Goal: Information Seeking & Learning: Learn about a topic

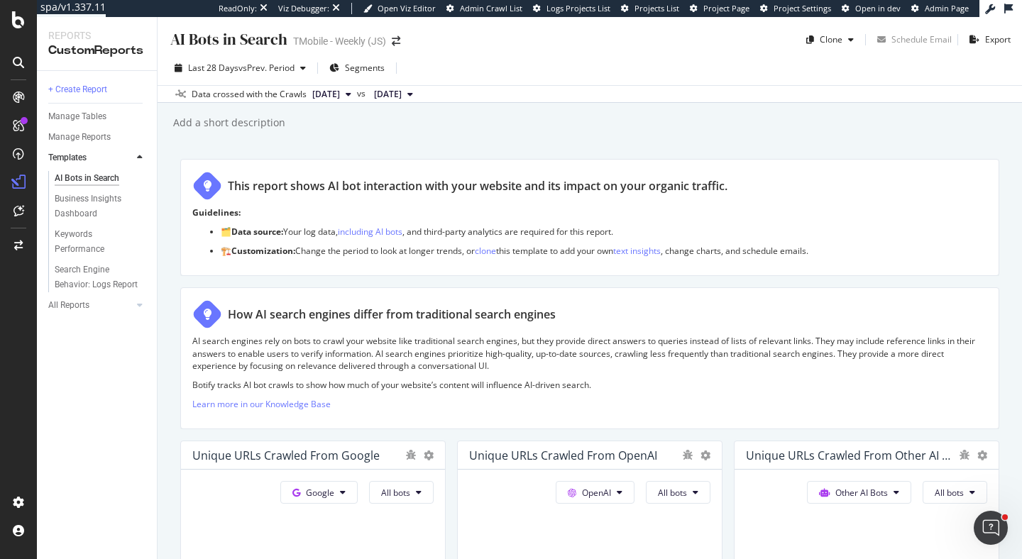
scroll to position [583, 0]
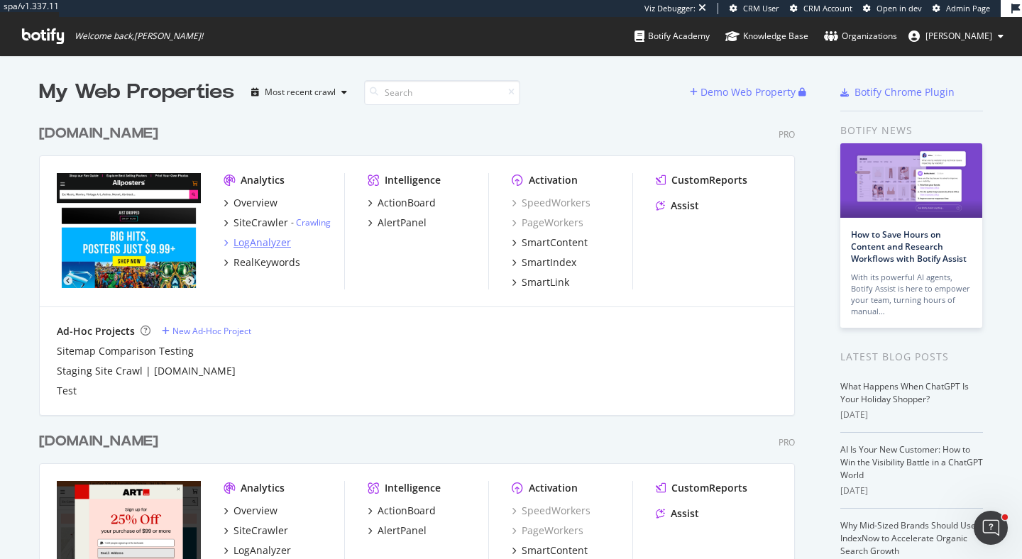
click at [258, 239] on div "LogAnalyzer" at bounding box center [263, 243] width 58 height 14
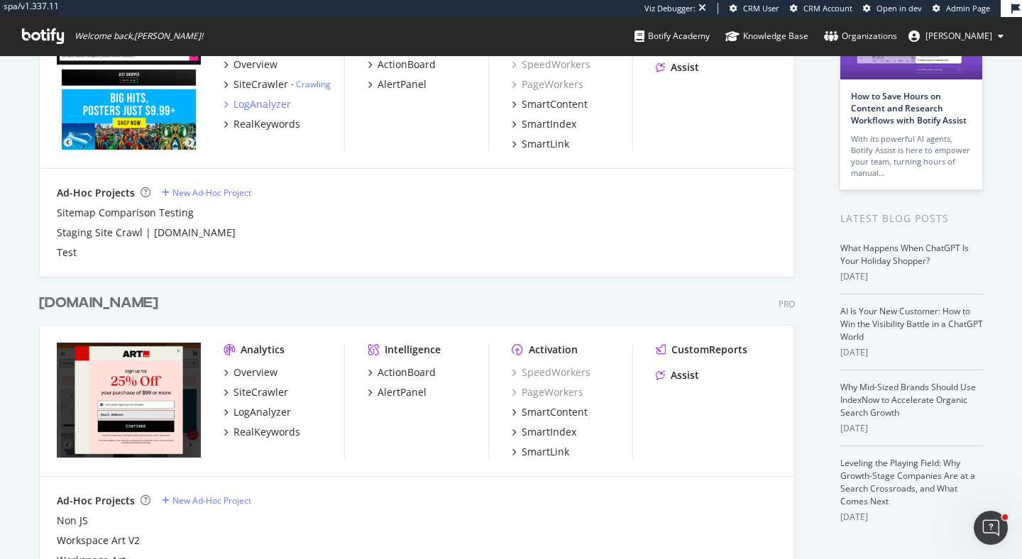
scroll to position [212, 0]
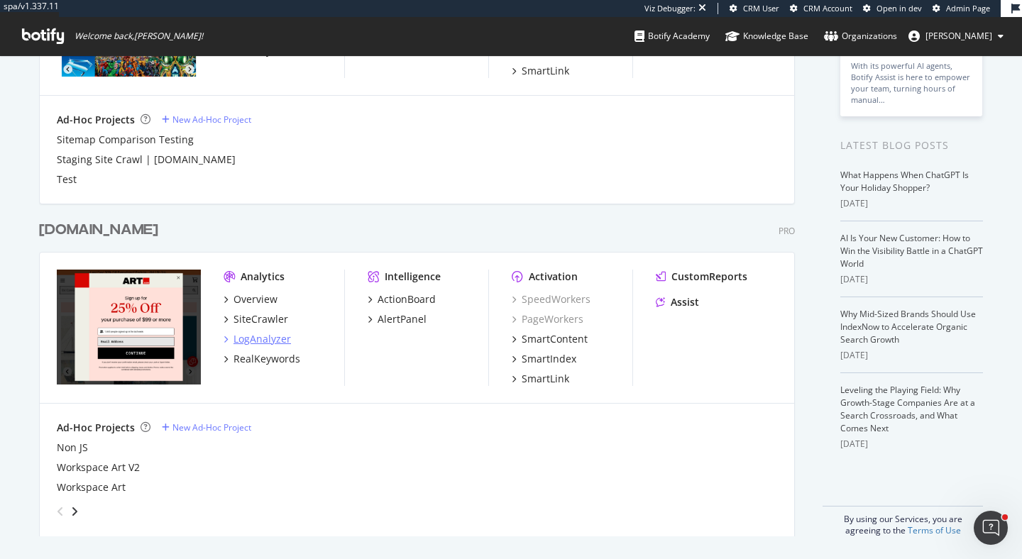
click at [262, 342] on div "LogAnalyzer" at bounding box center [263, 339] width 58 height 14
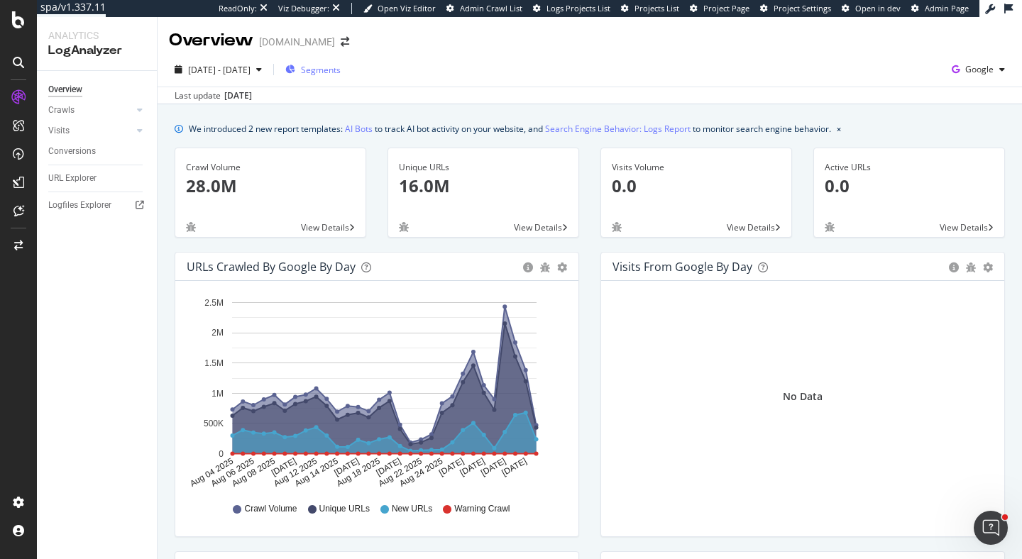
click at [341, 65] on span "Segments" at bounding box center [321, 70] width 40 height 12
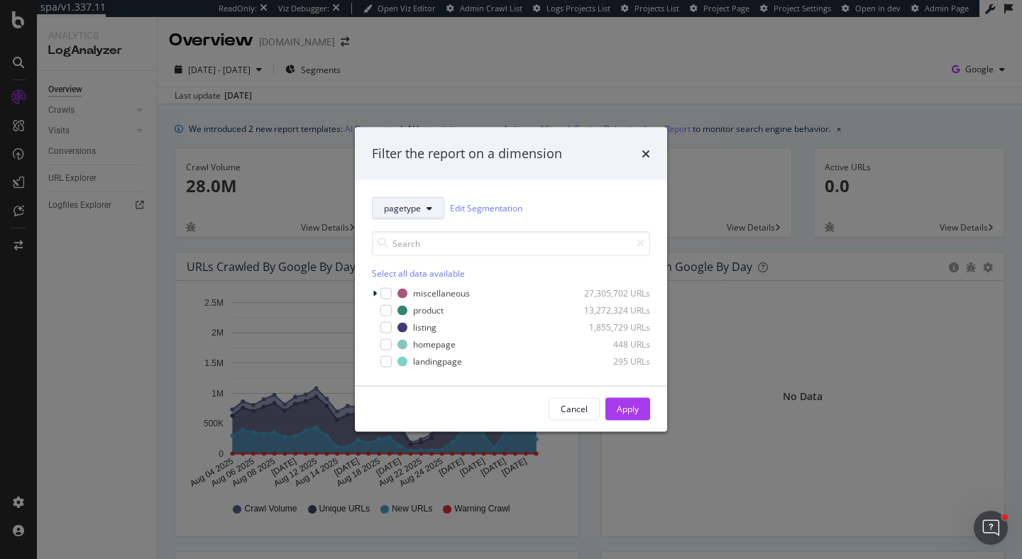
click at [412, 218] on button "pagetype" at bounding box center [408, 208] width 72 height 23
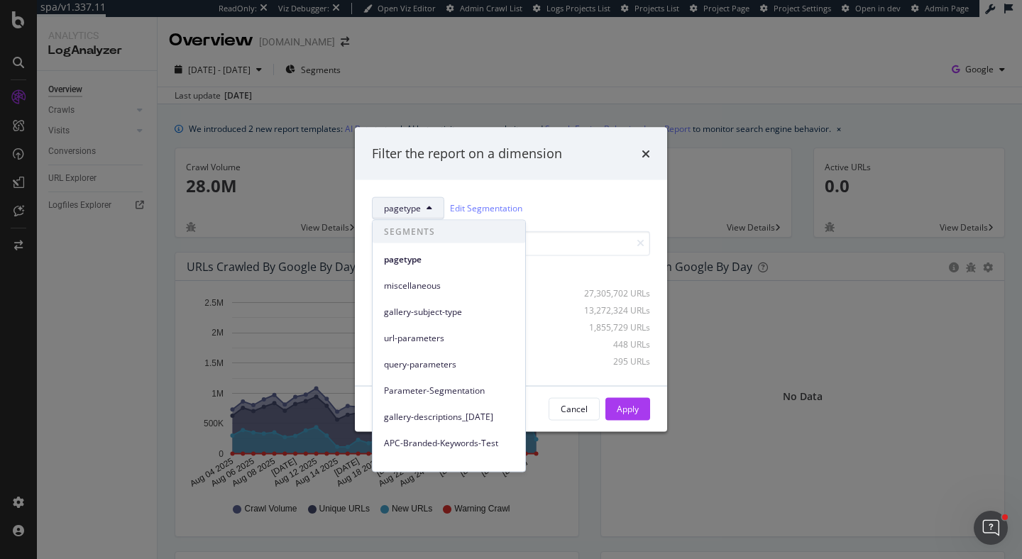
click at [564, 43] on div "Filter the report on a dimension pagetype Edit Segmentation Select all data ava…" at bounding box center [511, 279] width 1022 height 559
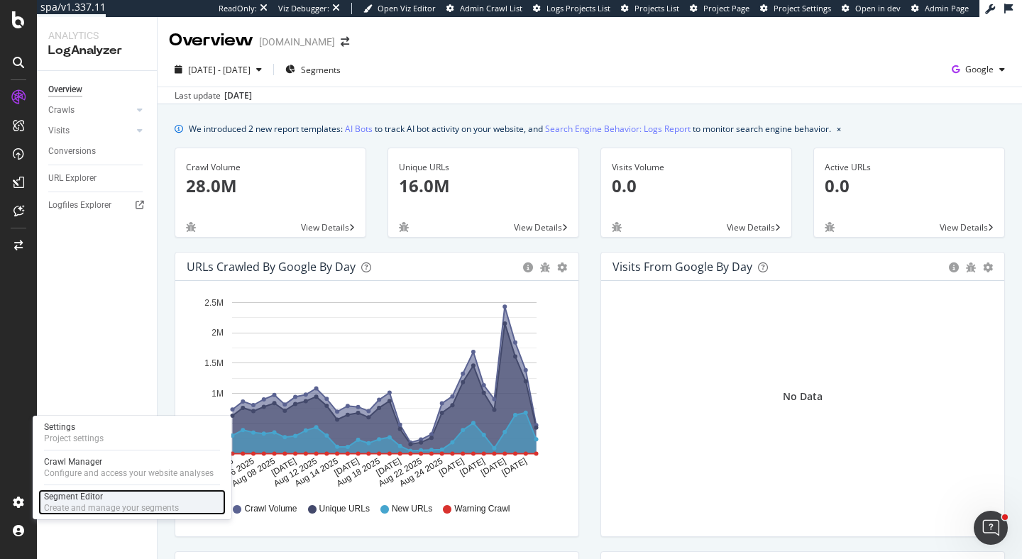
click at [65, 507] on div "Create and manage your segments" at bounding box center [111, 508] width 135 height 11
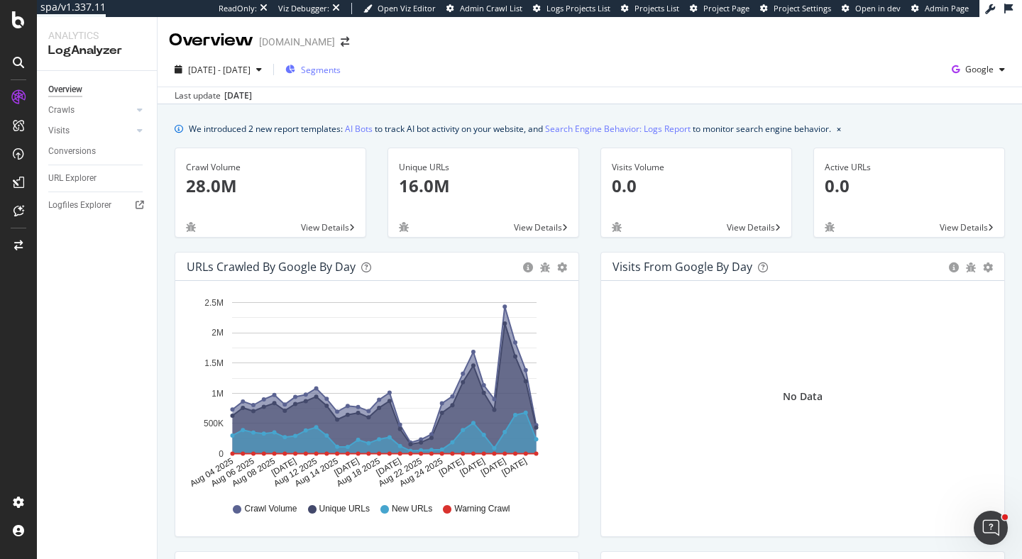
click at [339, 62] on div "Segments" at bounding box center [312, 69] width 55 height 21
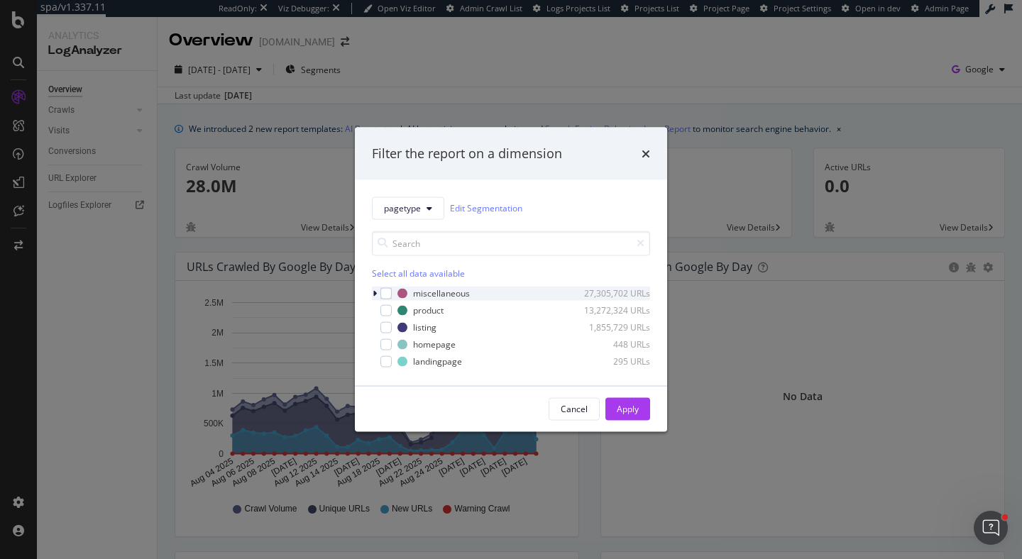
click at [378, 294] on div "modal" at bounding box center [376, 293] width 9 height 14
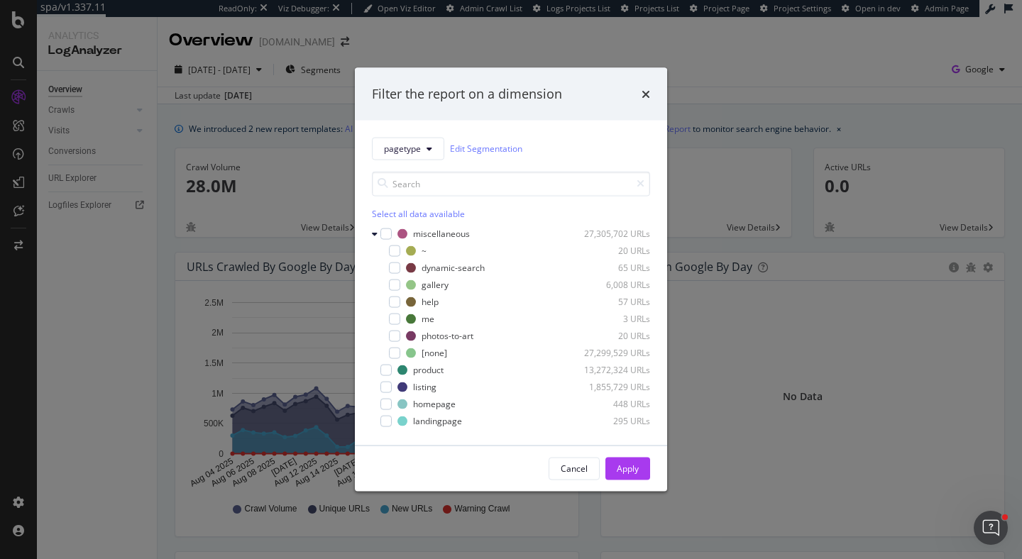
click at [643, 99] on icon "times" at bounding box center [646, 93] width 9 height 11
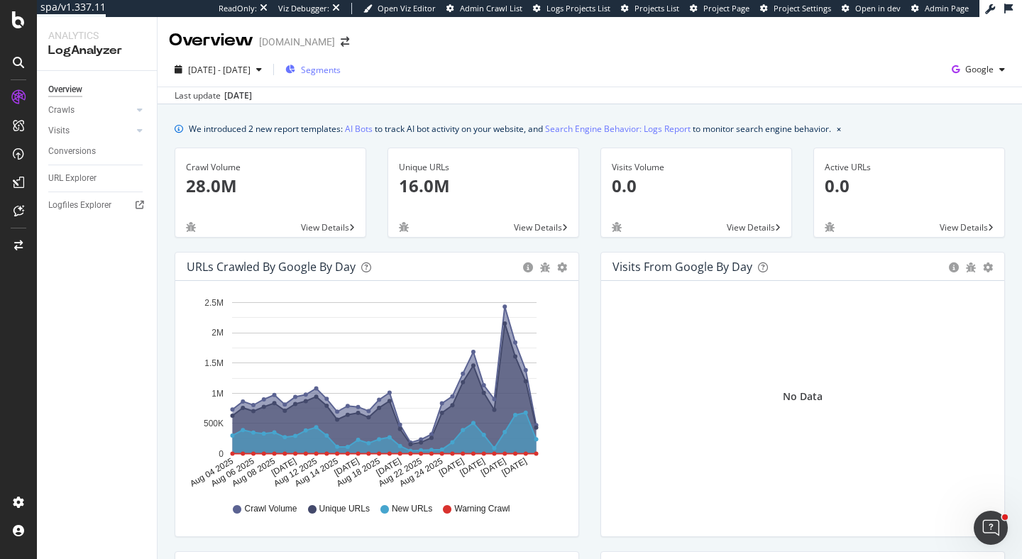
click at [339, 66] on span "Segments" at bounding box center [321, 70] width 40 height 12
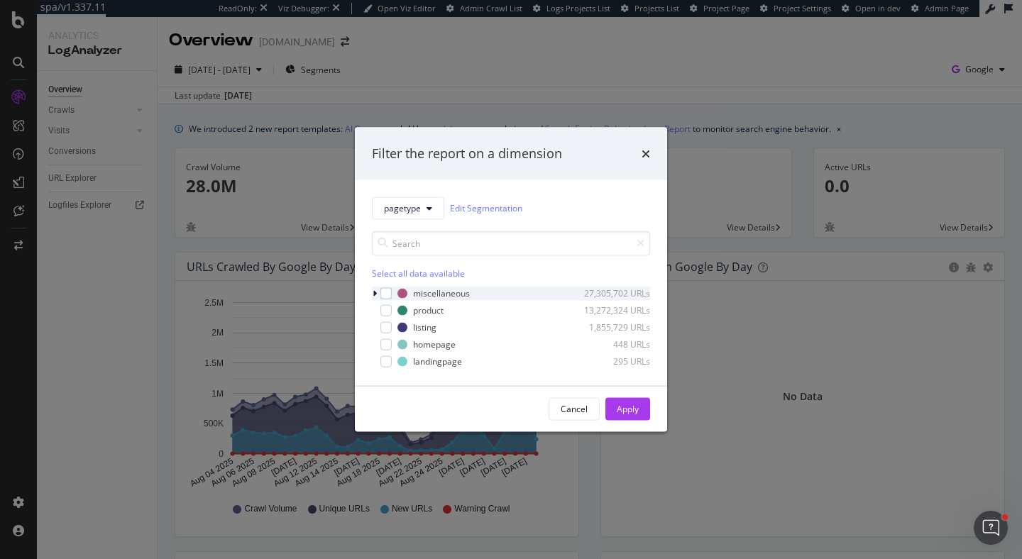
click at [375, 291] on icon "modal" at bounding box center [375, 293] width 4 height 9
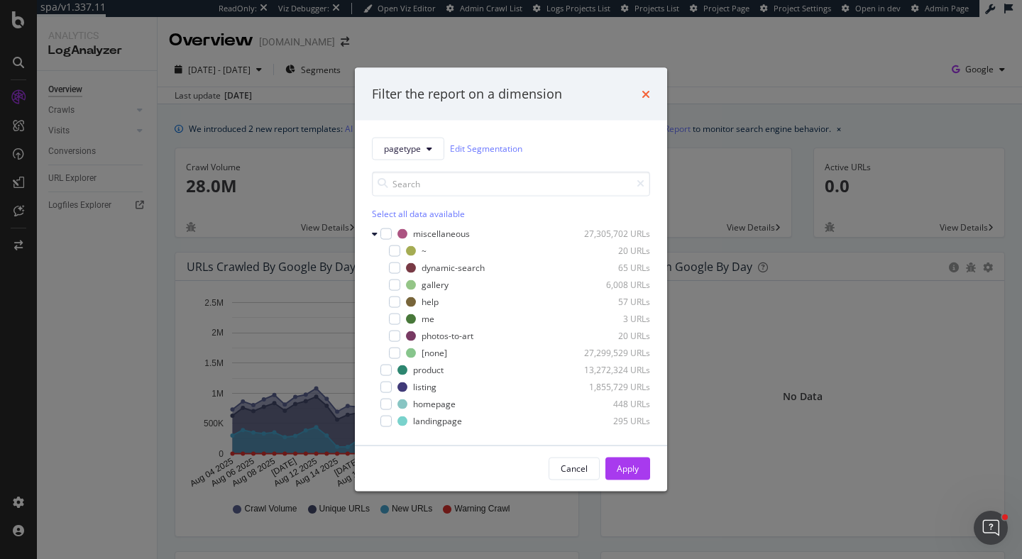
click at [642, 93] on icon "times" at bounding box center [646, 93] width 9 height 11
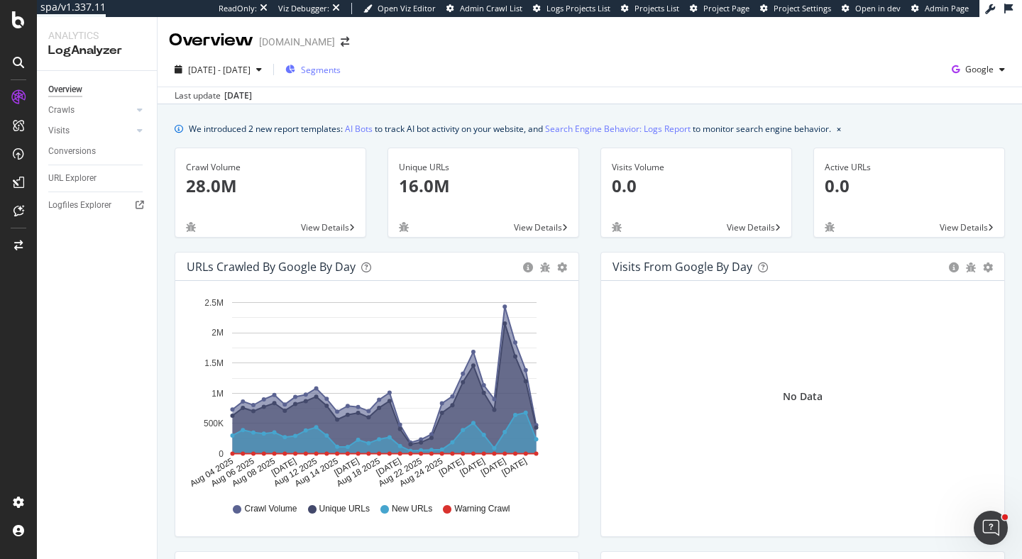
click at [341, 71] on span "Segments" at bounding box center [321, 70] width 40 height 12
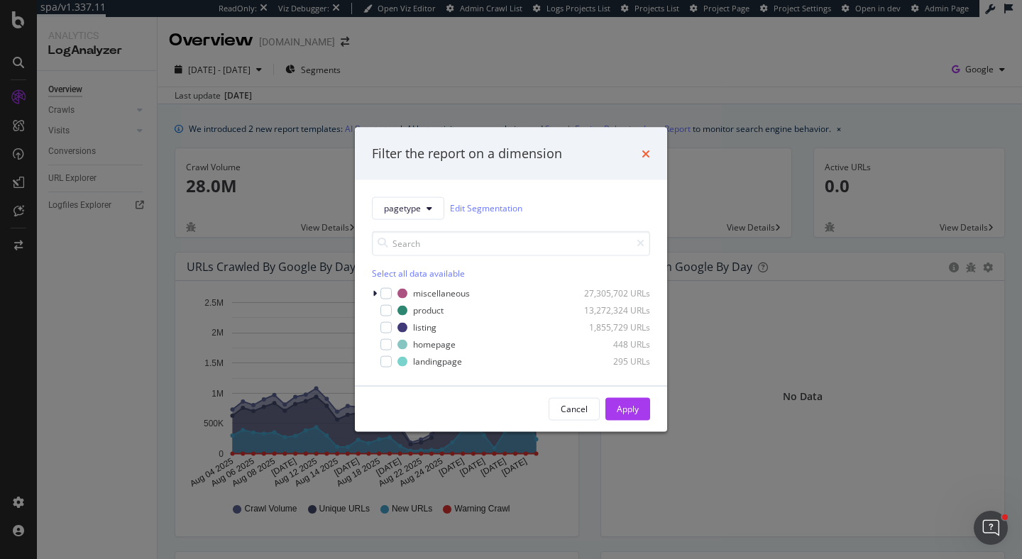
click at [650, 152] on icon "times" at bounding box center [646, 153] width 9 height 11
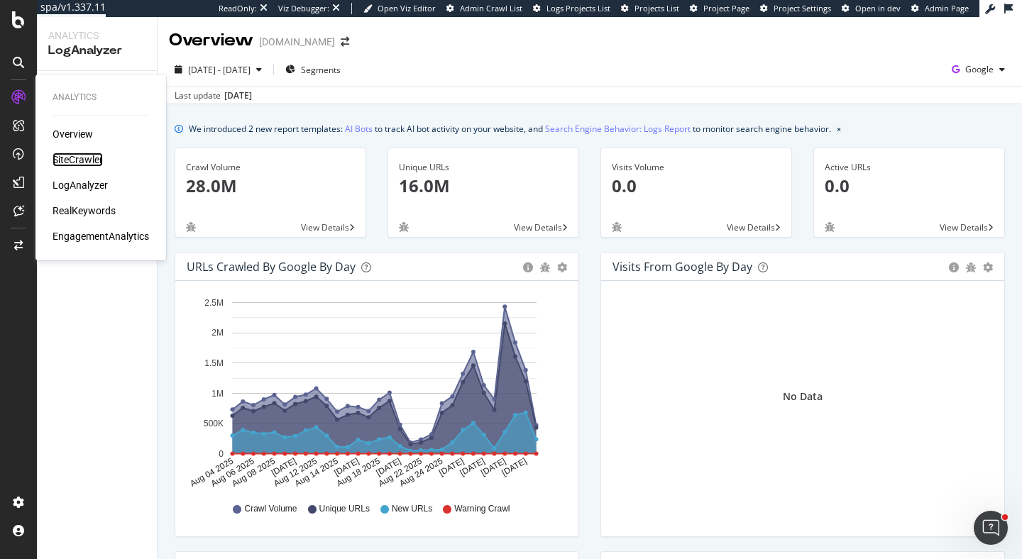
click at [73, 160] on div "SiteCrawler" at bounding box center [78, 160] width 50 height 14
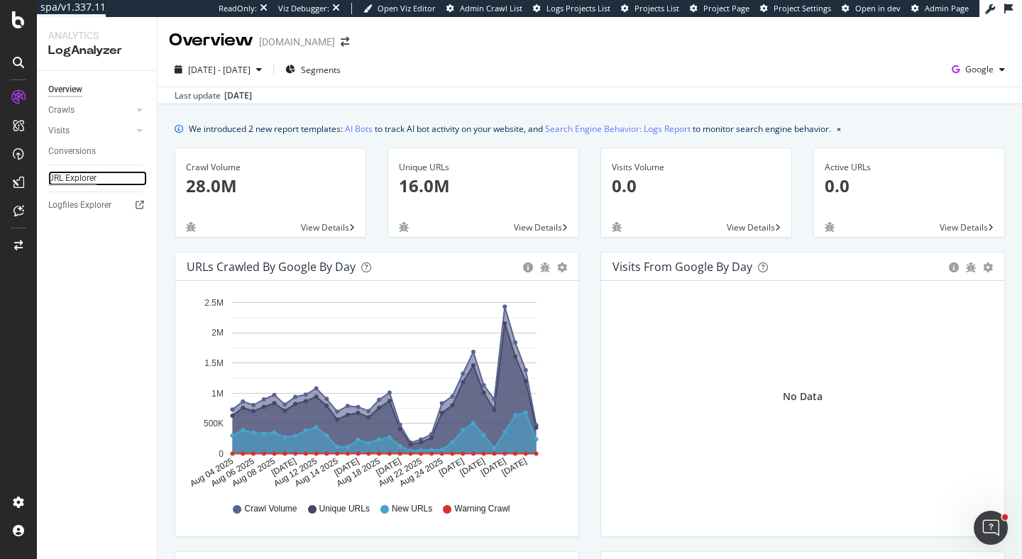
click at [77, 180] on div "URL Explorer" at bounding box center [72, 178] width 48 height 15
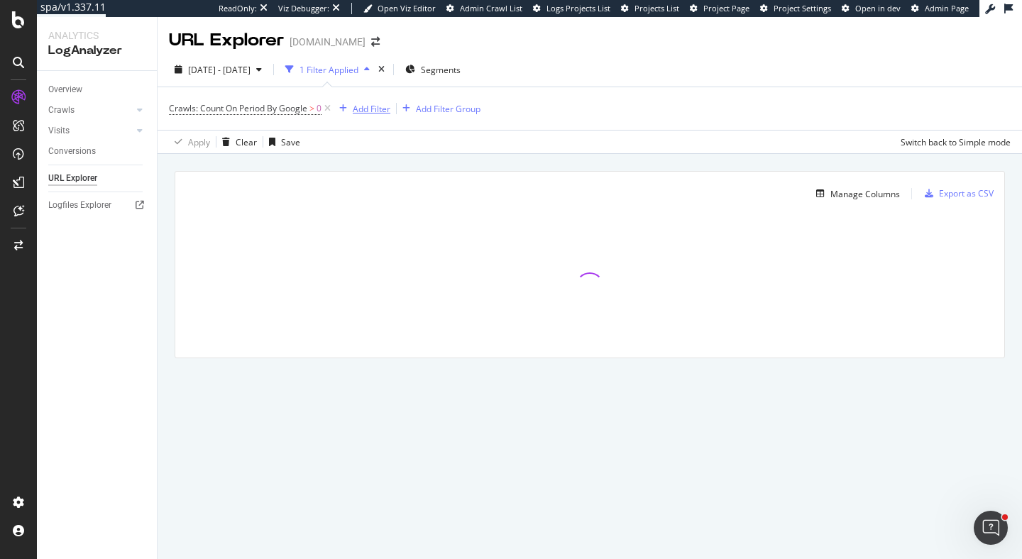
click at [369, 112] on div "Add Filter" at bounding box center [372, 109] width 38 height 12
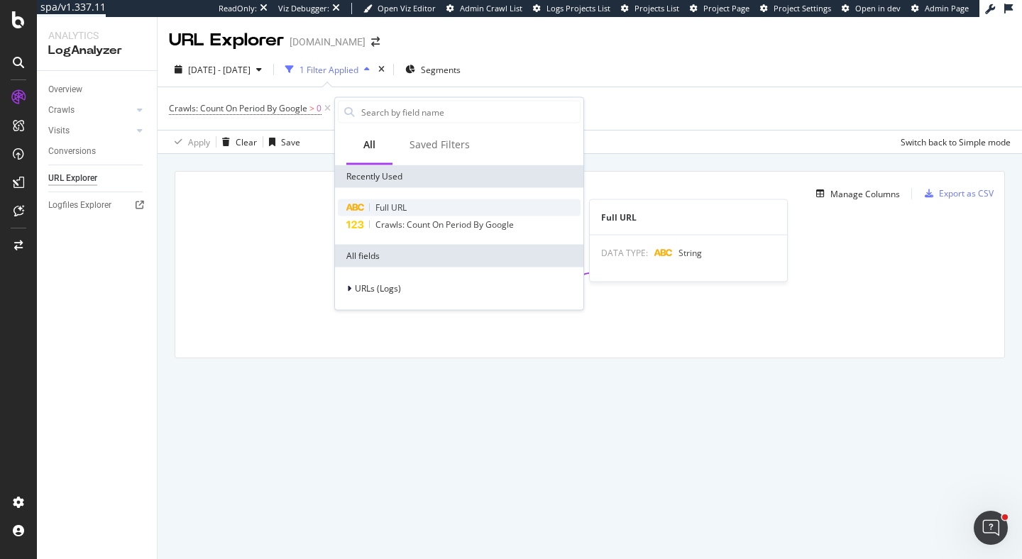
click at [377, 215] on div "Full URL" at bounding box center [459, 208] width 243 height 17
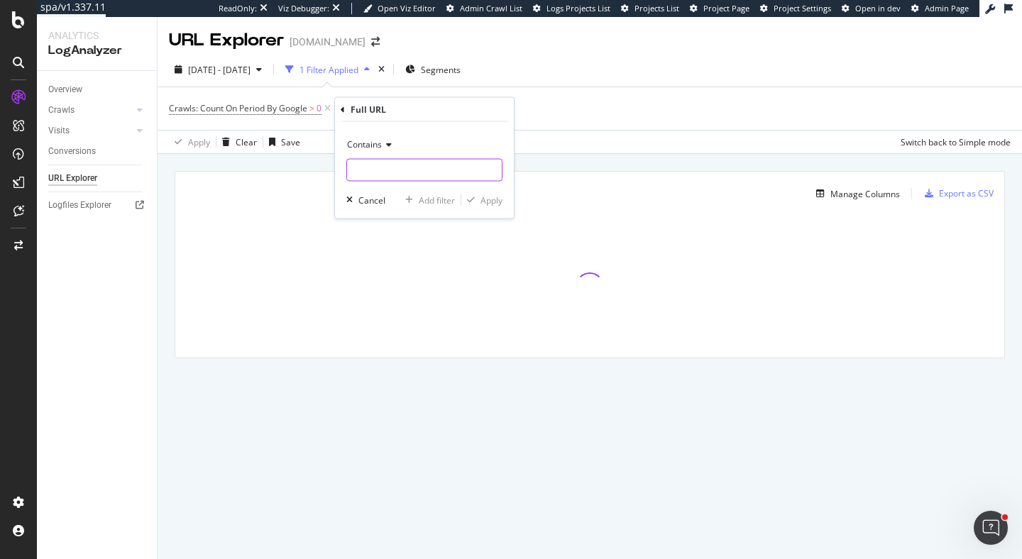
click at [388, 173] on input "text" at bounding box center [424, 170] width 155 height 23
type input "/-st/"
click at [492, 199] on div "Apply" at bounding box center [492, 200] width 22 height 12
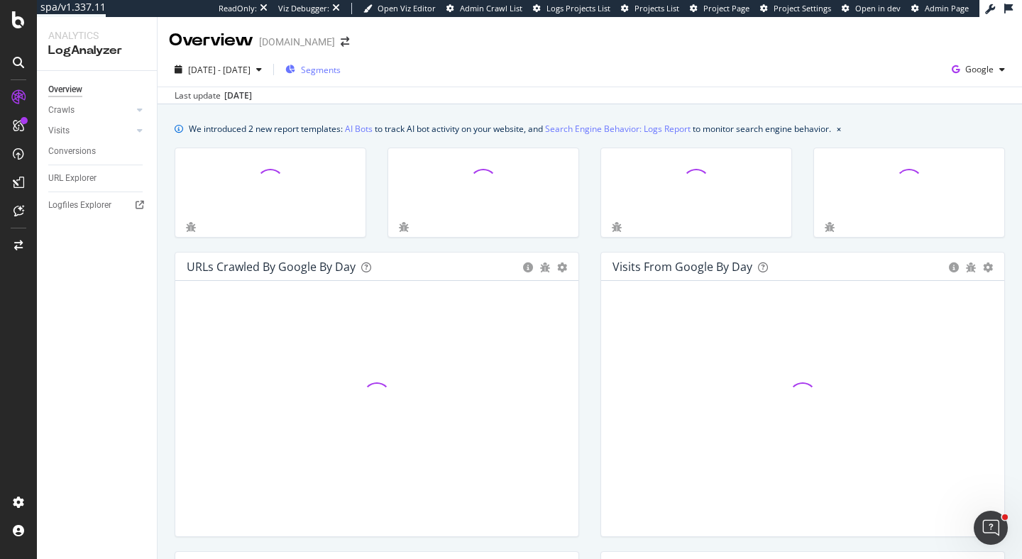
click at [341, 79] on div "Segments" at bounding box center [312, 69] width 55 height 21
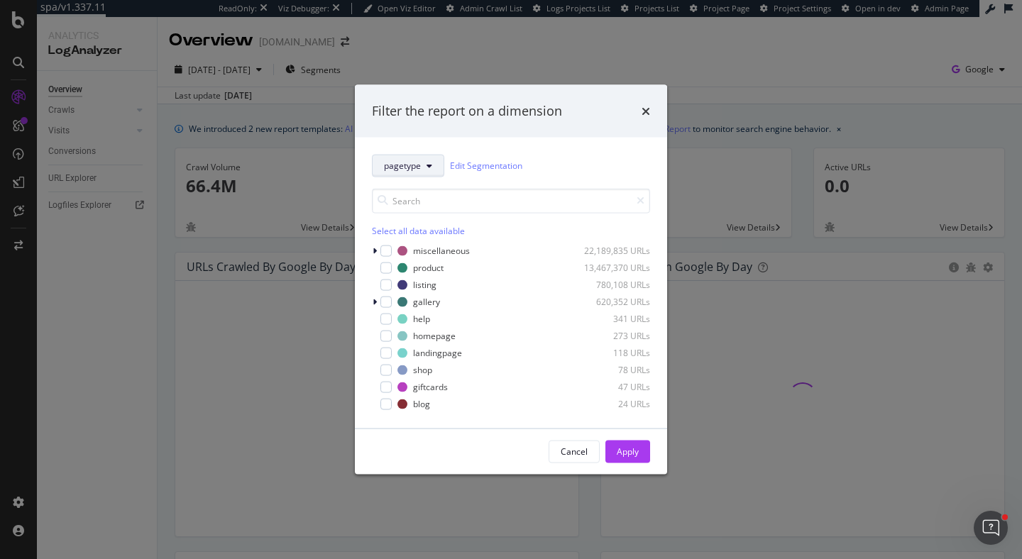
click at [425, 171] on button "pagetype" at bounding box center [408, 165] width 72 height 23
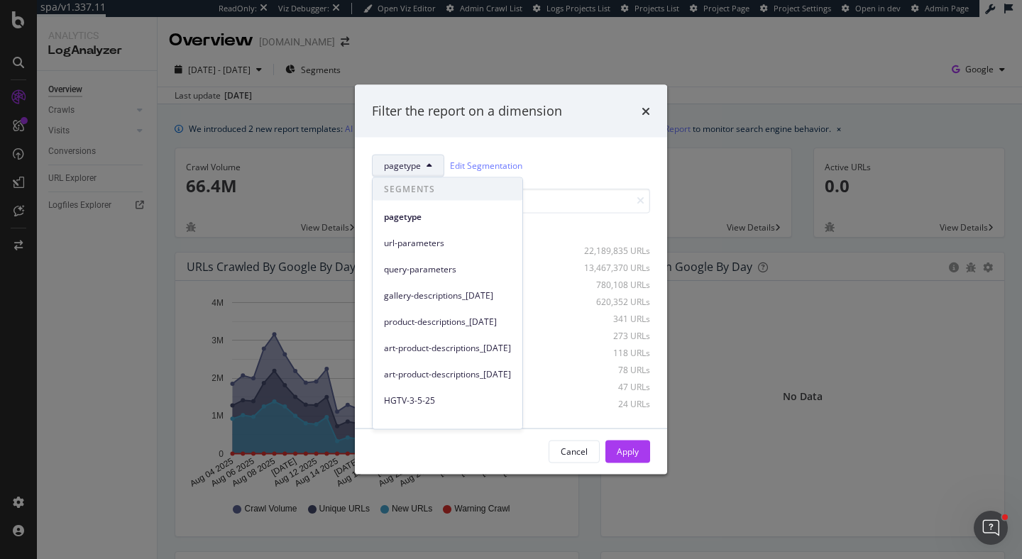
click at [595, 131] on div "Filter the report on a dimension" at bounding box center [511, 111] width 312 height 53
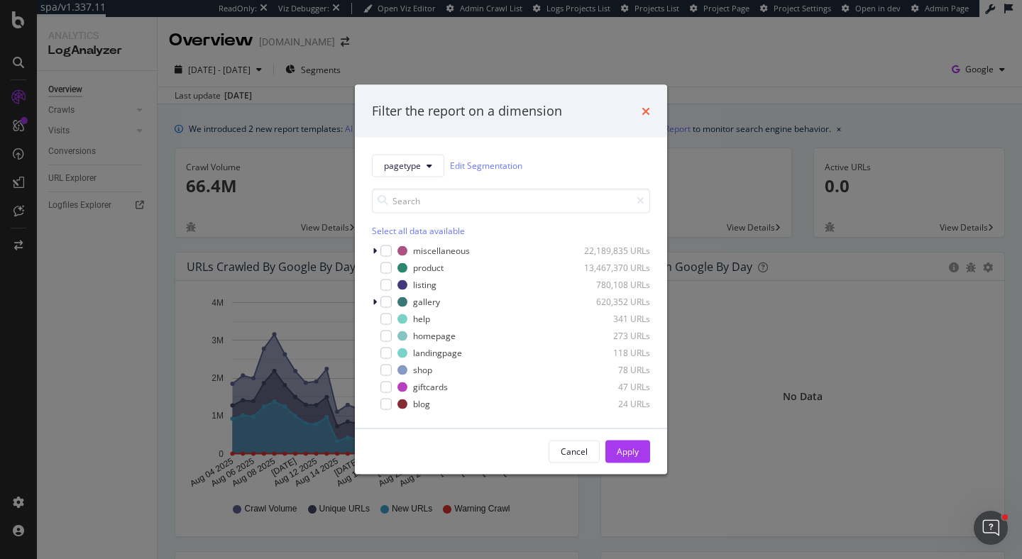
click at [647, 116] on icon "times" at bounding box center [646, 110] width 9 height 11
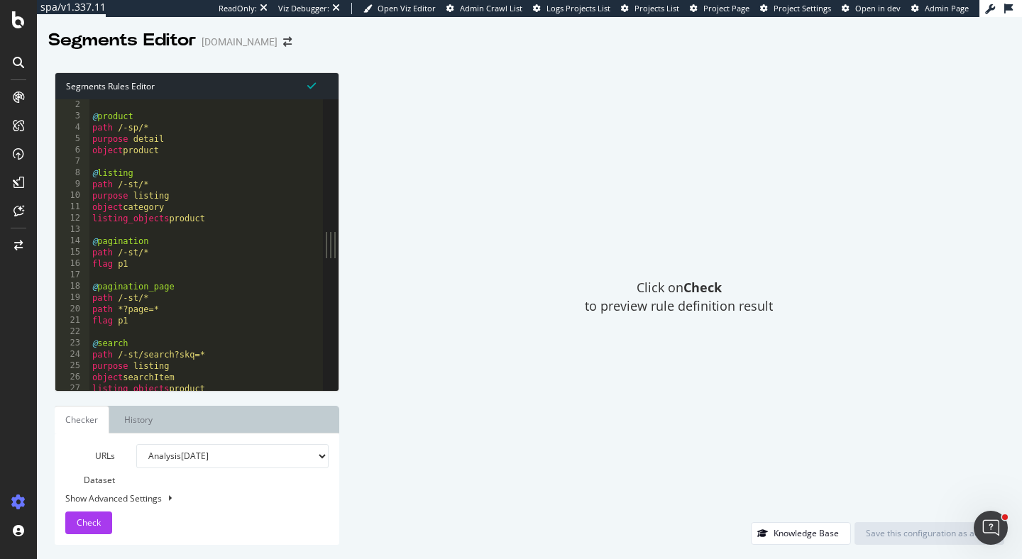
scroll to position [6, 0]
type textarea "purpose detail"
click at [271, 140] on div "@ product path /-sp/* purpose detail object product @ listing path /-st/* purpo…" at bounding box center [483, 256] width 788 height 314
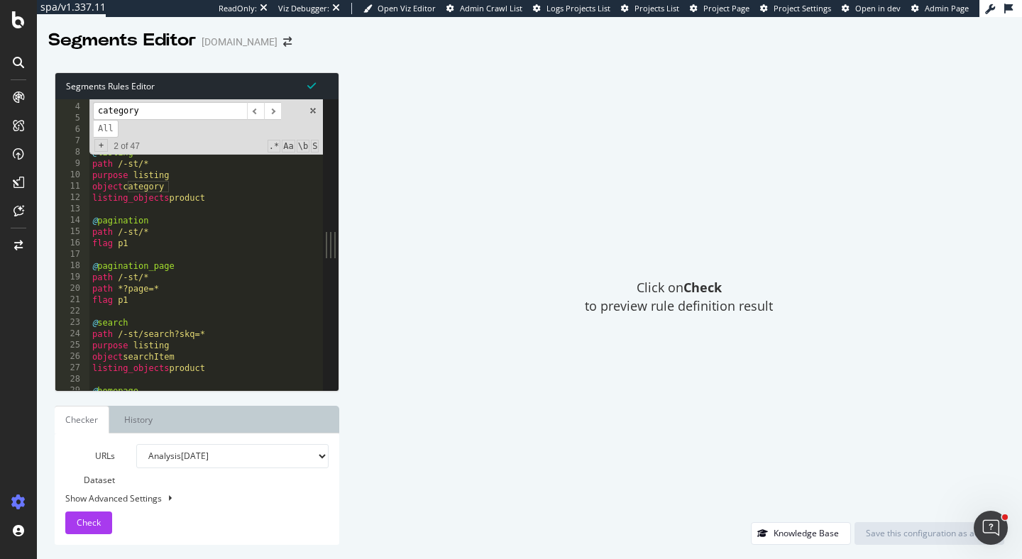
scroll to position [0, 0]
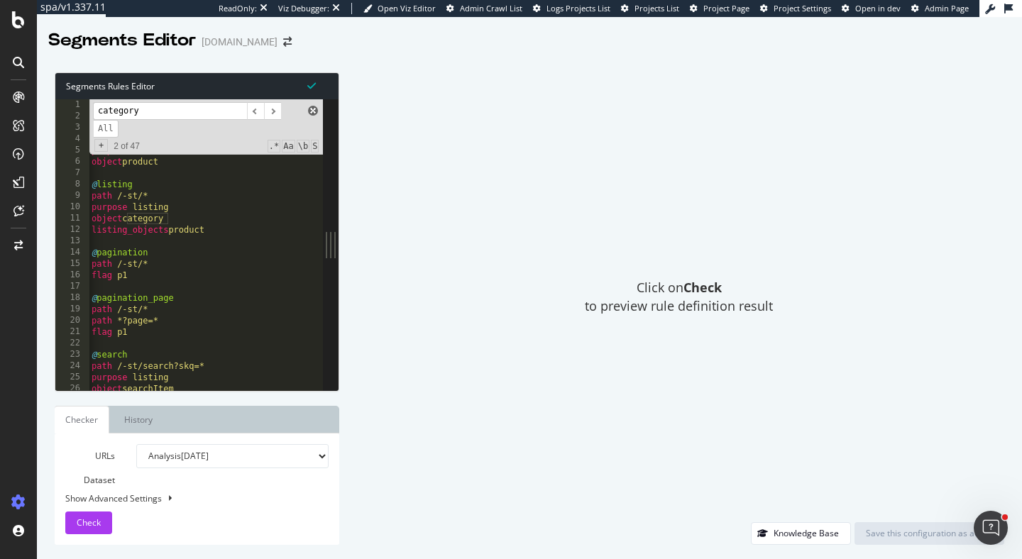
type input "category"
click at [316, 113] on span at bounding box center [313, 111] width 10 height 10
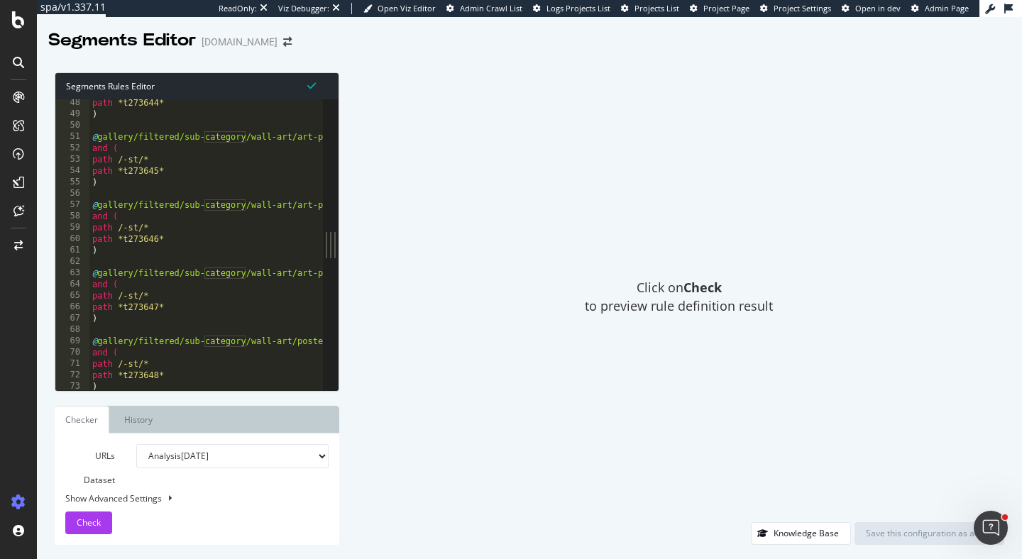
scroll to position [290, 0]
click at [110, 215] on div "path *t273644* ) @ gallery/filtered/sub-category/wall-art/art-prints/giclee-pri…" at bounding box center [483, 251] width 788 height 314
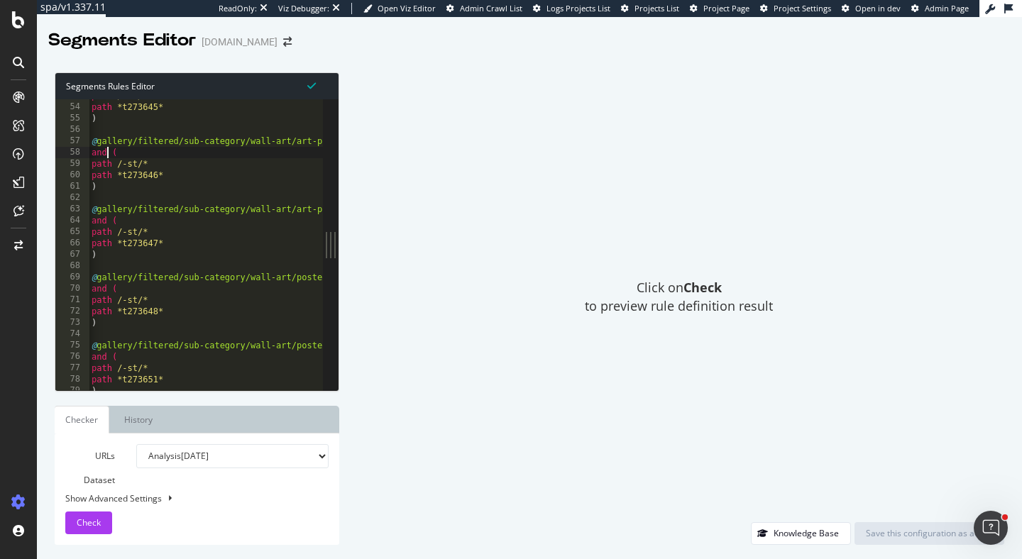
scroll to position [0, 0]
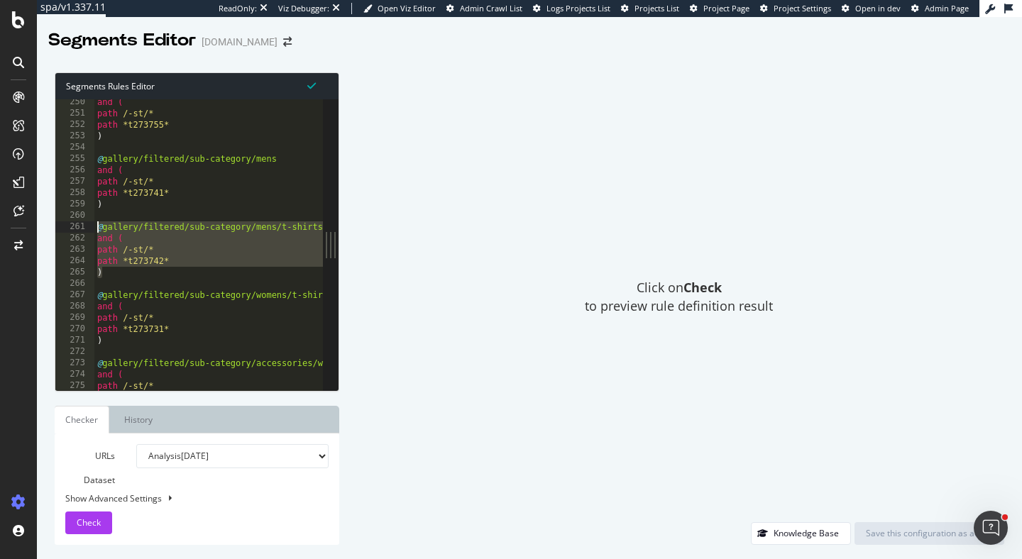
drag, startPoint x: 110, startPoint y: 275, endPoint x: 88, endPoint y: 223, distance: 56.3
click at [88, 223] on div "and ( 250 251 252 253 254 255 256 257 258 259 260 261 262 263 264 265 266 267 2…" at bounding box center [189, 244] width 268 height 291
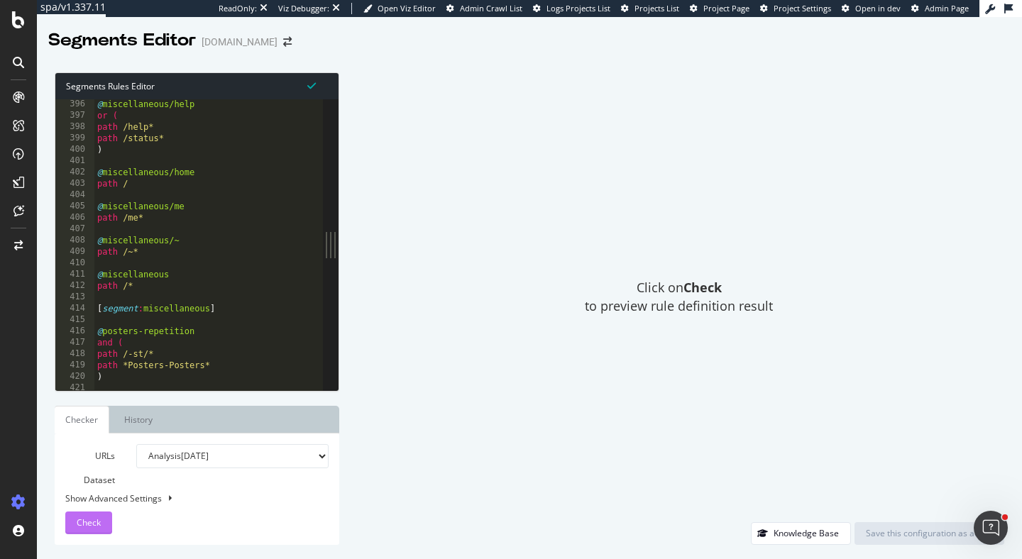
click at [92, 522] on span "Check" at bounding box center [89, 523] width 24 height 12
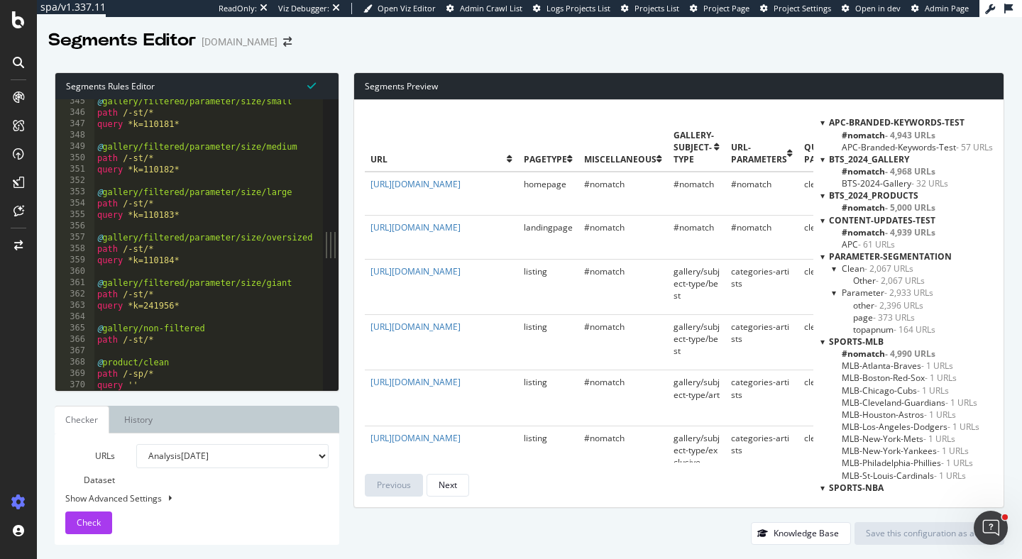
scroll to position [2103, 0]
drag, startPoint x: 206, startPoint y: 332, endPoint x: 191, endPoint y: 332, distance: 14.9
click at [191, 332] on div "@ gallery/filtered/parameter/size/small path /-st/* query *k=110181* @ gallery/…" at bounding box center [488, 255] width 788 height 314
click at [238, 340] on div "@ gallery/filtered/parameter/size/small path /-st/* query *k=110181* @ gallery/…" at bounding box center [488, 255] width 788 height 314
drag, startPoint x: 138, startPoint y: 330, endPoint x: 205, endPoint y: 333, distance: 66.8
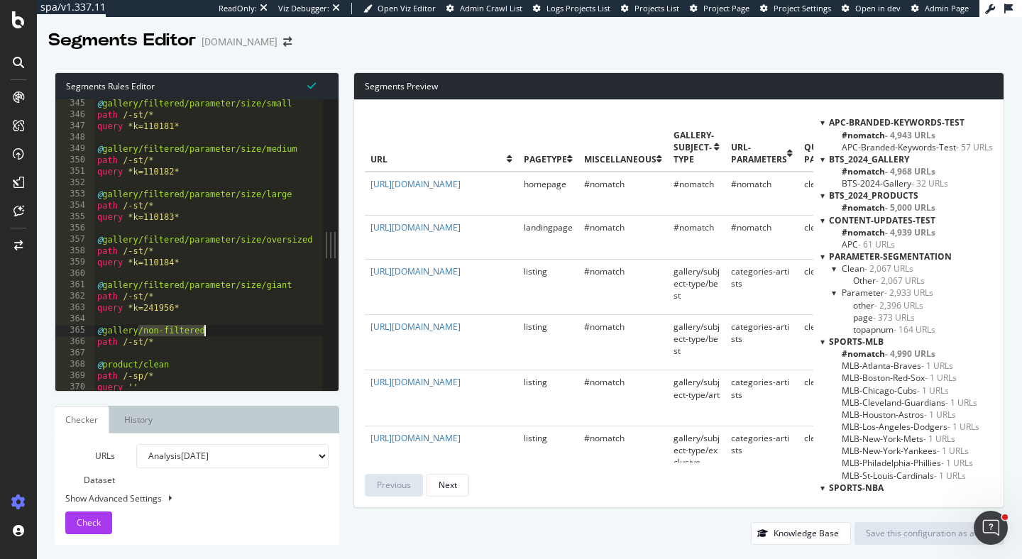
click at [205, 333] on div "@ gallery/filtered/parameter/size/small path /-st/* query *k=110181* @ gallery/…" at bounding box center [488, 255] width 788 height 314
click at [87, 520] on span "Check" at bounding box center [89, 523] width 24 height 12
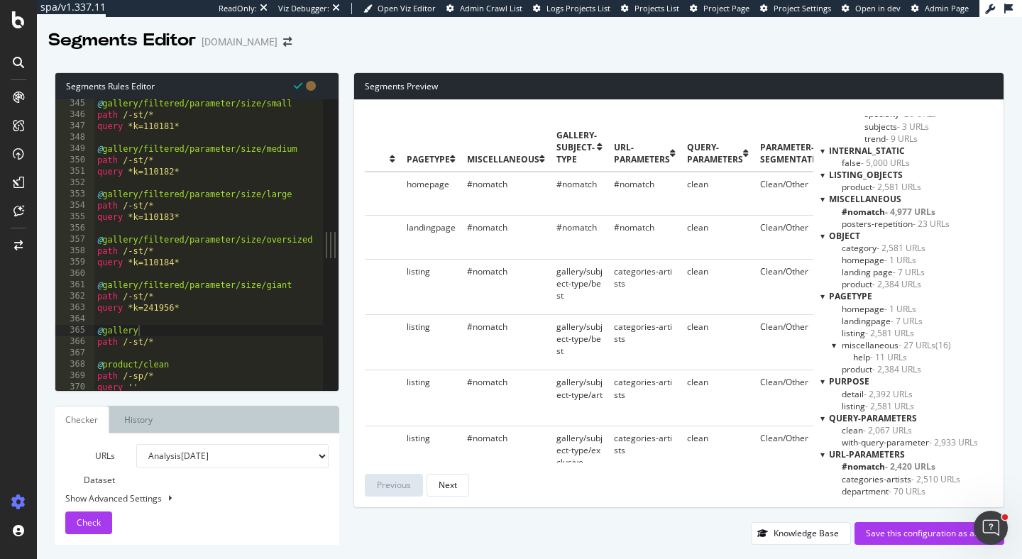
scroll to position [0, 0]
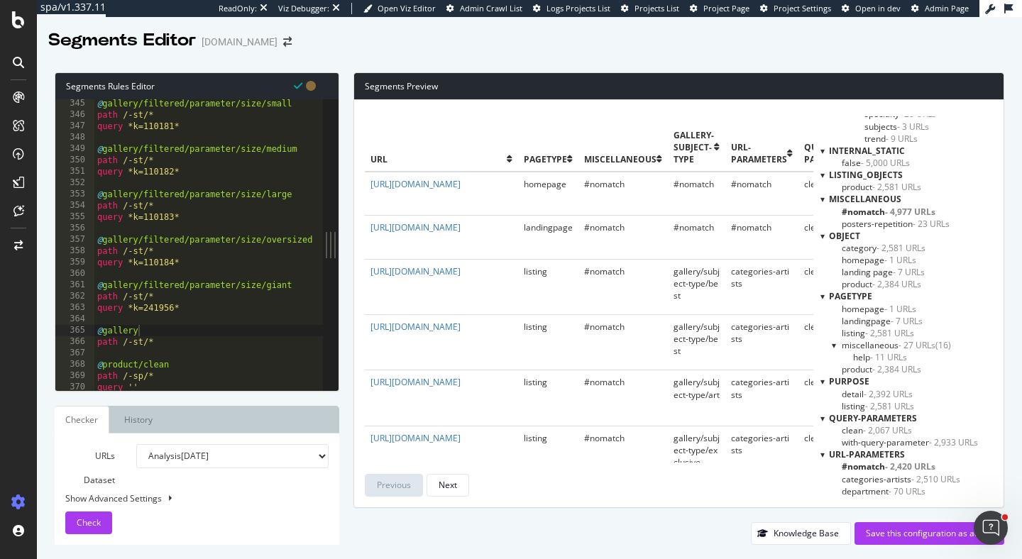
type textarea "path /-st/*"
click at [187, 342] on div "@ gallery/filtered/parameter/size/small path /-st/* query *k=110181* @ gallery/…" at bounding box center [488, 255] width 788 height 314
click at [157, 452] on select "Analysis 2025 Aug. 20th Analysis 2025 Aug. 6th Analysis 2025 Jul. 23rd Analysis…" at bounding box center [232, 456] width 192 height 24
click at [361, 0] on html "spa/v1.337.11 ReadOnly: Viz Debugger: Open Viz Editor Admin Crawl List Logs Pro…" at bounding box center [511, 279] width 1022 height 559
click at [188, 449] on select "Analysis 2025 Aug. 20th Analysis 2025 Aug. 6th Analysis 2025 Jul. 23rd Analysis…" at bounding box center [232, 456] width 192 height 24
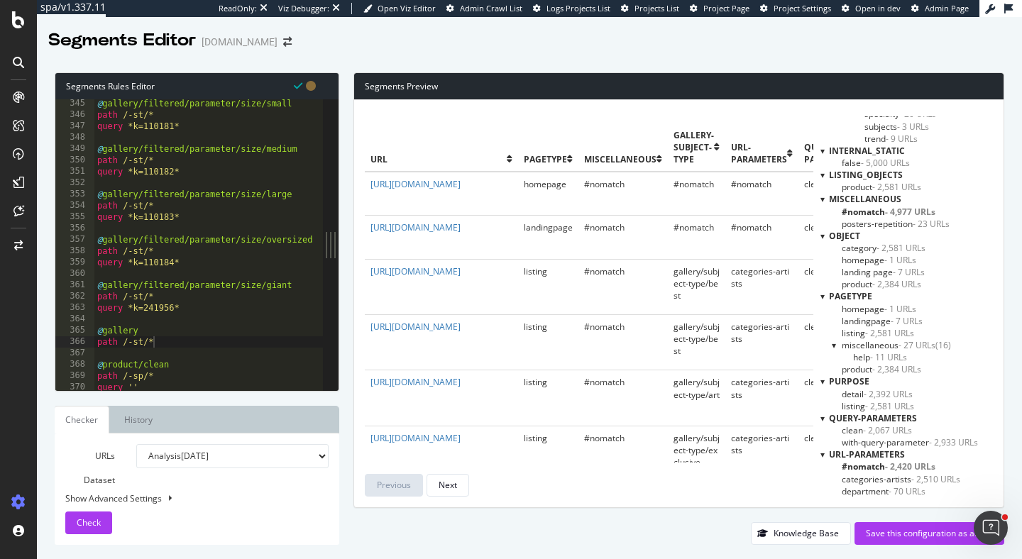
click at [124, 498] on div "Show Advanced Settings" at bounding box center [186, 499] width 263 height 12
select select "5000"
select select "100"
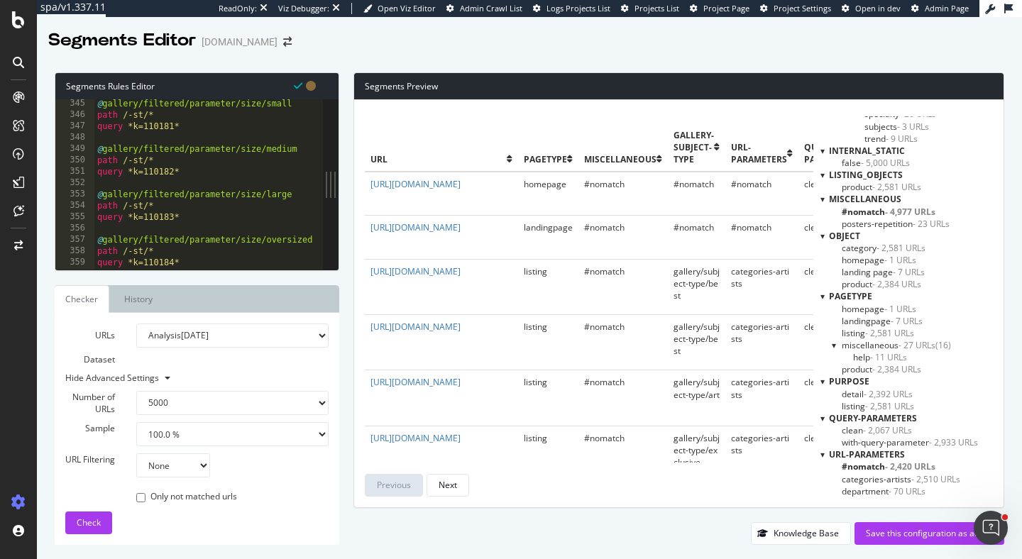
click at [179, 466] on select "None Equal to Not equal to Starts with Doesn't start with Ends with Doesn't end…" at bounding box center [173, 466] width 74 height 24
select select "contains"
click at [136, 454] on select "None Equal to Not equal to Starts with Doesn't start with Ends with Doesn't end…" at bounding box center [173, 466] width 74 height 24
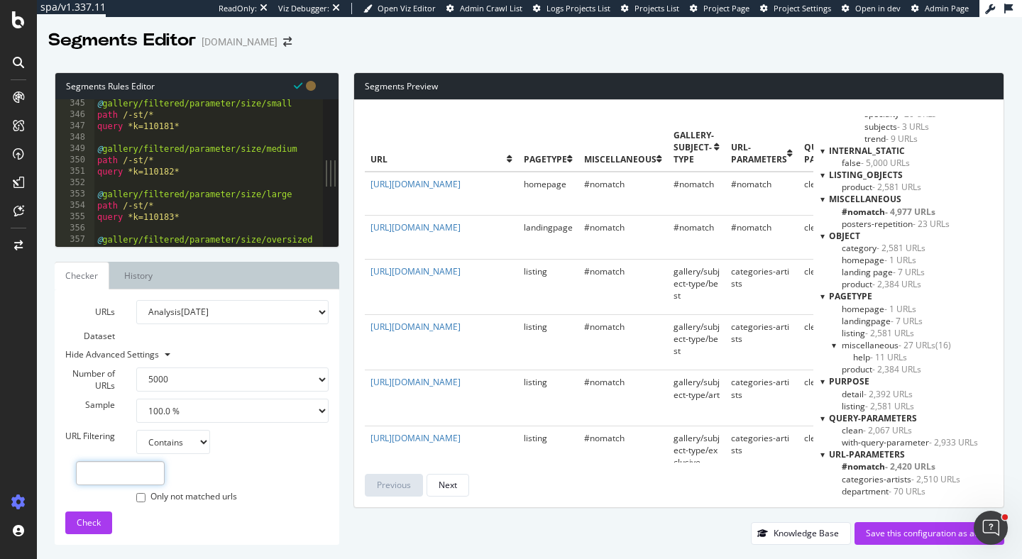
click at [114, 474] on input "text" at bounding box center [120, 474] width 89 height 24
type input "/-st/"
click at [95, 525] on span "Check" at bounding box center [89, 523] width 24 height 12
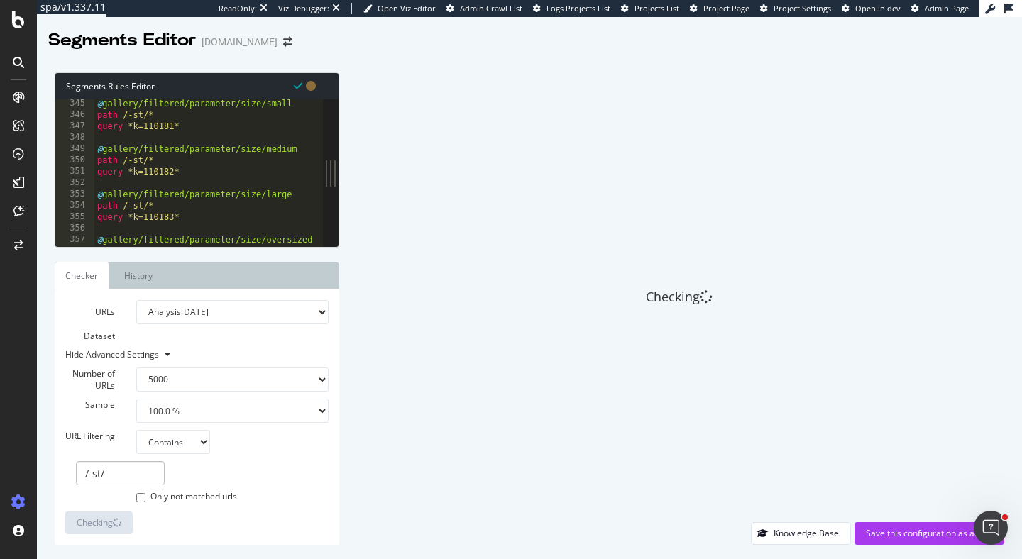
click at [233, 380] on select "100 500 1000 5000" at bounding box center [232, 380] width 192 height 24
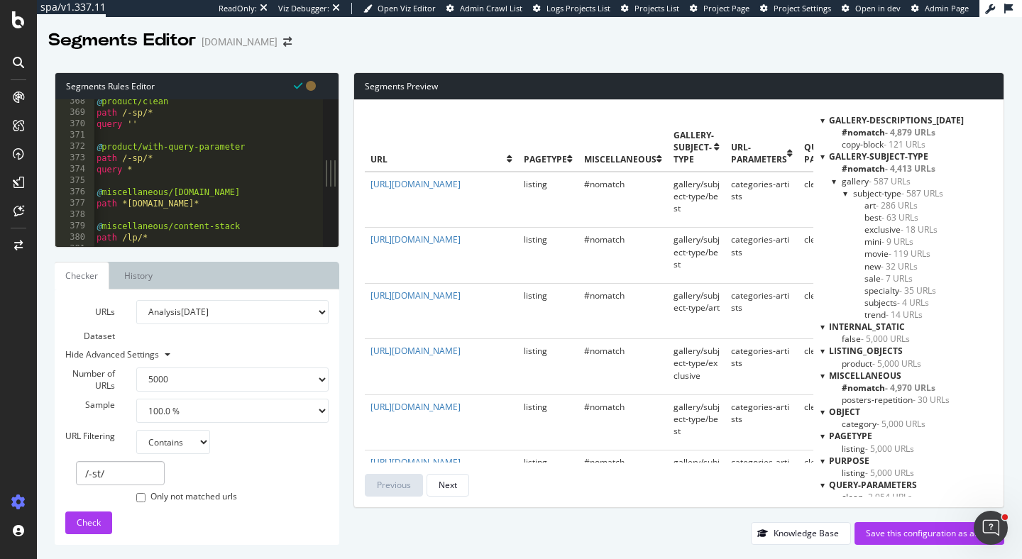
scroll to position [2270, 0]
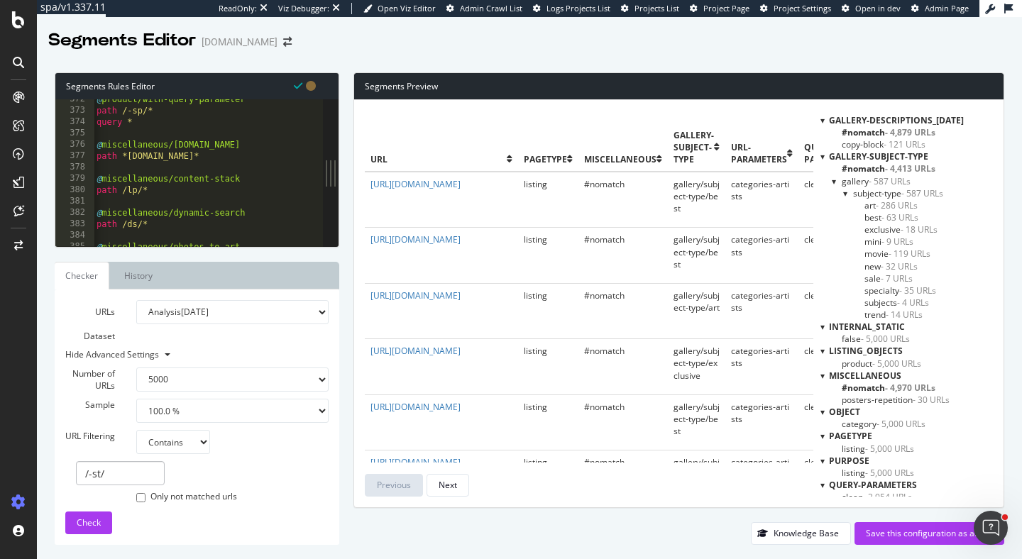
drag, startPoint x: 334, startPoint y: 192, endPoint x: 592, endPoint y: 210, distance: 259.0
click at [592, 210] on div "Segments Rules Editor path /-st/* 372 373 374 375 376 377 378 379 380 381 382 3…" at bounding box center [529, 308] width 985 height 501
click at [209, 253] on div "Segments Rules Editor path /-st/* 372 373 374 375 376 377 378 379 380 381 382 3…" at bounding box center [197, 308] width 285 height 473
click at [168, 354] on b at bounding box center [168, 355] width 6 height 3
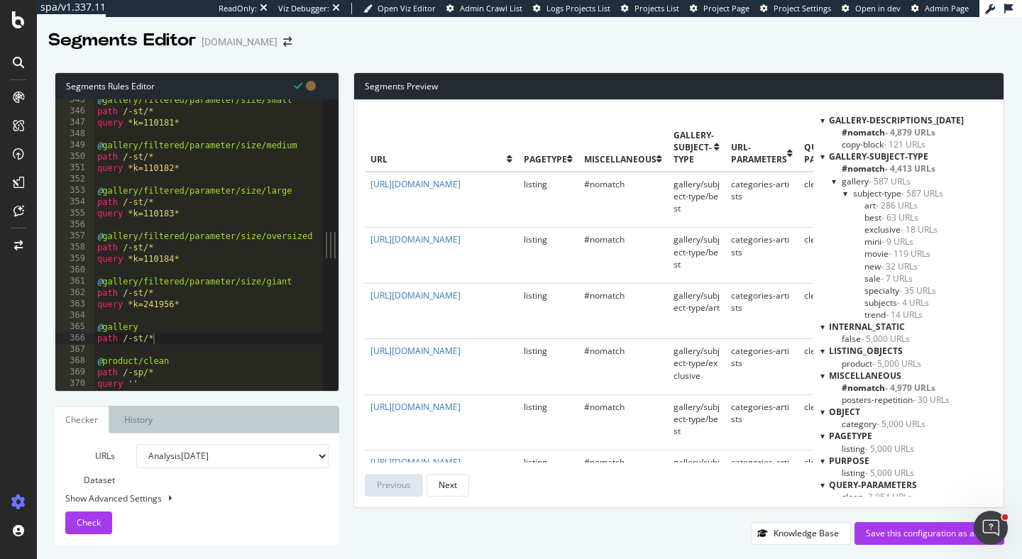
scroll to position [2102, 0]
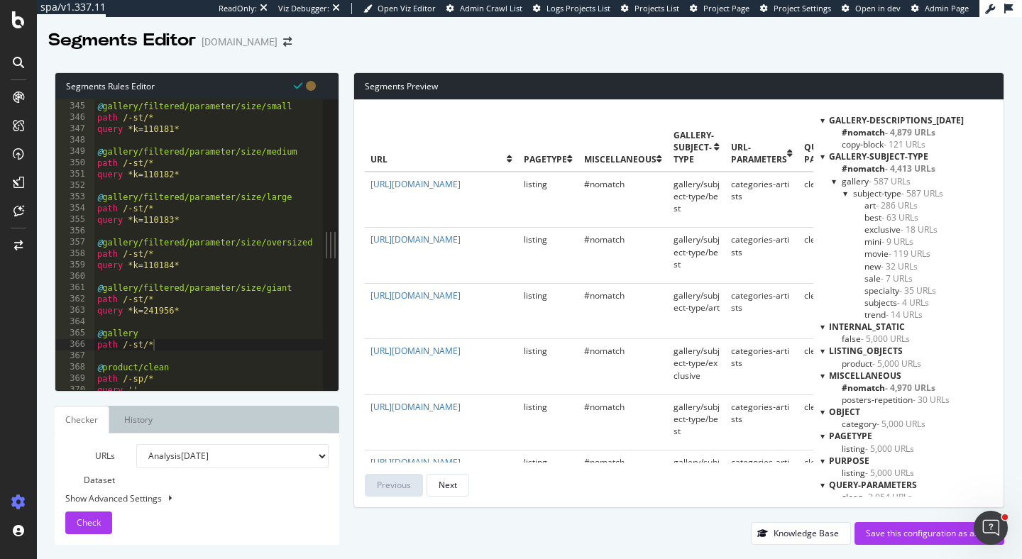
type textarea "@gallery/filtered/parameter/size/giant"
drag, startPoint x: 187, startPoint y: 287, endPoint x: 143, endPoint y: 284, distance: 44.8
click at [143, 284] on div "@ gallery/filtered/parameter/size/small path /-st/* query *k=110181* @ gallery/…" at bounding box center [488, 246] width 788 height 314
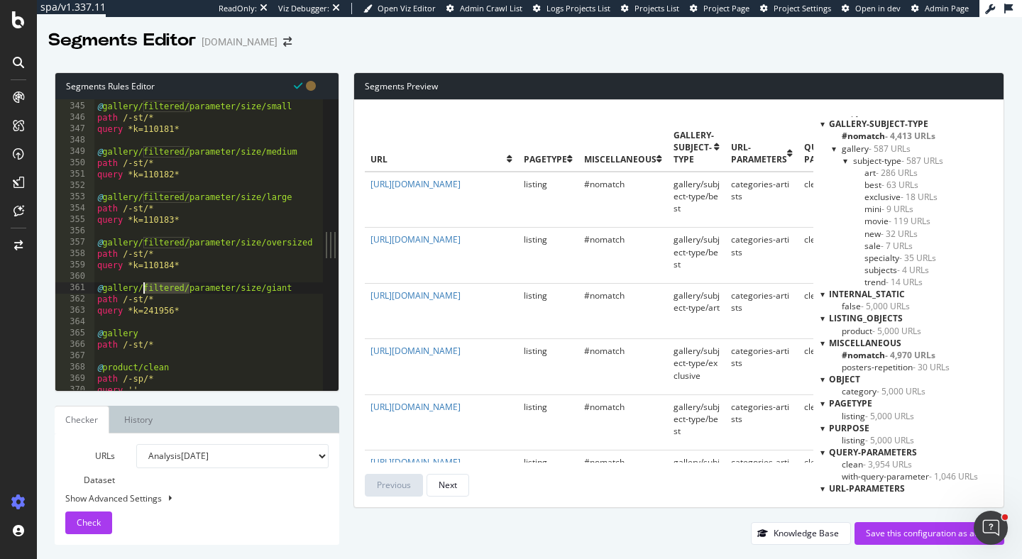
scroll to position [993, 0]
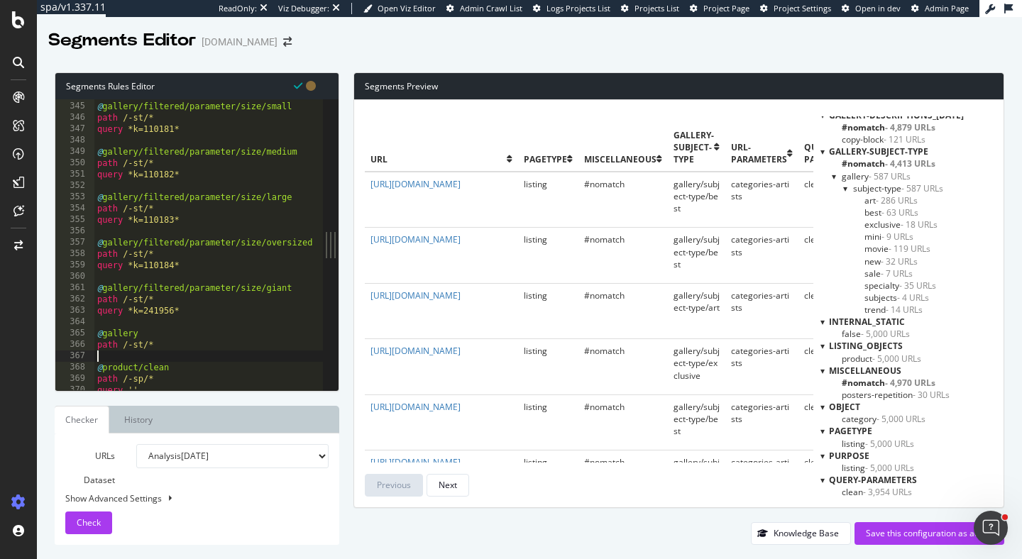
click at [259, 361] on div "@ gallery/filtered/parameter/size/small path /-st/* query *k=110181* @ gallery/…" at bounding box center [488, 246] width 788 height 314
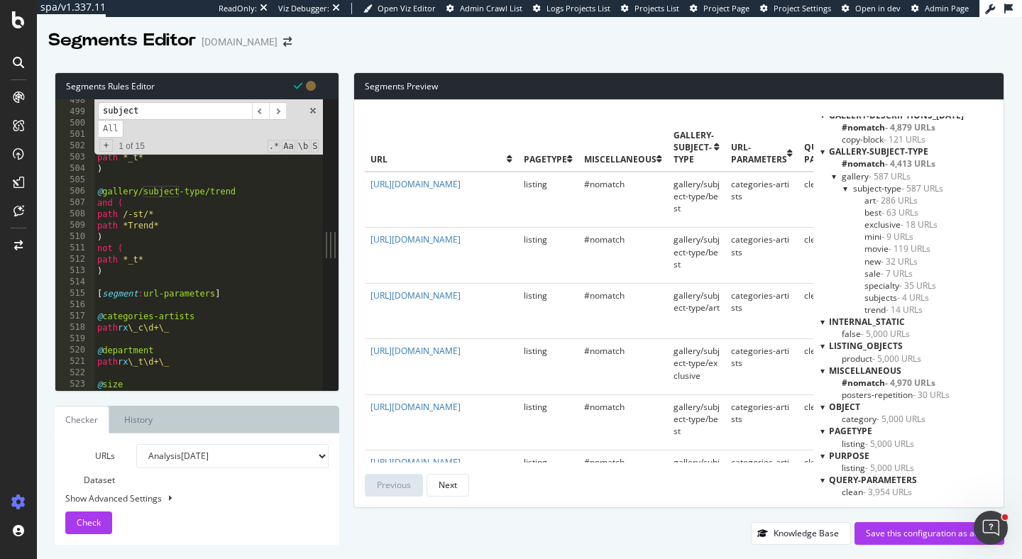
scroll to position [3061, 0]
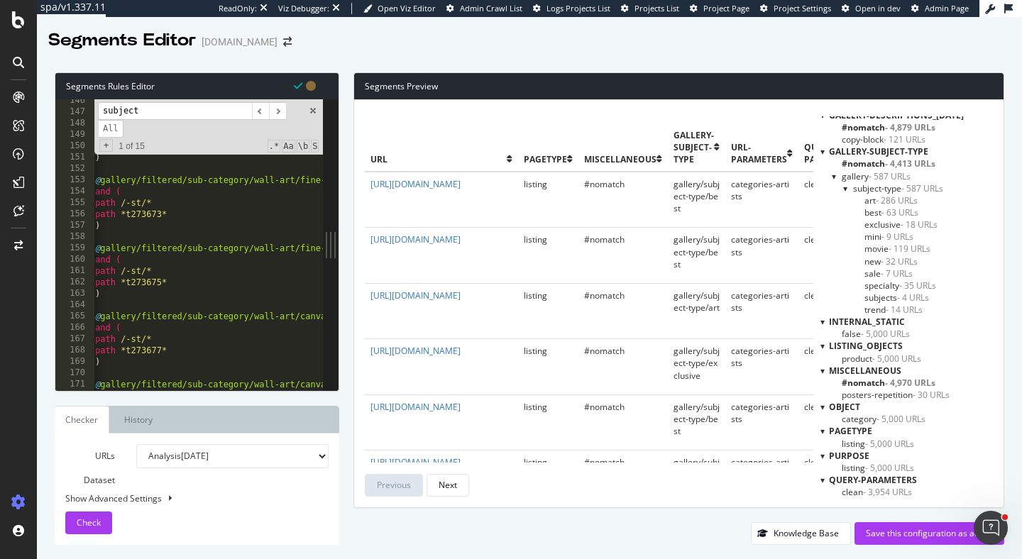
type input "subject"
type textarea "path *t273675*"
click at [193, 278] on div "@ gallery/filtered/sub-category/wall-art/fine-art and ( path /-st/* path *t2736…" at bounding box center [486, 252] width 788 height 314
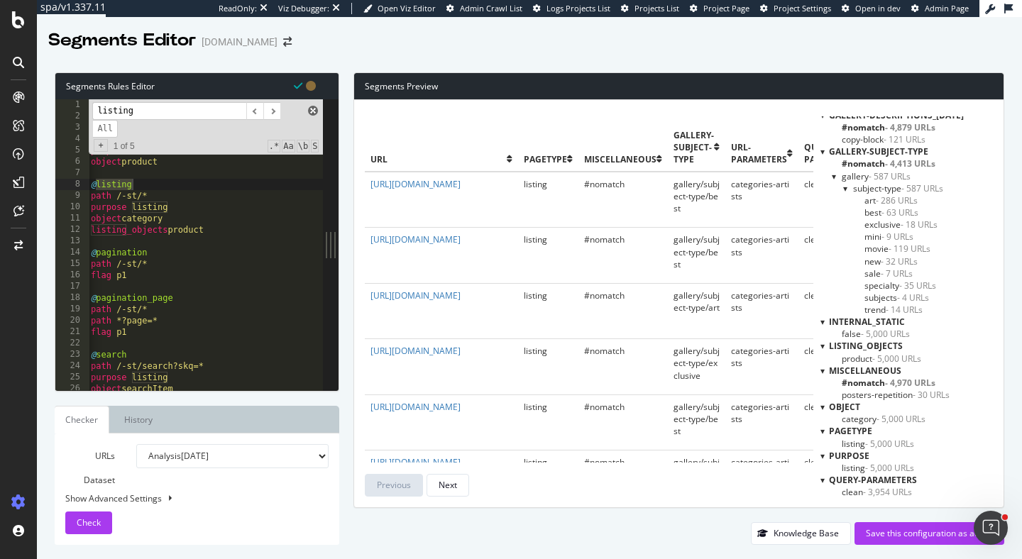
type input "listing"
click at [313, 114] on span at bounding box center [313, 111] width 10 height 10
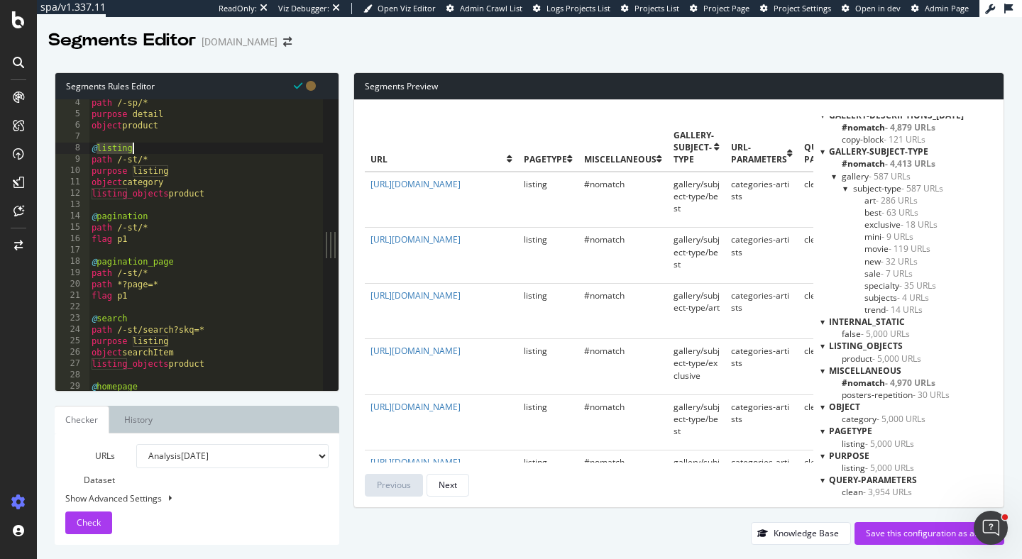
click at [224, 193] on div "path /-sp/* purpose detail object product @ listing path /-st/* purpose listing…" at bounding box center [483, 254] width 788 height 314
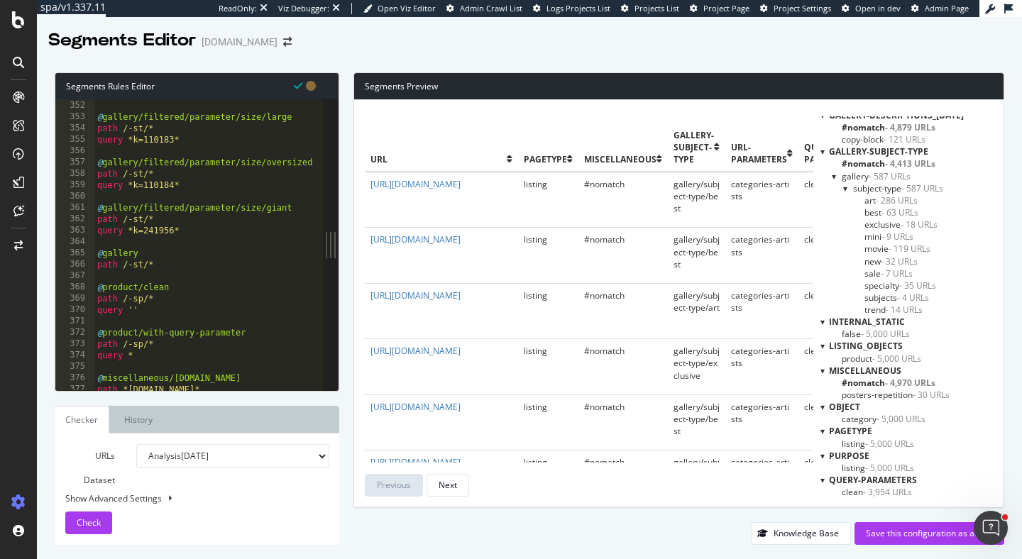
click at [172, 264] on div "query *k=110182* @ gallery/filtered/parameter/size/large path /-st/* query *k=1…" at bounding box center [488, 246] width 788 height 314
click at [170, 266] on div "query *k=110182* @ gallery/filtered/parameter/size/large path /-st/* query *k=1…" at bounding box center [488, 246] width 788 height 314
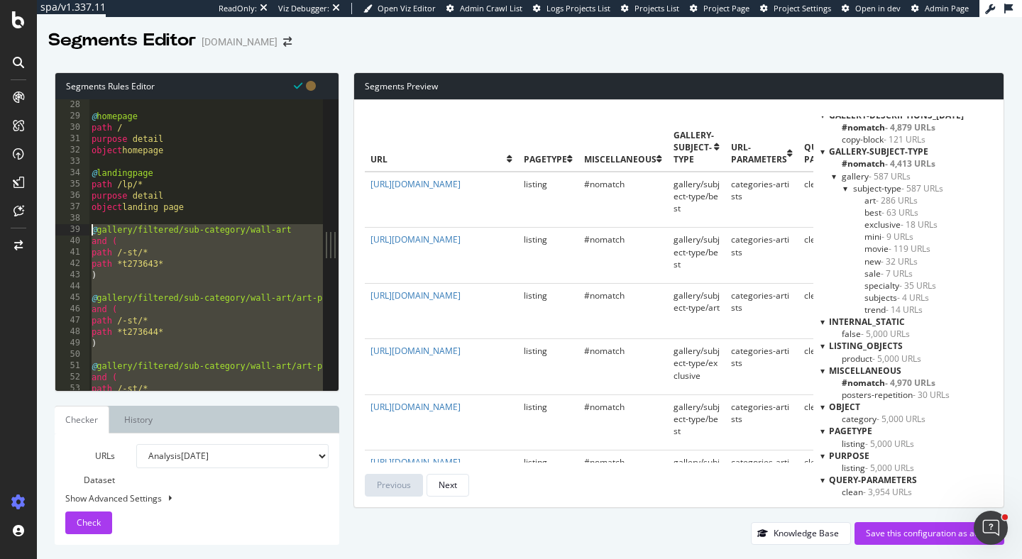
drag, startPoint x: 158, startPoint y: 225, endPoint x: 61, endPoint y: 231, distance: 96.8
click at [61, 231] on div "path /-st/* 28 29 30 31 32 33 34 35 36 37 38 39 40 41 42 43 44 45 46 47 48 49 5…" at bounding box center [189, 244] width 268 height 291
type textarea "@gallery/filtered/sub-category/wall-art and ("
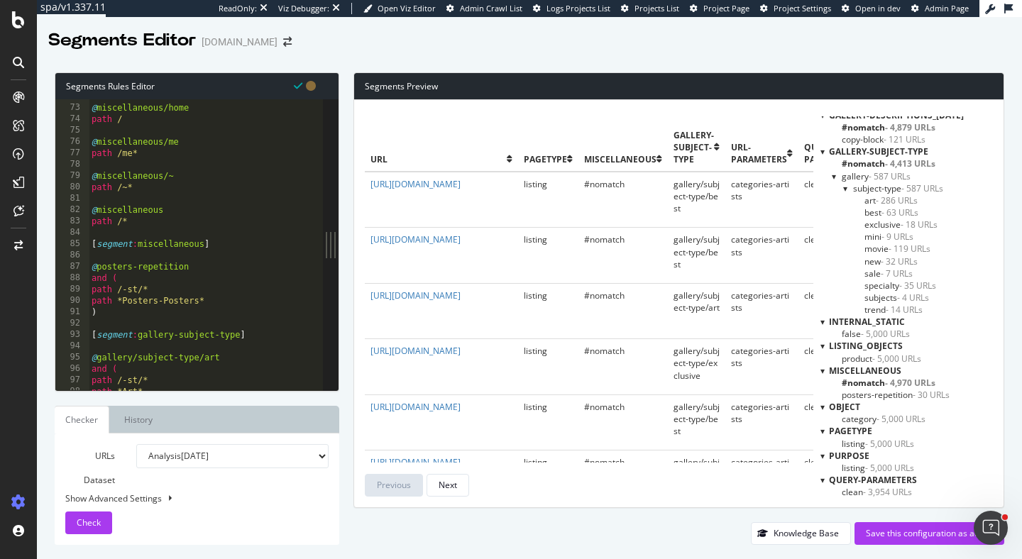
click at [207, 219] on div "@ miscellaneous/home path / @ miscellaneous/me path /me* @ miscellaneous/~ path…" at bounding box center [483, 248] width 788 height 314
type textarea "path /*"
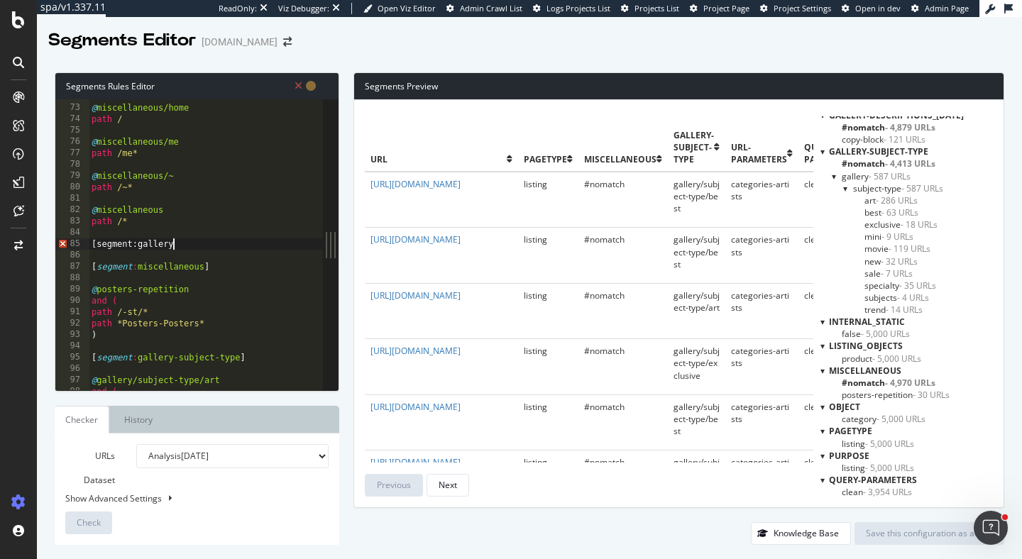
type textarea "[segment:gallery]"
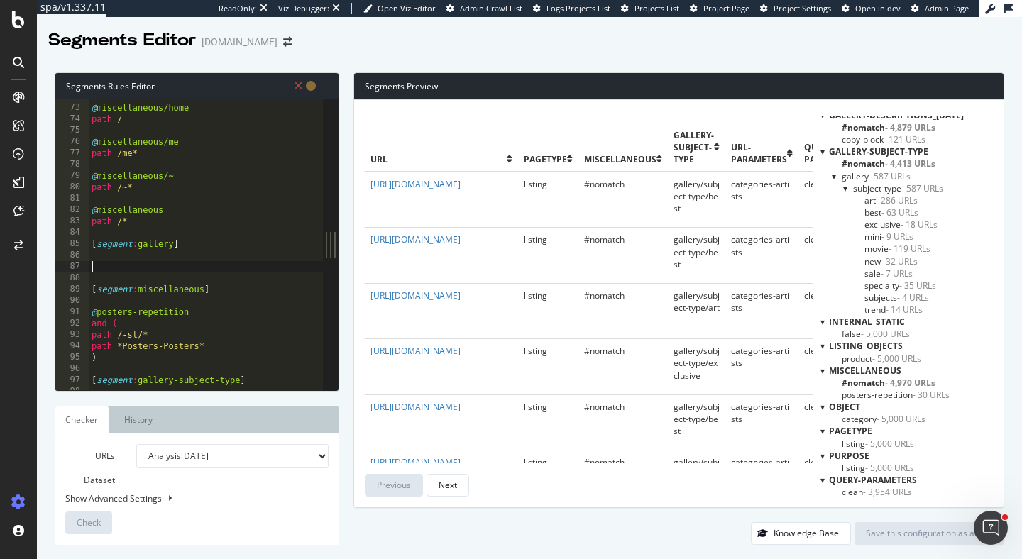
paste textarea "path /-st/*"
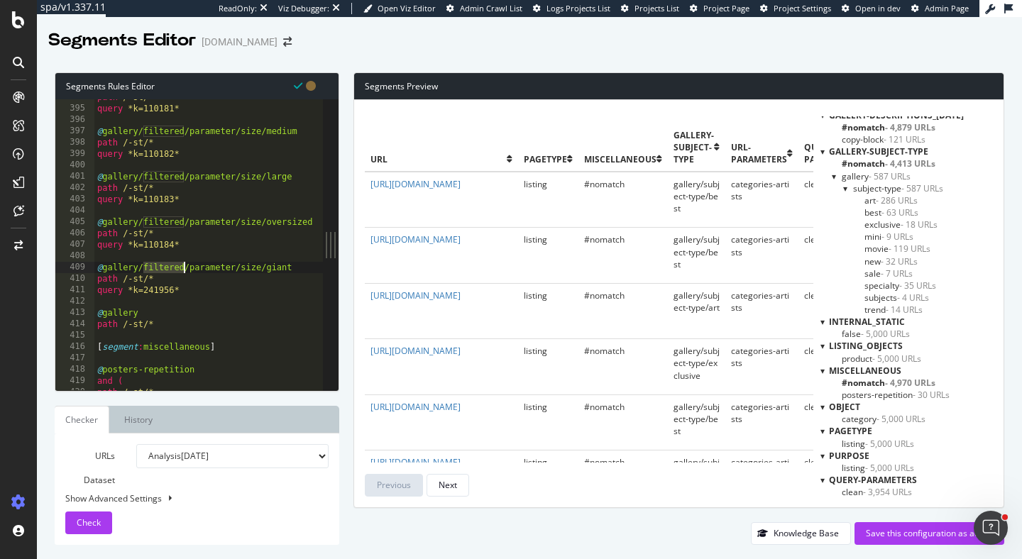
drag, startPoint x: 142, startPoint y: 266, endPoint x: 186, endPoint y: 267, distance: 44.0
click at [186, 267] on div "path /-st/* query *k=110181* @ gallery/filtered/parameter/size/medium path /-st…" at bounding box center [488, 249] width 788 height 314
drag, startPoint x: 189, startPoint y: 221, endPoint x: 143, endPoint y: 219, distance: 46.2
click at [143, 219] on div "path /-st/* query *k=110181* @ gallery/filtered/parameter/size/medium path /-st…" at bounding box center [488, 249] width 788 height 314
drag, startPoint x: 189, startPoint y: 178, endPoint x: 142, endPoint y: 176, distance: 46.9
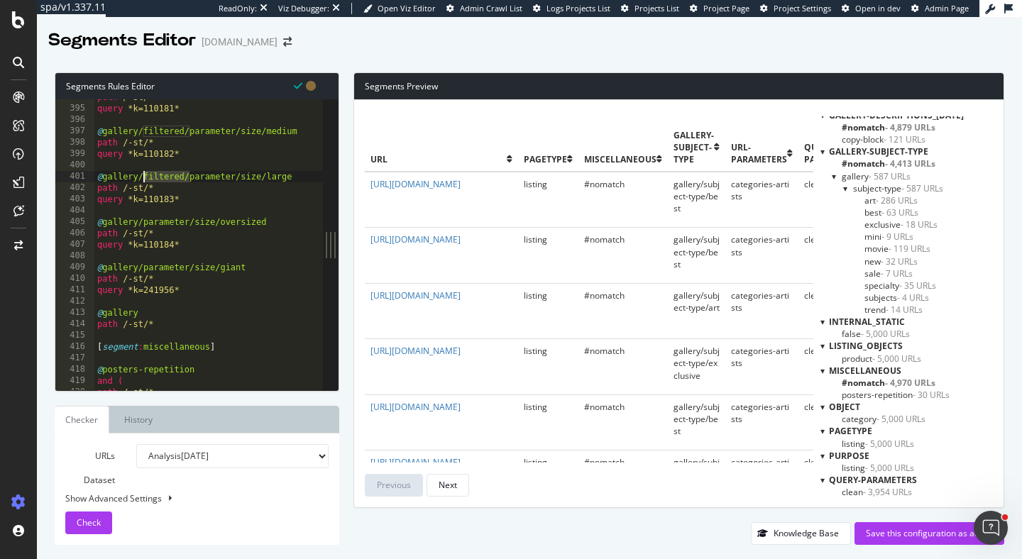
click at [142, 176] on div "path /-st/* query *k=110181* @ gallery/filtered/parameter/size/medium path /-st…" at bounding box center [488, 249] width 788 height 314
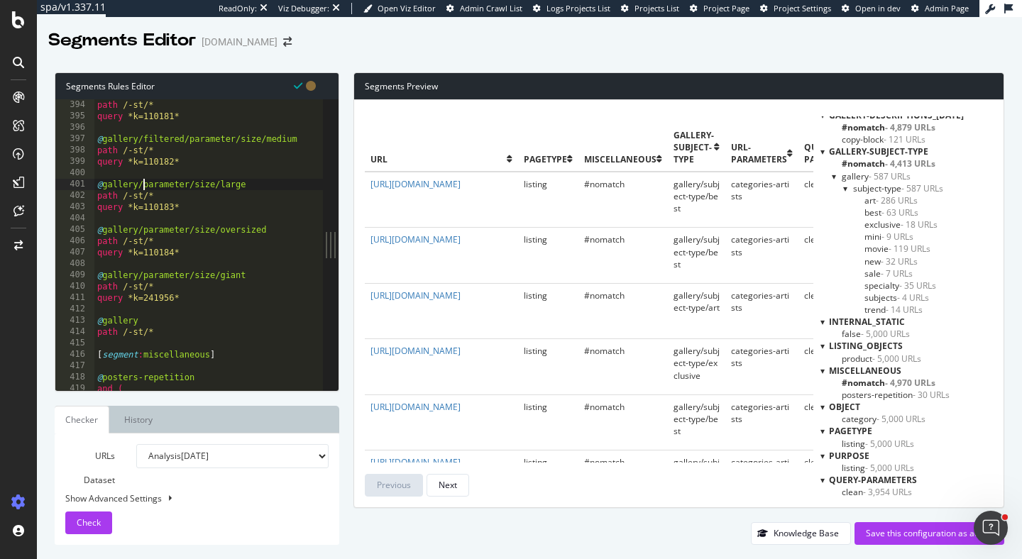
scroll to position [2394, 0]
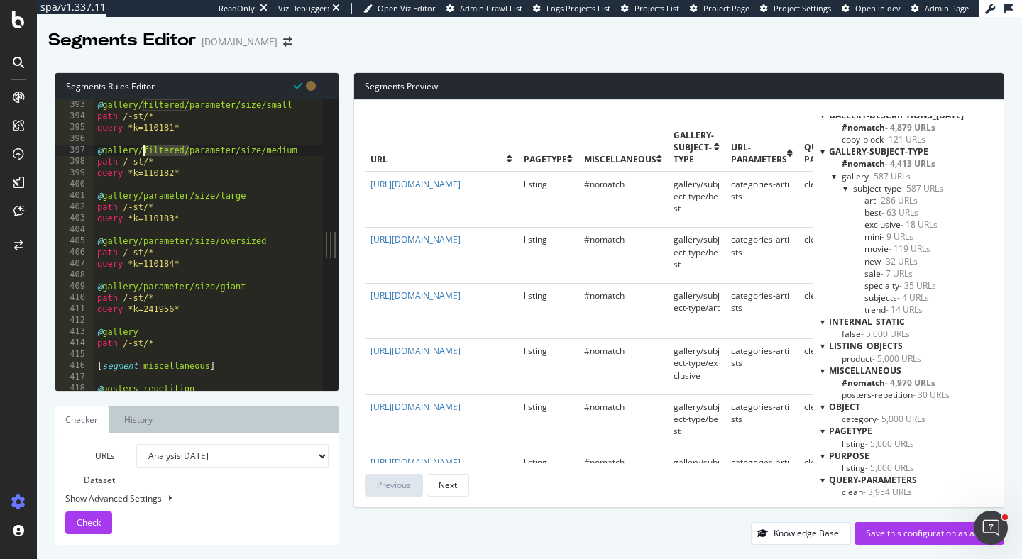
drag, startPoint x: 187, startPoint y: 149, endPoint x: 141, endPoint y: 149, distance: 46.2
click at [141, 149] on div "@ gallery/filtered/parameter/size/small path /-st/* query *k=110181* @ gallery/…" at bounding box center [488, 245] width 788 height 314
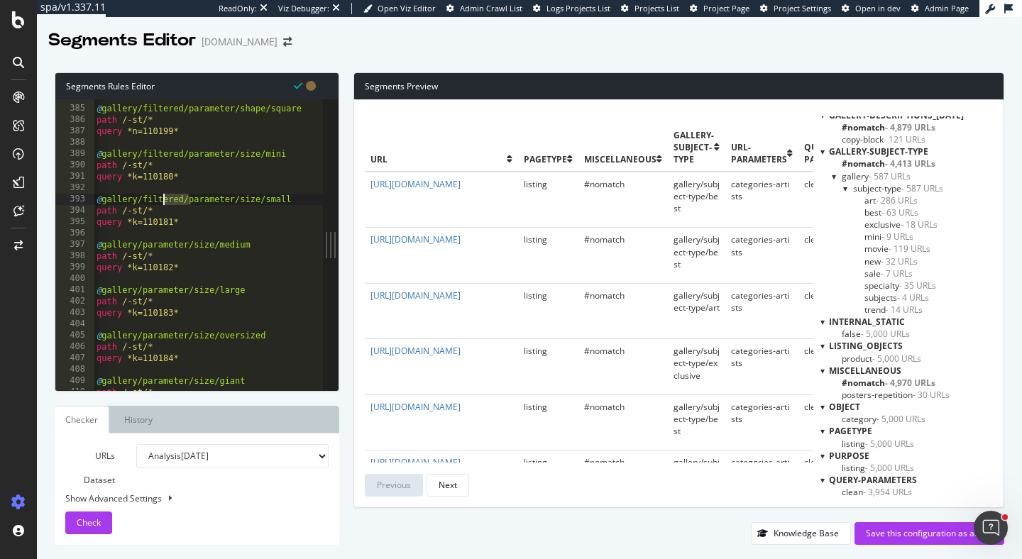
scroll to position [0, 0]
drag, startPoint x: 188, startPoint y: 197, endPoint x: 144, endPoint y: 196, distance: 44.0
click at [144, 196] on div "@ gallery/filtered/parameter/shape/square path /-st/* query *n=110199* @ galler…" at bounding box center [488, 249] width 788 height 314
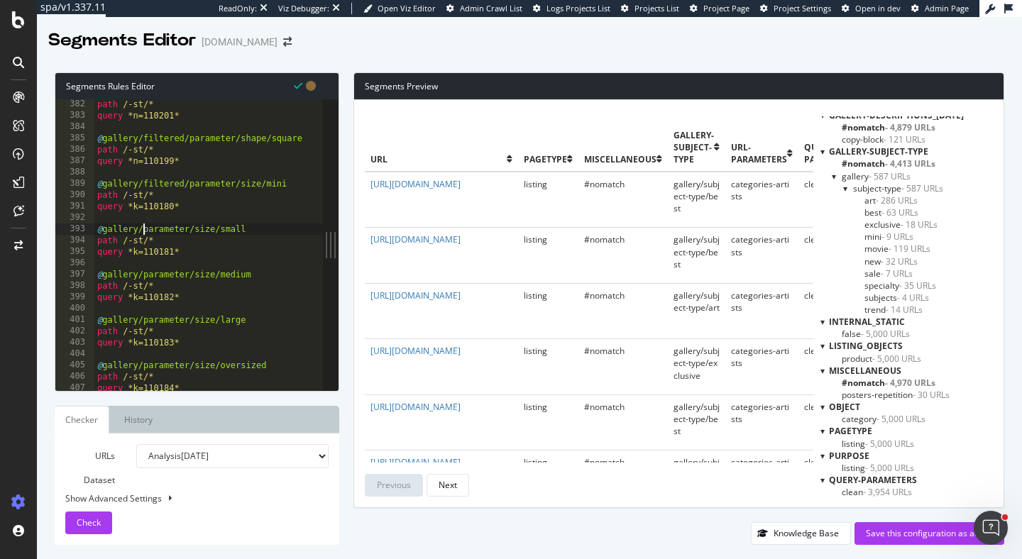
scroll to position [2316, 0]
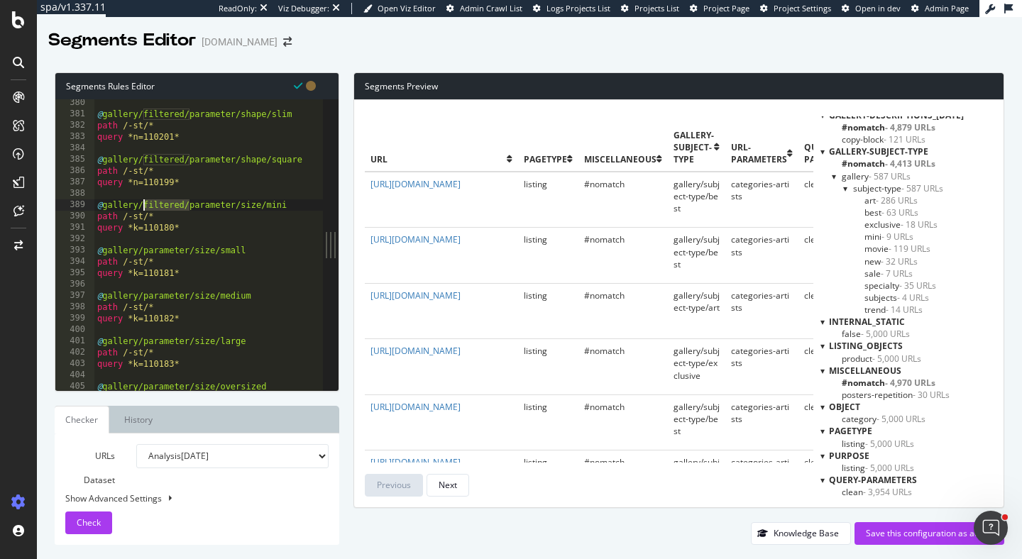
drag, startPoint x: 188, startPoint y: 204, endPoint x: 142, endPoint y: 205, distance: 46.2
click at [142, 205] on div "@ gallery/filtered/parameter/shape/slim path /-st/* query *n=110201* @ gallery/…" at bounding box center [488, 254] width 788 height 314
drag, startPoint x: 188, startPoint y: 158, endPoint x: 143, endPoint y: 159, distance: 44.7
click at [143, 159] on div "@ gallery/filtered/parameter/shape/slim path /-st/* query *n=110201* @ gallery/…" at bounding box center [488, 254] width 788 height 314
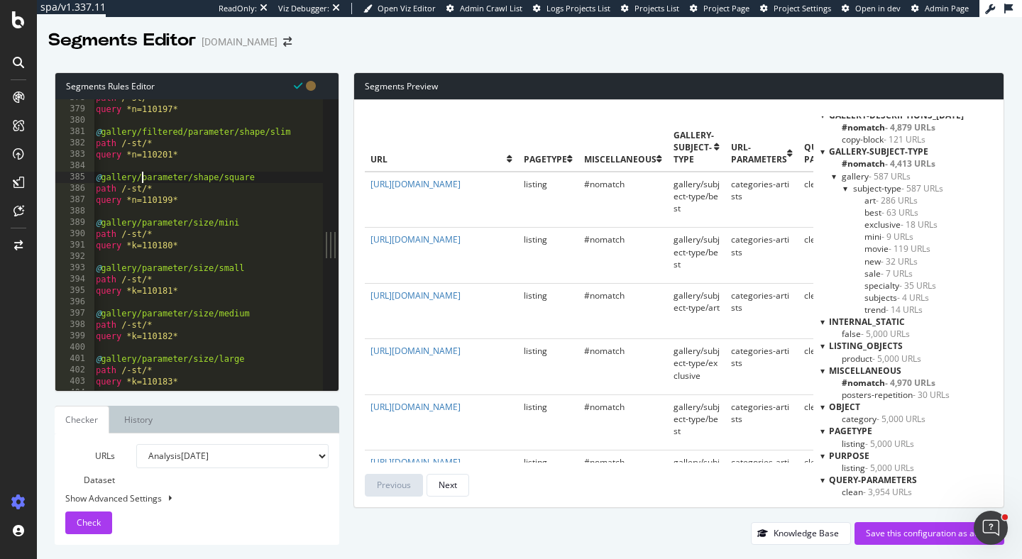
scroll to position [0, 5]
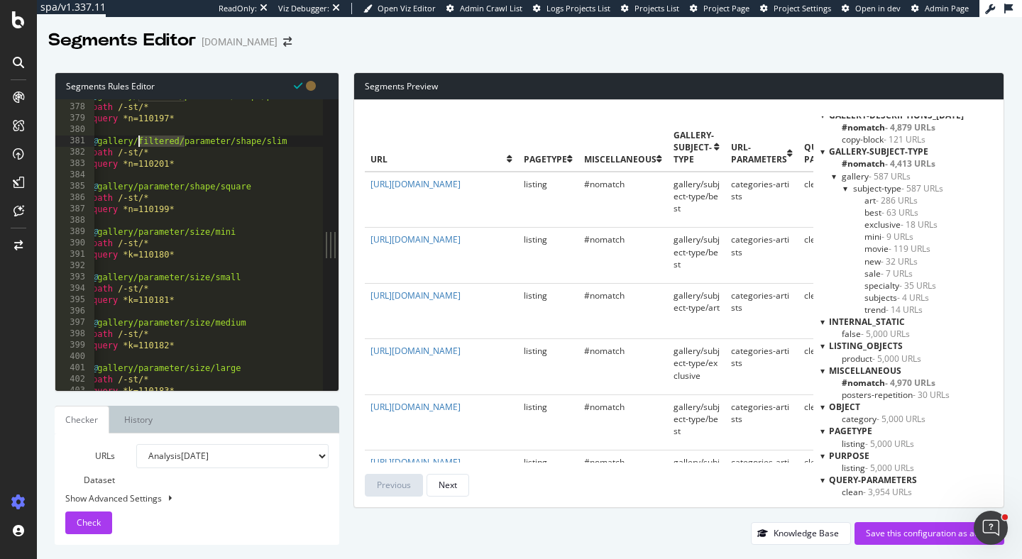
drag, startPoint x: 183, startPoint y: 142, endPoint x: 139, endPoint y: 140, distance: 44.1
click at [139, 140] on div "@ gallery/filtered/parameter/shape/portrait path /-st/* query *n=110197* @ gall…" at bounding box center [483, 247] width 788 height 314
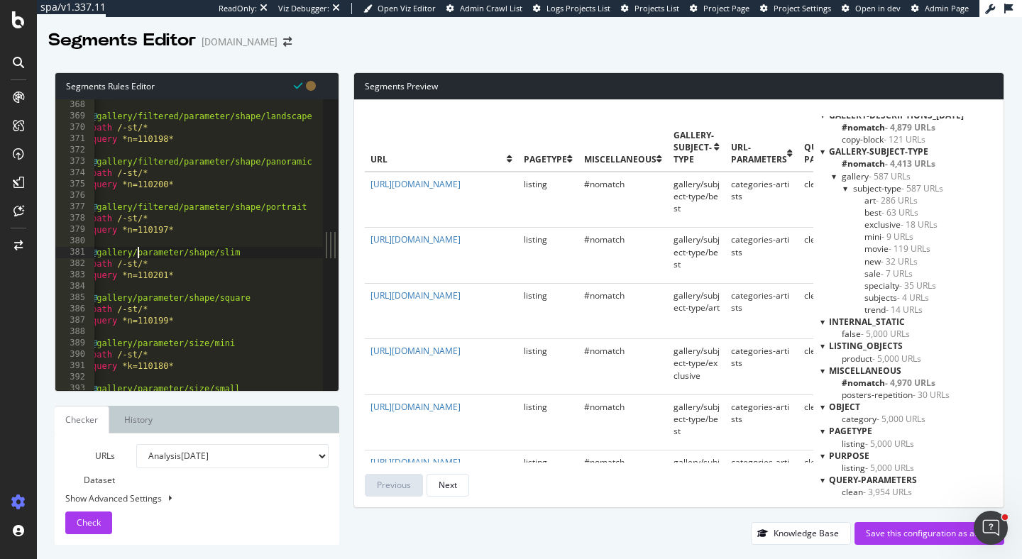
scroll to position [2239, 0]
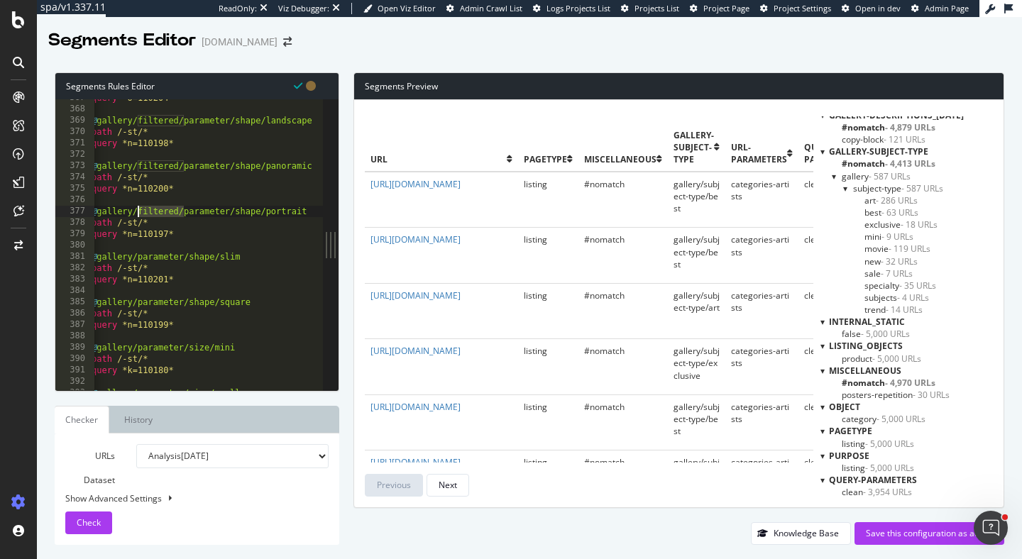
drag, startPoint x: 182, startPoint y: 214, endPoint x: 137, endPoint y: 214, distance: 44.7
click at [137, 214] on div "query *o=110204* @ gallery/filtered/parameter/shape/landscape path /-st/* query…" at bounding box center [483, 249] width 788 height 314
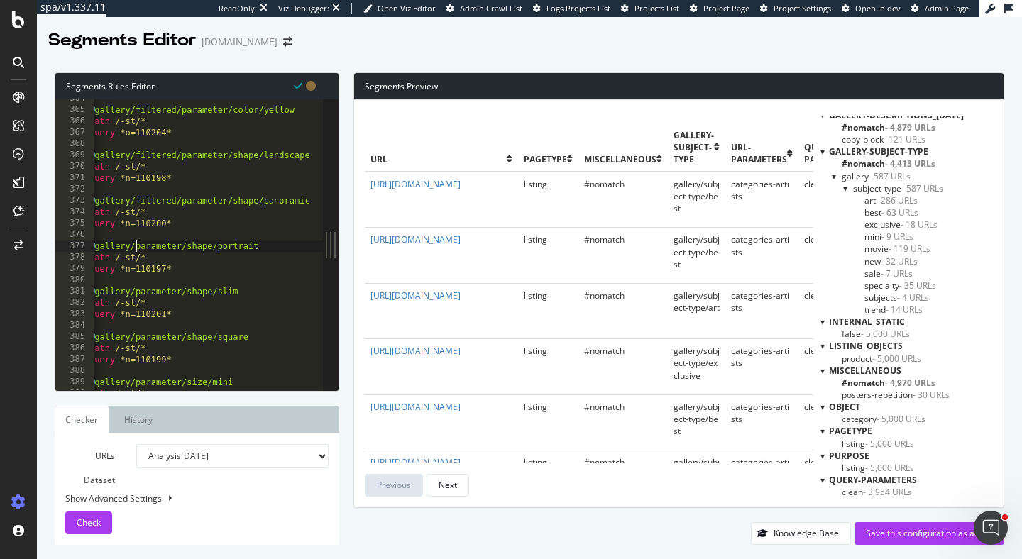
scroll to position [2220, 0]
drag, startPoint x: 181, startPoint y: 198, endPoint x: 136, endPoint y: 196, distance: 45.5
click at [136, 196] on div "@ gallery/filtered/parameter/color/yellow path /-st/* query *o=110204* @ galler…" at bounding box center [481, 250] width 788 height 314
drag, startPoint x: 180, startPoint y: 156, endPoint x: 137, endPoint y: 156, distance: 43.3
click at [137, 156] on div "@ gallery/filtered/parameter/color/yellow path /-st/* query *o=110204* @ galler…" at bounding box center [481, 250] width 788 height 314
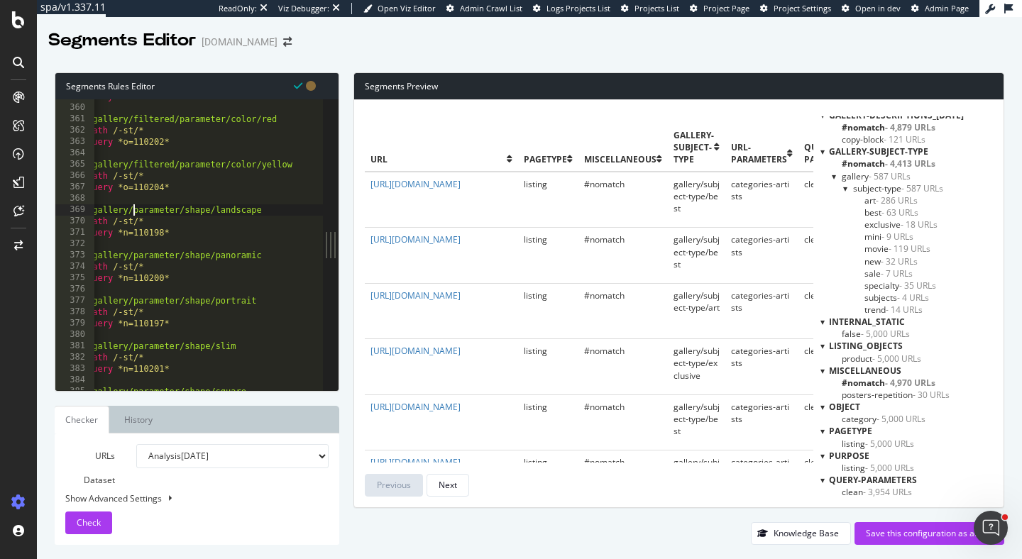
scroll to position [2181, 0]
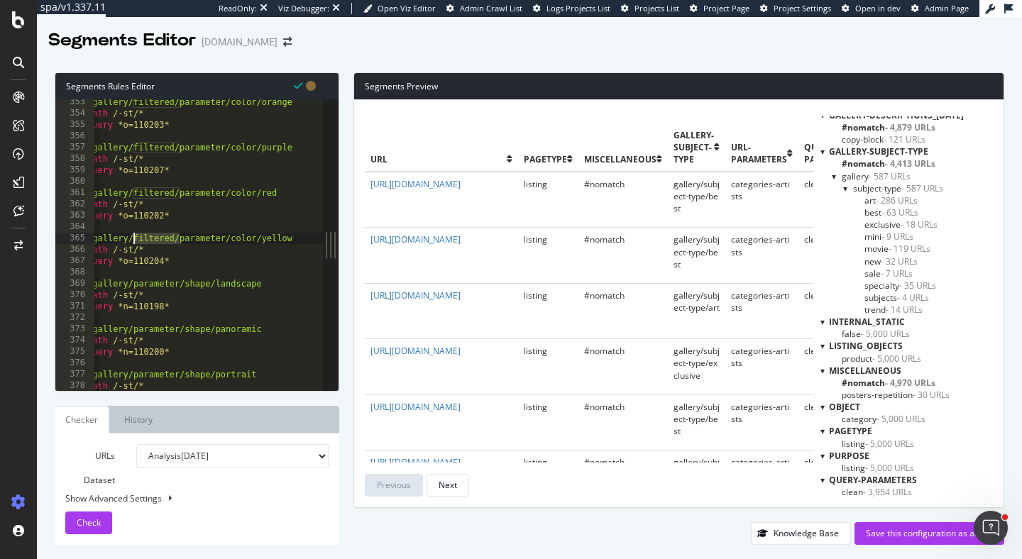
drag, startPoint x: 180, startPoint y: 236, endPoint x: 135, endPoint y: 235, distance: 44.8
click at [135, 235] on div "@ gallery/filtered/parameter/color/orange path /-st/* query *o=110203* @ galler…" at bounding box center [478, 254] width 788 height 314
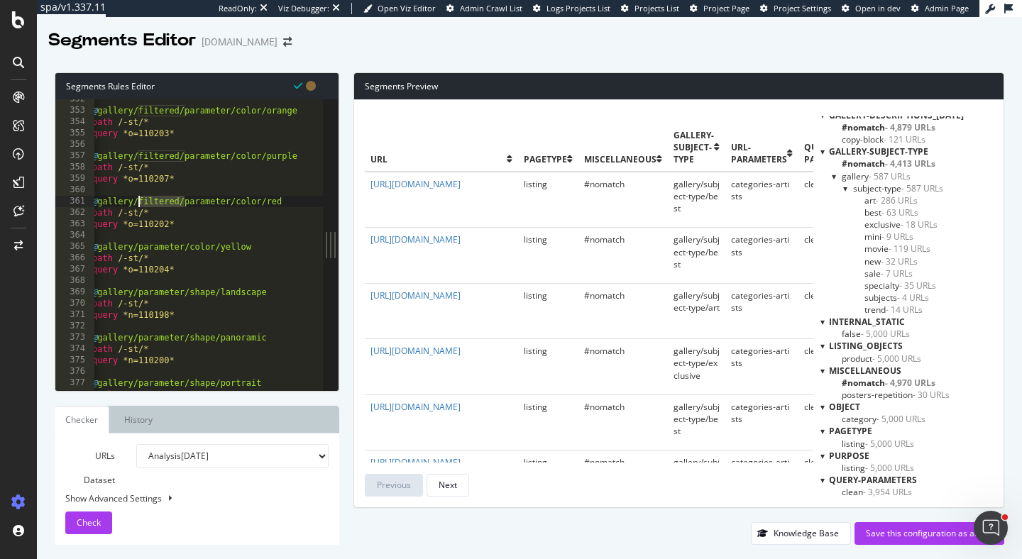
drag, startPoint x: 185, startPoint y: 200, endPoint x: 140, endPoint y: 199, distance: 44.8
click at [140, 199] on div "@ gallery/filtered/parameter/color/orange path /-st/* query *o=110203* @ galler…" at bounding box center [483, 251] width 788 height 314
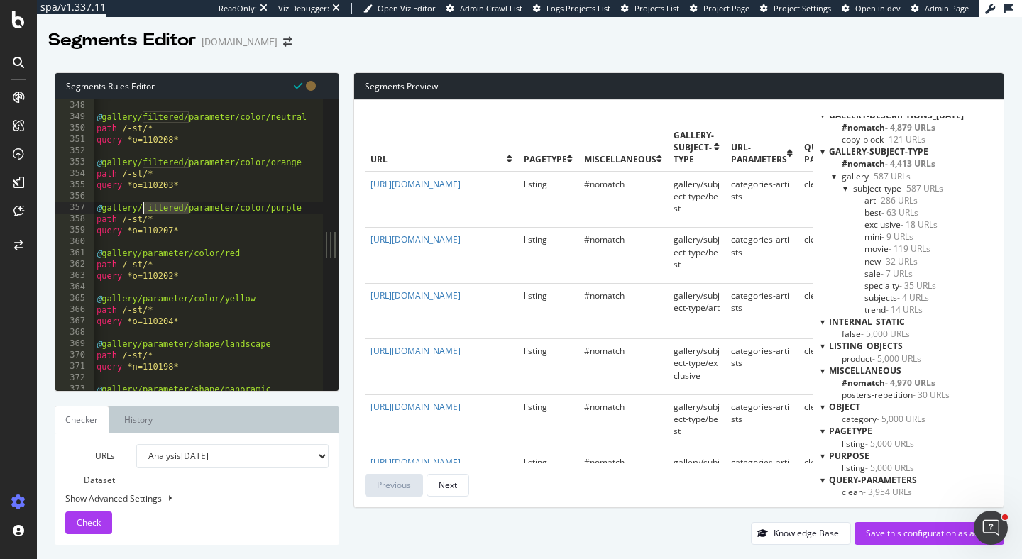
drag, startPoint x: 188, startPoint y: 210, endPoint x: 142, endPoint y: 214, distance: 46.3
click at [142, 214] on div "query *o=118166* @ gallery/filtered/parameter/color/neutral path /-st/* query *…" at bounding box center [488, 246] width 788 height 314
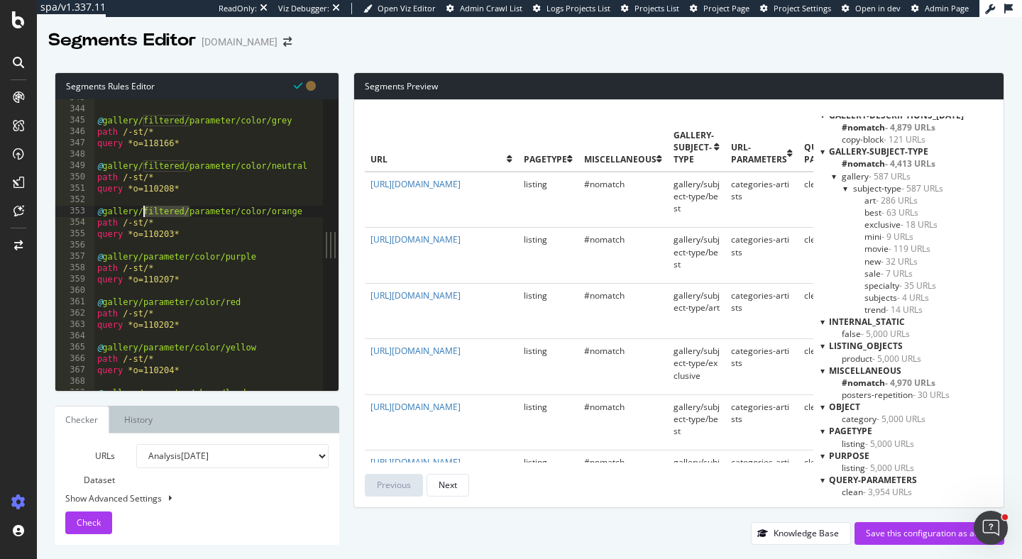
drag, startPoint x: 189, startPoint y: 209, endPoint x: 145, endPoint y: 207, distance: 44.0
click at [145, 207] on div "@ gallery/filtered/parameter/color/grey path /-st/* query *o=118166* @ gallery/…" at bounding box center [488, 249] width 788 height 314
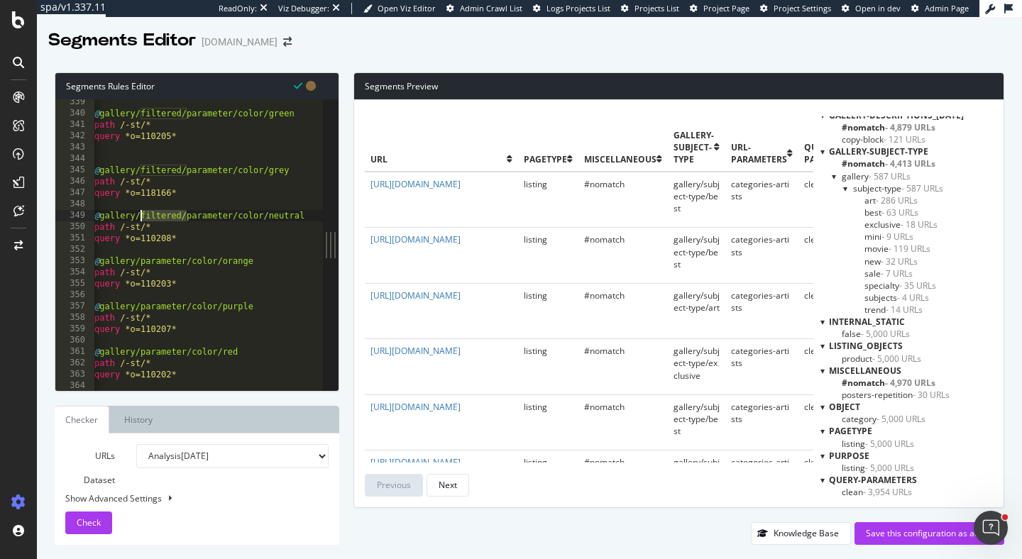
drag, startPoint x: 187, startPoint y: 219, endPoint x: 141, endPoint y: 219, distance: 46.9
click at [141, 219] on div "@ gallery/filtered/parameter/color/green path /-st/* query *o=110205* @ gallery…" at bounding box center [486, 254] width 788 height 314
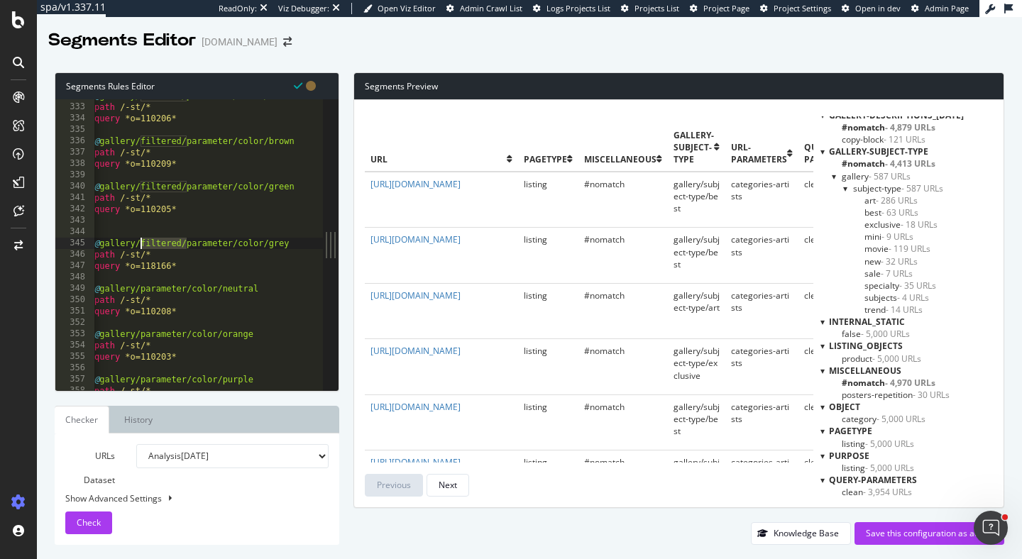
drag, startPoint x: 185, startPoint y: 243, endPoint x: 143, endPoint y: 244, distance: 41.9
click at [143, 244] on div "@ gallery/filtered/parameter/color/blue path /-st/* query *o=110206* @ gallery/…" at bounding box center [486, 247] width 788 height 314
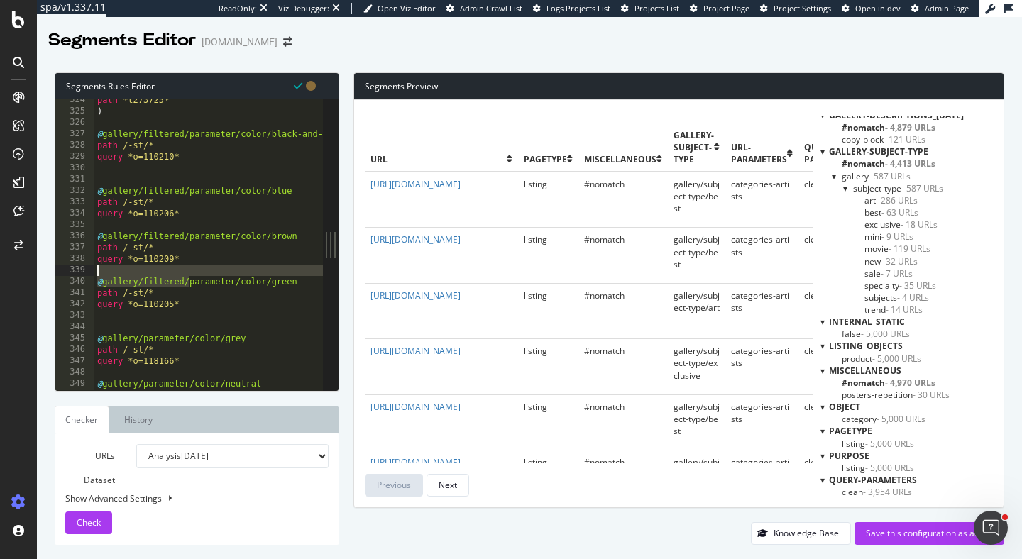
drag, startPoint x: 187, startPoint y: 279, endPoint x: 144, endPoint y: 275, distance: 43.5
click at [144, 275] on div "path *t273725* ) @ gallery/filtered/parameter/color/black-and-white path /-st/*…" at bounding box center [488, 251] width 788 height 314
click at [143, 278] on div "path *t273725* ) @ gallery/filtered/parameter/color/black-and-white path /-st/*…" at bounding box center [208, 244] width 229 height 291
drag, startPoint x: 142, startPoint y: 278, endPoint x: 189, endPoint y: 280, distance: 46.9
click at [189, 280] on div "path *t273725* ) @ gallery/filtered/parameter/color/black-and-white path /-st/*…" at bounding box center [488, 251] width 788 height 314
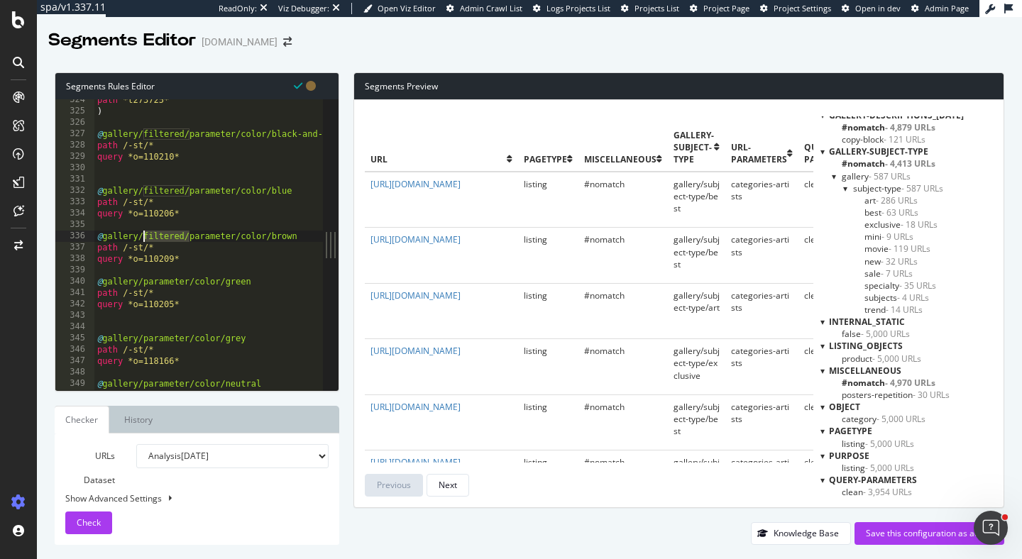
drag, startPoint x: 189, startPoint y: 234, endPoint x: 143, endPoint y: 236, distance: 46.2
click at [143, 236] on div "path *t273725* ) @ gallery/filtered/parameter/color/black-and-white path /-st/*…" at bounding box center [488, 251] width 788 height 314
drag, startPoint x: 189, startPoint y: 192, endPoint x: 143, endPoint y: 192, distance: 46.2
click at [143, 192] on div "path *t273725* ) @ gallery/filtered/parameter/color/black-and-white path /-st/*…" at bounding box center [488, 251] width 788 height 314
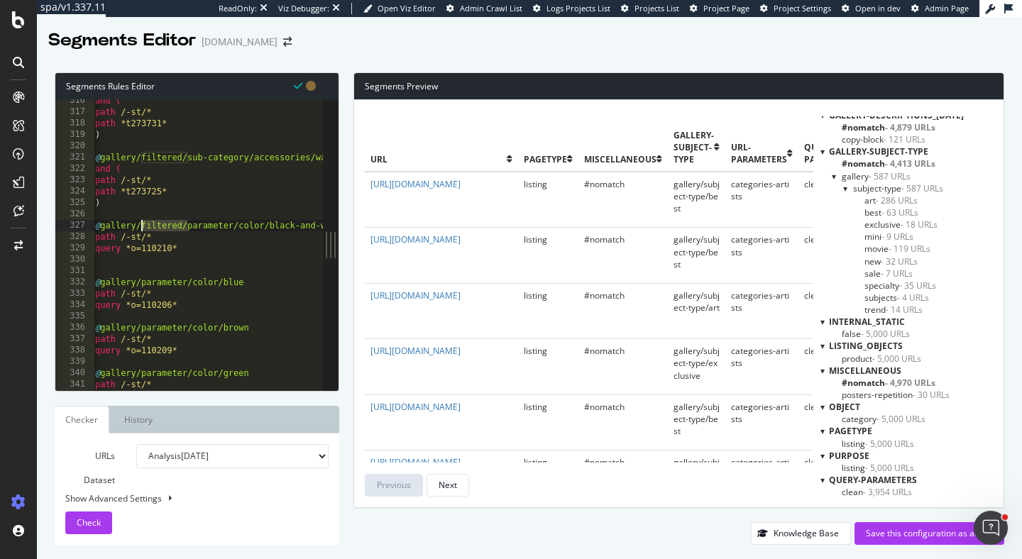
drag, startPoint x: 186, startPoint y: 225, endPoint x: 141, endPoint y: 224, distance: 45.4
click at [141, 224] on div "and ( path /-st/* path *t273731* ) @ gallery/filtered/sub-category/accessories/…" at bounding box center [486, 252] width 788 height 314
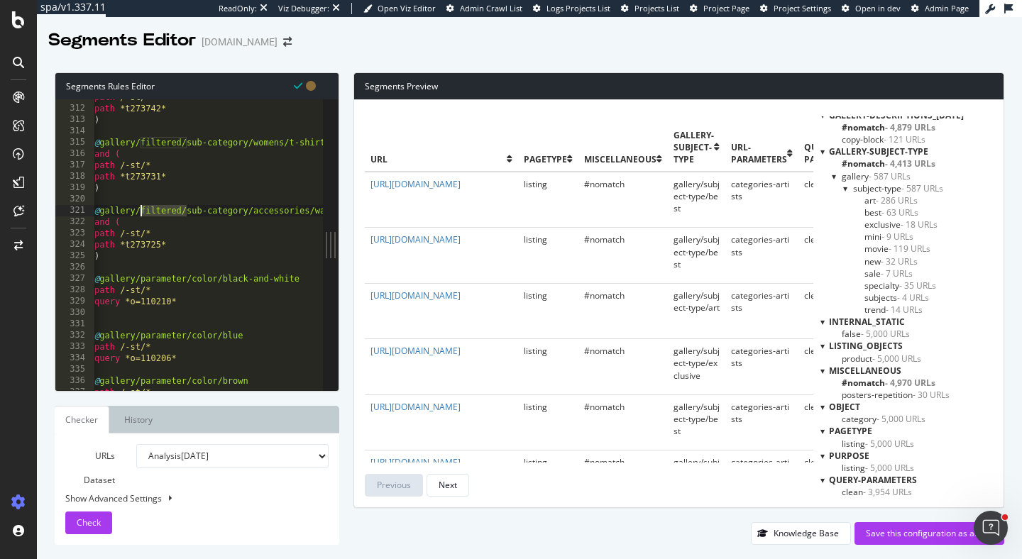
drag, startPoint x: 188, startPoint y: 213, endPoint x: 138, endPoint y: 217, distance: 50.5
click at [138, 217] on div "path /-st/* path *t273742* ) @ gallery/filtered/sub-category/womens/t-shirts an…" at bounding box center [486, 249] width 788 height 314
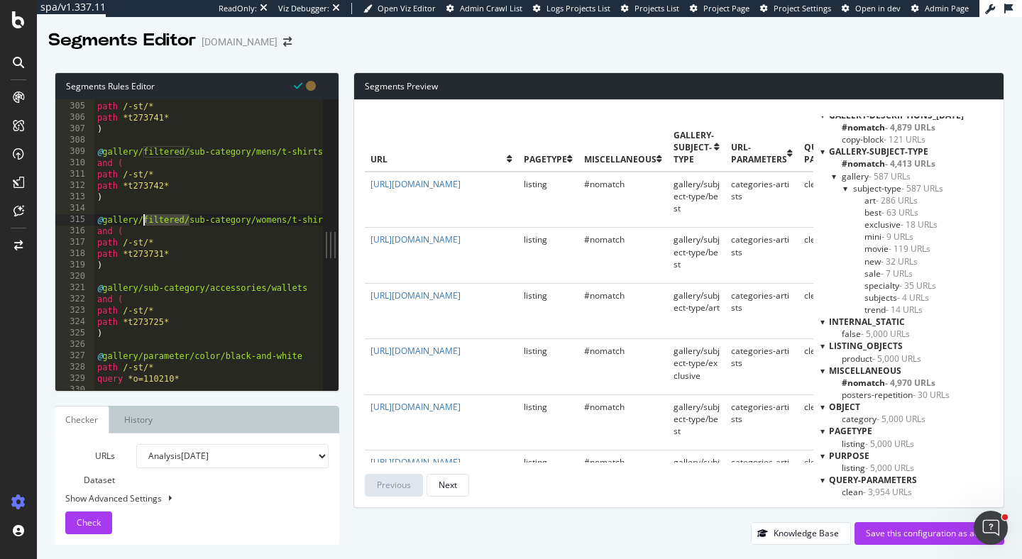
drag, startPoint x: 190, startPoint y: 217, endPoint x: 145, endPoint y: 217, distance: 45.4
click at [145, 217] on div "and ( path /-st/* path *t273741* ) @ gallery/filtered/sub-category/mens/t-shirt…" at bounding box center [488, 246] width 788 height 314
drag, startPoint x: 187, startPoint y: 222, endPoint x: 143, endPoint y: 219, distance: 44.1
click at [143, 219] on div "and ( path /-st/* path *t273755* ) @ gallery/filtered/sub-category/mens and ( p…" at bounding box center [488, 250] width 788 height 314
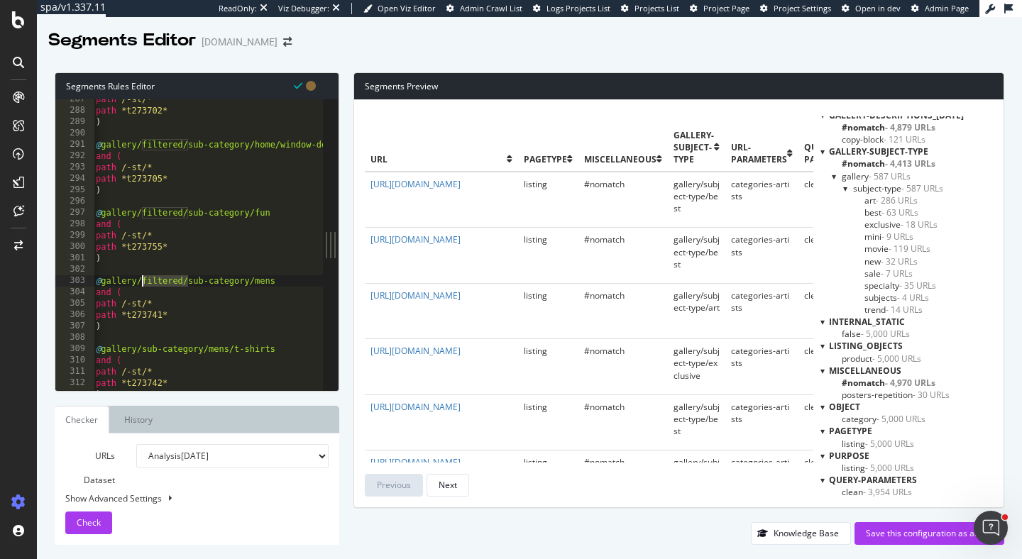
drag, startPoint x: 187, startPoint y: 283, endPoint x: 143, endPoint y: 282, distance: 44.0
click at [143, 282] on div "path /-st/* path *t273702* ) @ gallery/filtered/sub-category/home/window-decals…" at bounding box center [487, 251] width 788 height 314
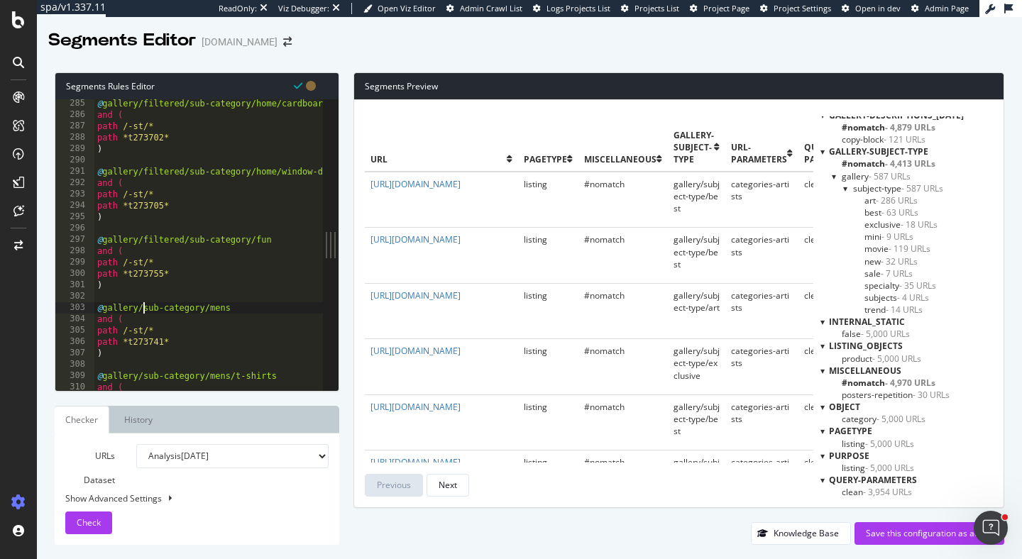
scroll to position [1735, 0]
drag, startPoint x: 189, startPoint y: 234, endPoint x: 148, endPoint y: 235, distance: 40.5
click at [148, 235] on div "@ gallery/filtered/sub-category/home/cardboard-cutouts and ( path /-st/* path *…" at bounding box center [488, 255] width 788 height 314
drag, startPoint x: 144, startPoint y: 237, endPoint x: 191, endPoint y: 239, distance: 46.9
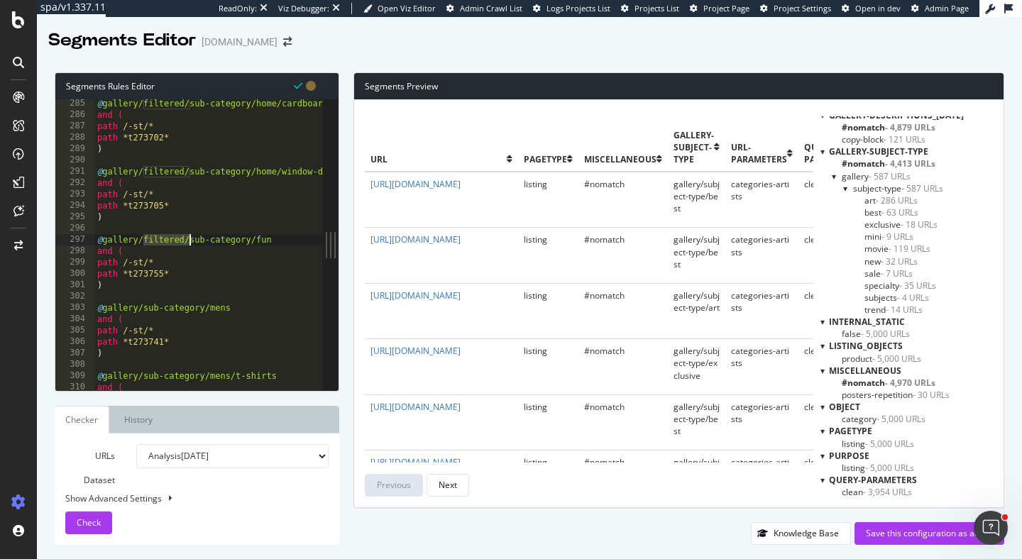
click at [191, 239] on div "@ gallery/filtered/sub-category/home/cardboard-cutouts and ( path /-st/* path *…" at bounding box center [488, 255] width 788 height 314
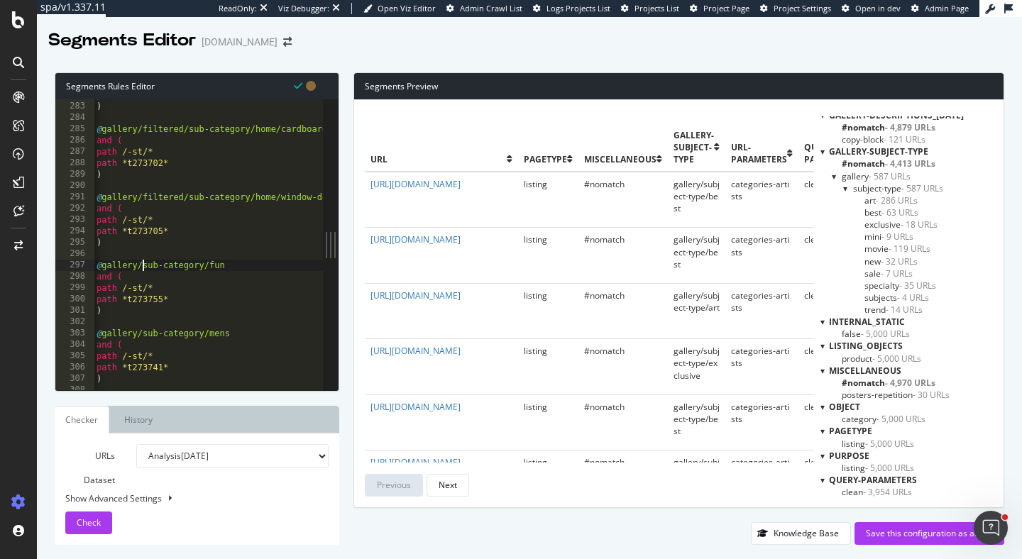
scroll to position [0, 0]
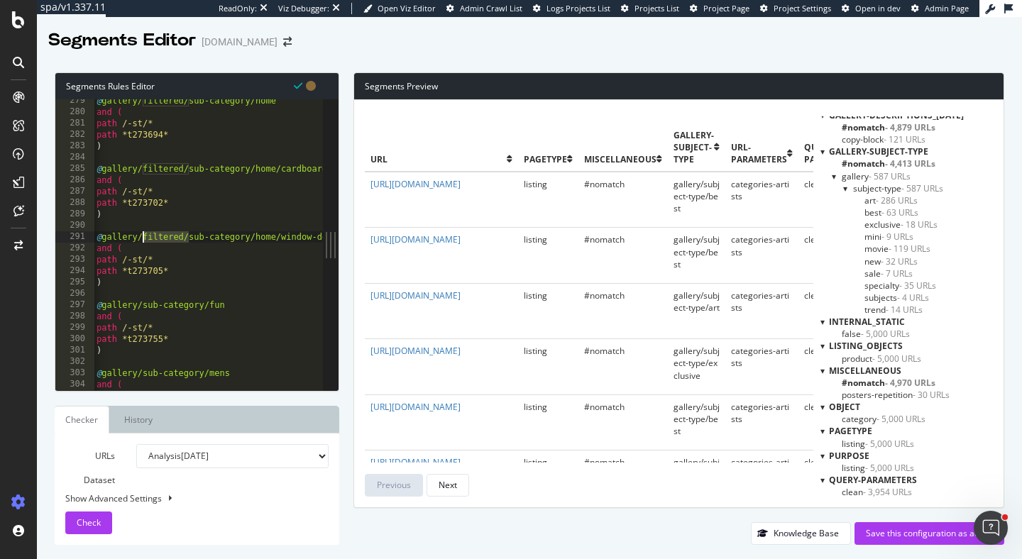
drag, startPoint x: 190, startPoint y: 234, endPoint x: 143, endPoint y: 232, distance: 46.2
click at [143, 232] on div "@ gallery/filtered/sub-category/home and ( path /-st/* path *t273694* ) @ galle…" at bounding box center [488, 252] width 788 height 314
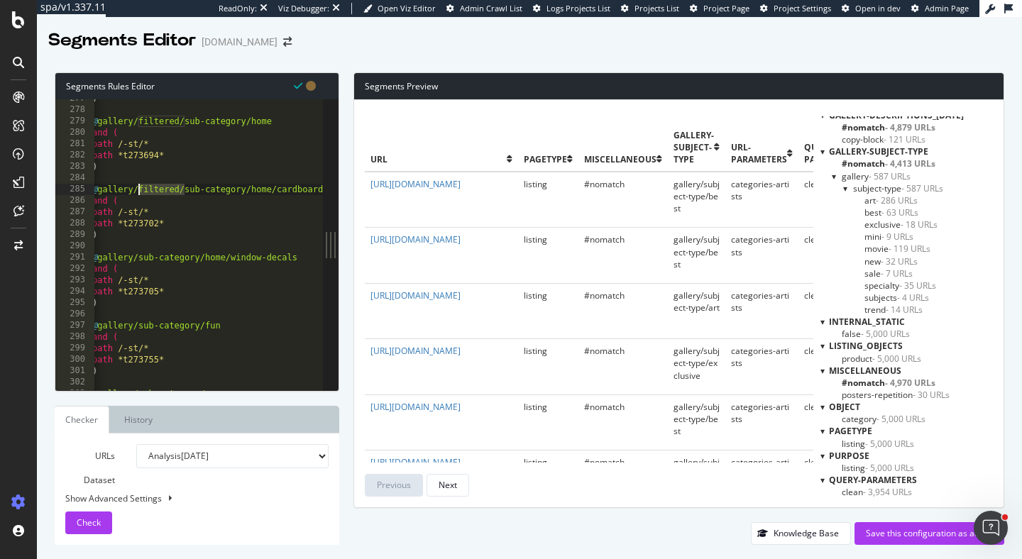
drag, startPoint x: 185, startPoint y: 192, endPoint x: 140, endPoint y: 190, distance: 45.5
click at [140, 190] on div ") @ gallery/filtered/sub-category/home and ( path /-st/* path *t273694* ) @ gal…" at bounding box center [483, 250] width 788 height 314
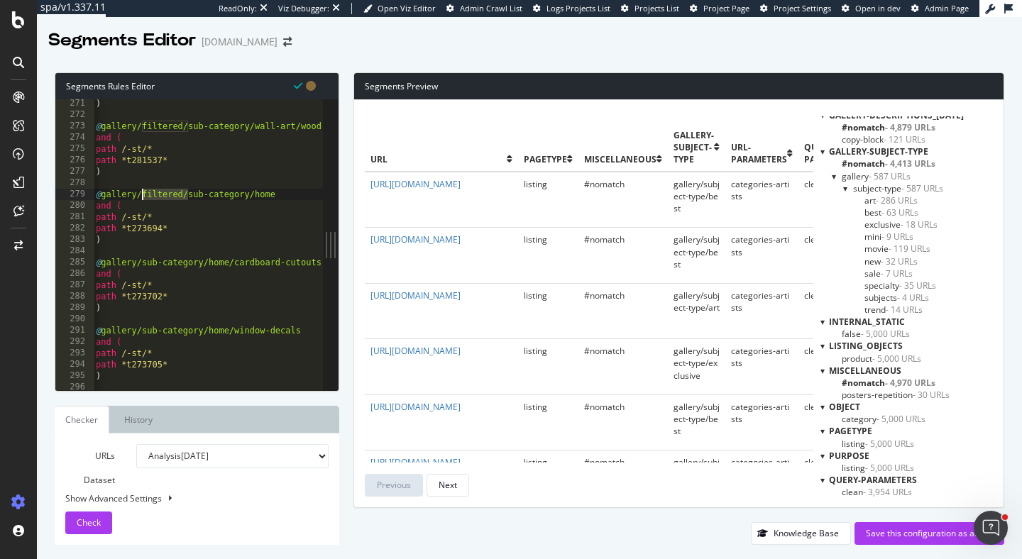
drag, startPoint x: 187, startPoint y: 194, endPoint x: 143, endPoint y: 190, distance: 44.9
click at [143, 190] on div ") @ gallery/filtered/sub-category/wall-art/wood-mount and ( path /-st/* path *t…" at bounding box center [487, 255] width 788 height 314
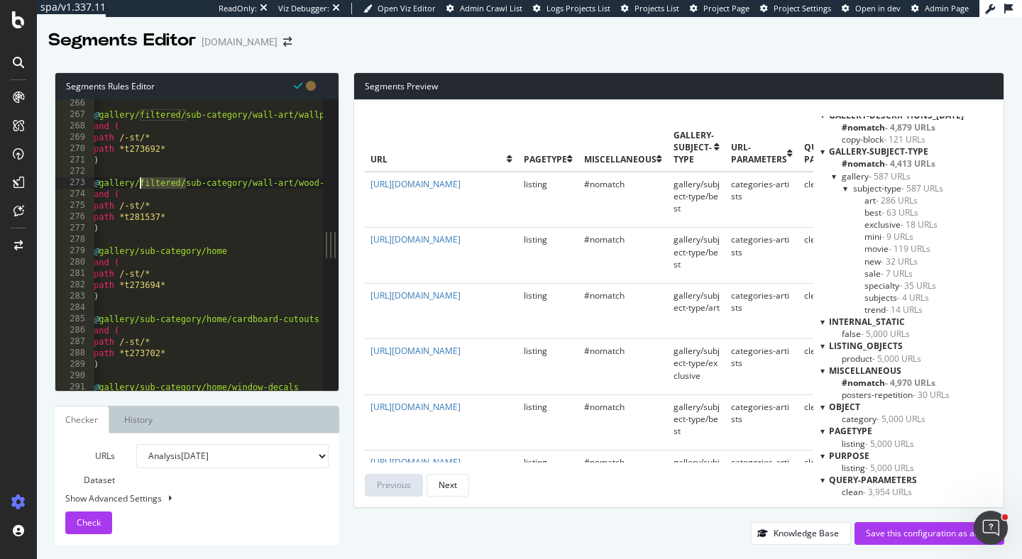
drag, startPoint x: 185, startPoint y: 182, endPoint x: 140, endPoint y: 183, distance: 45.4
click at [140, 183] on div "@ gallery/filtered/sub-category/wall-art/wallpaper-murals and ( path /-st/* pat…" at bounding box center [485, 255] width 788 height 314
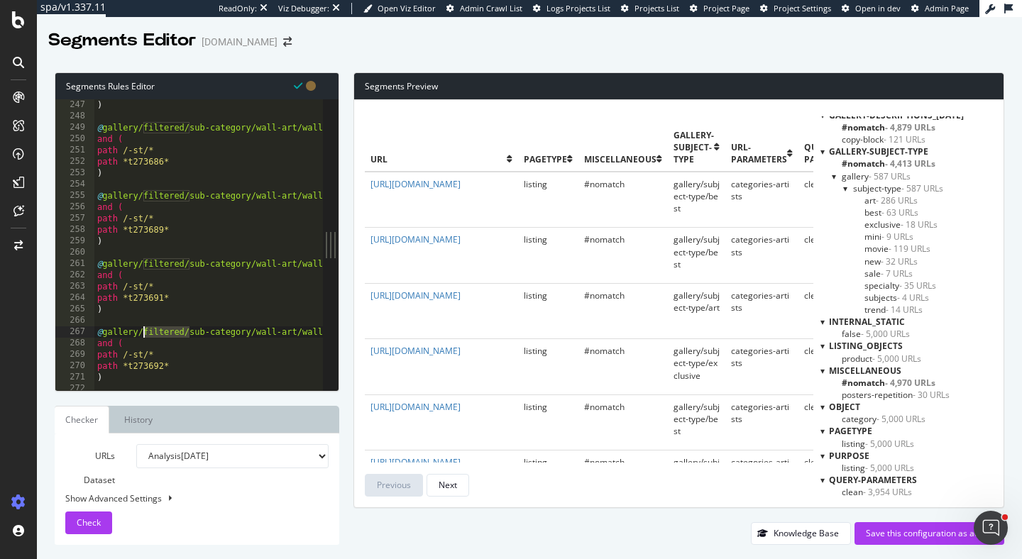
drag, startPoint x: 188, startPoint y: 330, endPoint x: 145, endPoint y: 331, distance: 43.3
click at [145, 331] on div "path *t273685* ) @ gallery/filtered/sub-category/wall-art/wall-signs/tin-signs …" at bounding box center [488, 245] width 788 height 314
drag, startPoint x: 188, startPoint y: 261, endPoint x: 146, endPoint y: 260, distance: 42.6
click at [146, 260] on div "path *t273685* ) @ gallery/filtered/sub-category/wall-art/wall-signs/tin-signs …" at bounding box center [488, 245] width 788 height 314
drag, startPoint x: 191, startPoint y: 192, endPoint x: 144, endPoint y: 190, distance: 46.9
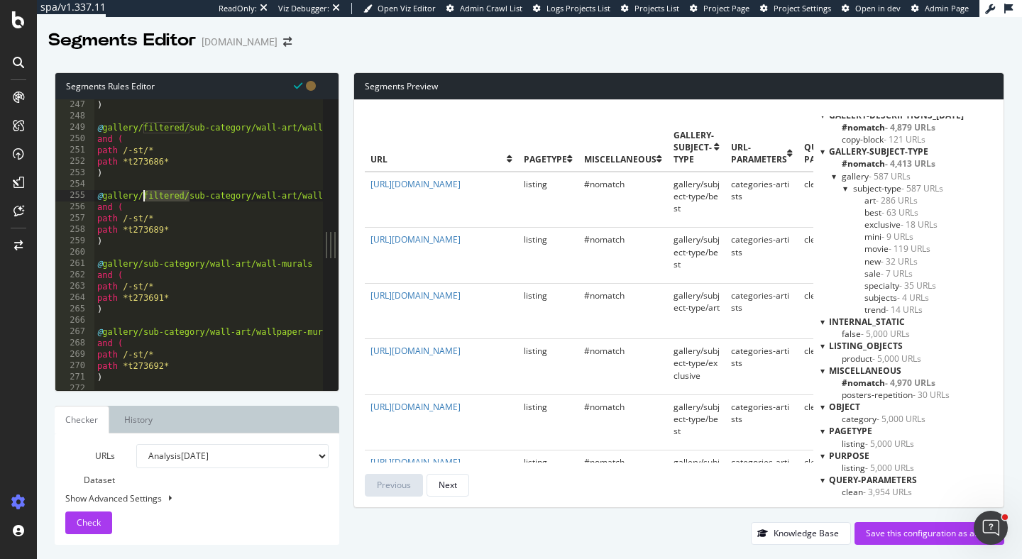
click at [144, 190] on div "path *t273685* ) @ gallery/filtered/sub-category/wall-art/wall-signs/tin-signs …" at bounding box center [488, 245] width 788 height 314
click at [162, 204] on div "path *t273685* ) @ gallery/filtered/sub-category/wall-art/wall-signs/tin-signs …" at bounding box center [488, 245] width 788 height 314
drag, startPoint x: 145, startPoint y: 199, endPoint x: 190, endPoint y: 200, distance: 45.5
click at [190, 200] on div "path *t273685* ) @ gallery/filtered/sub-category/wall-art/wall-signs/tin-signs …" at bounding box center [488, 245] width 788 height 314
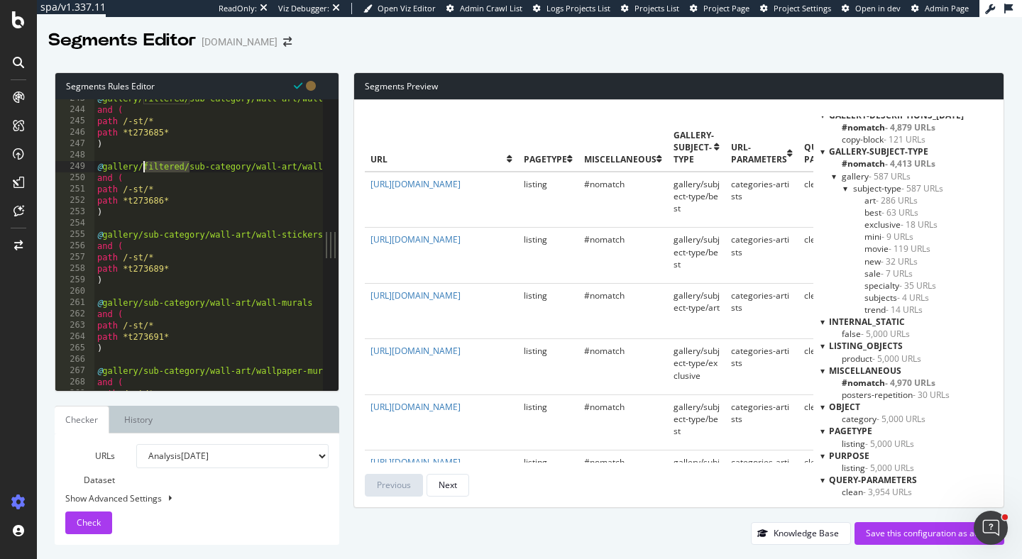
drag, startPoint x: 191, startPoint y: 164, endPoint x: 145, endPoint y: 164, distance: 46.2
click at [145, 164] on div "@ gallery/filtered/sub-category/wall-art/wall-signs and ( path /-st/* path *t27…" at bounding box center [488, 250] width 788 height 314
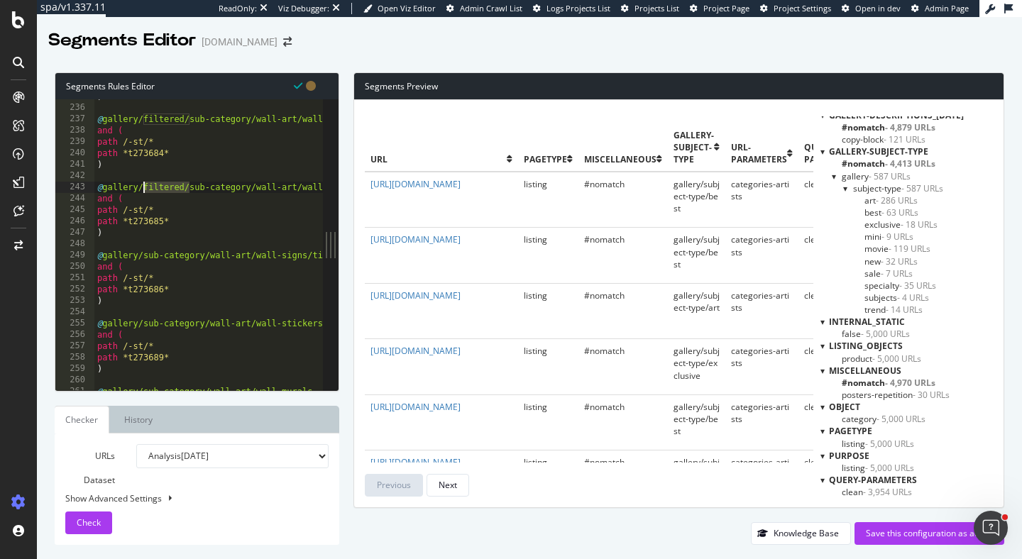
drag, startPoint x: 188, startPoint y: 187, endPoint x: 145, endPoint y: 187, distance: 43.3
click at [145, 187] on div ") @ gallery/filtered/sub-category/wall-art/wall-tapestries and ( path /-st/* pa…" at bounding box center [488, 248] width 788 height 314
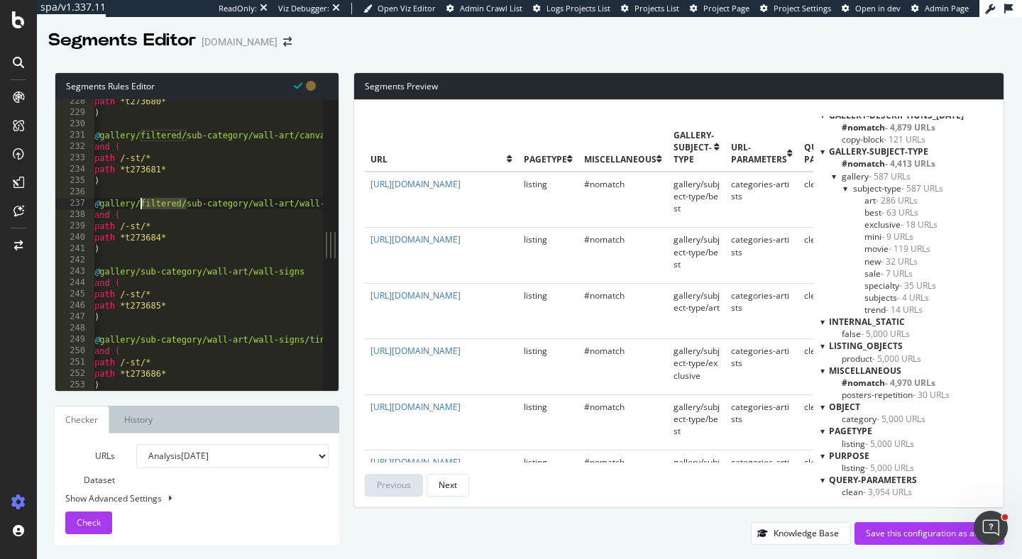
drag, startPoint x: 187, startPoint y: 204, endPoint x: 143, endPoint y: 207, distance: 44.9
click at [143, 207] on div "path *t273680* ) @ gallery/filtered/sub-category/wall-art/canvas/gallery-wrappe…" at bounding box center [486, 253] width 788 height 314
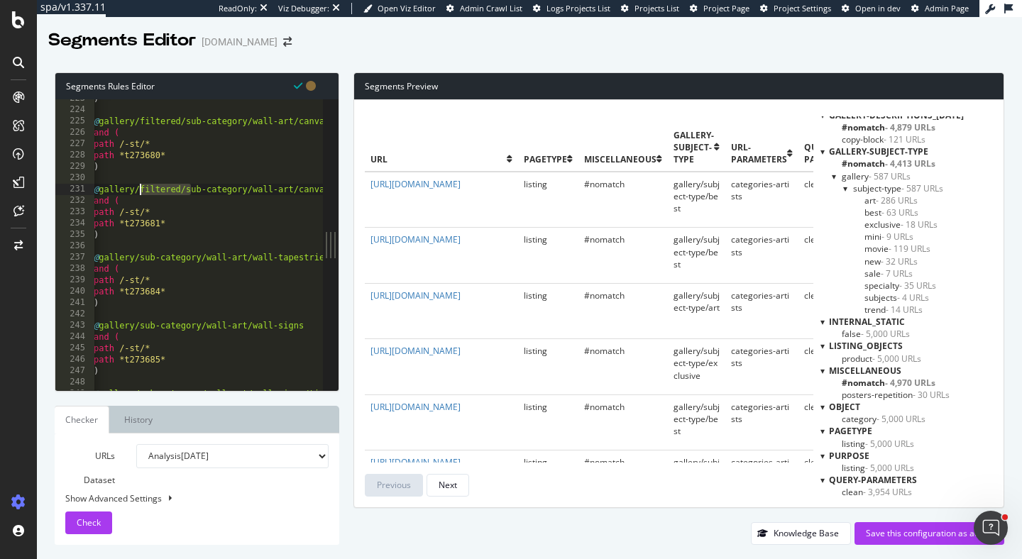
drag, startPoint x: 188, startPoint y: 185, endPoint x: 141, endPoint y: 185, distance: 46.9
click at [141, 185] on div ") @ gallery/filtered/sub-category/wall-art/canvas/loft-art and ( path /-st/* pa…" at bounding box center [485, 250] width 788 height 314
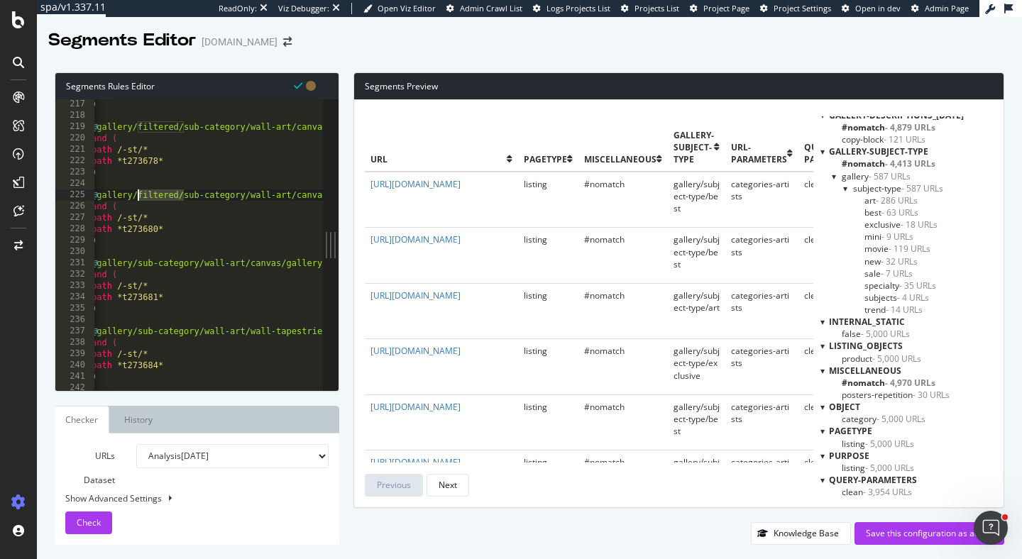
drag, startPoint x: 185, startPoint y: 193, endPoint x: 137, endPoint y: 192, distance: 48.3
click at [137, 192] on div ") @ gallery/filtered/sub-category/wall-art/canvas/stretched-canvas-prints and (…" at bounding box center [483, 256] width 788 height 314
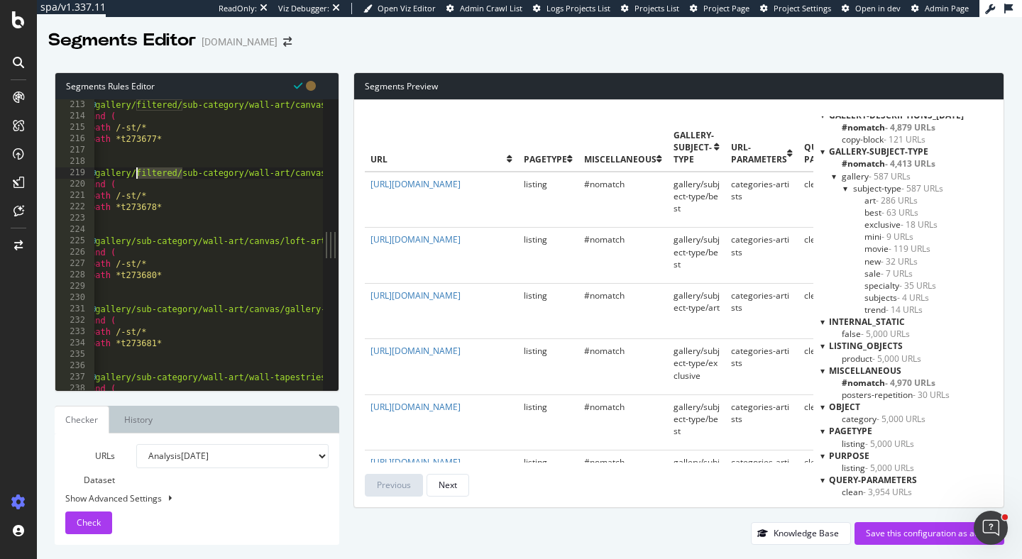
drag, startPoint x: 182, startPoint y: 172, endPoint x: 137, endPoint y: 171, distance: 45.4
click at [137, 171] on div "@ gallery/filtered/sub-category/wall-art/canvas and ( path /-st/* path *t273677…" at bounding box center [481, 256] width 788 height 314
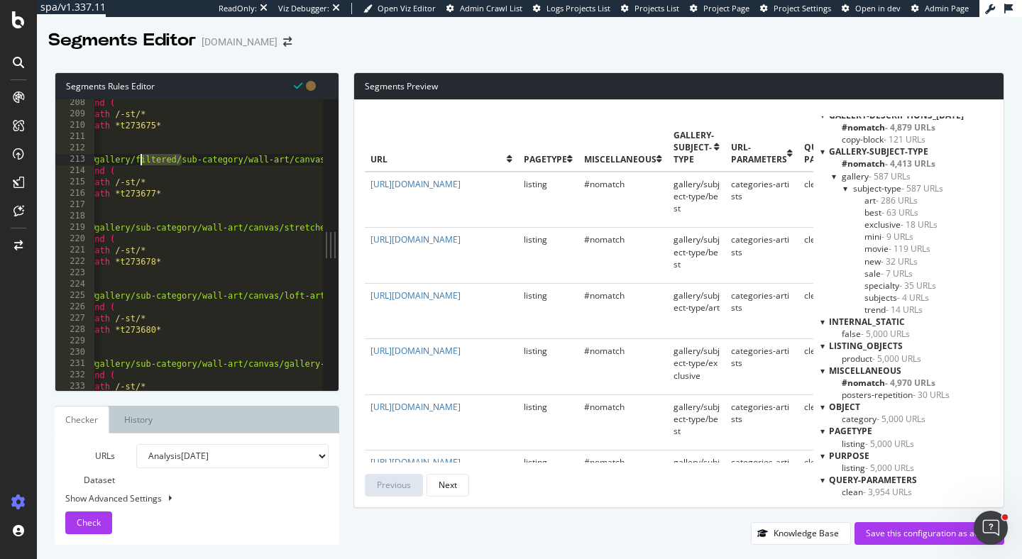
drag, startPoint x: 182, startPoint y: 158, endPoint x: 136, endPoint y: 157, distance: 46.2
click at [136, 158] on div "and ( path /-st/* path *t273675* ) @ gallery/filtered/sub-category/wall-art/can…" at bounding box center [481, 254] width 788 height 314
drag, startPoint x: 188, startPoint y: 161, endPoint x: 144, endPoint y: 162, distance: 44.0
click at [144, 162] on div "and ( path /-st/* path *t273673* ) @ gallery/filtered/sub-category/wall-art/fin…" at bounding box center [488, 254] width 788 height 314
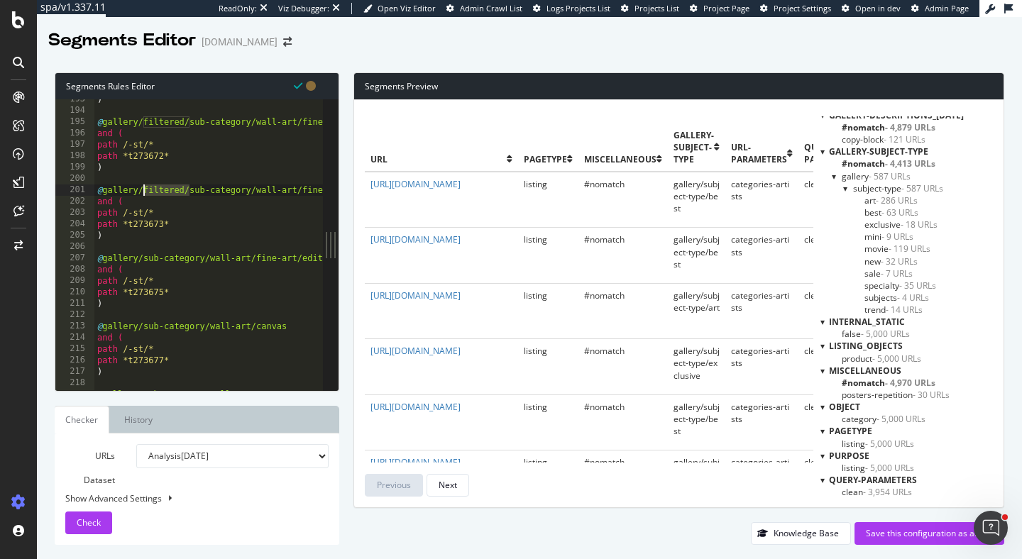
drag, startPoint x: 187, startPoint y: 190, endPoint x: 145, endPoint y: 190, distance: 42.6
click at [145, 190] on div ") @ gallery/filtered/sub-category/wall-art/fine-art and ( path /-st/* path *t27…" at bounding box center [488, 251] width 788 height 314
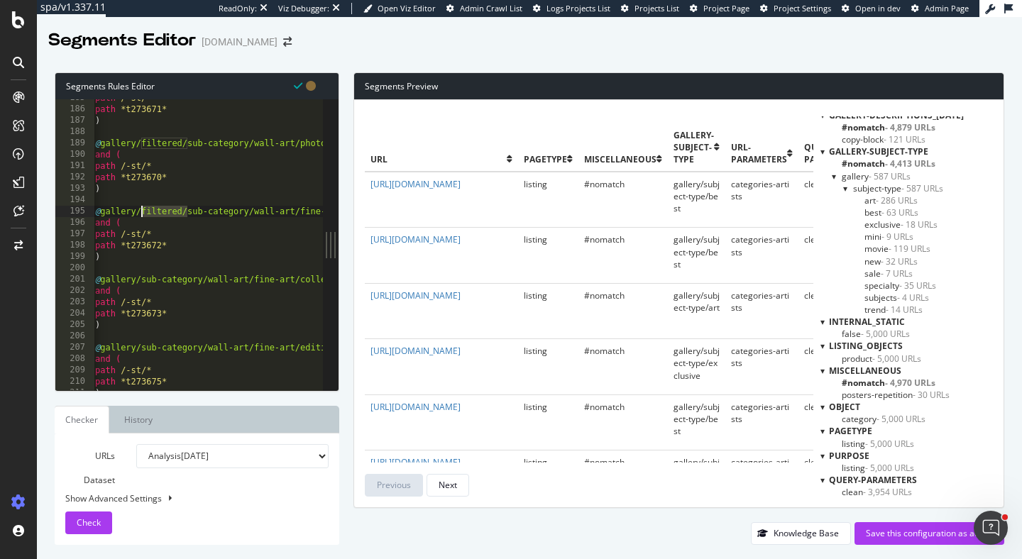
drag, startPoint x: 187, startPoint y: 212, endPoint x: 141, endPoint y: 213, distance: 46.9
click at [141, 213] on div "path /-st/* path *t273671* ) @ gallery/filtered/sub-category/wall-art/photograp…" at bounding box center [486, 249] width 788 height 314
drag, startPoint x: 184, startPoint y: 213, endPoint x: 137, endPoint y: 215, distance: 46.9
click at [137, 215] on div "path /-st/* path *t273669* ) @ gallery/filtered/sub-category/wall-art/photograp…" at bounding box center [481, 249] width 788 height 314
drag, startPoint x: 182, startPoint y: 139, endPoint x: 143, endPoint y: 138, distance: 39.8
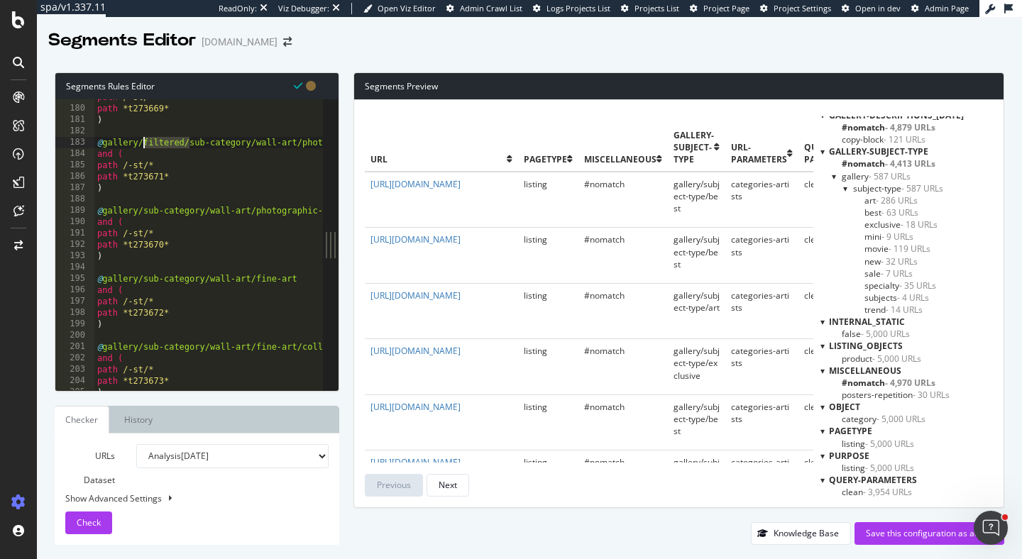
click at [143, 138] on div "path /-st/* path *t273669* ) @ gallery/filtered/sub-category/wall-art/photograp…" at bounding box center [488, 249] width 788 height 314
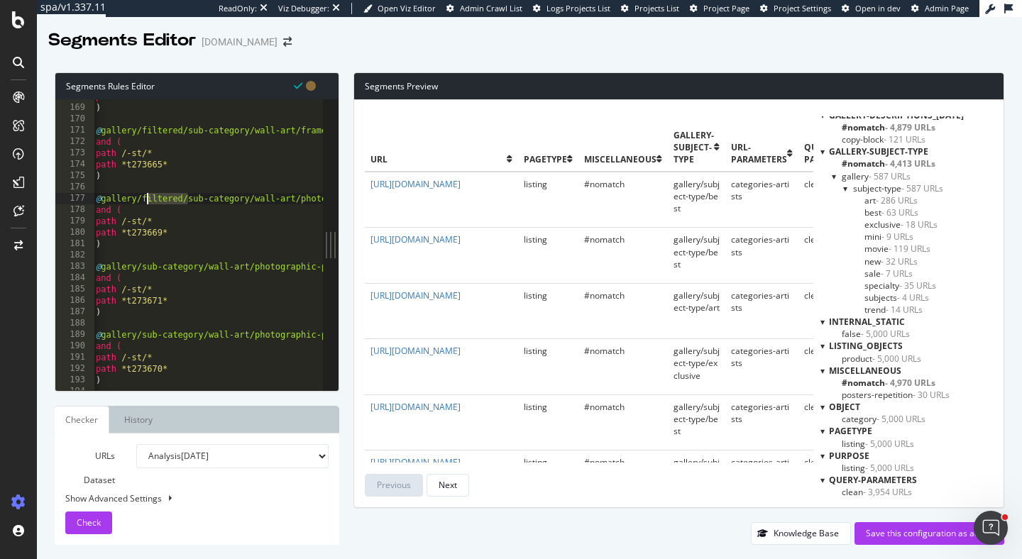
drag, startPoint x: 187, startPoint y: 199, endPoint x: 144, endPoint y: 202, distance: 42.7
click at [144, 202] on div "path *t273663* ) @ gallery/filtered/sub-category/wall-art/framed-art/framed-can…" at bounding box center [487, 248] width 788 height 314
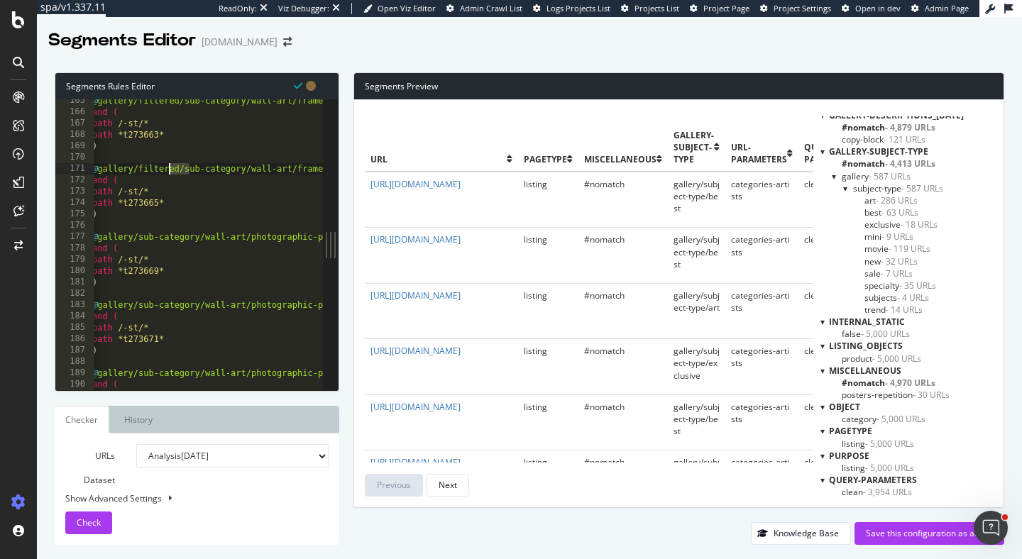
drag, startPoint x: 187, startPoint y: 164, endPoint x: 168, endPoint y: 164, distance: 19.2
click at [168, 164] on div "@ gallery/filtered/sub-category/wall-art/framed-art/framed-posters and ( path /…" at bounding box center [483, 252] width 788 height 314
drag, startPoint x: 185, startPoint y: 166, endPoint x: 139, endPoint y: 166, distance: 46.2
click at [139, 166] on div "@ gallery/filtered/sub-category/wall-art/framed-art/framed-posters and ( path /…" at bounding box center [483, 252] width 788 height 314
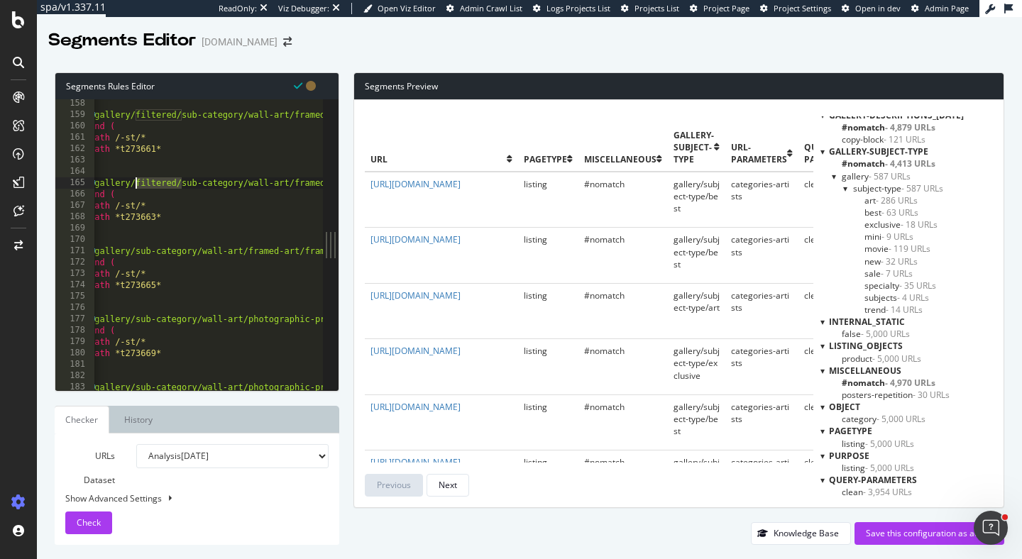
drag, startPoint x: 180, startPoint y: 181, endPoint x: 134, endPoint y: 179, distance: 45.5
click at [134, 179] on div "@ gallery/filtered/sub-category/wall-art/framed-art/framed-giclee-prints and ( …" at bounding box center [481, 255] width 788 height 314
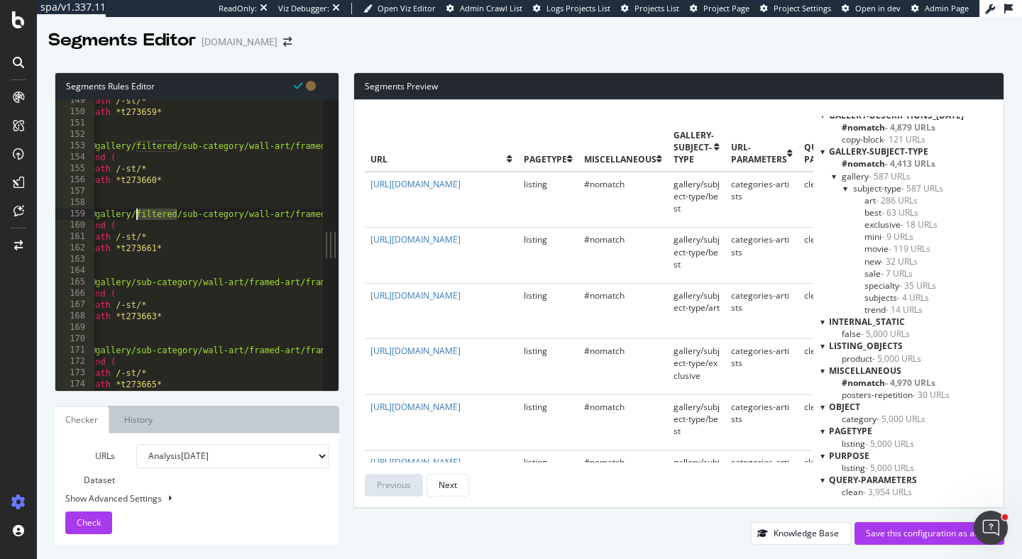
drag, startPoint x: 179, startPoint y: 214, endPoint x: 137, endPoint y: 212, distance: 41.9
click at [137, 212] on div "path /-st/* path *t273659* ) @ gallery/filtered/sub-category/wall-art/framed-ar…" at bounding box center [481, 252] width 788 height 314
drag, startPoint x: 182, startPoint y: 146, endPoint x: 135, endPoint y: 144, distance: 46.9
click at [135, 144] on div "path /-st/* path *t273659* ) @ gallery/filtered/sub-category/wall-art/framed-ar…" at bounding box center [481, 252] width 788 height 314
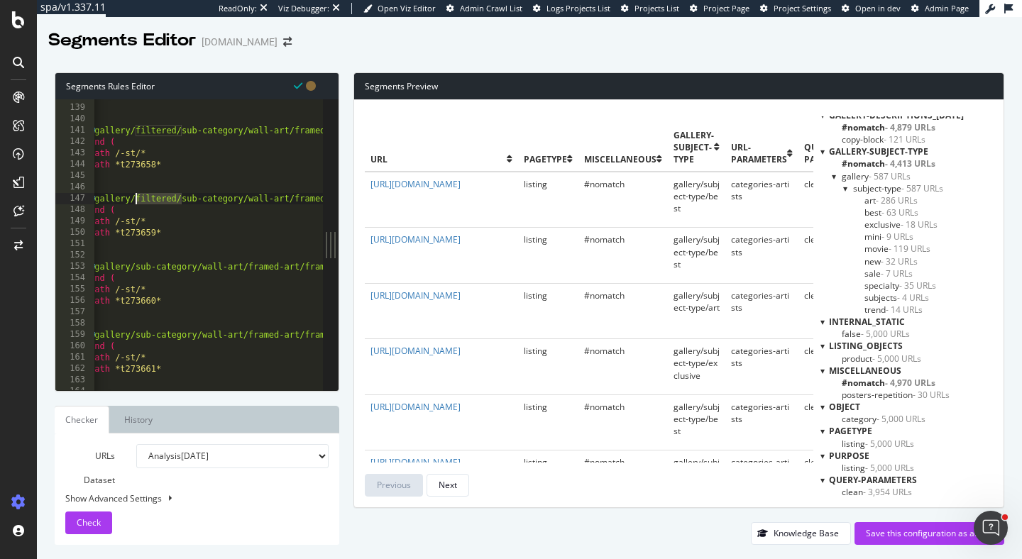
drag, startPoint x: 180, startPoint y: 199, endPoint x: 136, endPoint y: 200, distance: 44.0
click at [136, 200] on div "path *t273657* ) @ gallery/filtered/sub-category/wall-art/framed-art and ( path…" at bounding box center [481, 248] width 788 height 314
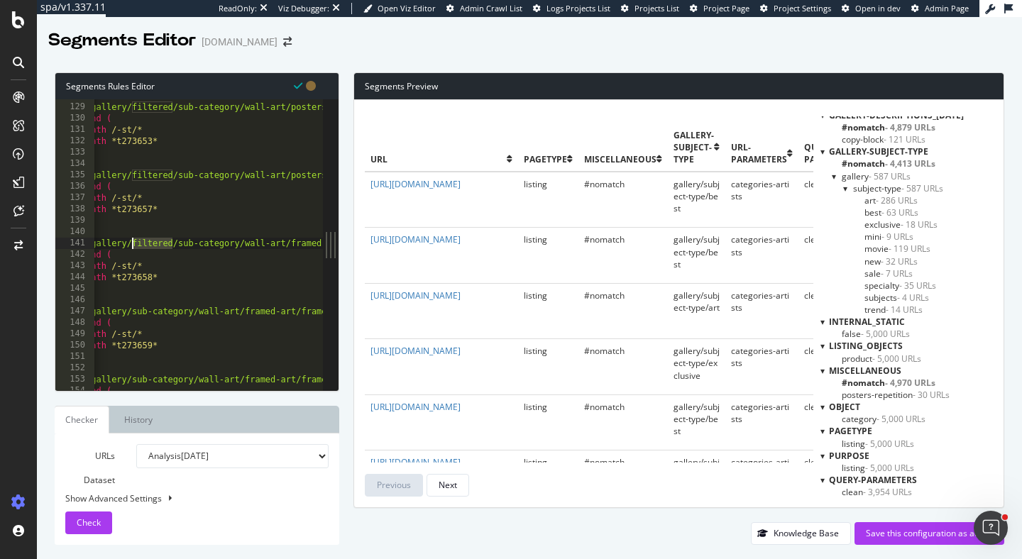
drag, startPoint x: 175, startPoint y: 249, endPoint x: 132, endPoint y: 249, distance: 43.3
click at [132, 249] on div "@ gallery/filtered/sub-category/wall-art/posters/blacklight-posters and ( path …" at bounding box center [477, 247] width 788 height 314
drag, startPoint x: 178, startPoint y: 175, endPoint x: 133, endPoint y: 173, distance: 44.8
click at [133, 173] on div "@ gallery/filtered/sub-category/wall-art/posters/blacklight-posters and ( path …" at bounding box center [477, 247] width 788 height 314
drag, startPoint x: 173, startPoint y: 171, endPoint x: 129, endPoint y: 171, distance: 43.3
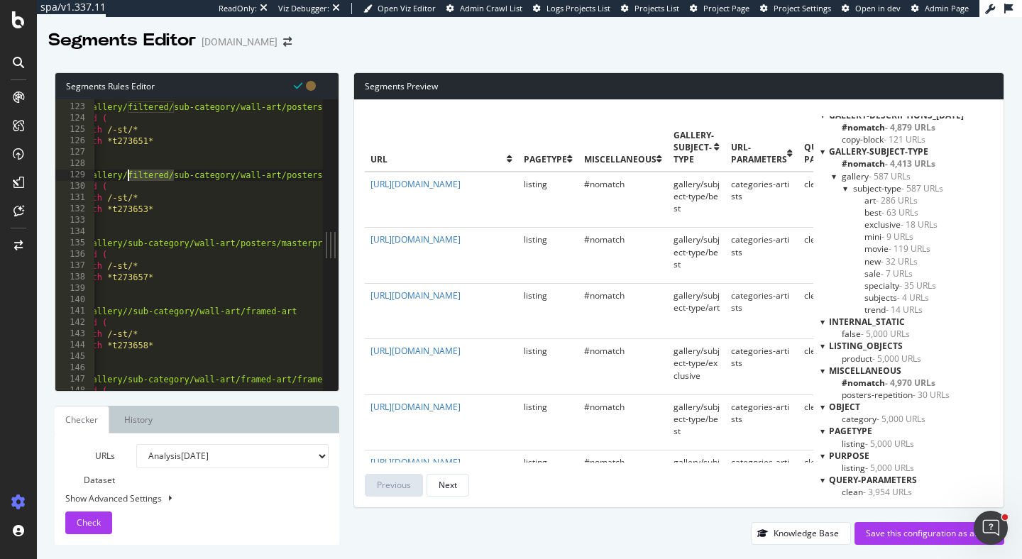
click at [129, 171] on div "@ gallery/filtered/sub-category/wall-art/posters/mini-posters and ( path /-st/*…" at bounding box center [473, 247] width 788 height 314
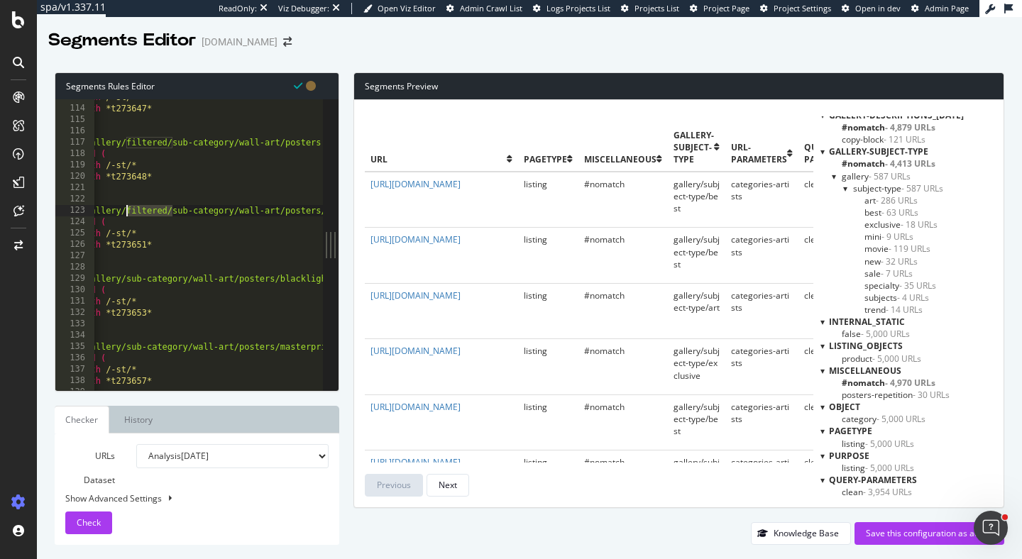
drag, startPoint x: 172, startPoint y: 209, endPoint x: 128, endPoint y: 208, distance: 44.0
click at [128, 208] on div "path /-st/* path *t273647* ) @ gallery/filtered/sub-category/wall-art/posters a…" at bounding box center [471, 249] width 788 height 314
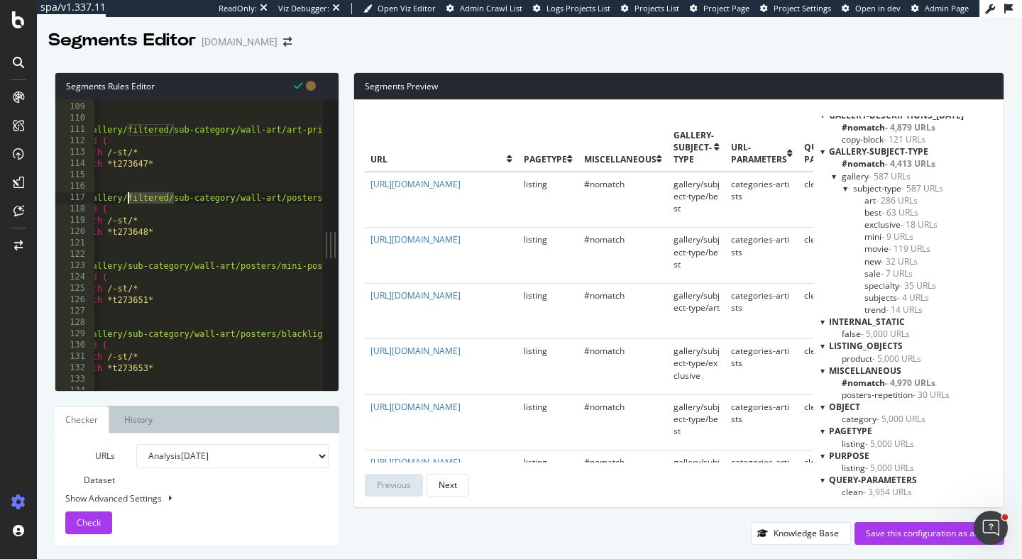
drag, startPoint x: 174, startPoint y: 200, endPoint x: 129, endPoint y: 200, distance: 45.4
click at [129, 200] on div "path *t273646* ) @ gallery/filtered/sub-category/wall-art/art-prints/giant-art-…" at bounding box center [473, 247] width 788 height 314
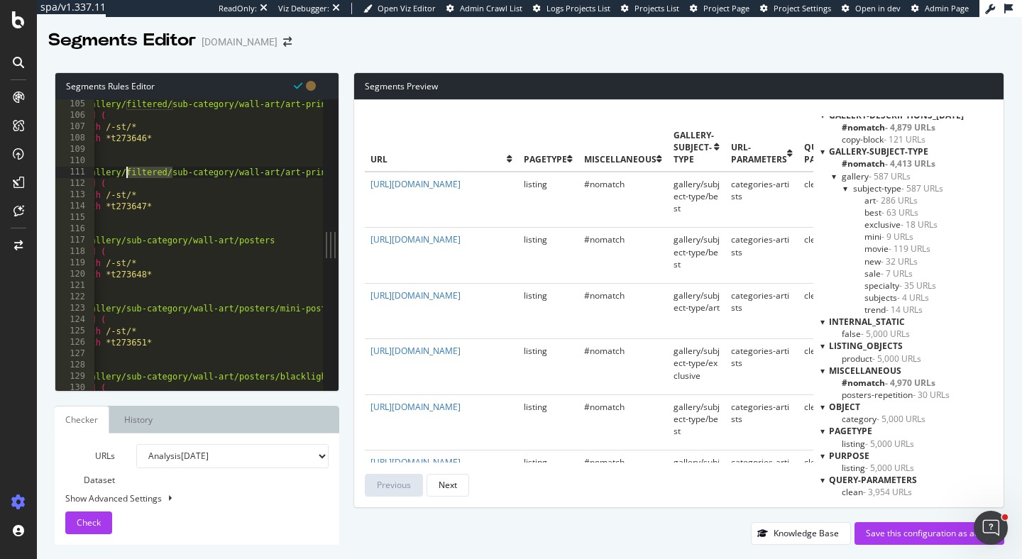
drag, startPoint x: 174, startPoint y: 173, endPoint x: 127, endPoint y: 173, distance: 46.9
click at [127, 173] on div "@ gallery/filtered/sub-category/wall-art/art-prints/premium-giclee-prints and (…" at bounding box center [471, 256] width 788 height 314
drag, startPoint x: 173, startPoint y: 172, endPoint x: 126, endPoint y: 173, distance: 46.2
click at [126, 173] on div "@ gallery/filtered/sub-category/wall-art/art-prints/giclee-prints and ( path /-…" at bounding box center [470, 255] width 788 height 314
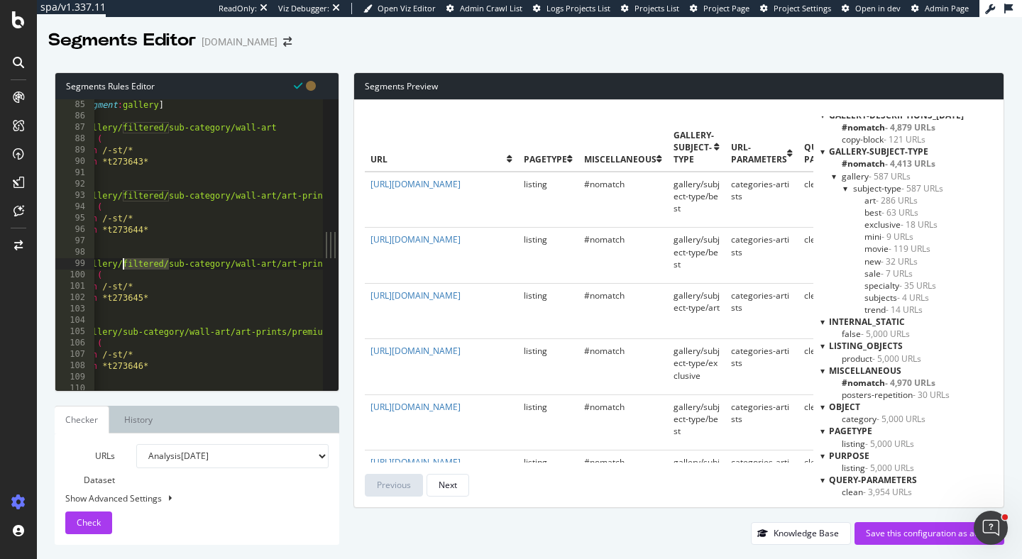
drag, startPoint x: 168, startPoint y: 266, endPoint x: 124, endPoint y: 266, distance: 44.0
click at [124, 266] on div "[ segment : gallery ] @ gallery/filtered/sub-category/wall-art and ( path /-st/…" at bounding box center [468, 245] width 788 height 314
drag, startPoint x: 168, startPoint y: 195, endPoint x: 124, endPoint y: 194, distance: 44.0
click at [124, 194] on div "[ segment : gallery ] @ gallery/filtered/sub-category/wall-art and ( path /-st/…" at bounding box center [468, 245] width 788 height 314
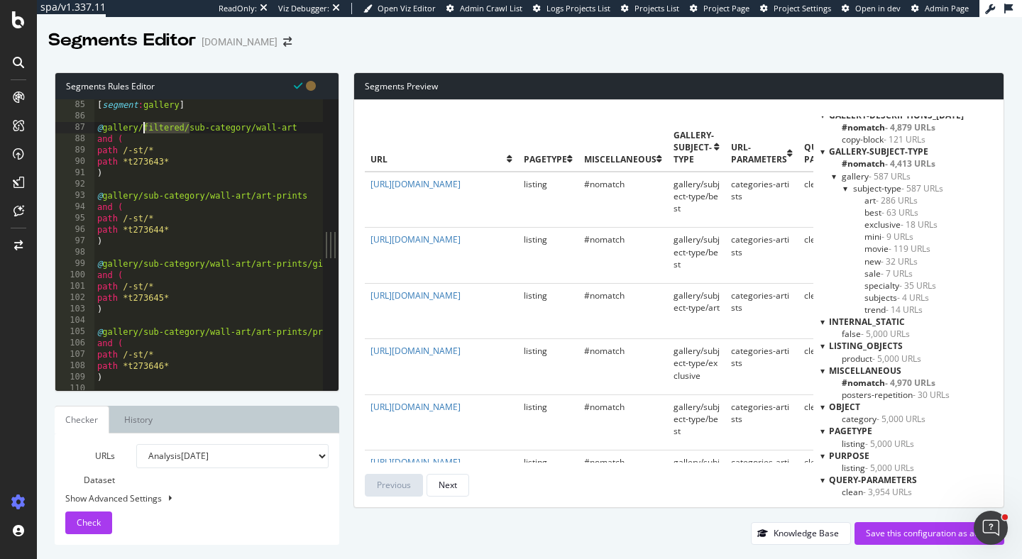
drag, startPoint x: 166, startPoint y: 123, endPoint x: 143, endPoint y: 129, distance: 23.6
click at [143, 129] on div "[ segment : gallery ] @ gallery/filtered/sub-category/wall-art and ( path /-st/…" at bounding box center [488, 245] width 788 height 314
click at [98, 526] on span "Check" at bounding box center [89, 523] width 24 height 12
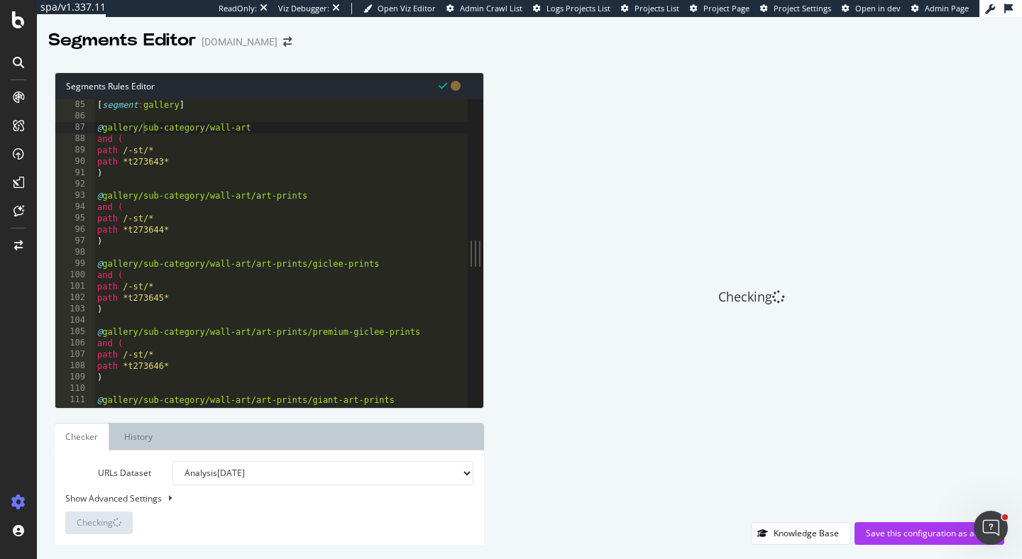
drag, startPoint x: 523, startPoint y: 250, endPoint x: 483, endPoint y: 253, distance: 39.9
click at [484, 253] on div "Segments Rules Editor @gallery/sub-category/wall-art 84 85 86 87 88 89 90 91 92…" at bounding box center [529, 308] width 985 height 501
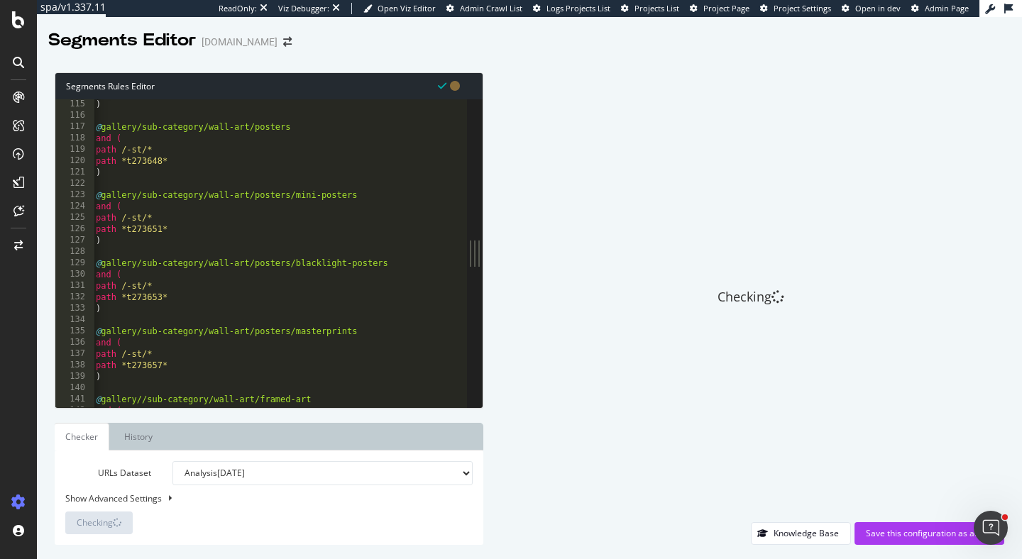
type textarea "path *t273657*"
click at [354, 364] on div ") @ gallery/sub-category/wall-art/posters and ( path /-st/* path *t273648* ) @ …" at bounding box center [487, 264] width 788 height 331
click at [356, 320] on div ") @ gallery/sub-category/wall-art/posters and ( path /-st/* path *t273648* ) @ …" at bounding box center [488, 264] width 788 height 331
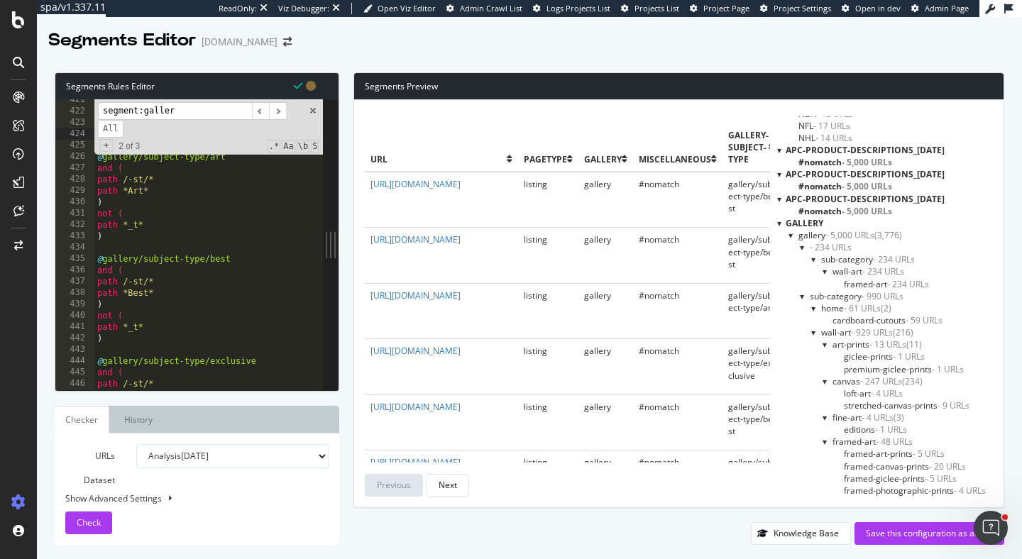
scroll to position [898, 0]
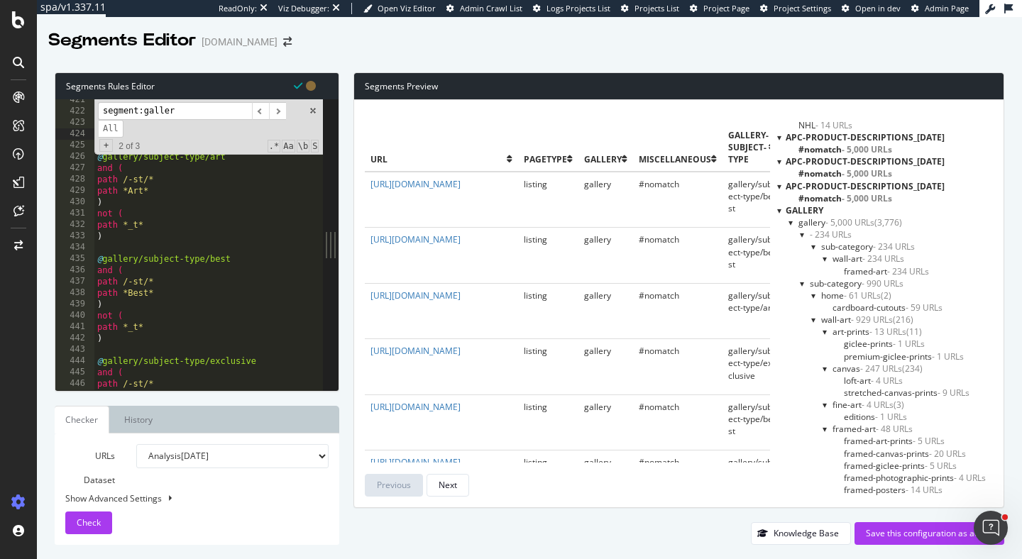
click at [800, 237] on div at bounding box center [803, 235] width 6 height 12
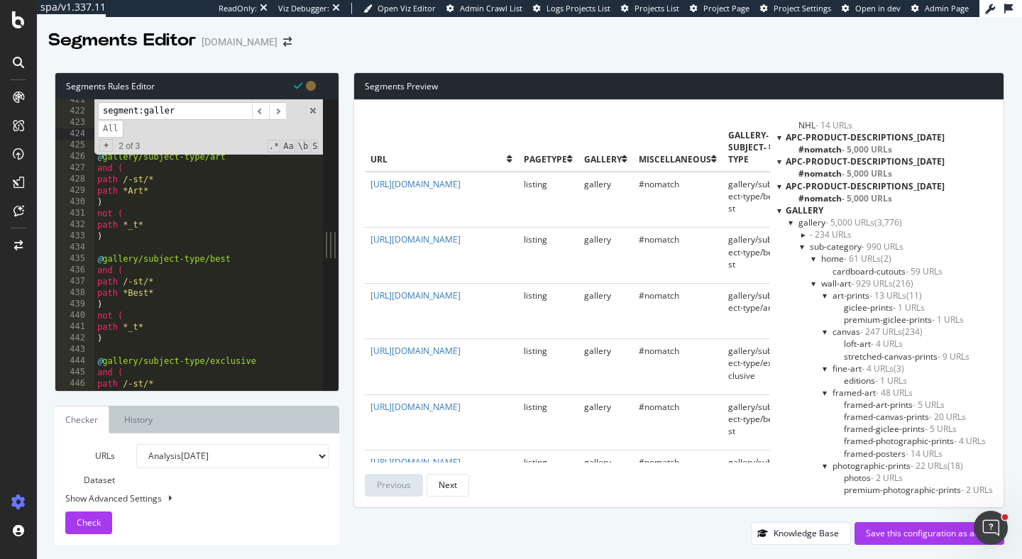
click at [800, 237] on div at bounding box center [803, 235] width 12 height 6
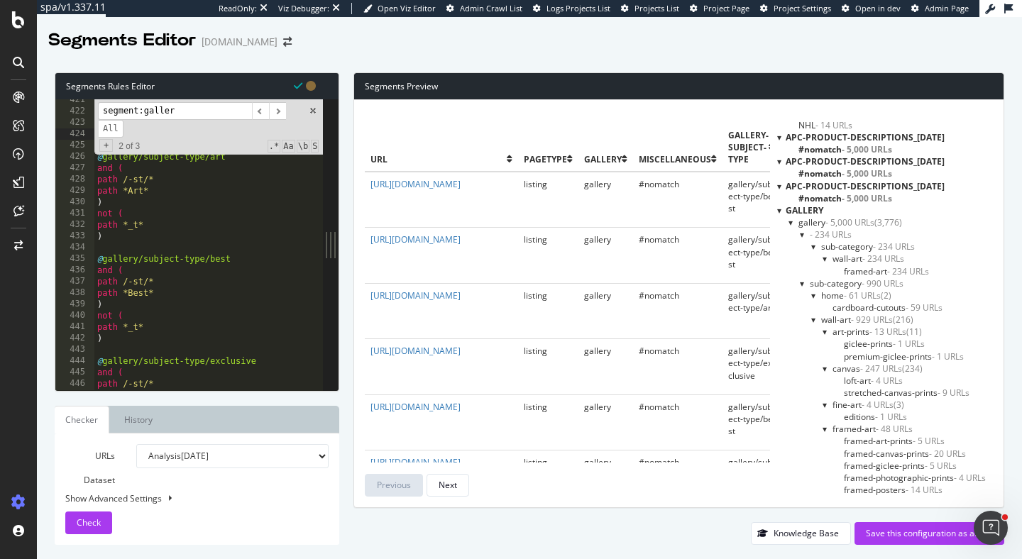
click at [789, 222] on div at bounding box center [792, 223] width 6 height 12
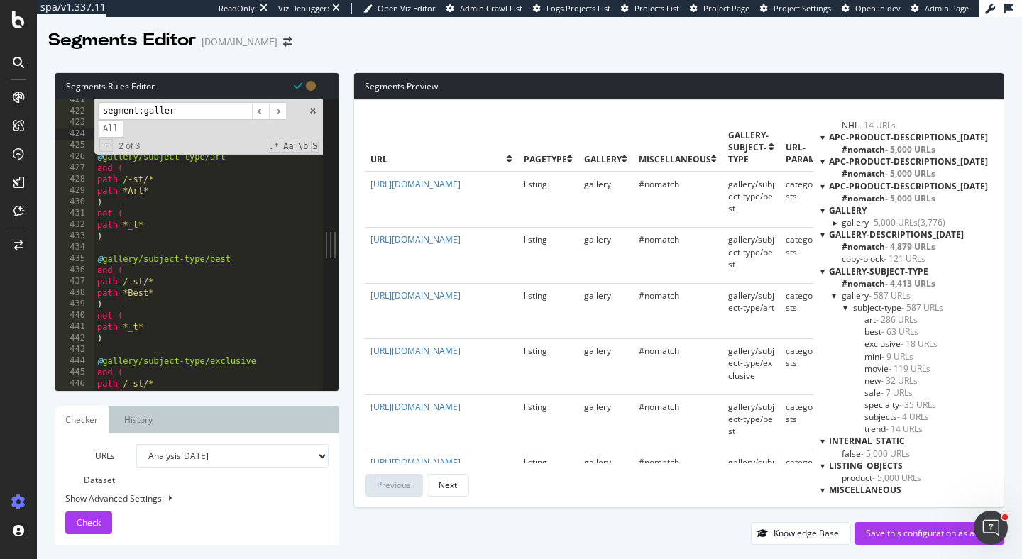
click at [834, 296] on div at bounding box center [835, 296] width 6 height 12
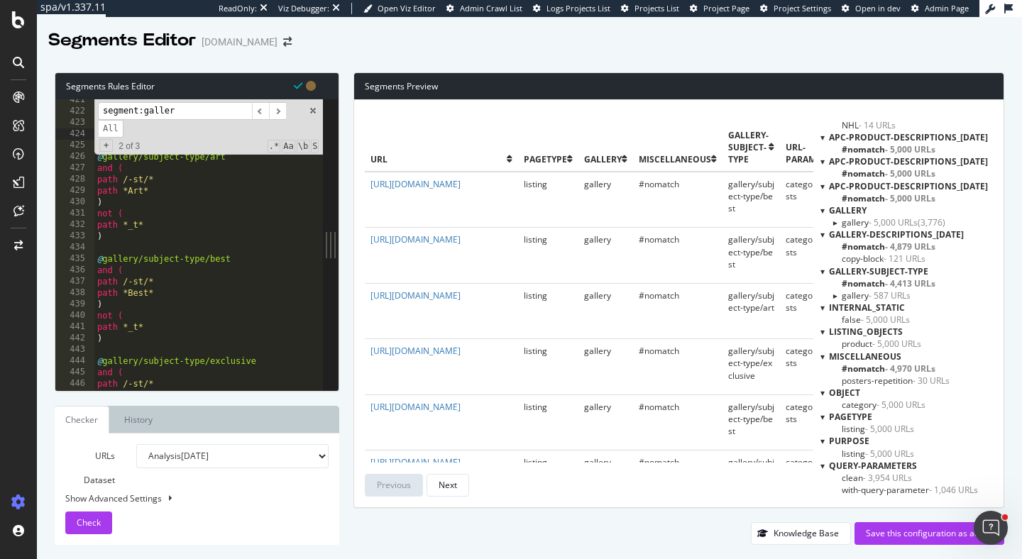
click at [834, 296] on div at bounding box center [835, 296] width 12 height 6
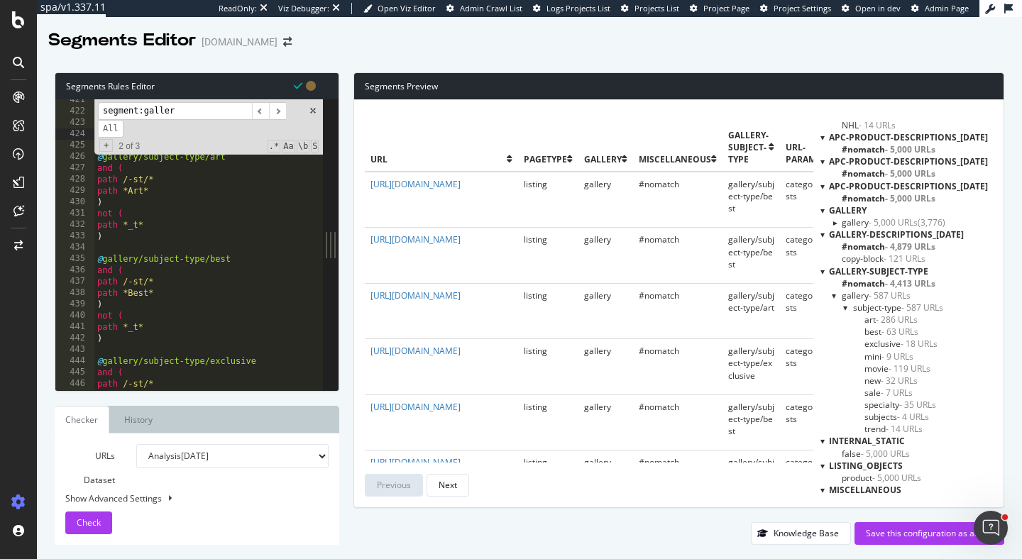
click at [834, 296] on div at bounding box center [835, 296] width 6 height 12
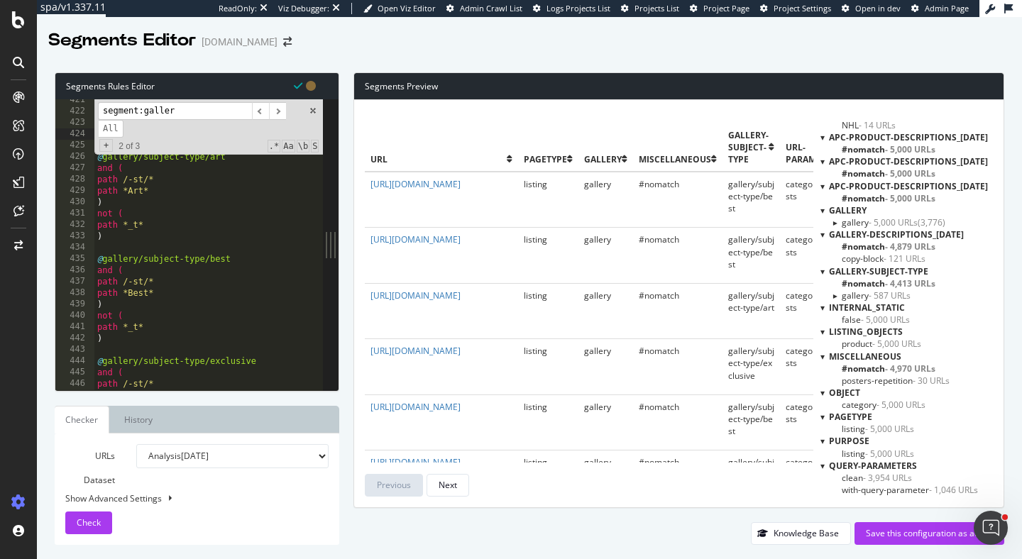
click at [823, 271] on div at bounding box center [823, 272] width 4 height 12
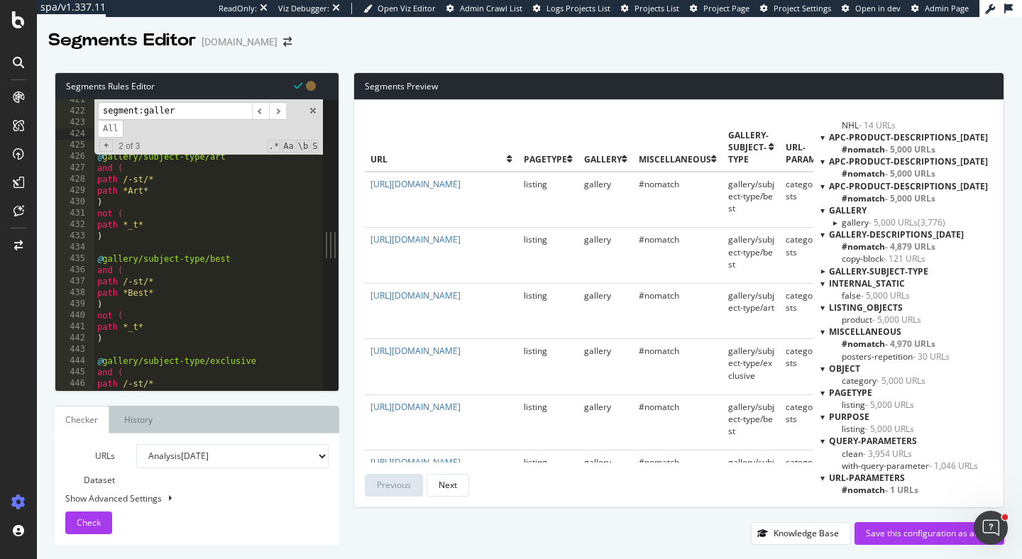
click at [835, 222] on div at bounding box center [835, 223] width 12 height 6
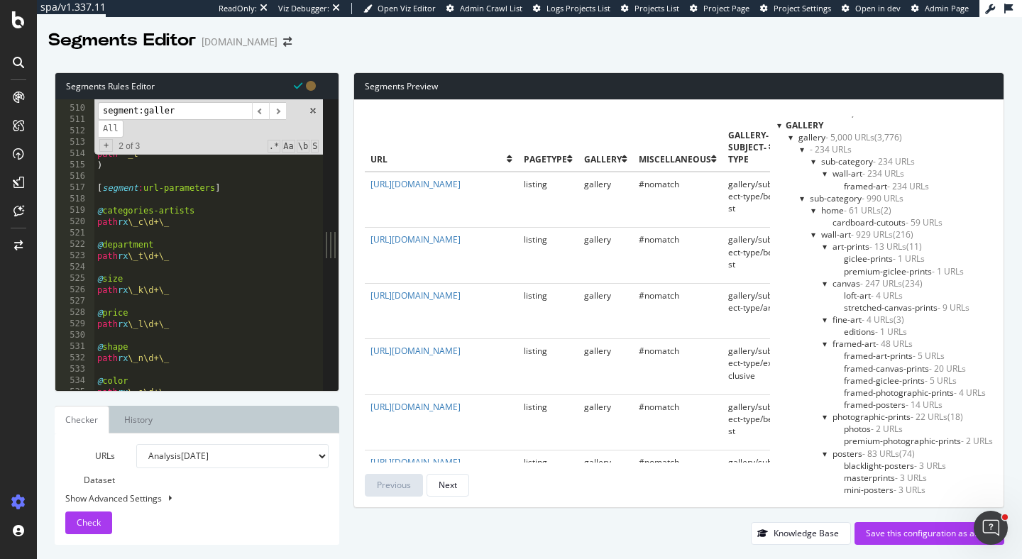
scroll to position [3115, 0]
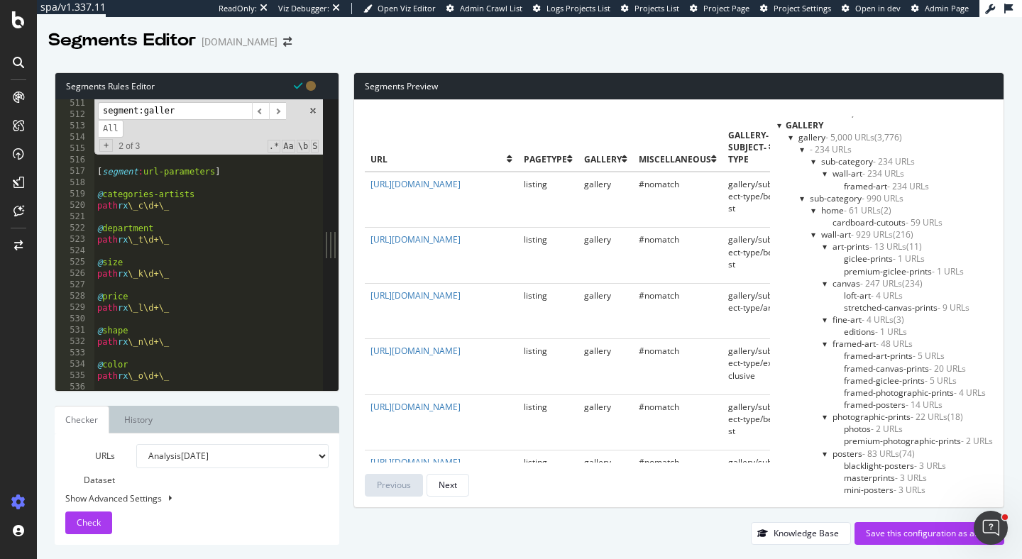
click at [233, 109] on input "segment:galler" at bounding box center [175, 111] width 154 height 18
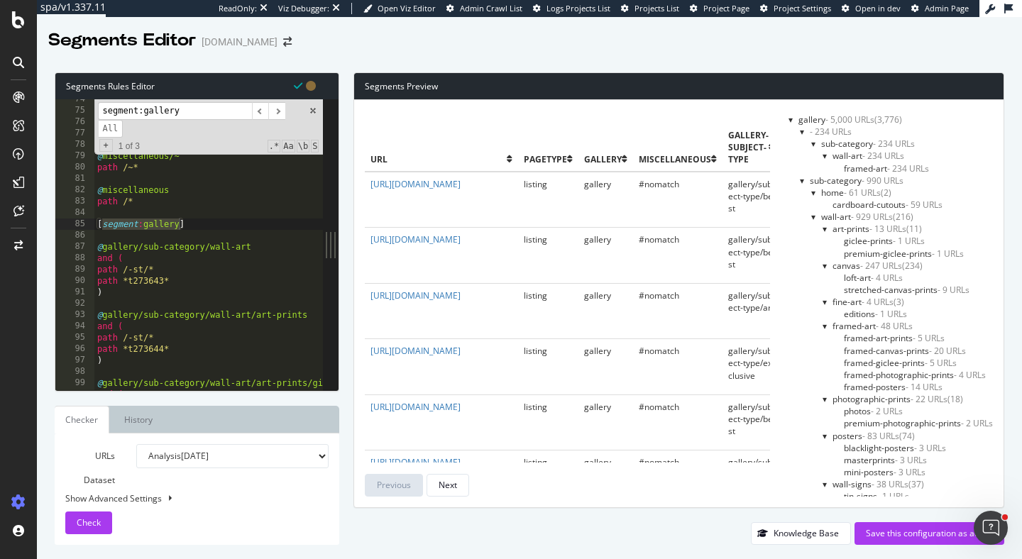
scroll to position [451, 0]
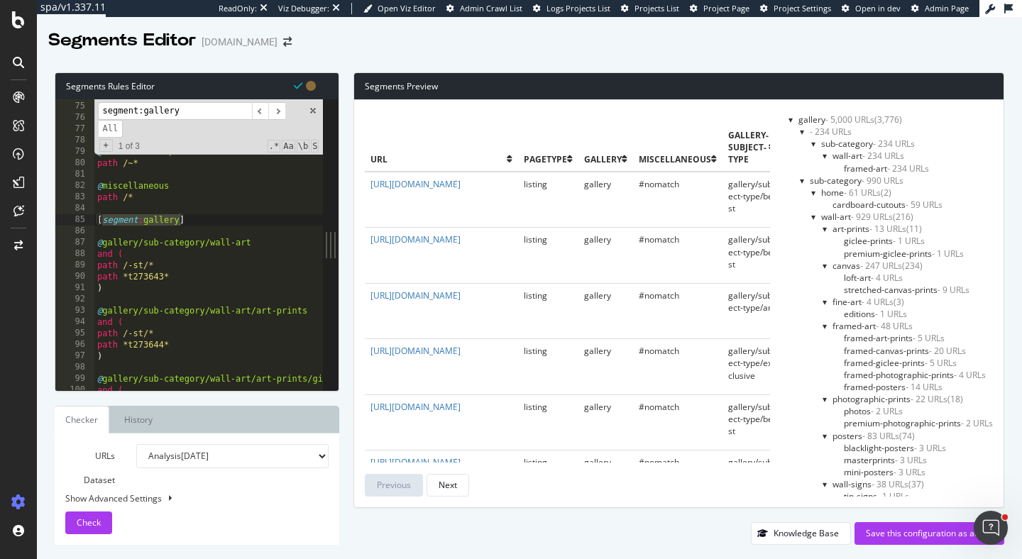
type input "segment:gallery"
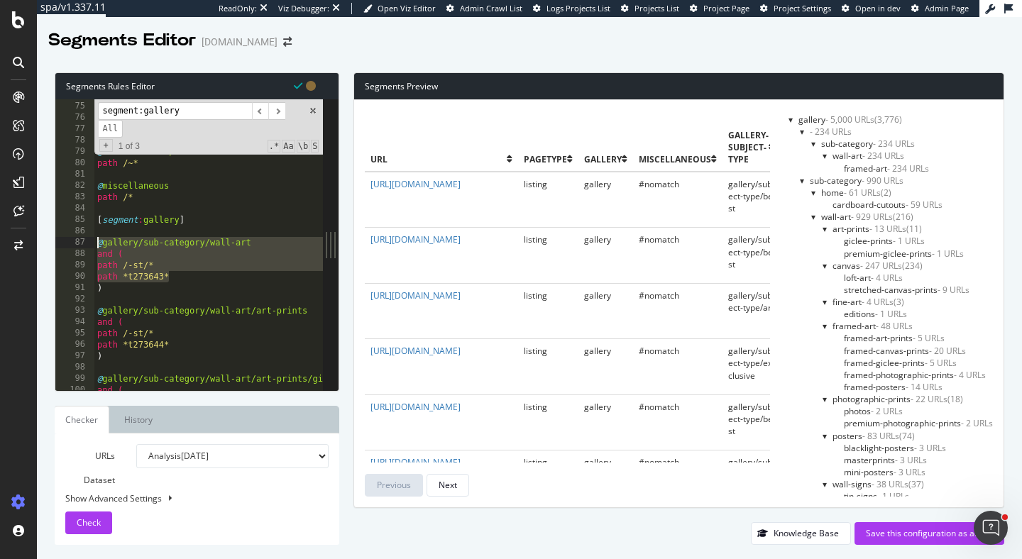
drag, startPoint x: 178, startPoint y: 275, endPoint x: 96, endPoint y: 244, distance: 88.3
click at [96, 244] on div "path / @ miscellaneous/me path /me* @ miscellaneous/~ path /~* @ miscellaneous …" at bounding box center [488, 246] width 788 height 314
type textarea "@gallery/sub-category/wall-art and ("
drag, startPoint x: 107, startPoint y: 288, endPoint x: 84, endPoint y: 241, distance: 52.4
click at [84, 241] on div "@gallery/sub-category/wall-art and ( 74 75 76 77 78 79 80 81 82 83 84 85 86 87 …" at bounding box center [189, 244] width 268 height 291
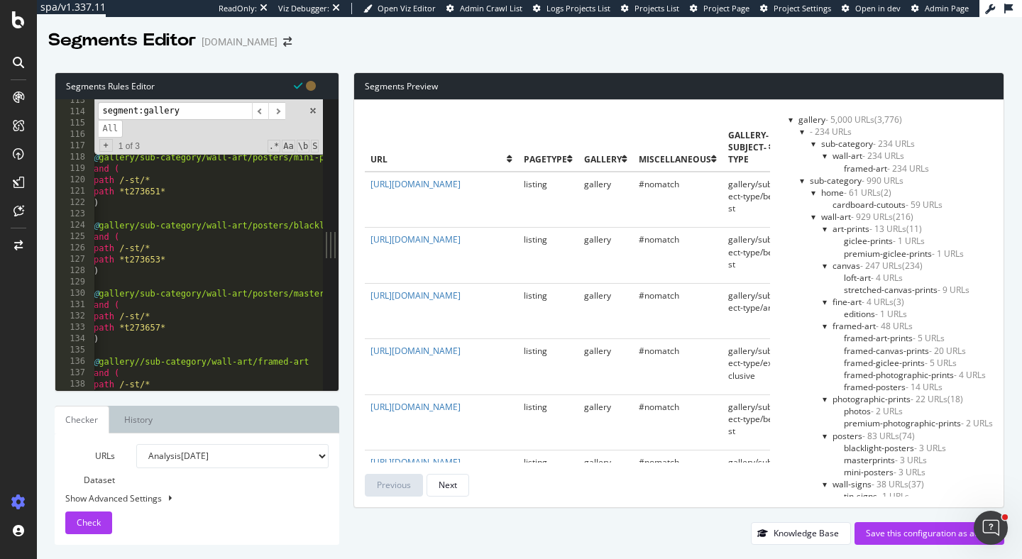
scroll to position [698, 0]
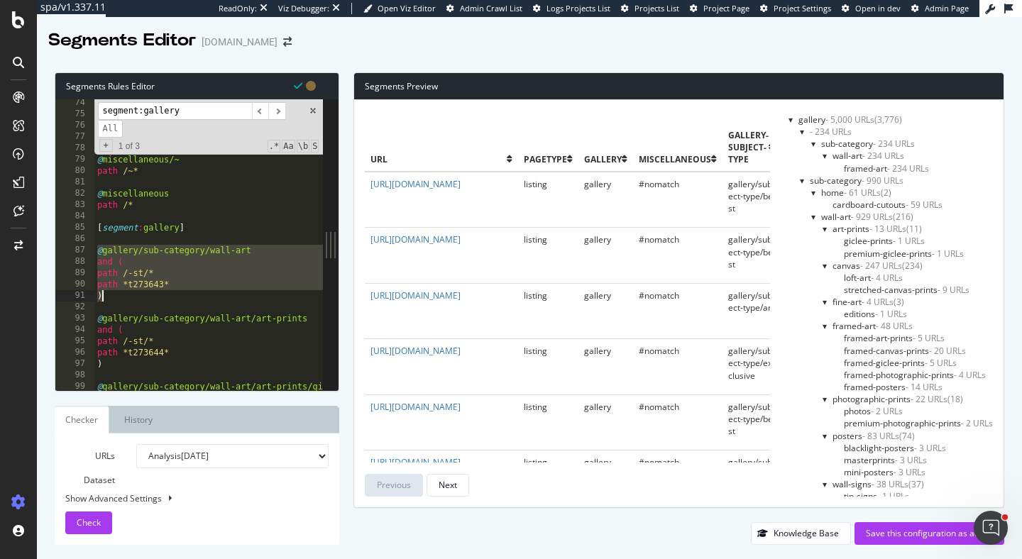
click at [231, 246] on div "path / @ miscellaneous/me path /me* @ miscellaneous/~ path /~* @ miscellaneous …" at bounding box center [488, 254] width 788 height 314
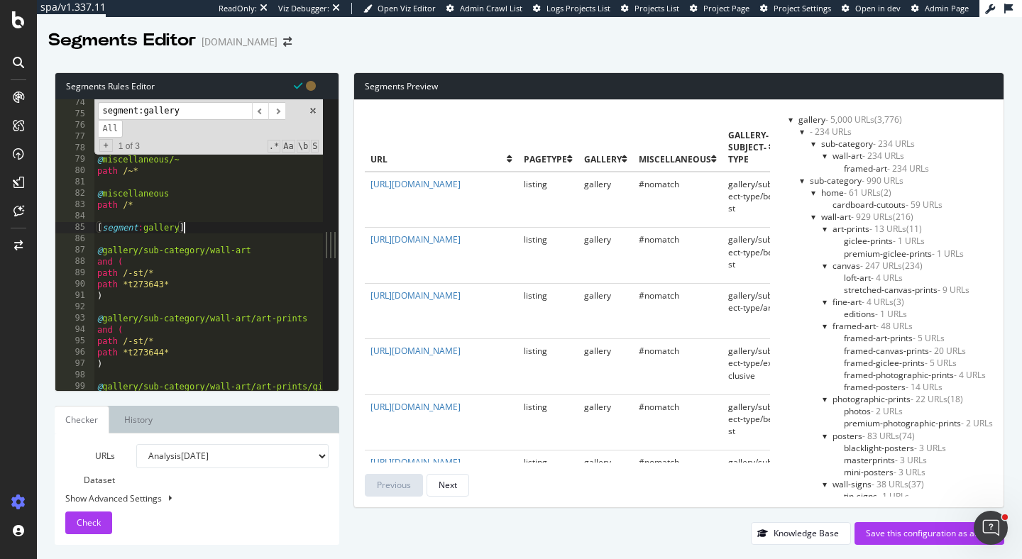
click at [224, 231] on div "path / @ miscellaneous/me path /me* @ miscellaneous/~ path /~* @ miscellaneous …" at bounding box center [488, 254] width 788 height 314
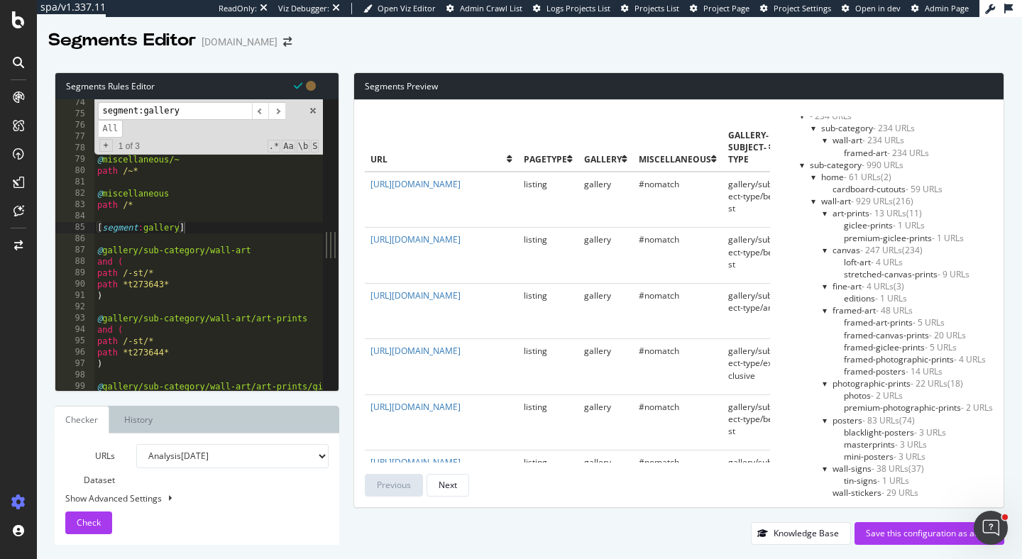
click at [839, 200] on span "wall-art - 929 URLs" at bounding box center [857, 201] width 72 height 12
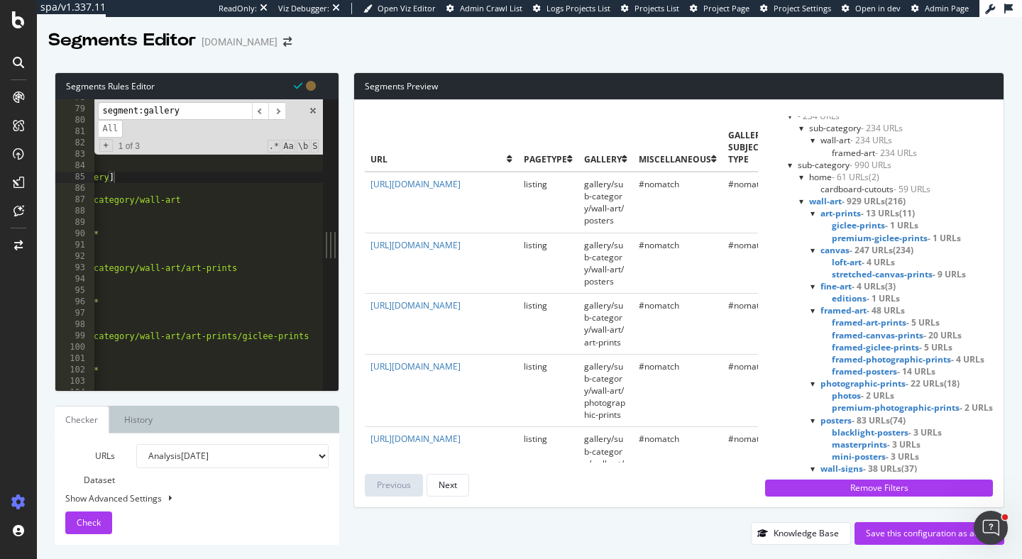
drag, startPoint x: 332, startPoint y: 249, endPoint x: 672, endPoint y: 264, distance: 340.4
click at [672, 264] on div "Segments Rules Editor [segment:gallery] 78 79 80 81 82 83 84 85 86 87 88 89 90 …" at bounding box center [529, 308] width 985 height 501
drag, startPoint x: 329, startPoint y: 249, endPoint x: 405, endPoint y: 249, distance: 76.7
click at [405, 249] on div "Segments Rules Editor [segment:gallery] 78 79 80 81 82 83 84 85 86 87 88 89 90 …" at bounding box center [529, 308] width 985 height 501
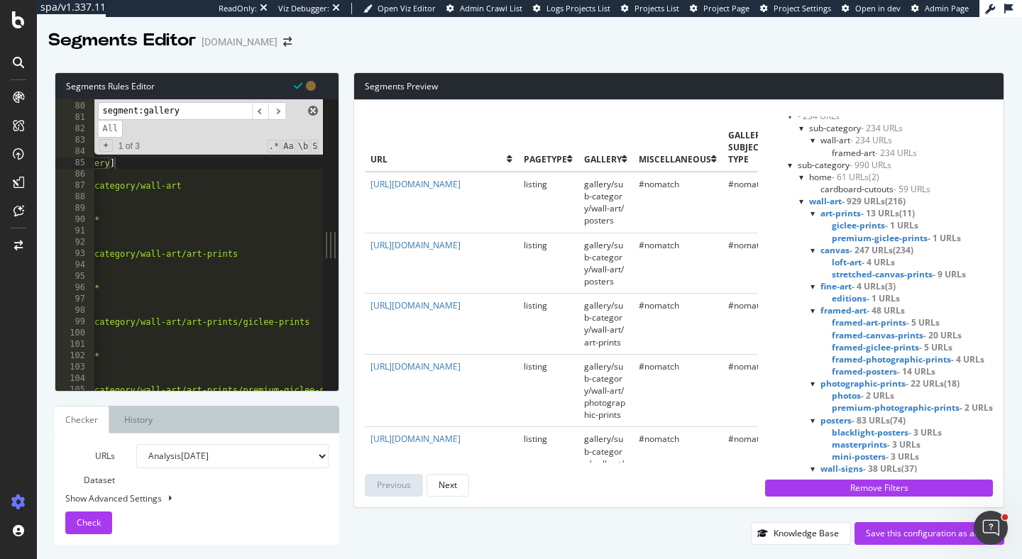
click at [312, 109] on span at bounding box center [313, 111] width 10 height 10
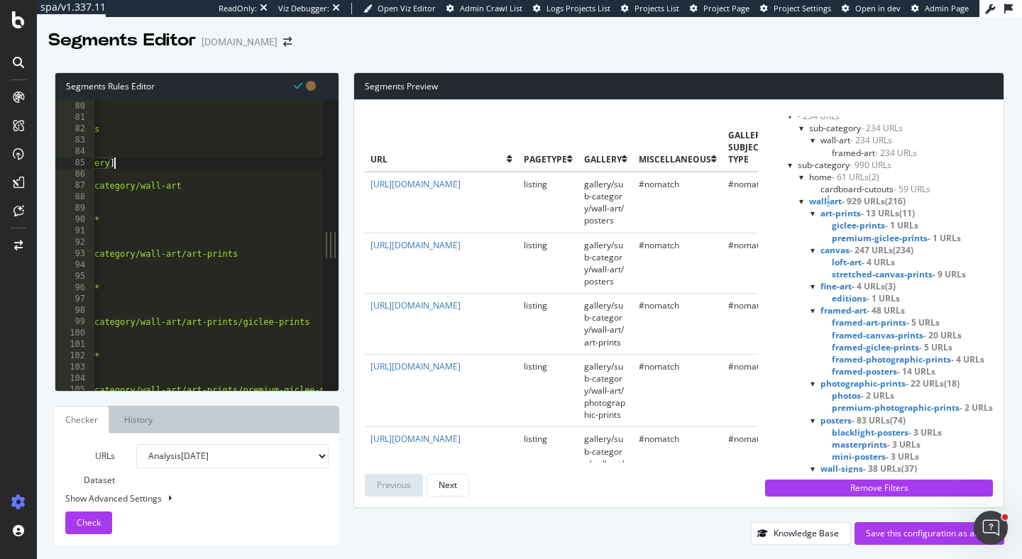
click at [827, 200] on span "wall-art - 929 URLs" at bounding box center [847, 201] width 76 height 12
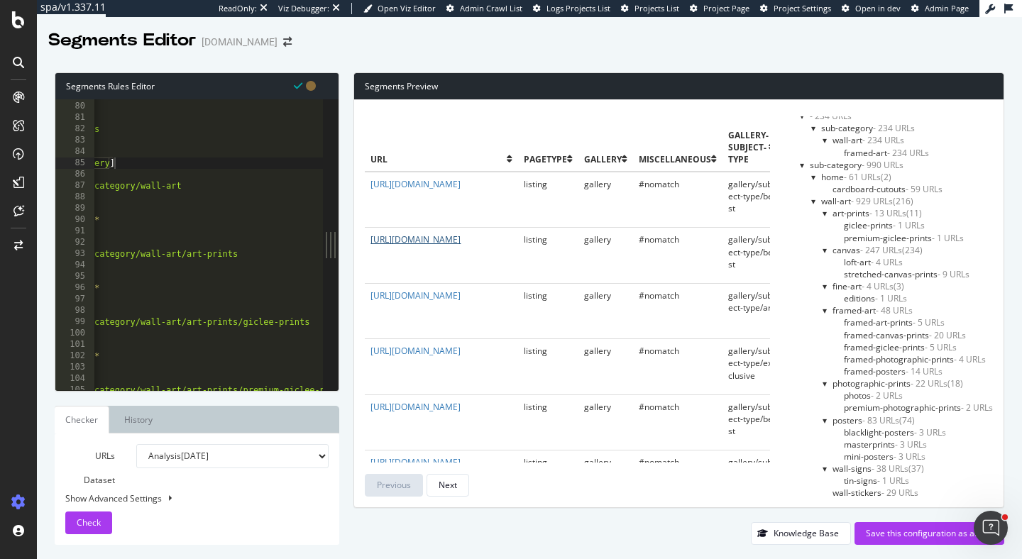
drag, startPoint x: 329, startPoint y: 249, endPoint x: 489, endPoint y: 251, distance: 160.5
click at [489, 251] on div "Segments Rules Editor [segment:gallery] 79 80 81 82 83 84 85 86 87 88 89 90 91 …" at bounding box center [529, 308] width 985 height 501
drag, startPoint x: 329, startPoint y: 257, endPoint x: 427, endPoint y: 256, distance: 98.0
click at [427, 256] on div "Segments Rules Editor [segment:gallery] 79 80 81 82 83 84 85 86 87 88 89 90 91 …" at bounding box center [529, 308] width 985 height 501
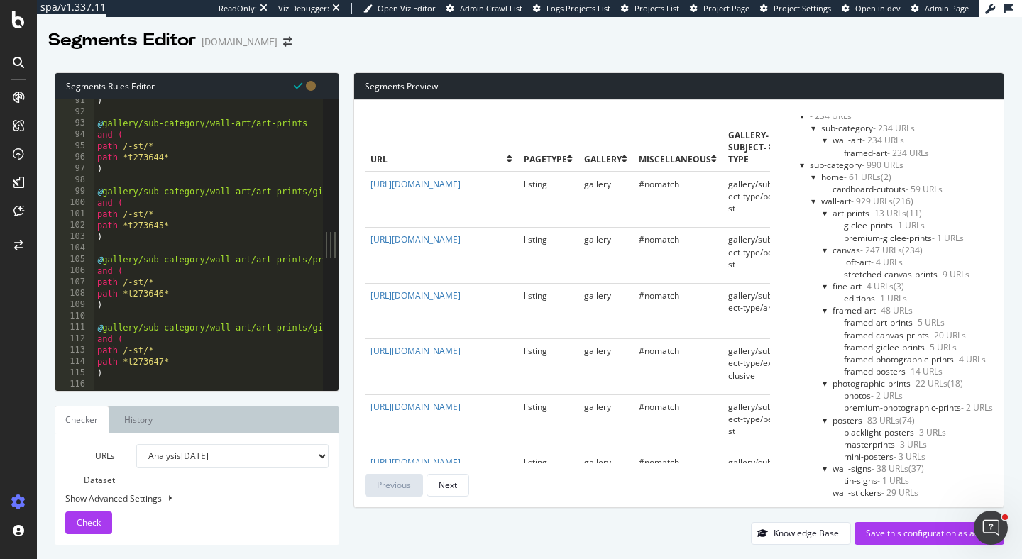
click at [865, 237] on span "premium-giclee-prints - 1 URLs" at bounding box center [904, 238] width 120 height 12
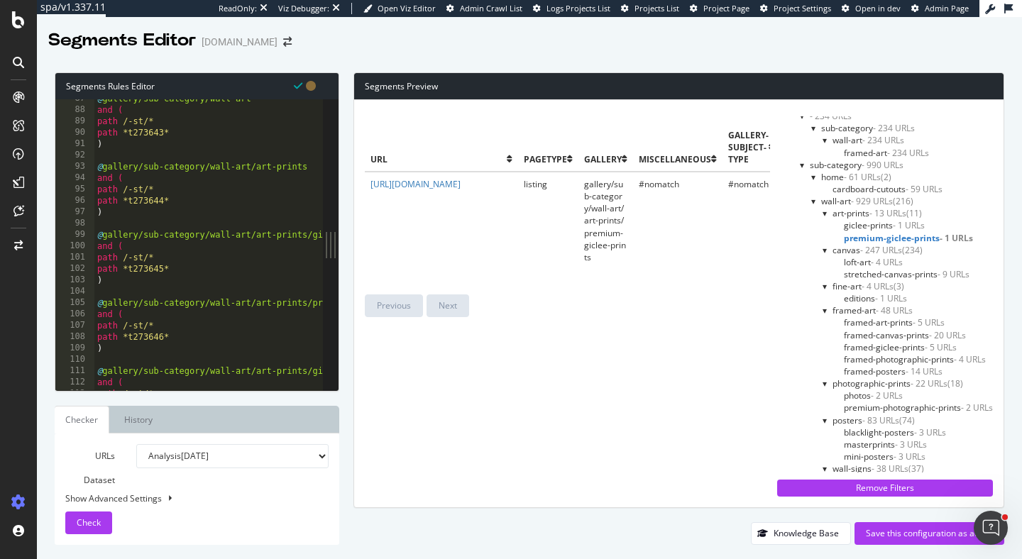
click at [857, 239] on span "premium-giclee-prints - 1 URLs" at bounding box center [908, 238] width 129 height 12
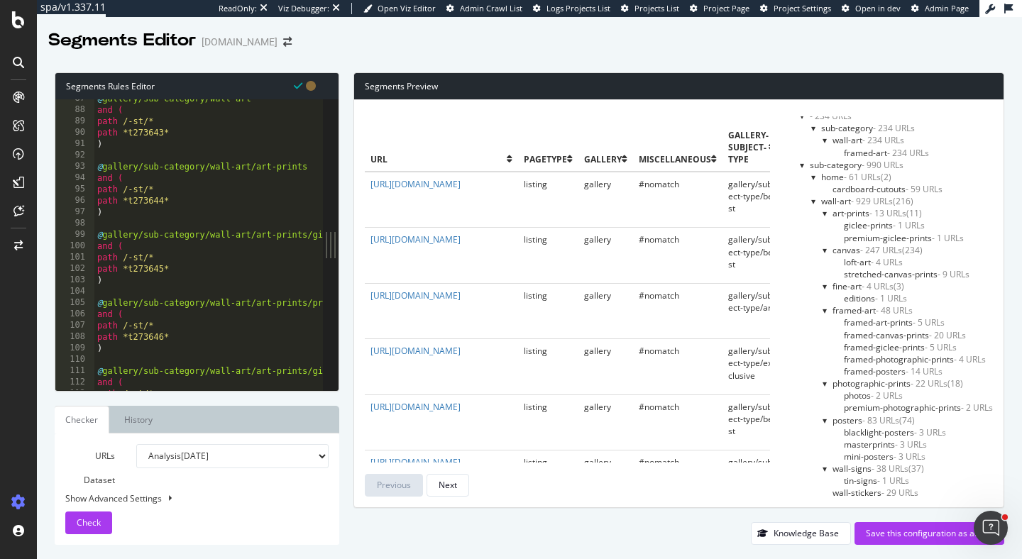
click at [836, 201] on span "wall-art - 929 URLs" at bounding box center [857, 201] width 72 height 12
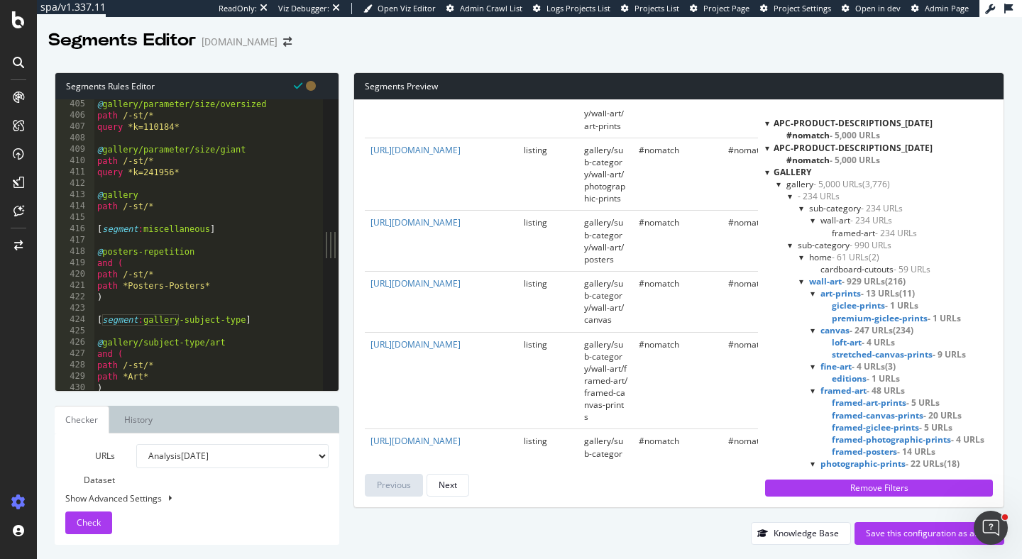
click at [791, 197] on div at bounding box center [791, 196] width 6 height 12
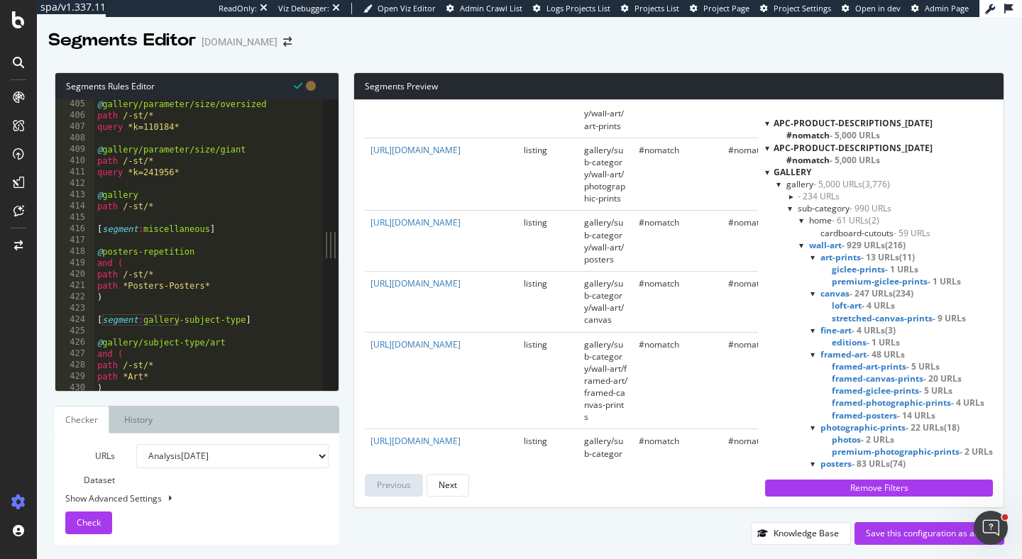
click at [792, 197] on div at bounding box center [791, 197] width 12 height 6
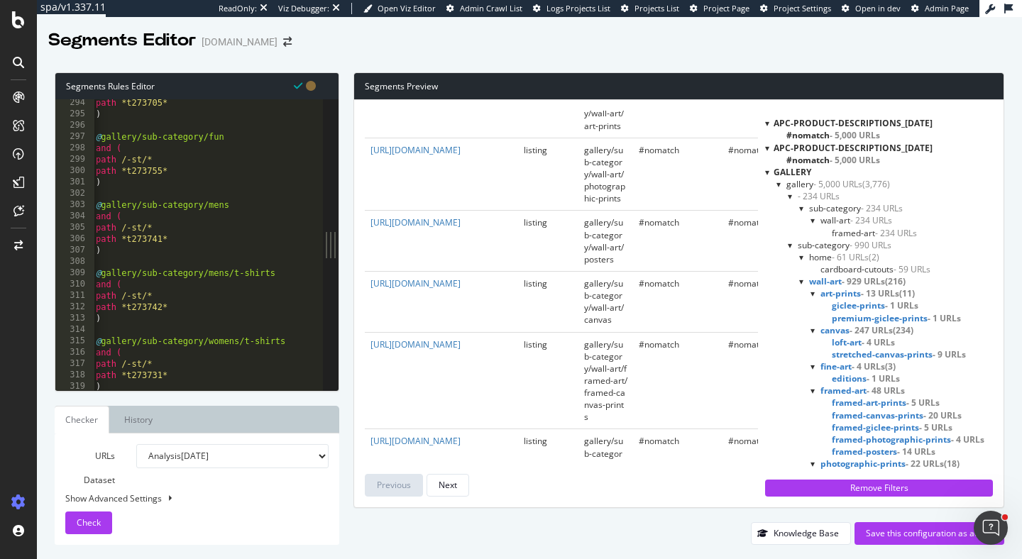
scroll to position [0, 1]
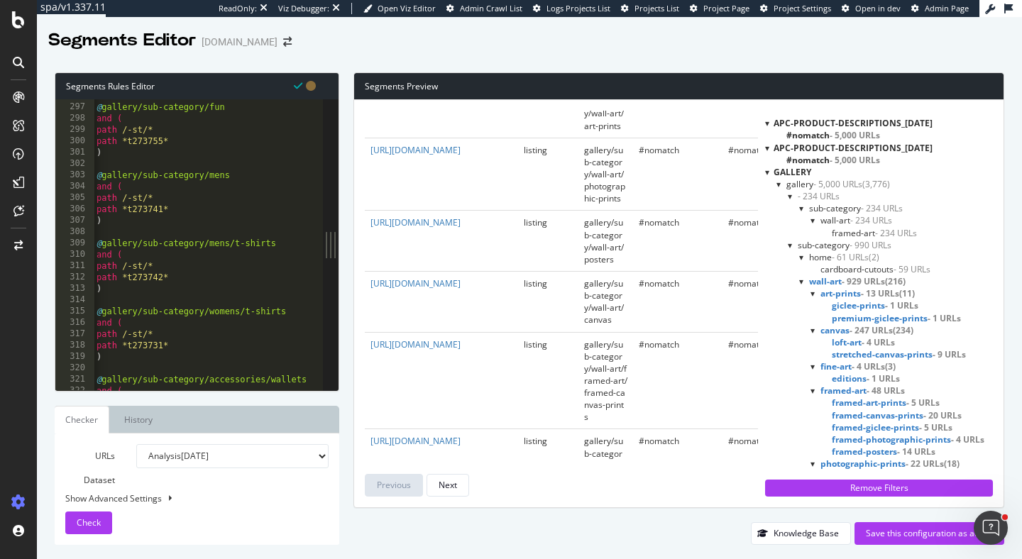
type textarea "@gallery/sub-category/mens"
click at [138, 175] on div "@ gallery/sub-category/fun and ( path /-st/* path *t273755* ) @ gallery/sub-cat…" at bounding box center [488, 247] width 788 height 314
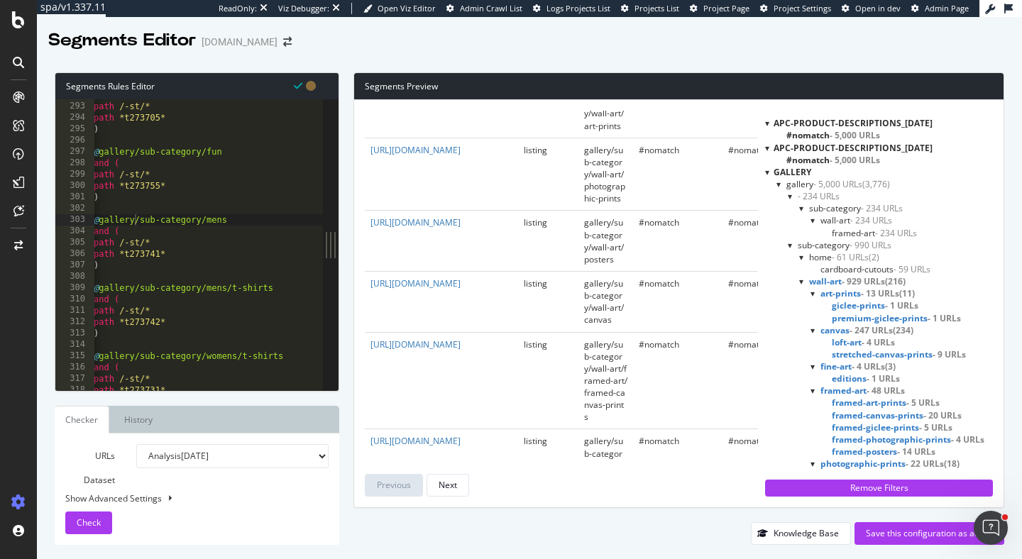
click at [799, 285] on div at bounding box center [802, 281] width 6 height 12
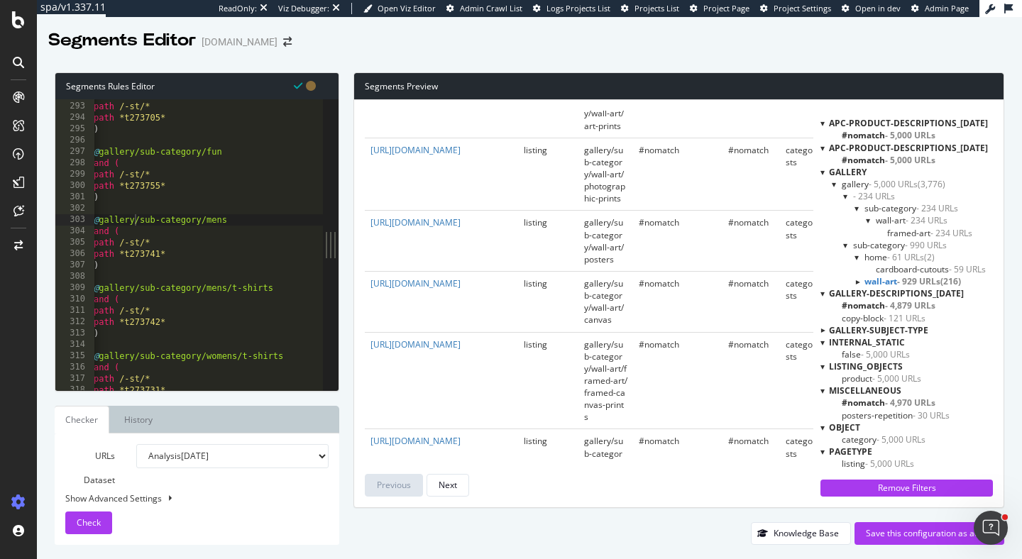
click at [857, 260] on div at bounding box center [858, 257] width 6 height 12
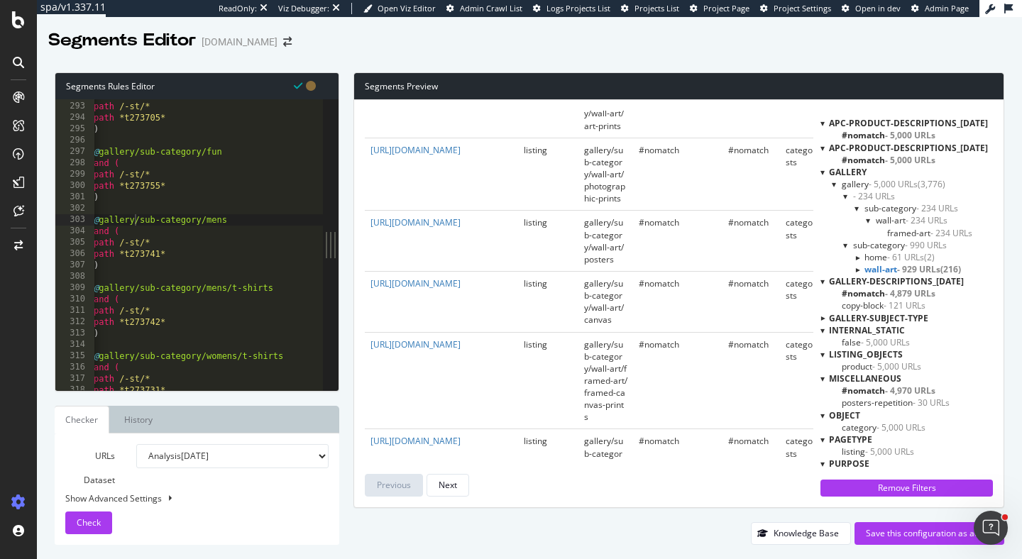
click at [868, 222] on div at bounding box center [869, 220] width 6 height 12
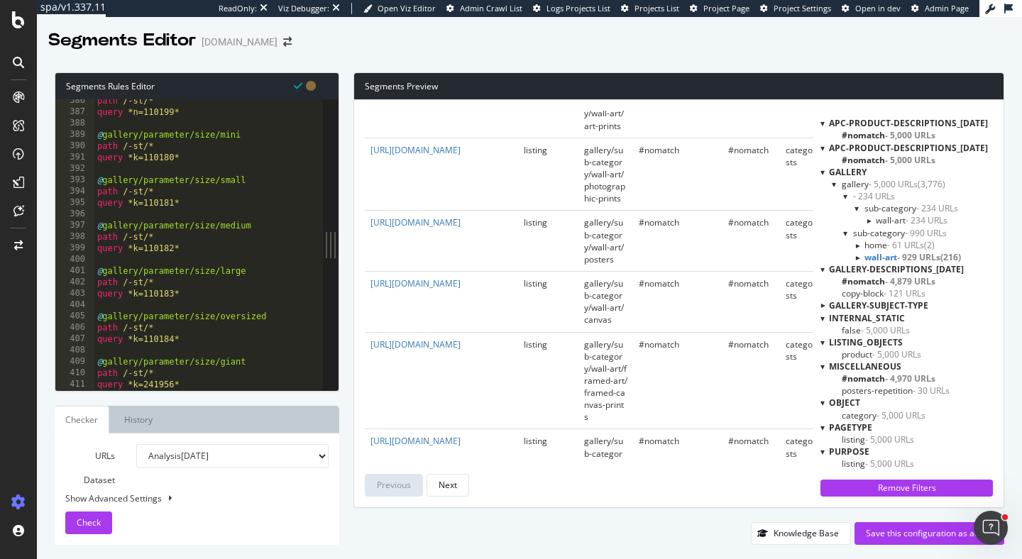
click at [857, 259] on div at bounding box center [857, 257] width 12 height 6
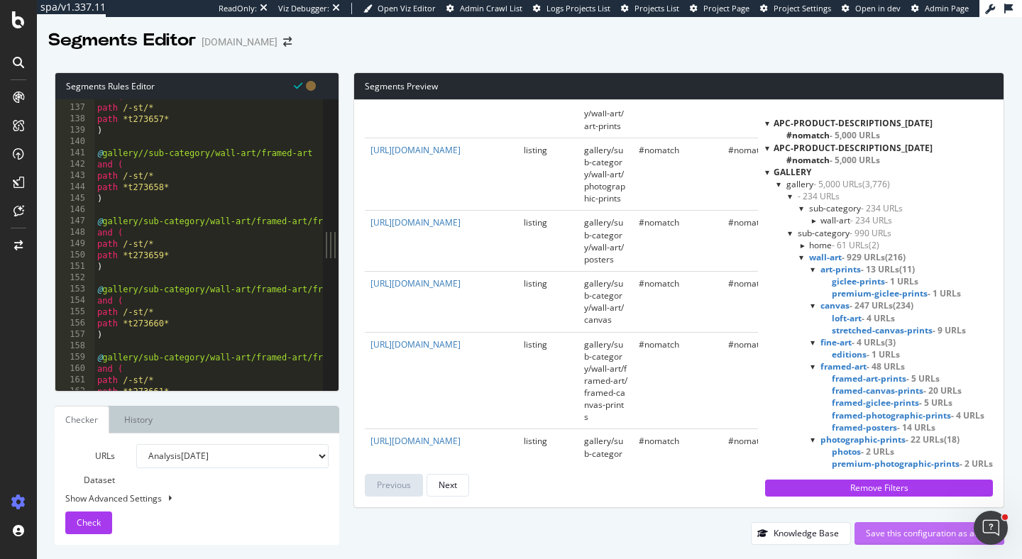
click at [875, 533] on div "Save this configuration as active" at bounding box center [929, 534] width 127 height 12
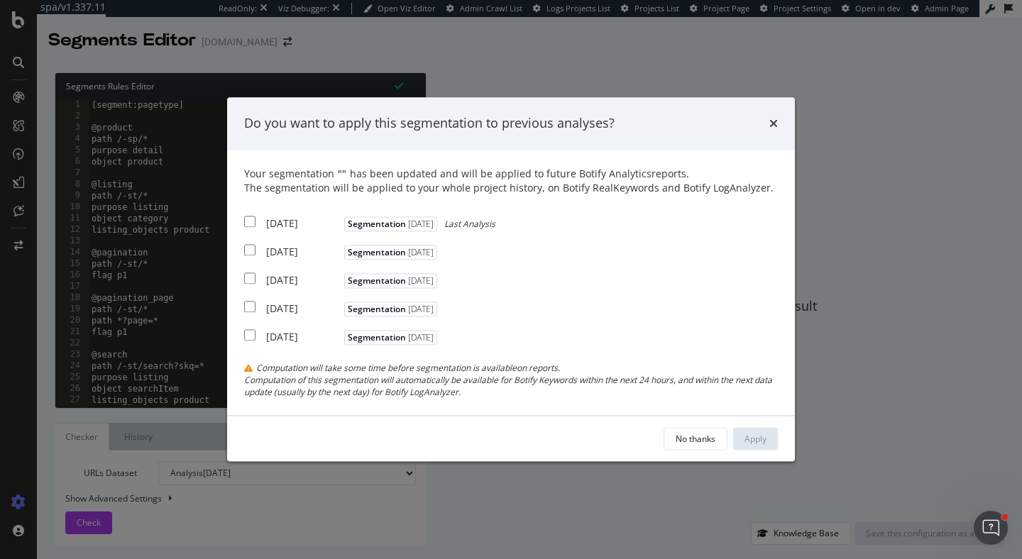
click at [251, 224] on input "modal" at bounding box center [249, 221] width 11 height 11
checkbox input "true"
click at [253, 251] on input "modal" at bounding box center [249, 249] width 11 height 11
checkbox input "true"
click at [251, 280] on input "modal" at bounding box center [249, 278] width 11 height 11
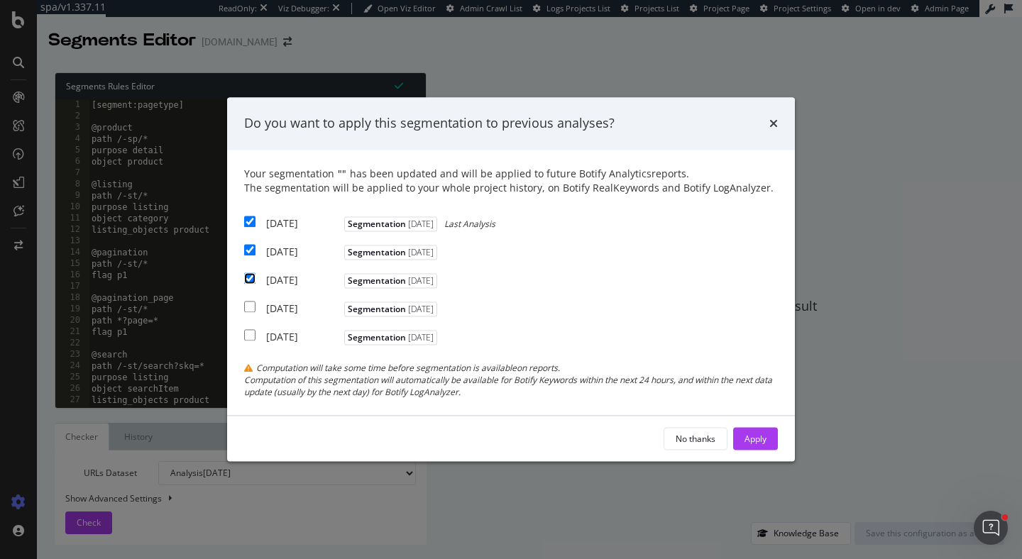
checkbox input "true"
click at [757, 437] on div "Apply" at bounding box center [756, 439] width 22 height 12
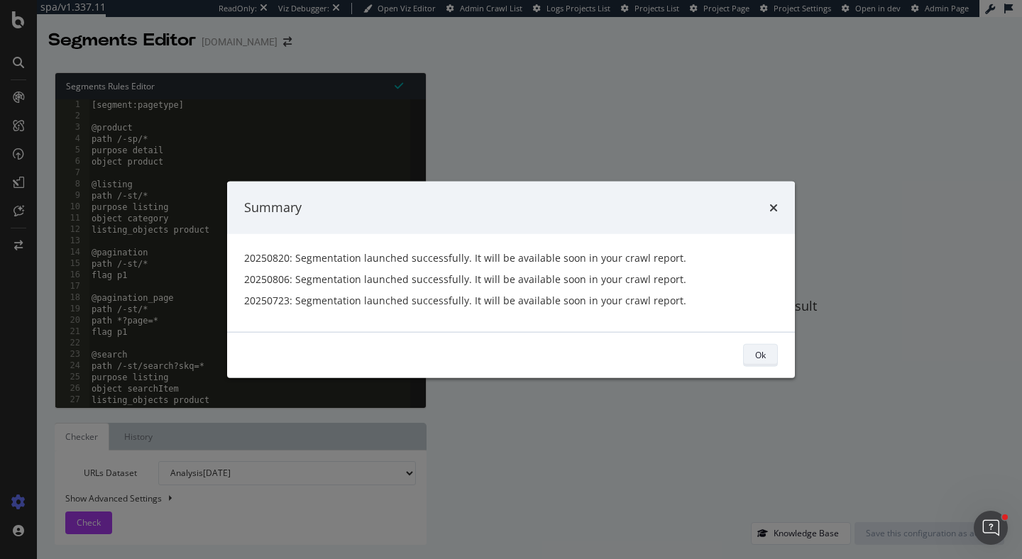
click at [763, 353] on div "Ok" at bounding box center [760, 355] width 11 height 12
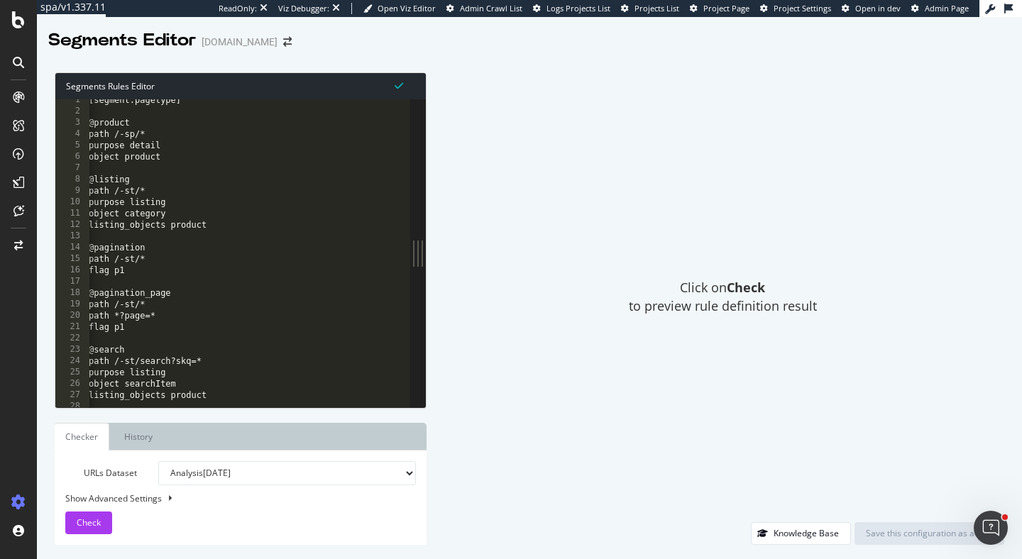
scroll to position [1, 0]
click at [175, 496] on button at bounding box center [169, 499] width 11 height 16
select select "5000"
select select "100"
select select "contains"
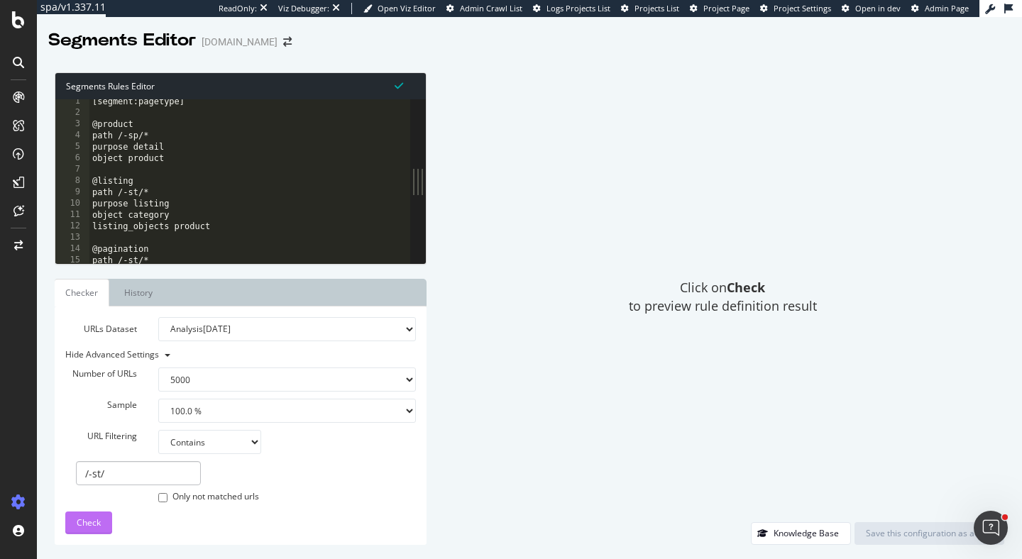
click at [95, 522] on span "Check" at bounding box center [89, 523] width 24 height 12
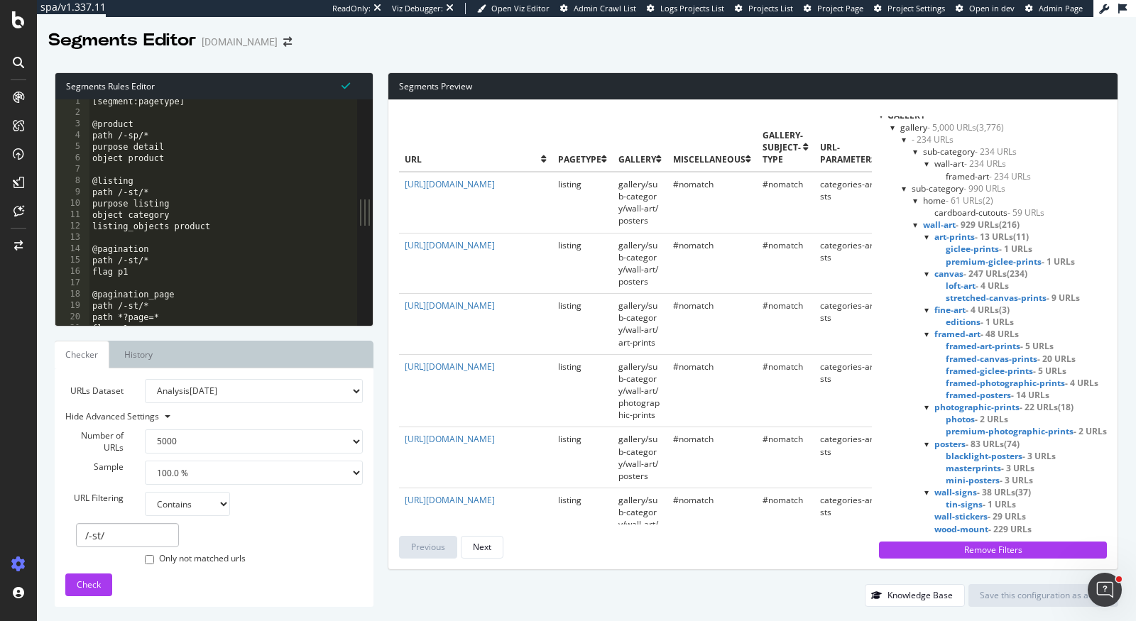
scroll to position [986, 0]
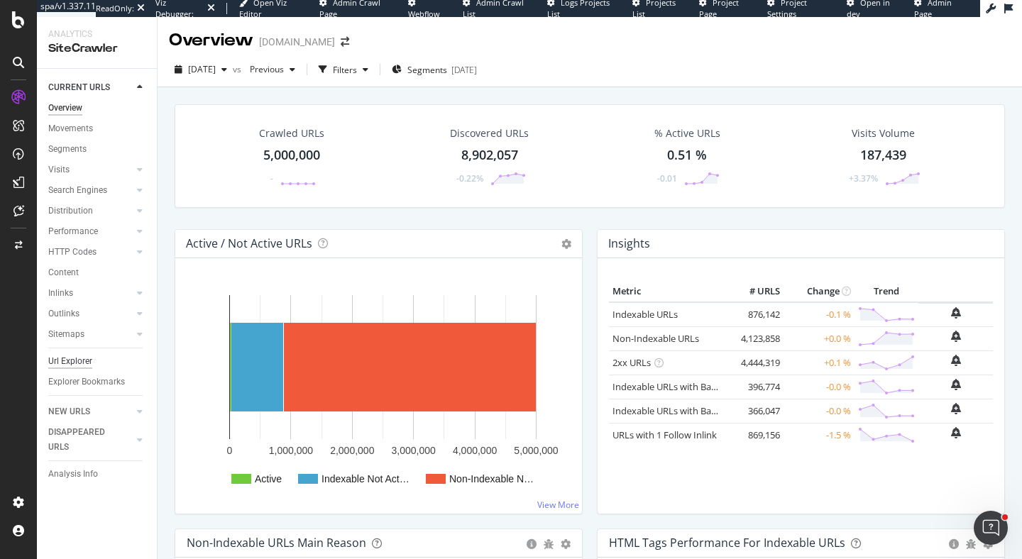
click at [72, 361] on div "Url Explorer" at bounding box center [70, 361] width 44 height 15
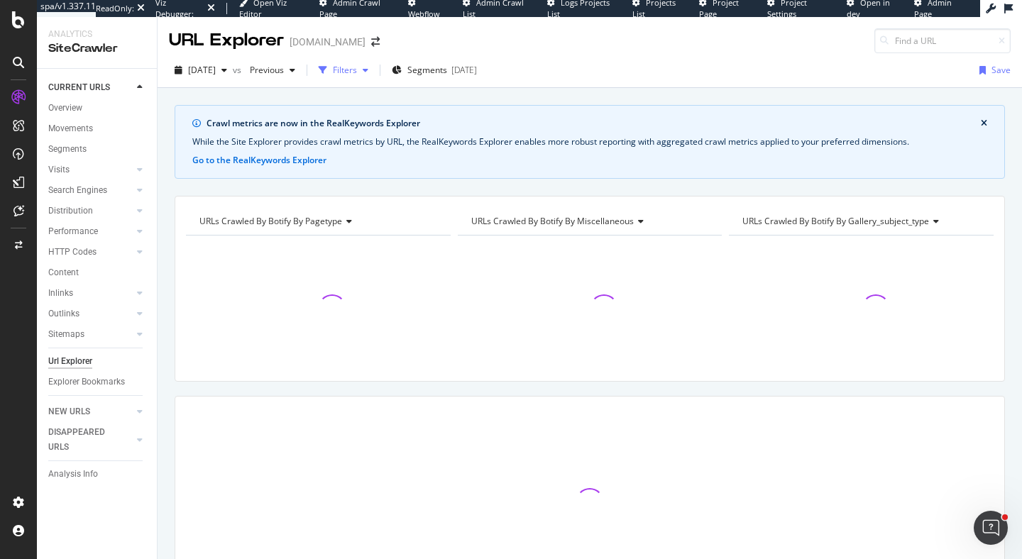
click at [357, 68] on div "Filters" at bounding box center [345, 70] width 24 height 12
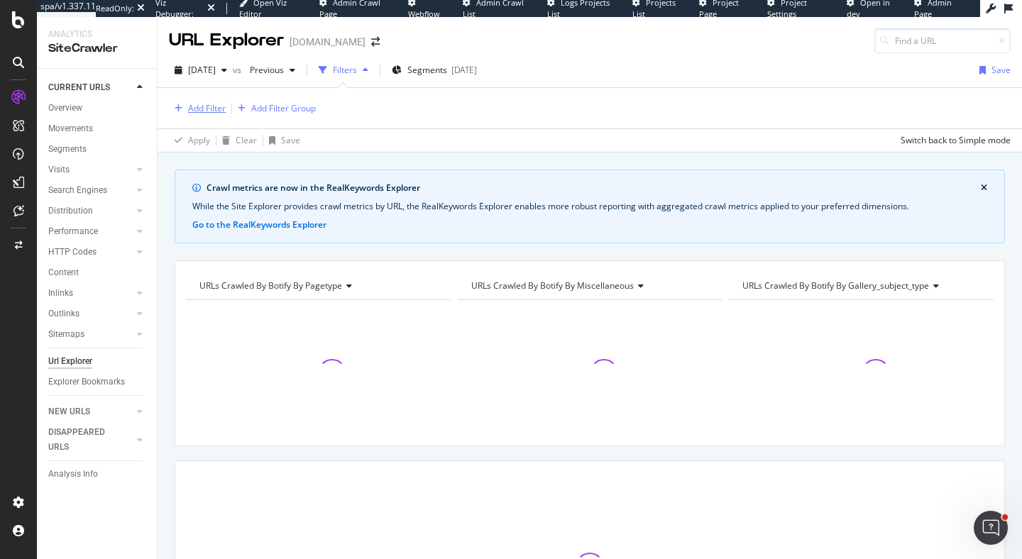
click at [207, 109] on div "Add Filter" at bounding box center [207, 108] width 38 height 12
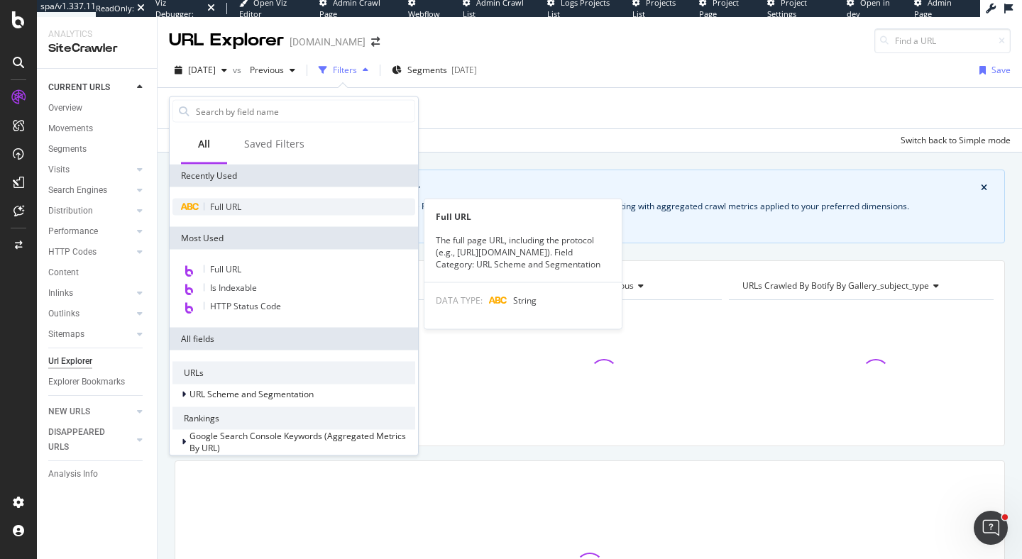
click at [214, 212] on span "Full URL" at bounding box center [225, 207] width 31 height 12
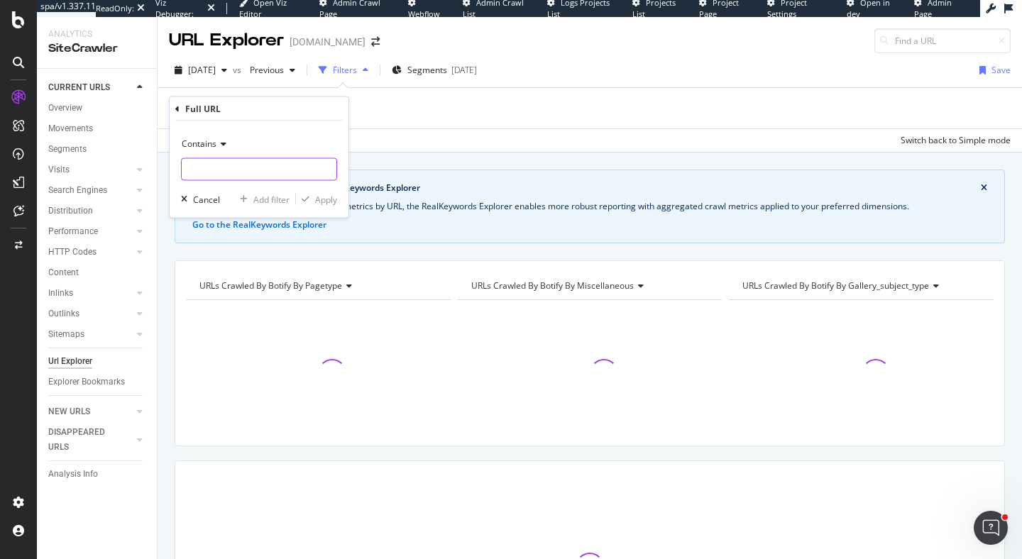
click at [228, 165] on input "text" at bounding box center [259, 169] width 155 height 23
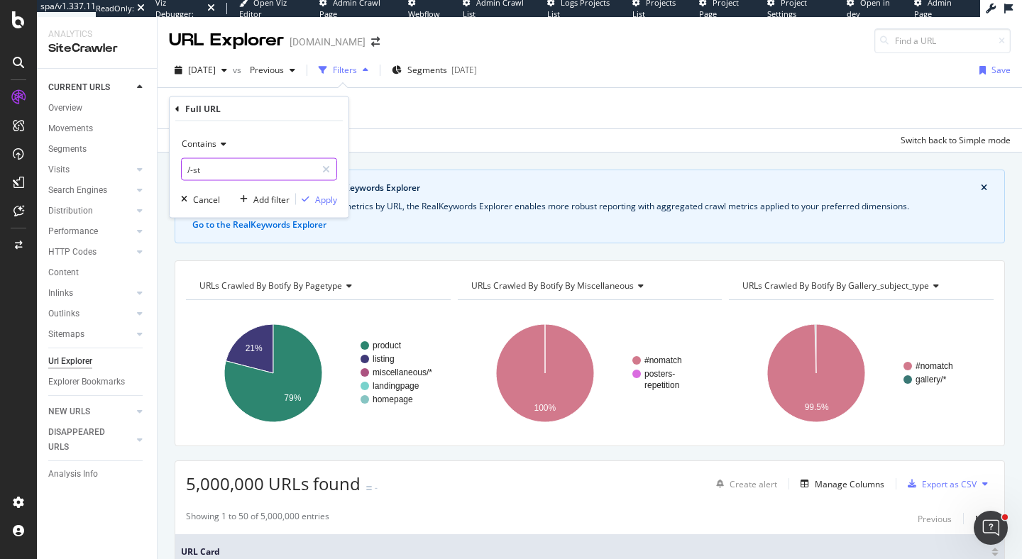
click at [281, 165] on input "/-st" at bounding box center [249, 169] width 134 height 23
type input "/-st/"
click at [329, 199] on div "Apply" at bounding box center [326, 199] width 22 height 12
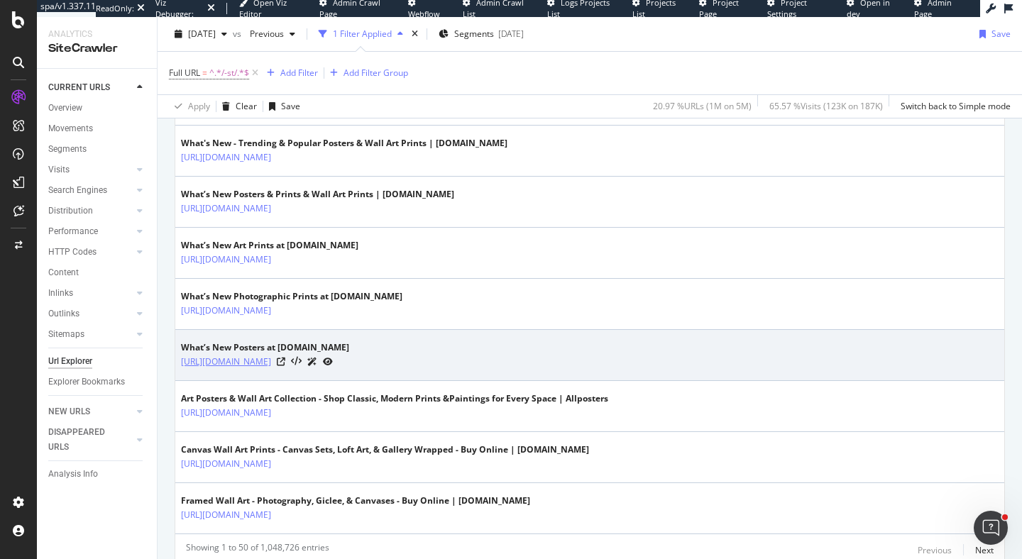
scroll to position [2584, 0]
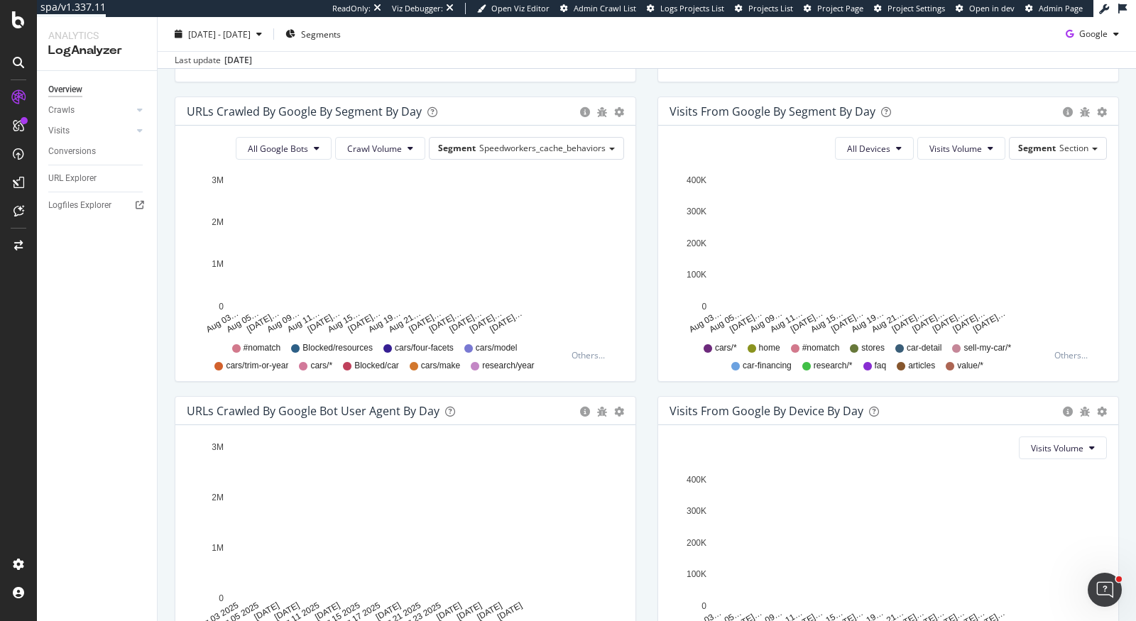
scroll to position [455, 0]
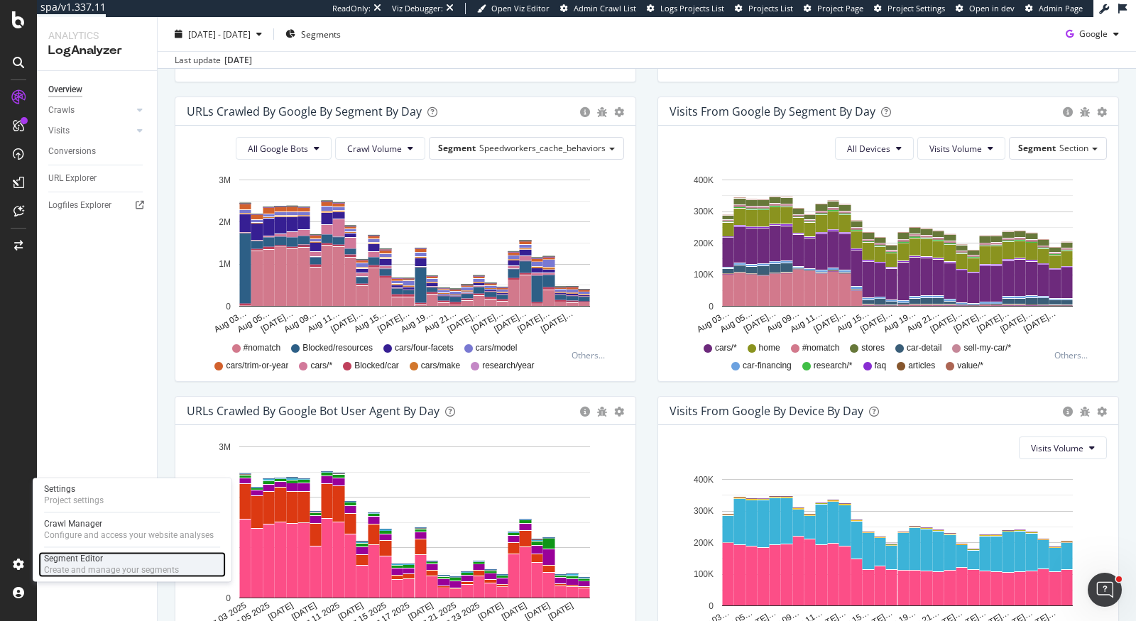
click at [43, 559] on div "Segment Editor Create and manage your segments" at bounding box center [131, 565] width 187 height 26
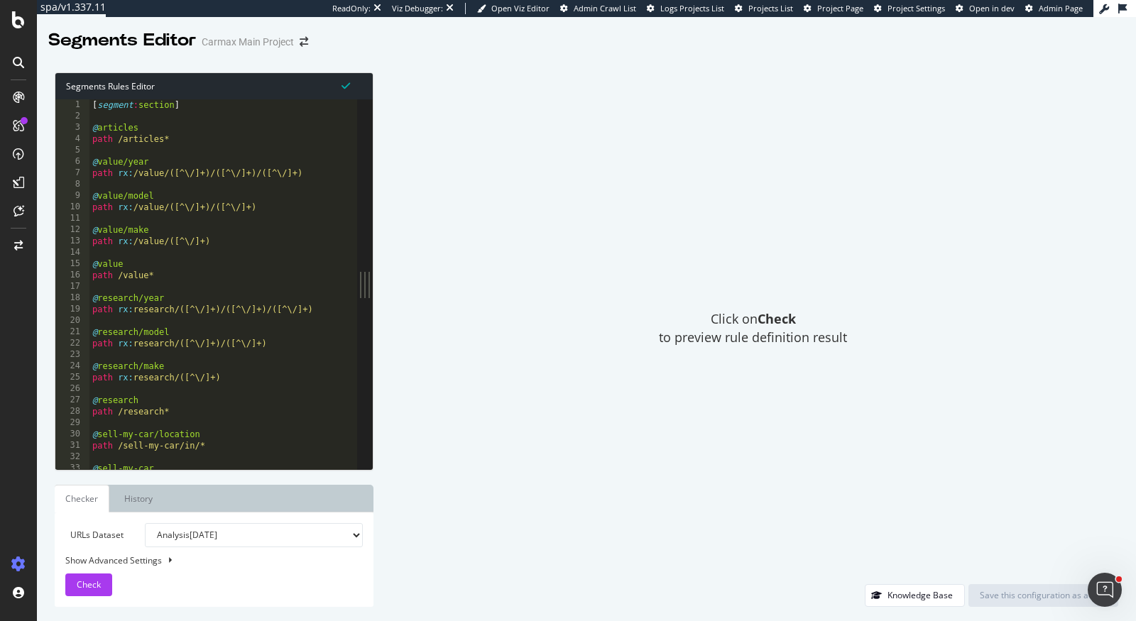
type textarea "path rx:research/([^\/]+)/([^\/]+)/([^\/]+)"
drag, startPoint x: 195, startPoint y: 312, endPoint x: 315, endPoint y: 312, distance: 120.0
click at [315, 312] on div "[ segment : section ] @ articles path /articles* @ value/year path rx : /value/…" at bounding box center [1080, 296] width 1983 height 395
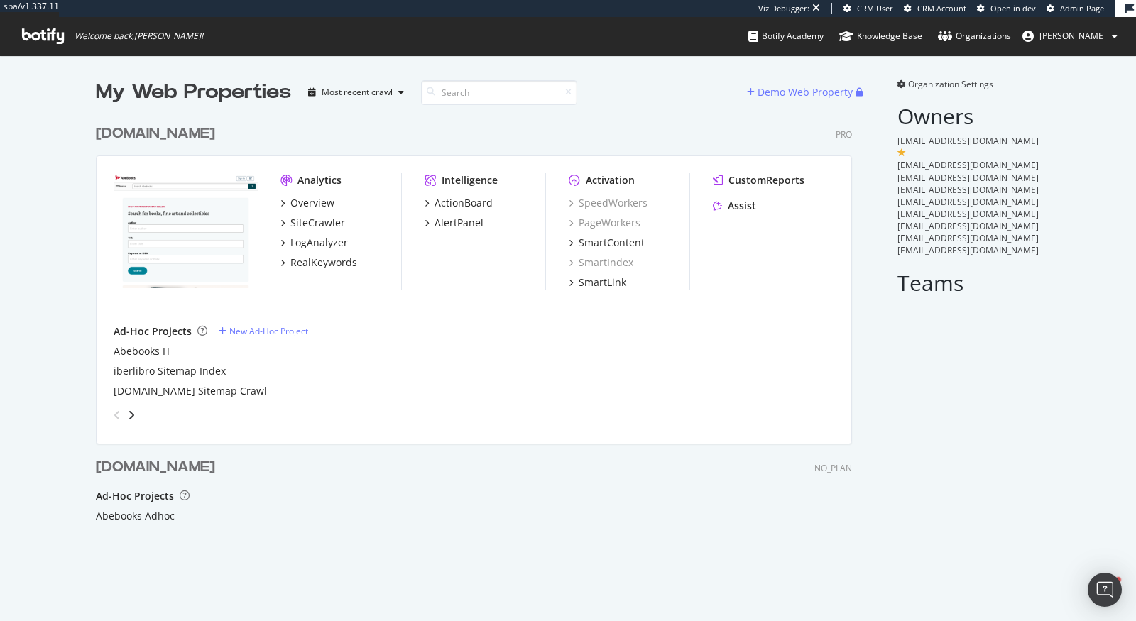
scroll to position [533, 768]
click at [179, 133] on div "abebooks.com" at bounding box center [155, 134] width 119 height 21
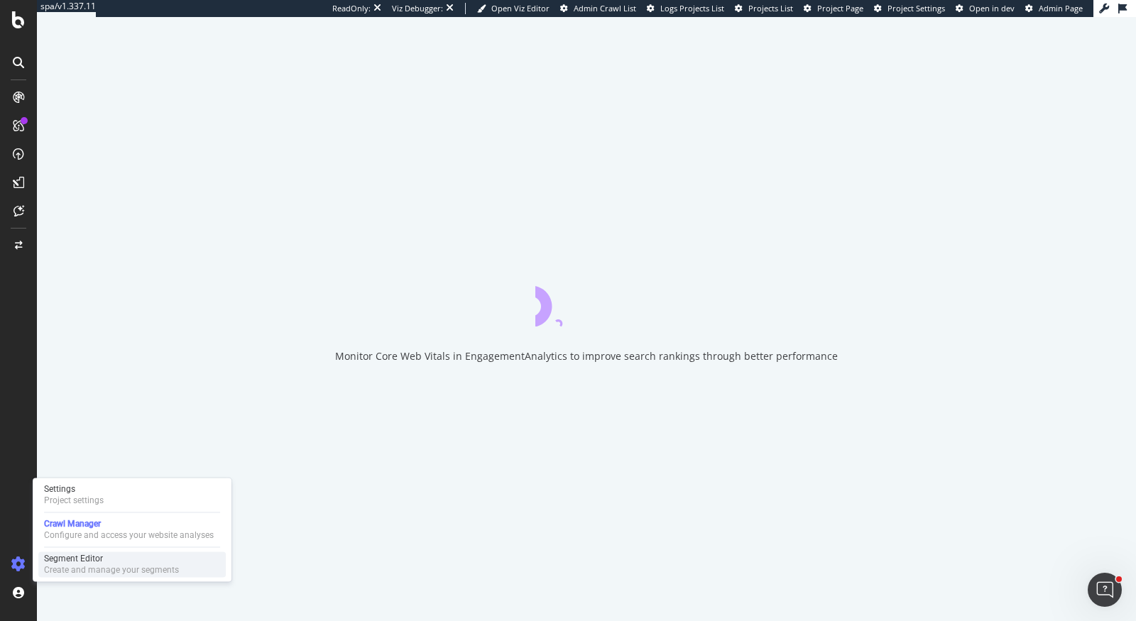
click at [85, 560] on div "Segment Editor" at bounding box center [111, 558] width 135 height 11
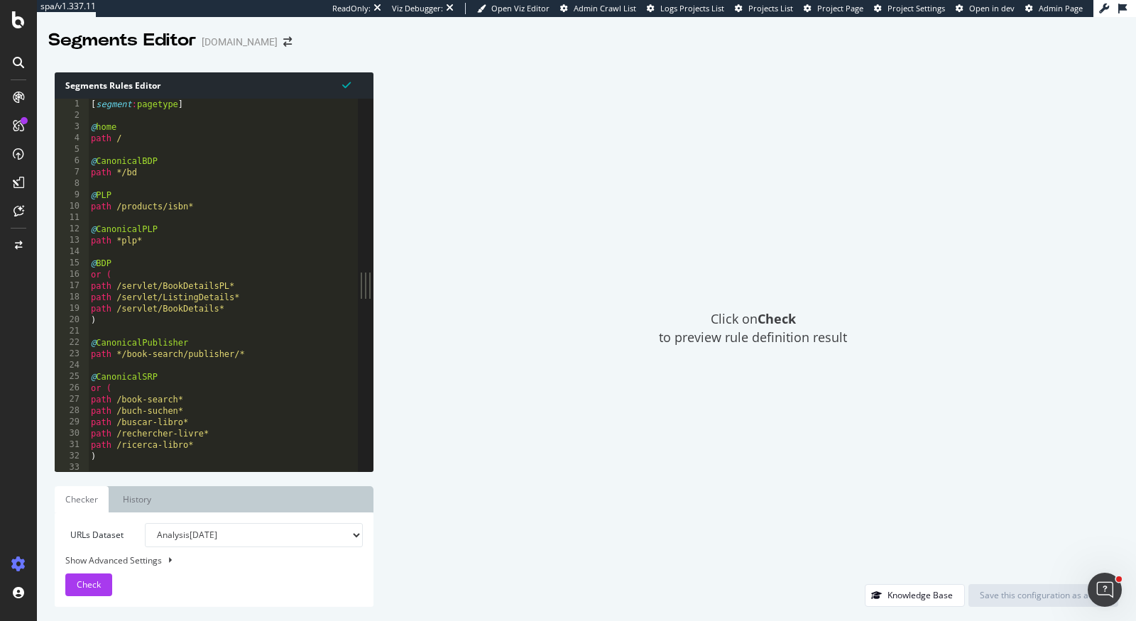
type textarea "path /"
click at [138, 138] on div "[ segment : pagetype ] @ home path / @ CanonicalBDP path */bd @ PLP path /produ…" at bounding box center [223, 297] width 270 height 396
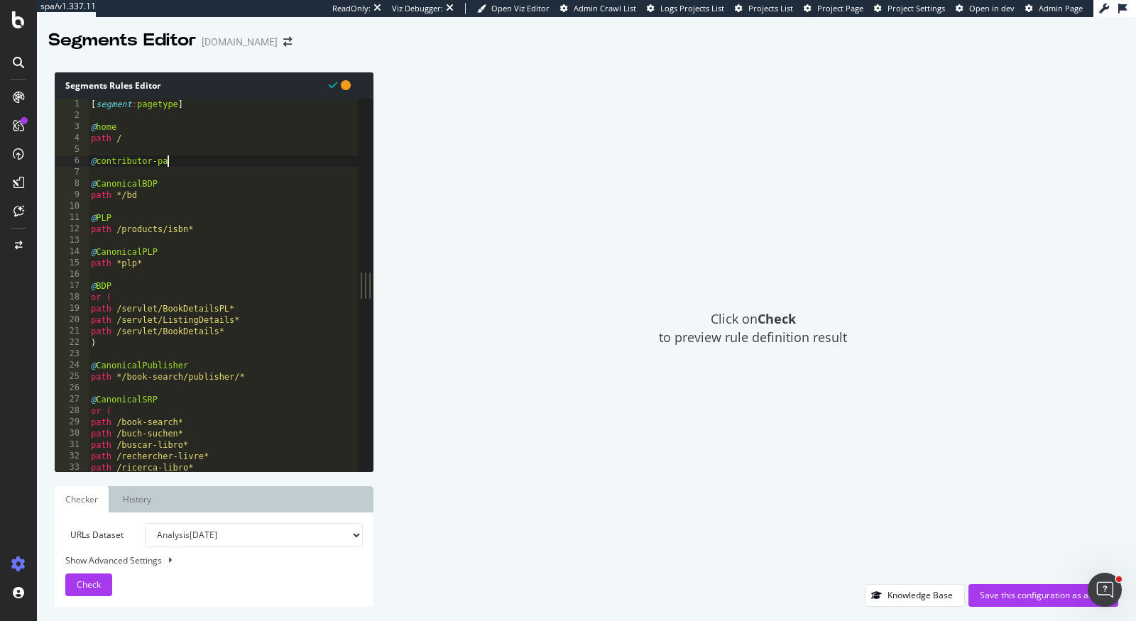
type textarea "@contributor-pages"
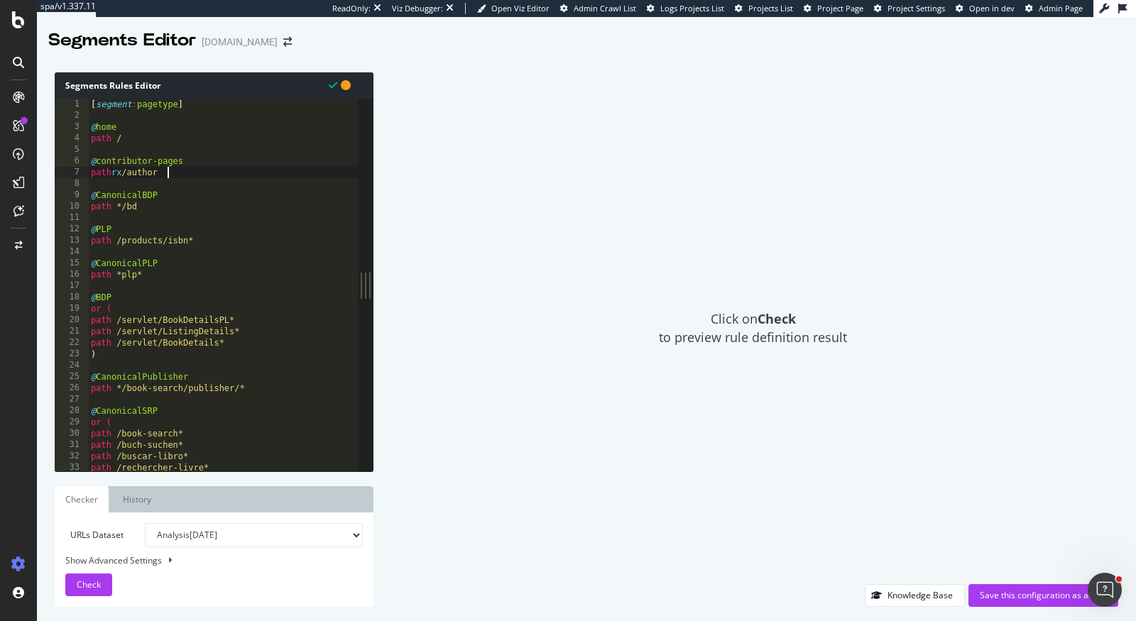
scroll to position [0, 5]
paste textarea "/([^\/]+)/([^\/]+)/([^\/]+)"
click at [98, 591] on div "Check" at bounding box center [89, 584] width 24 height 21
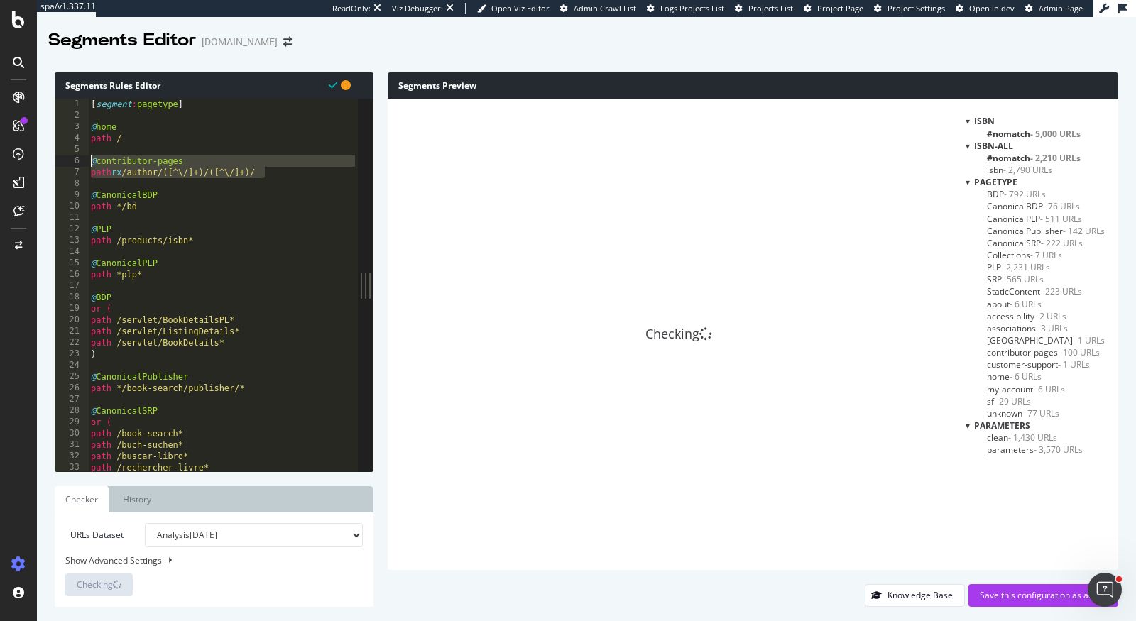
drag, startPoint x: 279, startPoint y: 174, endPoint x: 70, endPoint y: 160, distance: 209.2
click at [70, 160] on div "path rx /author/([^\/]+)/([^\/]+)/ 1 2 3 4 5 6 7 8 9 10 11 12 13 14 15 16 17 18…" at bounding box center [206, 285] width 303 height 373
type textarea "@contributor-pages path rx /author/([^\/]+)/([^\/]+)/"
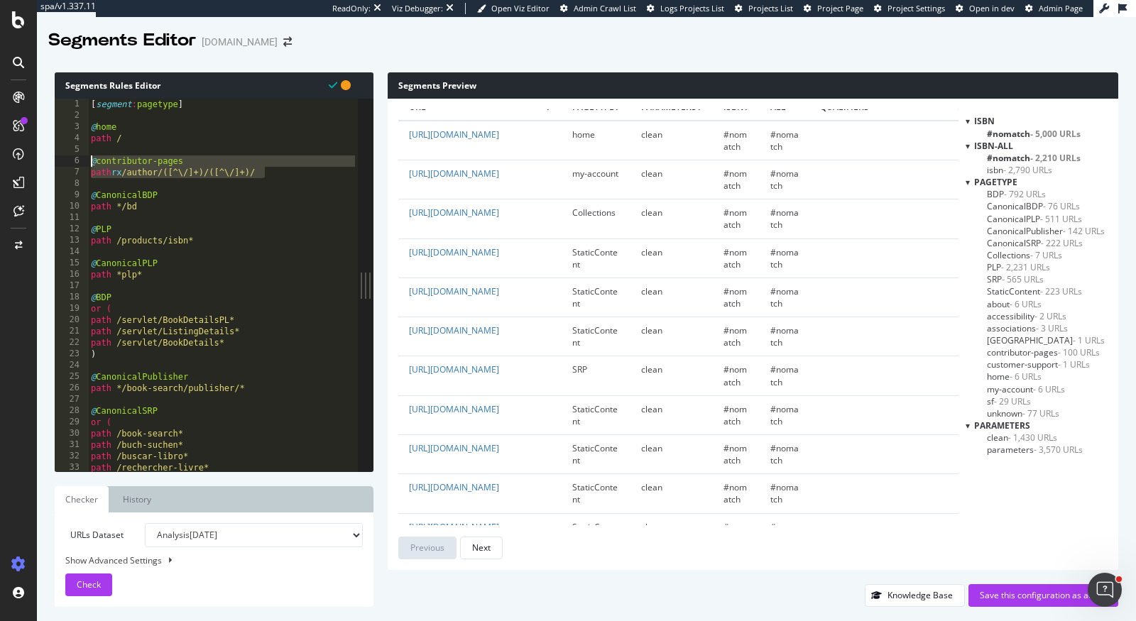
scroll to position [28, 10]
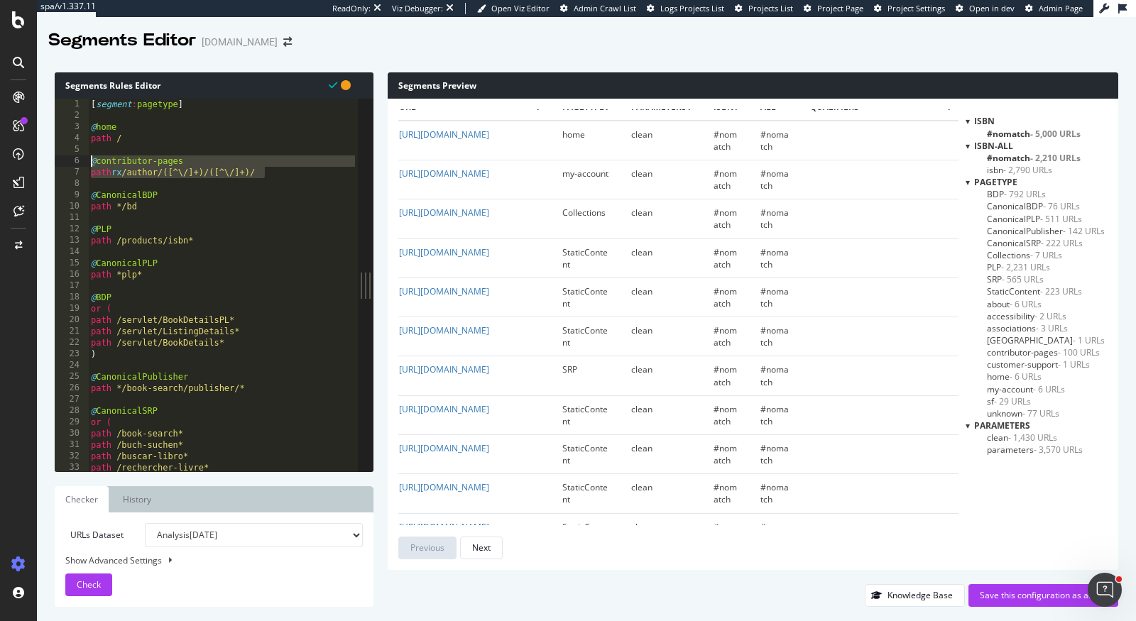
click at [153, 560] on div "Show Advanced Settings" at bounding box center [203, 561] width 297 height 12
select select "5000"
select select "100"
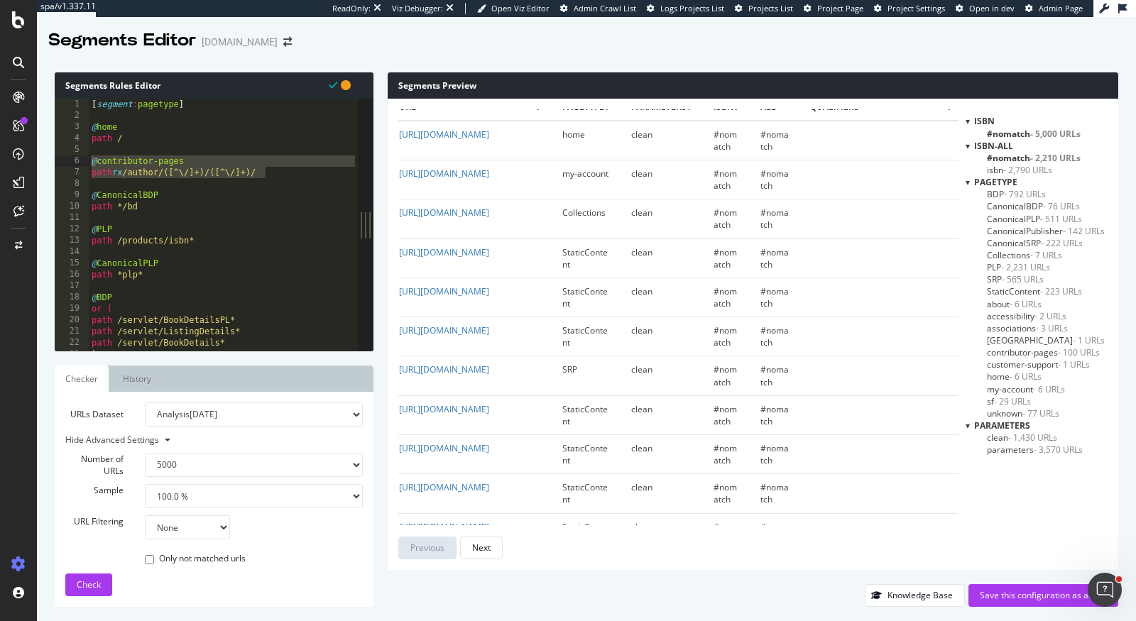
click at [164, 529] on select "None Equal to Not equal to Starts with Doesn't start with Ends with Doesn't end…" at bounding box center [187, 527] width 85 height 24
select select "starts"
click at [145, 515] on select "None Equal to Not equal to Starts with Doesn't start with Ends with Doesn't end…" at bounding box center [187, 527] width 85 height 24
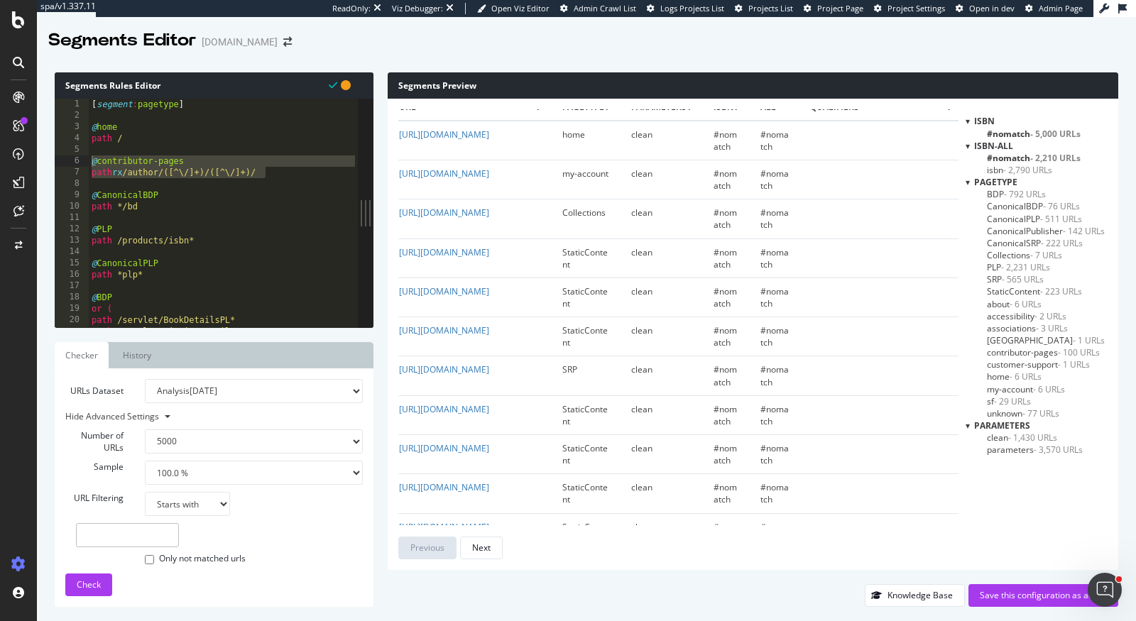
click at [132, 533] on input "text" at bounding box center [127, 535] width 103 height 24
paste input "https://www.abebooks.com/author"
type input "https://www.abebooks.com/author"
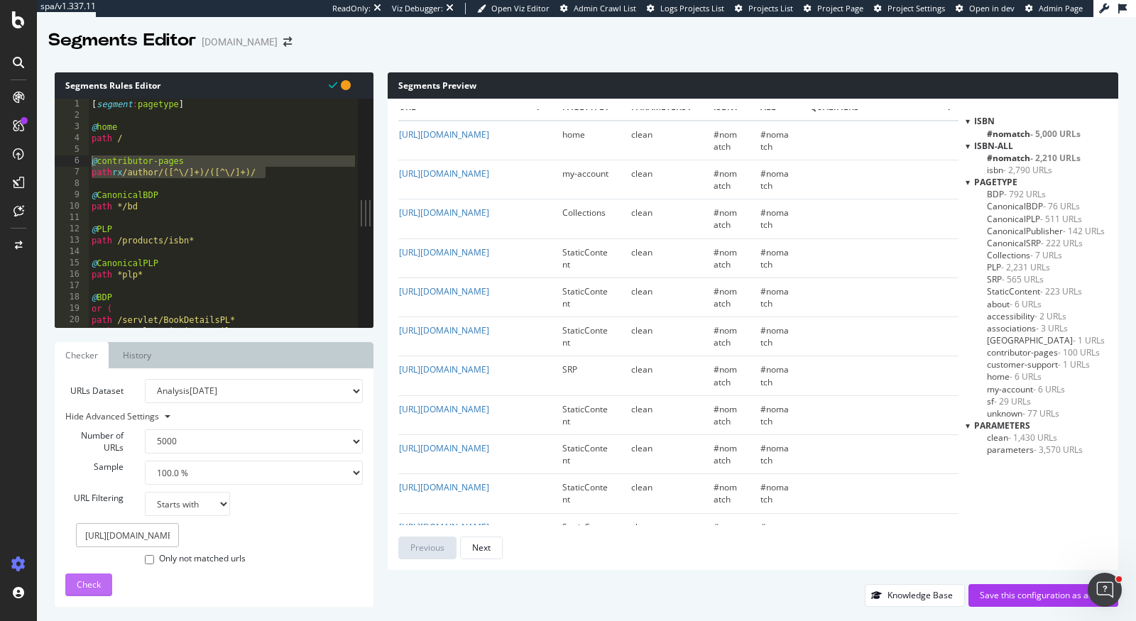
click at [104, 584] on button "Check" at bounding box center [88, 585] width 47 height 23
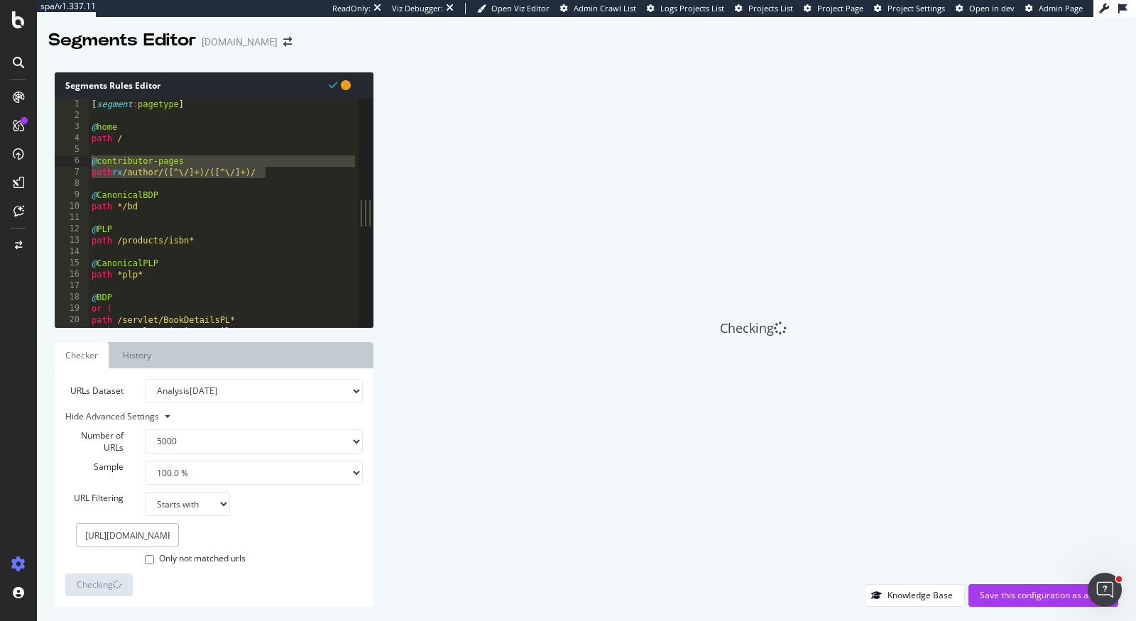
drag, startPoint x: 367, startPoint y: 215, endPoint x: 50, endPoint y: 194, distance: 317.4
click at [50, 194] on div "Segments Rules Editor @contributor-pages path rx /author/([^\/]+)/([^\/]+)/ 1 2…" at bounding box center [586, 339] width 1099 height 563
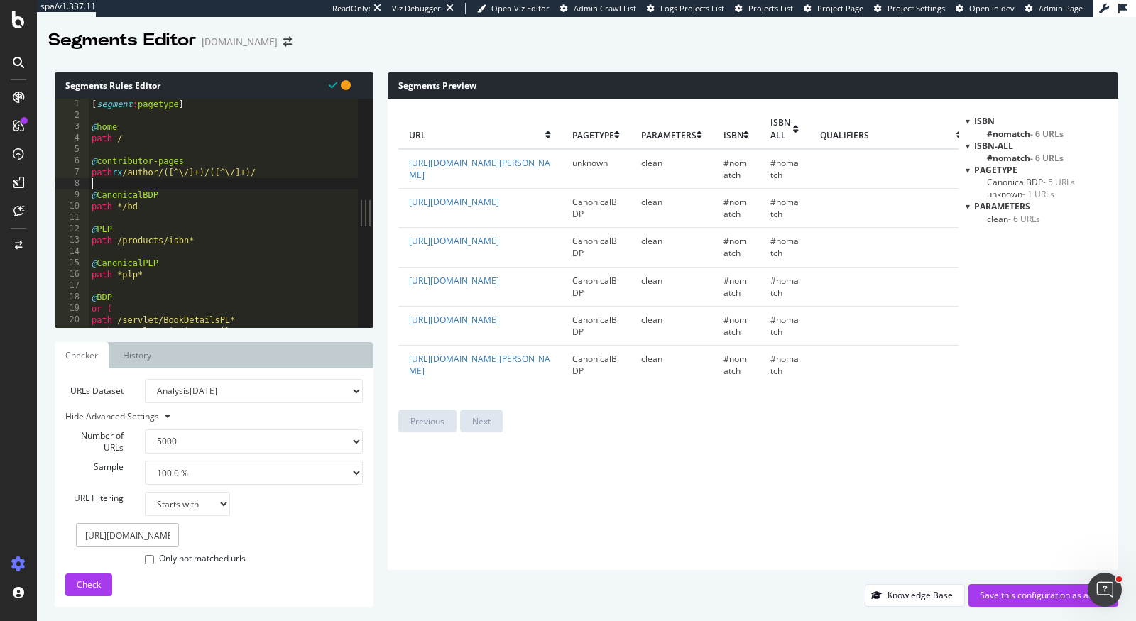
click at [283, 180] on div "[ segment : pagetype ] @ home path / @ contributor-pages path rx /author/([^\/]…" at bounding box center [223, 225] width 269 height 252
click at [277, 169] on div "[ segment : pagetype ] @ home path / @ contributor-pages path rx /author/([^\/]…" at bounding box center [223, 225] width 269 height 252
click at [273, 173] on div "[ segment : pagetype ] @ home path / @ contributor-pages path rx /author/([^\/]…" at bounding box center [223, 225] width 269 height 252
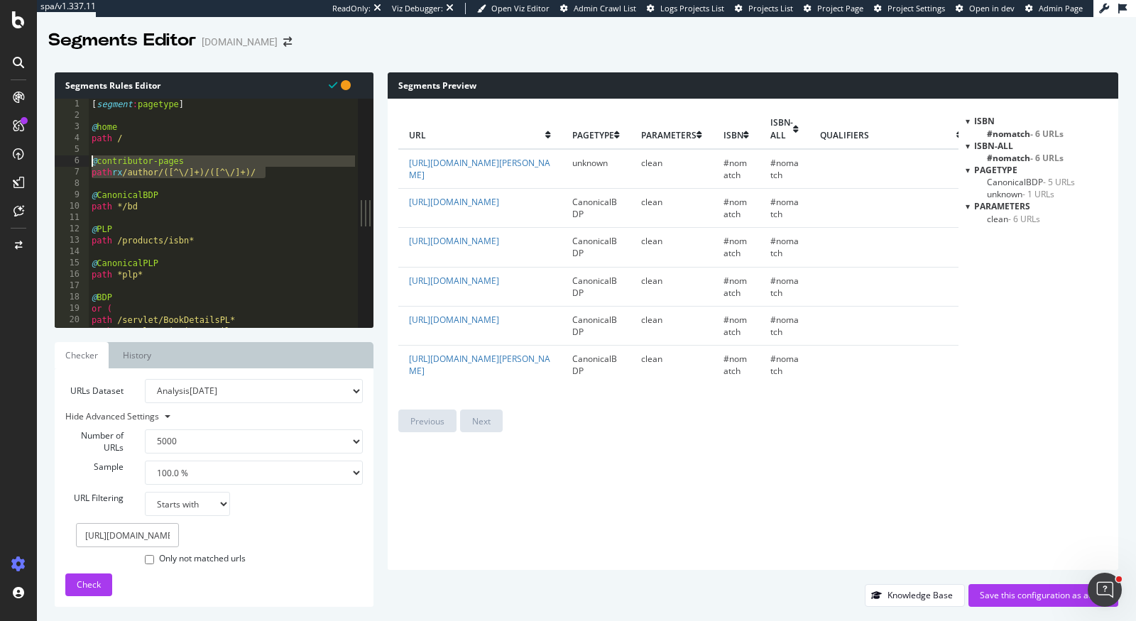
drag, startPoint x: 268, startPoint y: 172, endPoint x: 77, endPoint y: 160, distance: 191.3
click at [77, 160] on div "path rx /author/([^\/]+)/([^\/]+)/ 1 2 3 4 5 6 7 8 9 10 11 12 13 14 15 16 17 18…" at bounding box center [206, 213] width 303 height 229
type textarea "@contributor-pages path rx /author/([^\/]+)/([^\/]+)/"
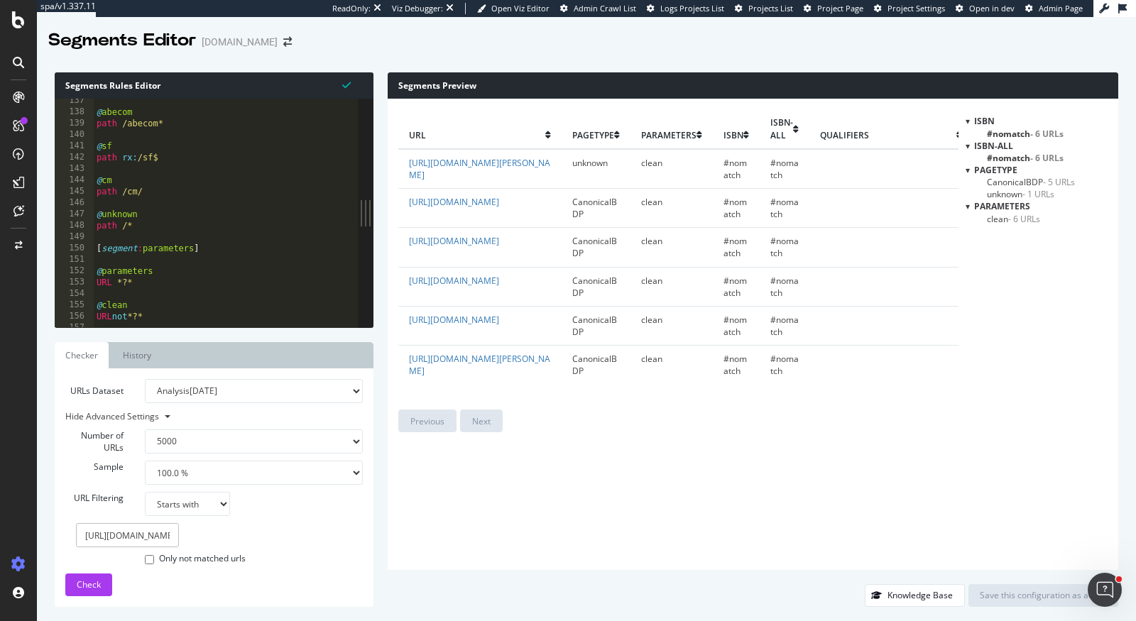
scroll to position [1517, 0]
click at [158, 219] on div "@ my-account path /my-account* @ abecom path /abecom* @ sf path rx : /sf$ @ cm …" at bounding box center [226, 219] width 265 height 252
type textarea "path /cm/"
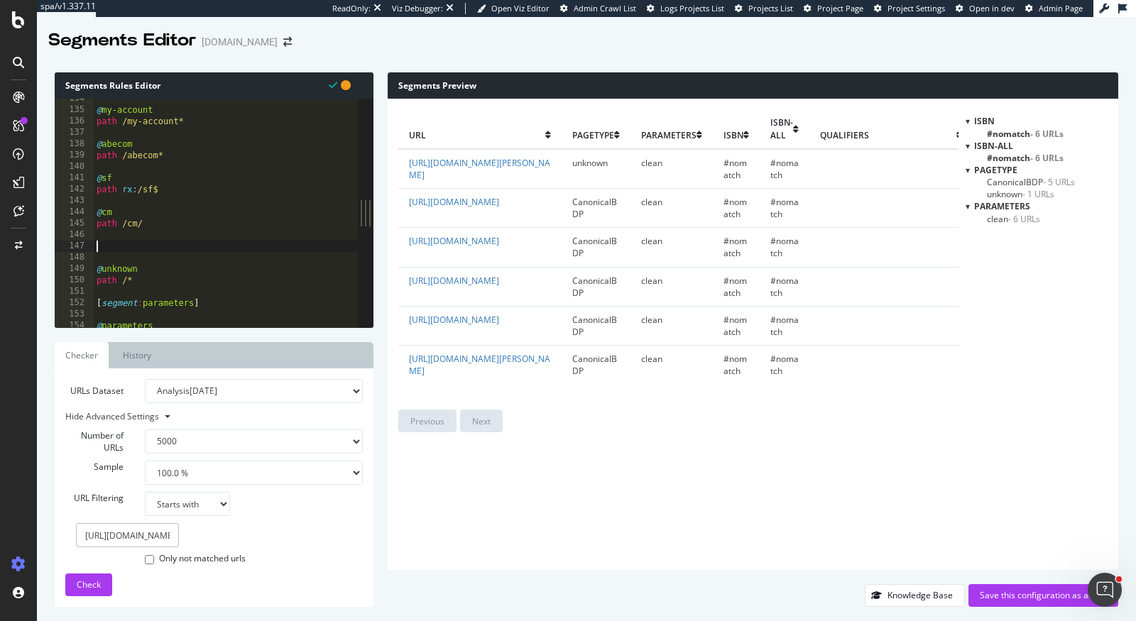
paste textarea "path rx /author/([^\/]+)/([^\/]+)/"
click at [98, 579] on span "Check" at bounding box center [89, 585] width 24 height 12
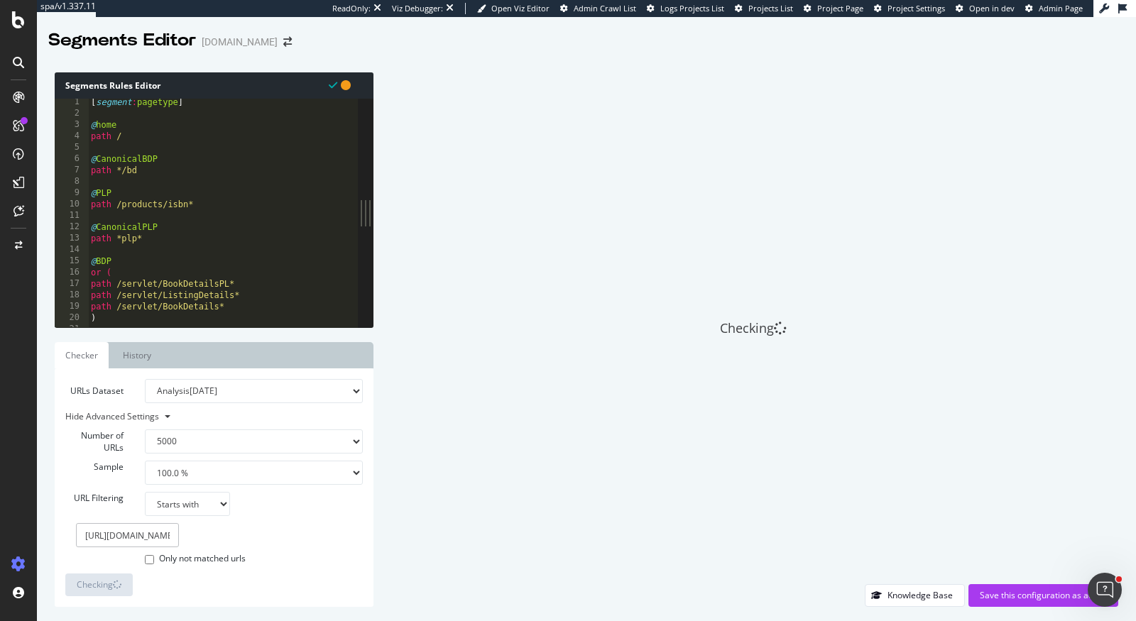
scroll to position [2, 0]
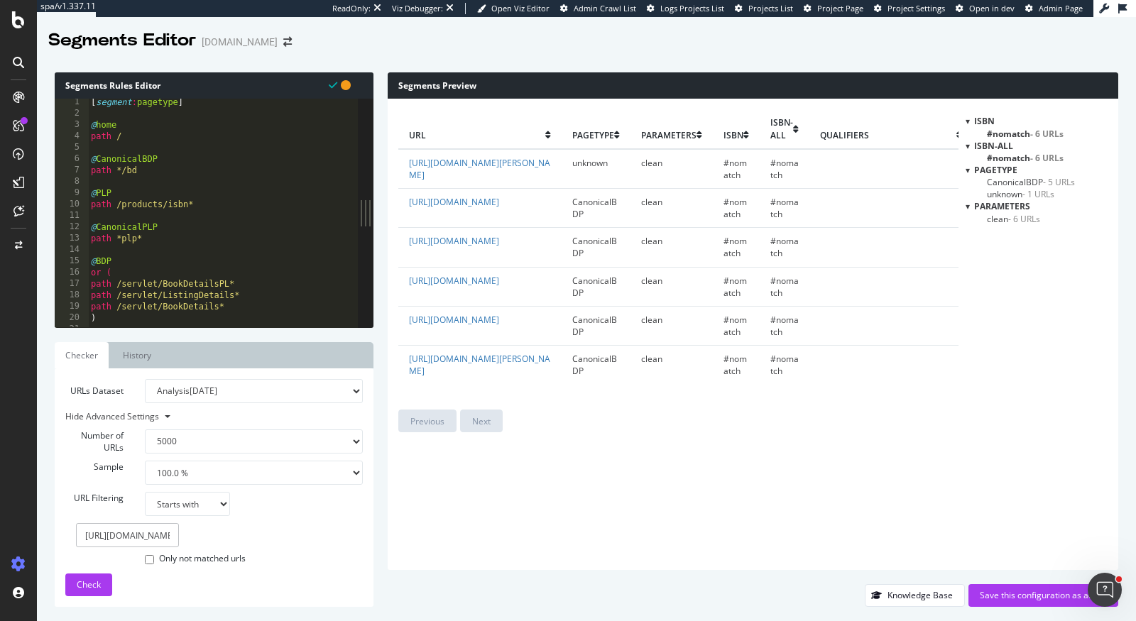
click at [157, 170] on div "[ segment : pagetype ] @ home path / @ CanonicalBDP path */bd @ PLP path /produ…" at bounding box center [223, 223] width 270 height 252
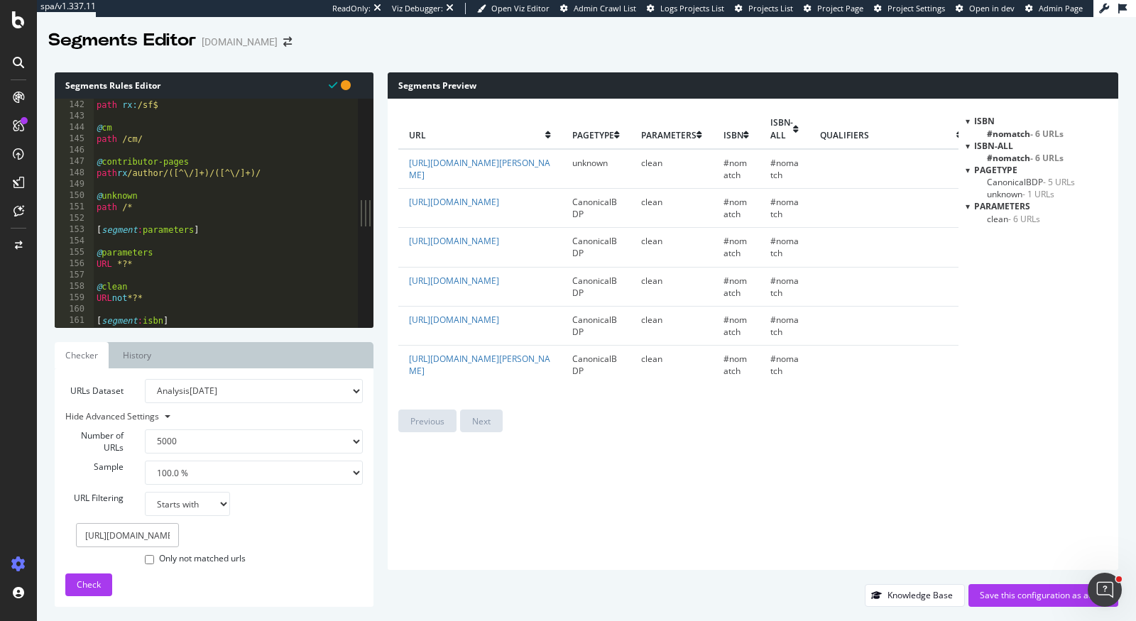
scroll to position [1573, 0]
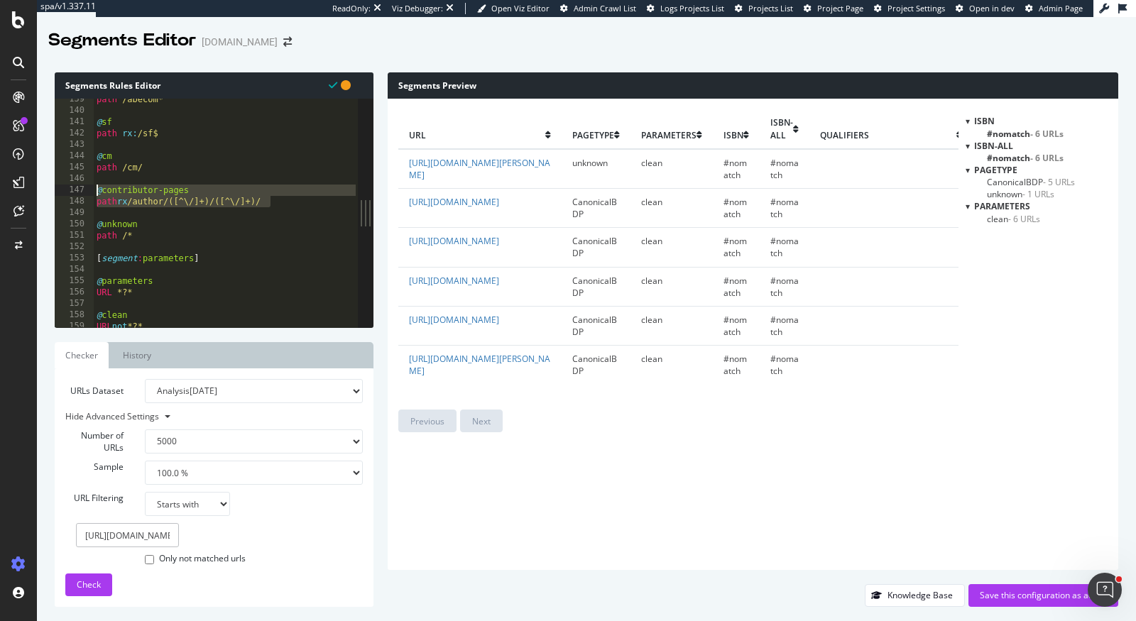
drag, startPoint x: 279, startPoint y: 199, endPoint x: 60, endPoint y: 194, distance: 219.4
click at [60, 194] on div "path */bd 139 140 141 142 143 144 145 146 147 148 149 150 151 152 153 154 155 1…" at bounding box center [206, 213] width 303 height 229
type textarea "@contributor-pages path rx /author/([^\/]+)/([^\/]+)/"
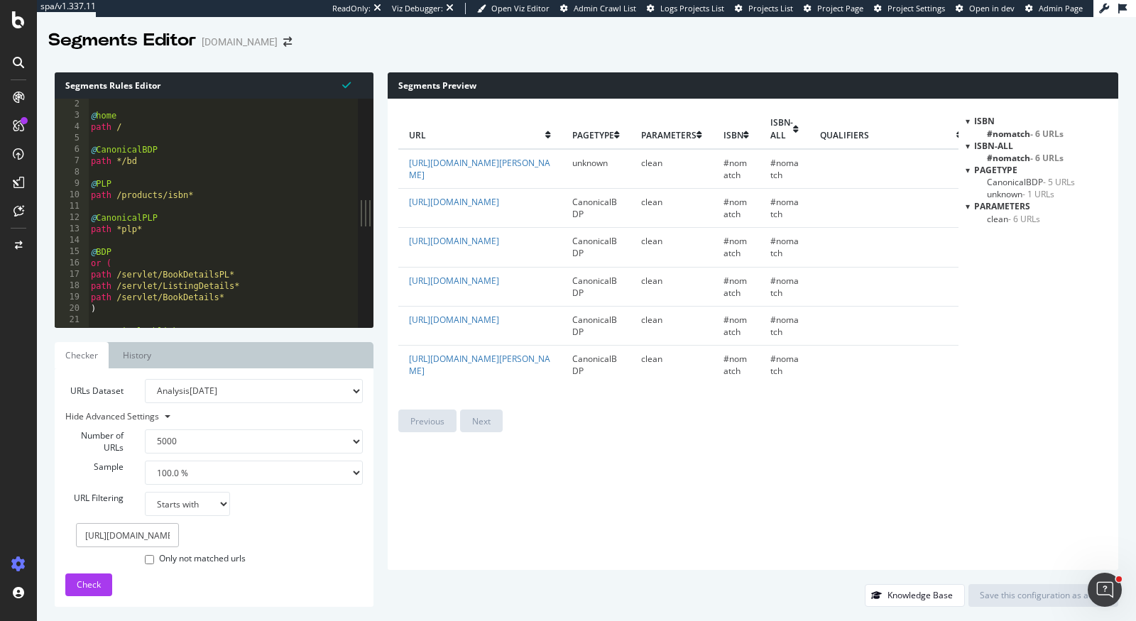
scroll to position [0, 0]
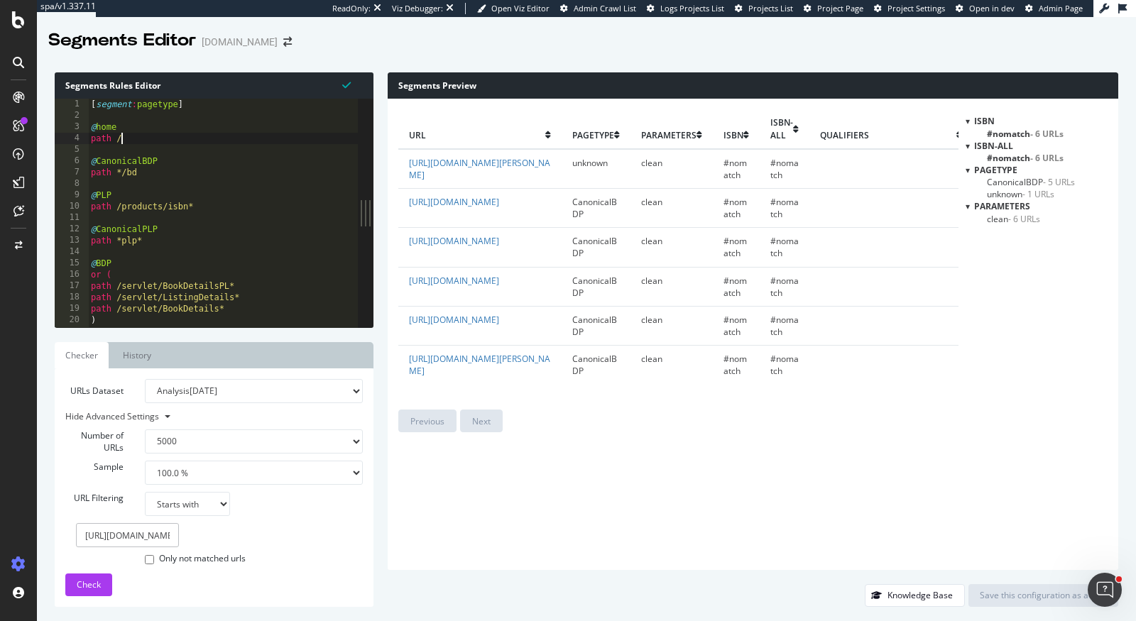
click at [128, 139] on div "[ segment : pagetype ] @ home path / @ CanonicalBDP path */bd @ PLP path /produ…" at bounding box center [223, 225] width 270 height 252
type textarea "path /"
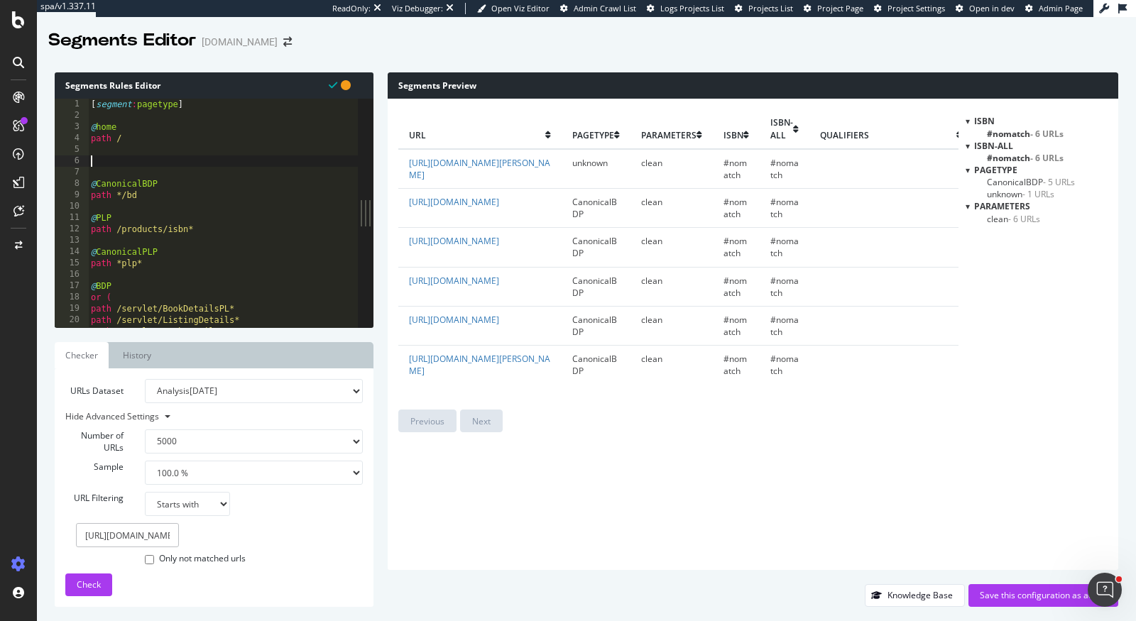
paste textarea "path rx /author/([^\/]+)/([^\/]+)/"
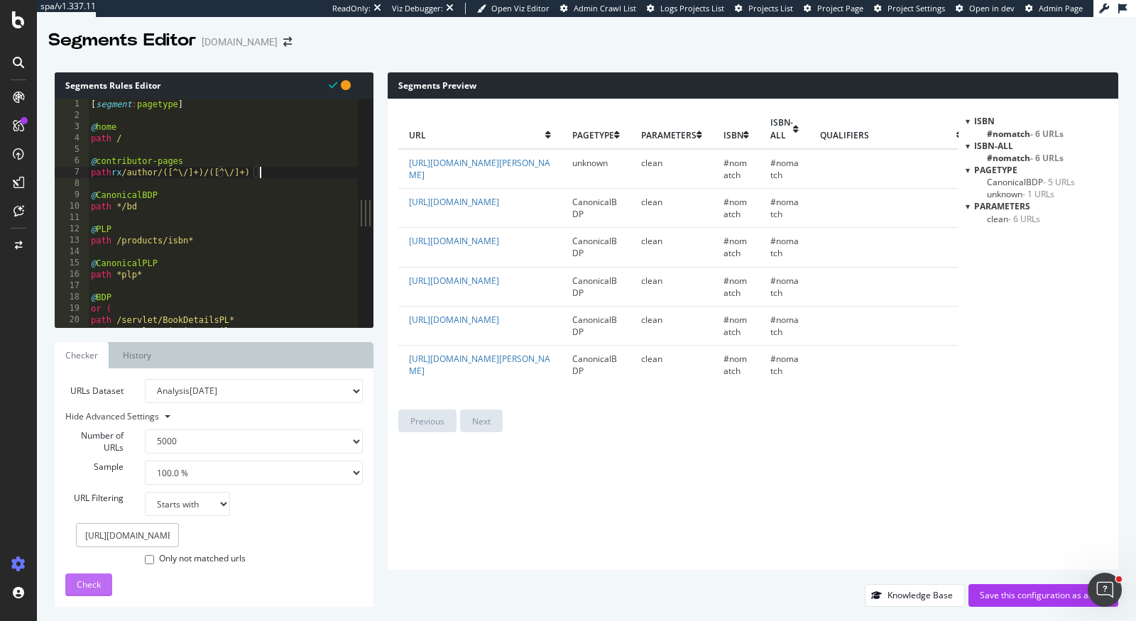
type textarea "path rx /author/([^\/]+)/([^\/]+)"
click at [99, 588] on span "Check" at bounding box center [89, 585] width 24 height 12
click at [985, 598] on div "Save this configuration as active" at bounding box center [1043, 595] width 127 height 12
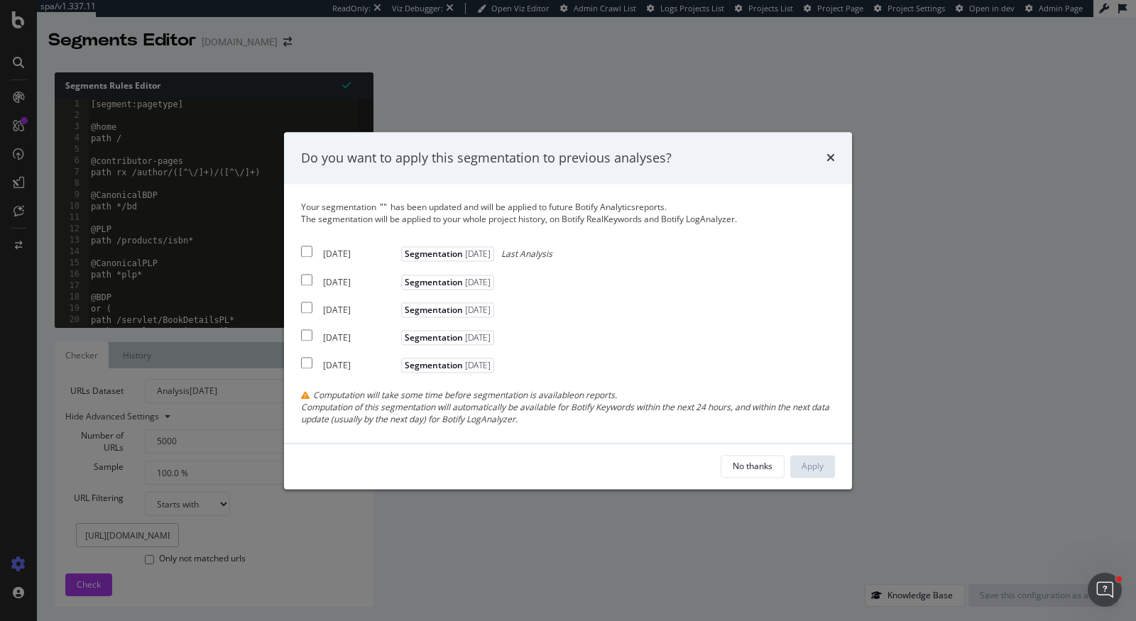
click at [310, 253] on input "modal" at bounding box center [306, 251] width 11 height 11
checkbox input "true"
click at [310, 273] on div "2025 Aug. 4th Segmentation 2025-07-09" at bounding box center [399, 279] width 197 height 17
checkbox input "true"
click at [312, 301] on div "2025 Jul. 14th Segmentation 2025-07-09" at bounding box center [399, 307] width 197 height 17
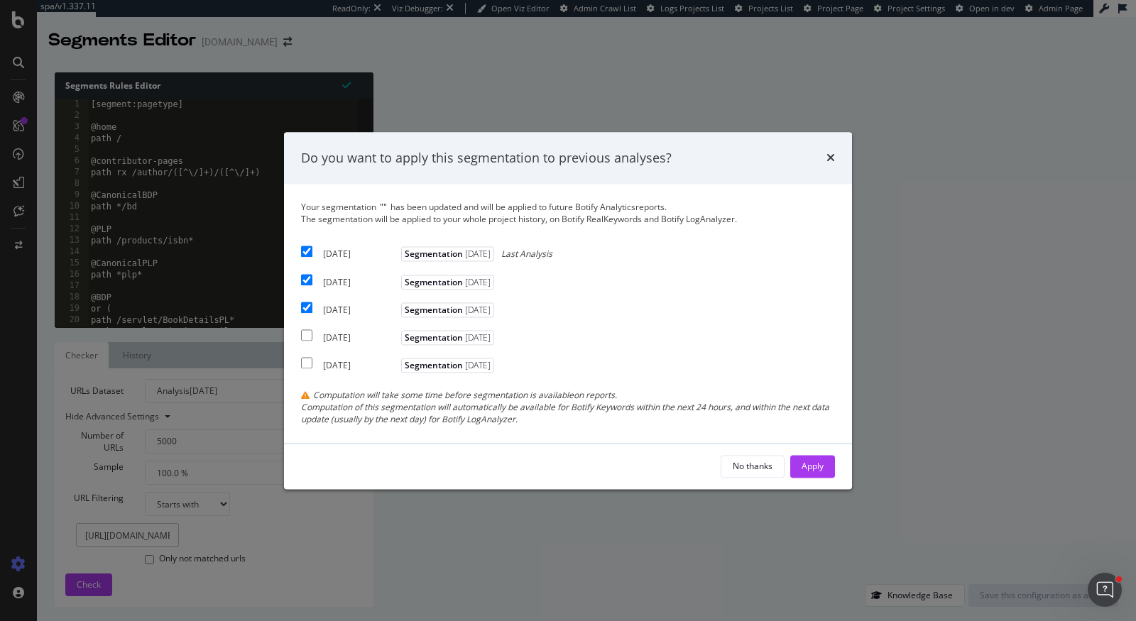
checkbox input "true"
click at [815, 469] on div "Apply" at bounding box center [813, 466] width 22 height 12
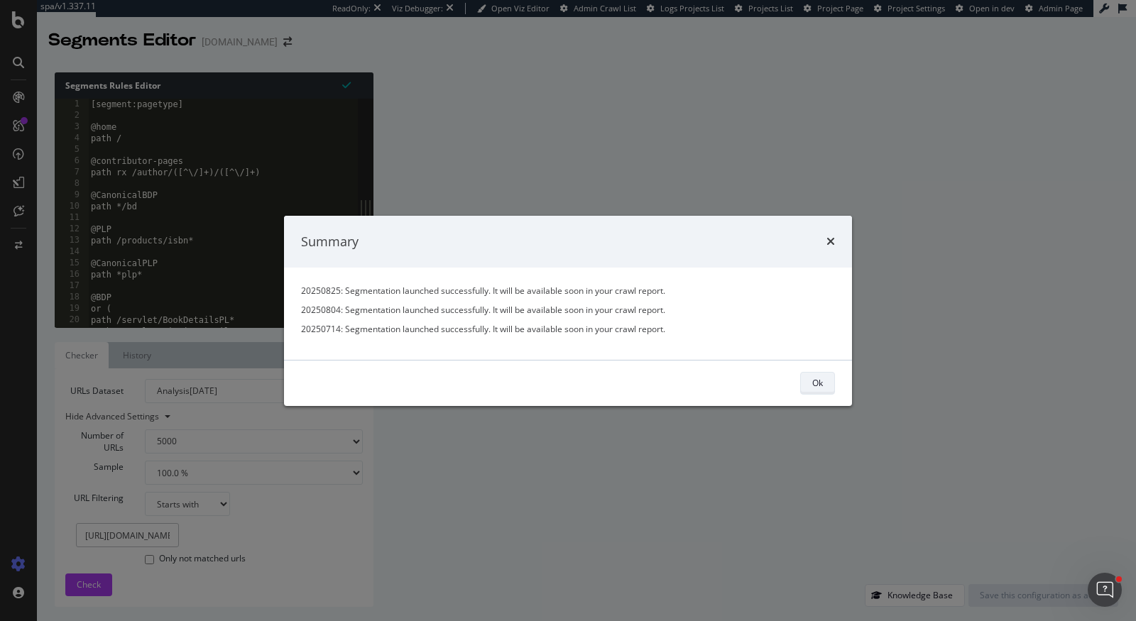
click at [823, 382] on button "Ok" at bounding box center [817, 383] width 35 height 23
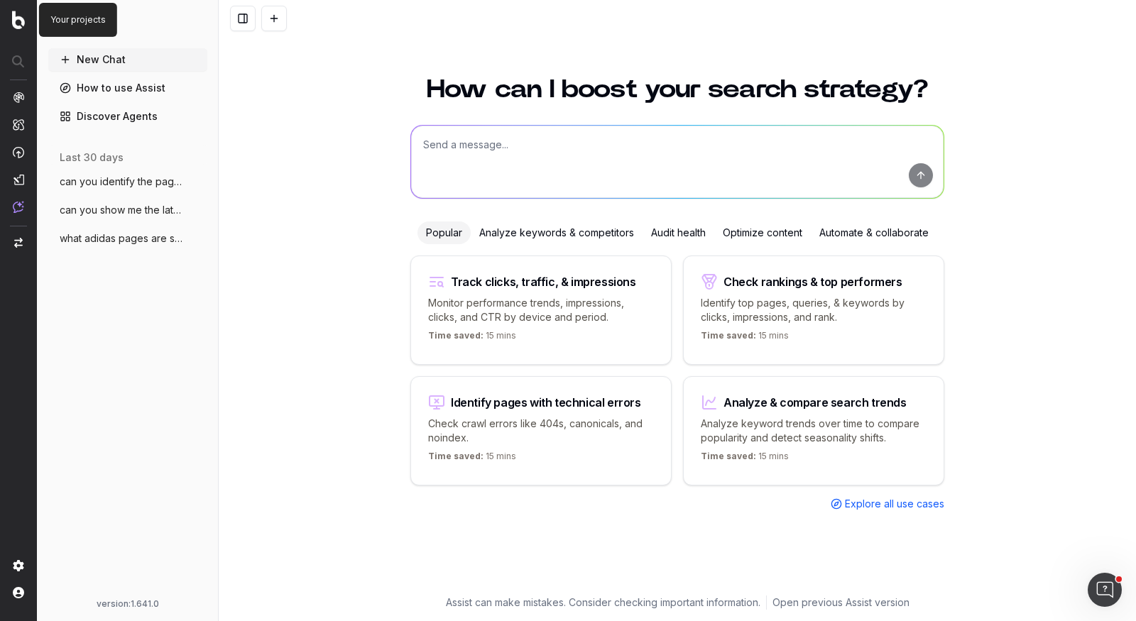
click at [21, 20] on img at bounding box center [18, 20] width 13 height 18
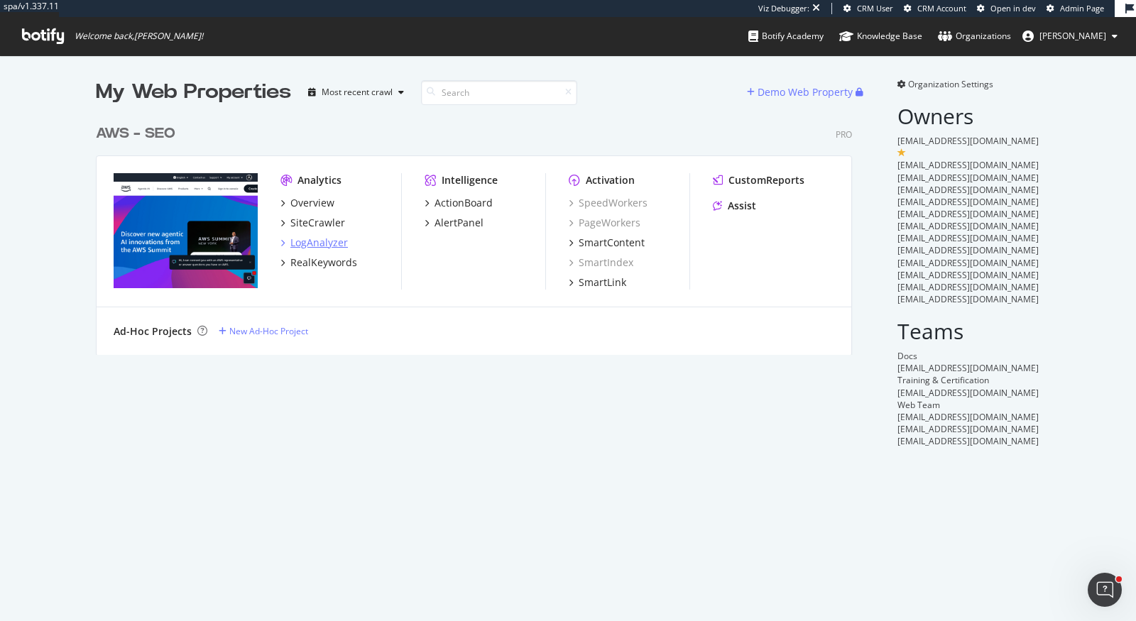
click at [327, 241] on div "LogAnalyzer" at bounding box center [319, 243] width 58 height 14
click at [327, 228] on div "SiteCrawler" at bounding box center [317, 223] width 55 height 14
click at [341, 265] on div "RealKeywords" at bounding box center [323, 263] width 67 height 14
click at [755, 179] on div "CustomReports" at bounding box center [766, 180] width 76 height 14
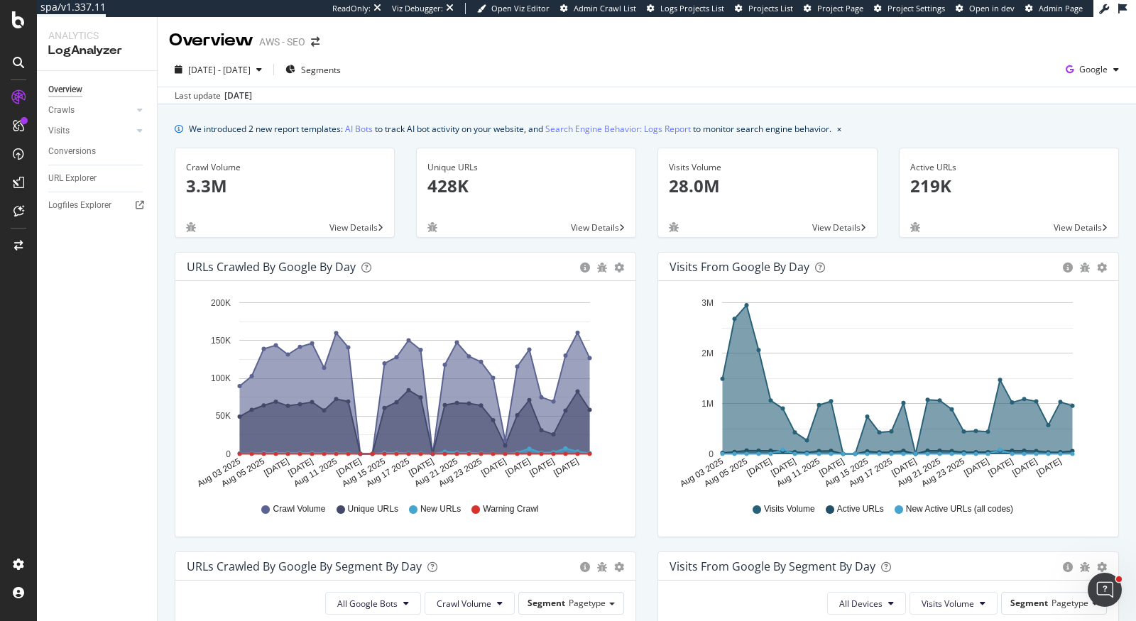
scroll to position [4, 0]
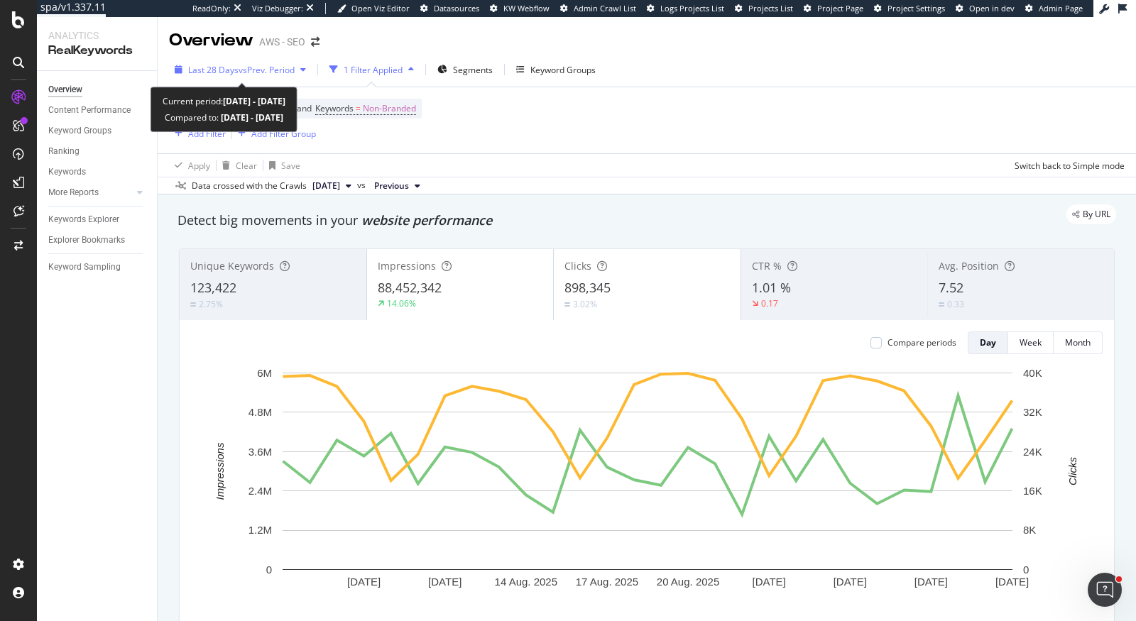
click at [265, 70] on span "vs Prev. Period" at bounding box center [267, 70] width 56 height 12
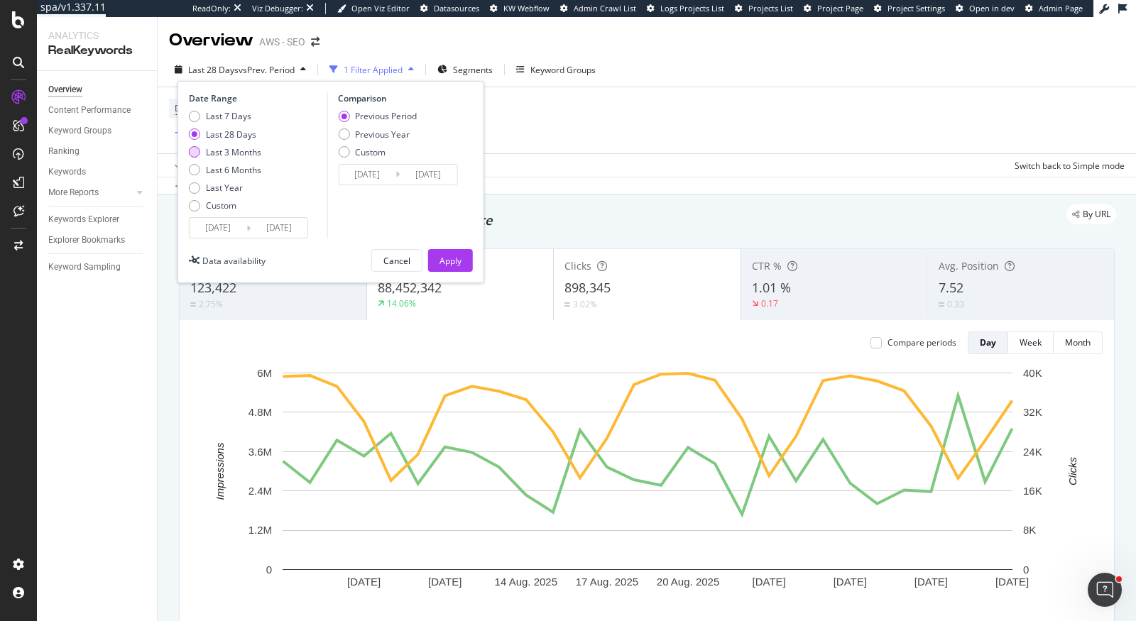
click at [256, 147] on div "Last 3 Months" at bounding box center [233, 152] width 55 height 12
type input "2025/06/02"
type input "2025/03/02"
type input "2025/06/01"
click at [456, 261] on div "Apply" at bounding box center [450, 261] width 22 height 12
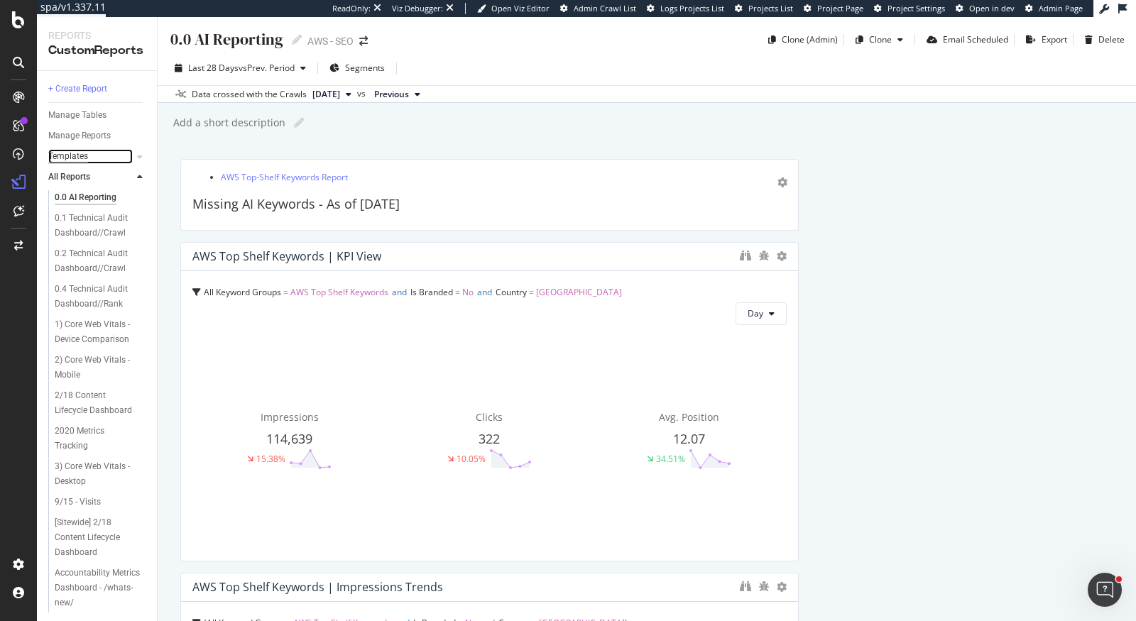
click at [72, 158] on div "Templates" at bounding box center [68, 156] width 40 height 15
click at [122, 217] on div "0.1 Technical Audit Dashboard//Crawl" at bounding box center [97, 226] width 84 height 30
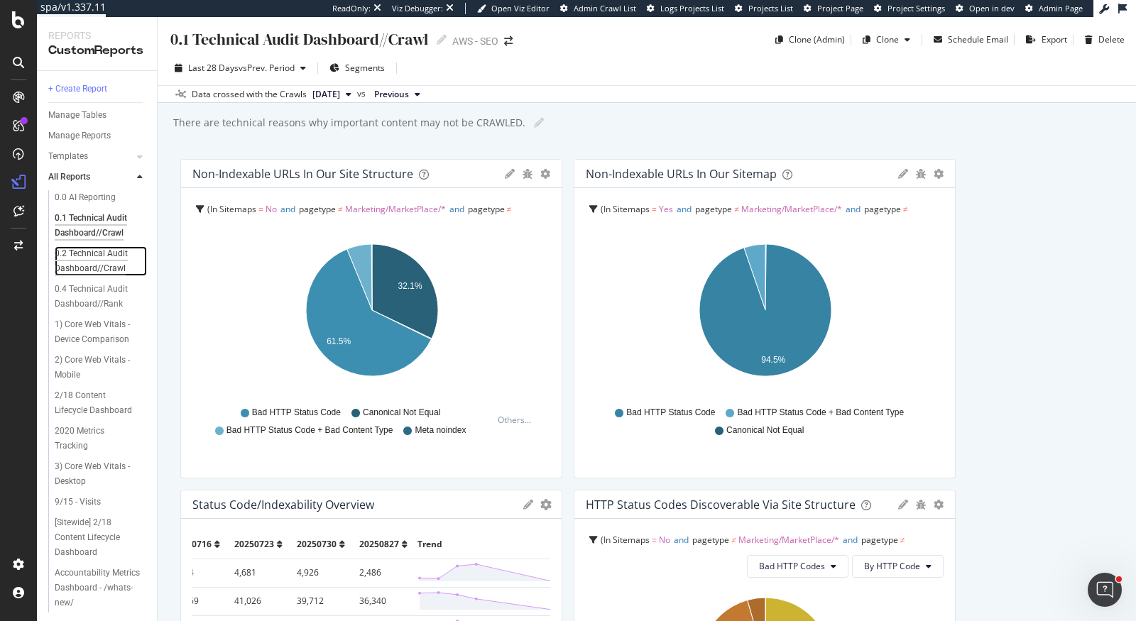
click at [102, 269] on div "0.2 Technical Audit Dashboard//Crawl" at bounding box center [97, 261] width 84 height 30
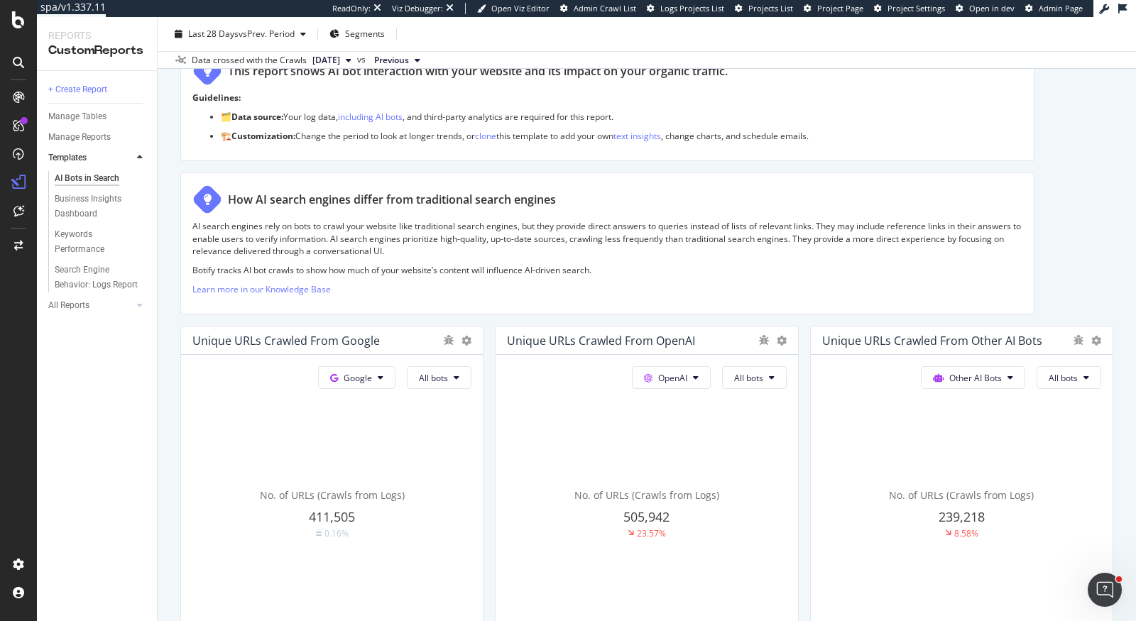
scroll to position [289, 0]
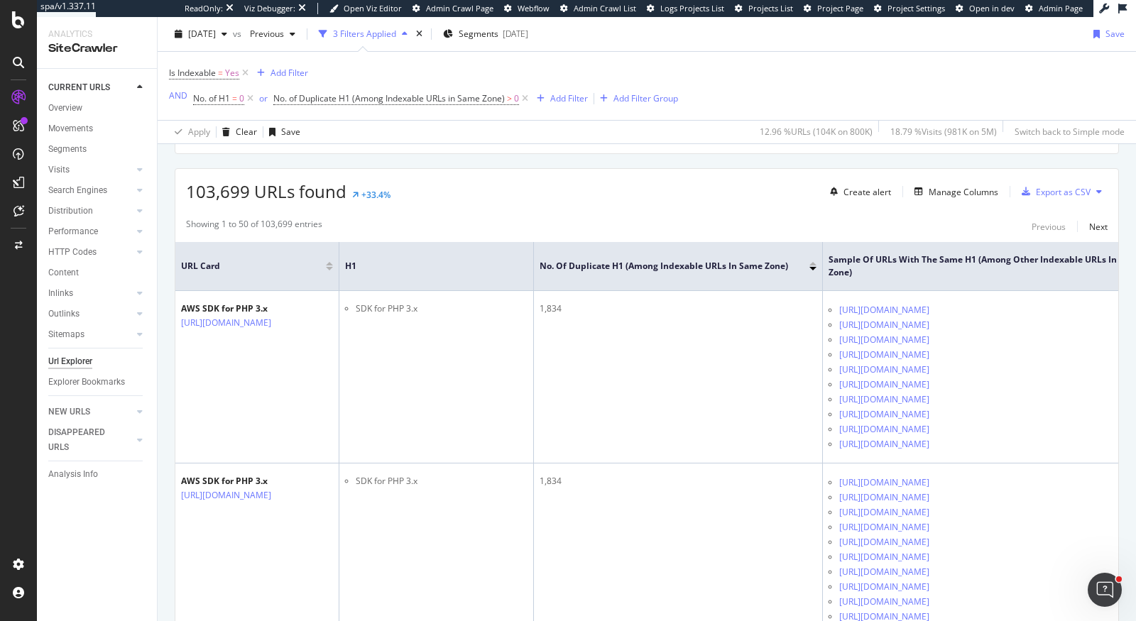
scroll to position [322, 0]
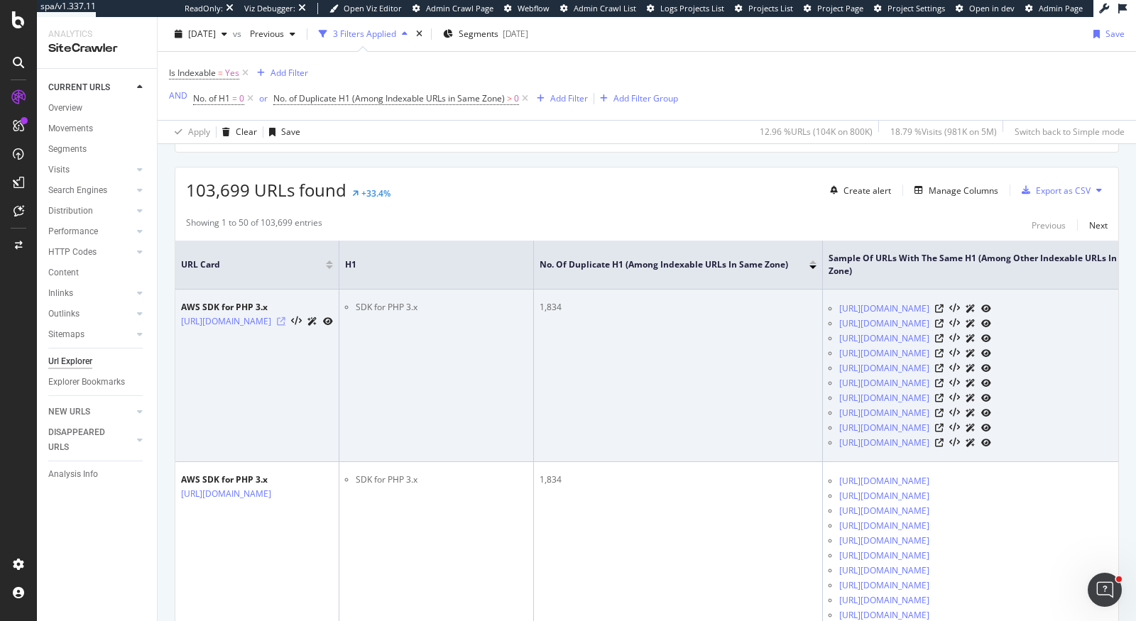
click at [285, 323] on icon at bounding box center [281, 321] width 9 height 9
click at [271, 315] on link "https://docs.aws.amazon.com/aws-sdk-php/v3/api/class-Aws.KinesisVideoWebRTCStor…" at bounding box center [226, 322] width 90 height 14
click at [528, 302] on li "SDK for PHP 3.x" at bounding box center [442, 307] width 172 height 13
drag, startPoint x: 546, startPoint y: 302, endPoint x: 630, endPoint y: 302, distance: 83.8
click at [528, 302] on li "SDK for PHP 3.x" at bounding box center [442, 307] width 172 height 13
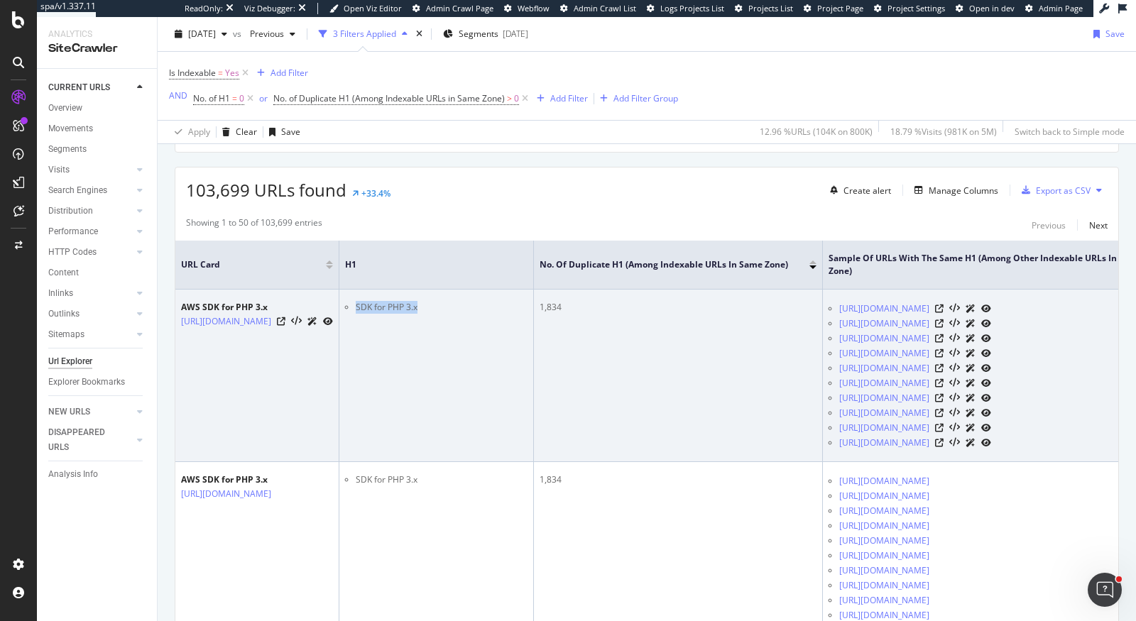
copy li "SDK for PHP 3.x"
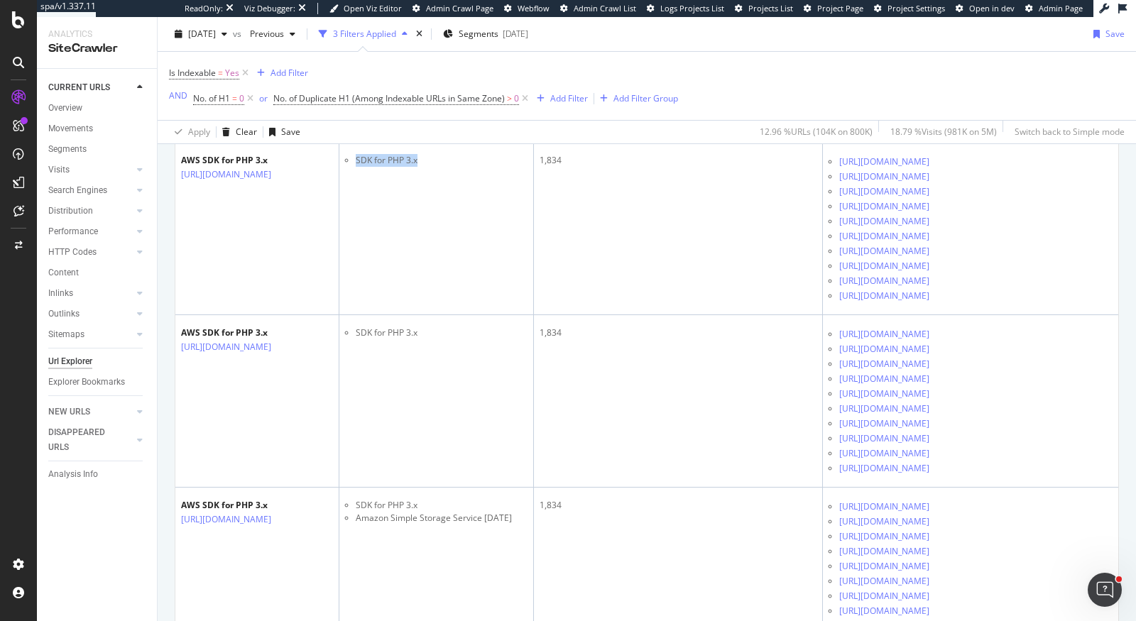
scroll to position [467, 0]
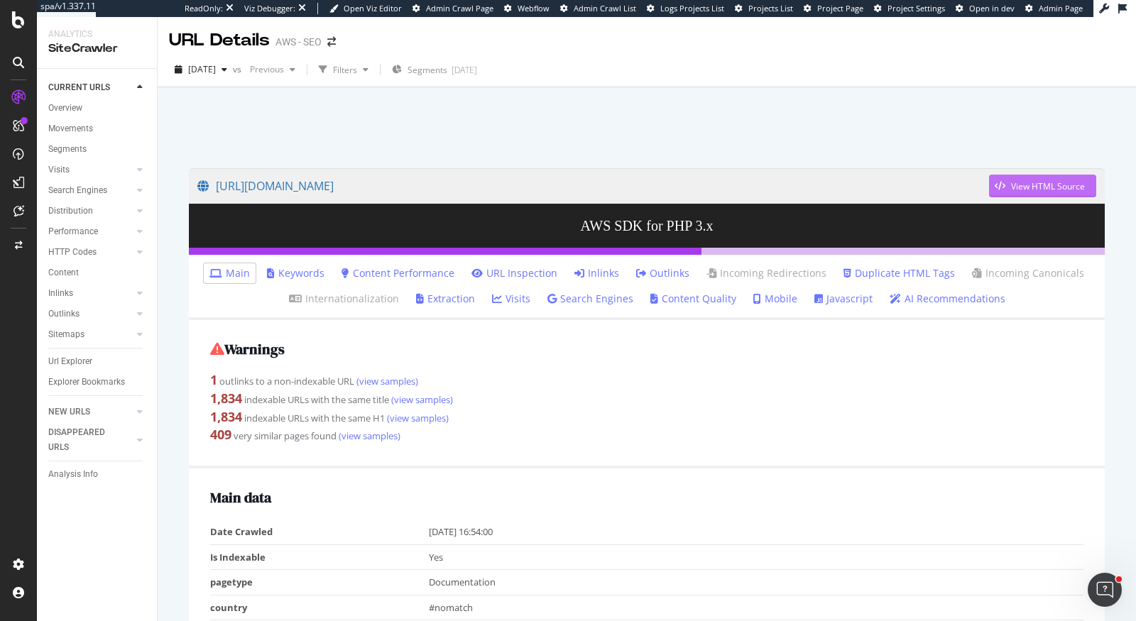
click at [1030, 194] on div "View HTML Source" at bounding box center [1037, 185] width 96 height 21
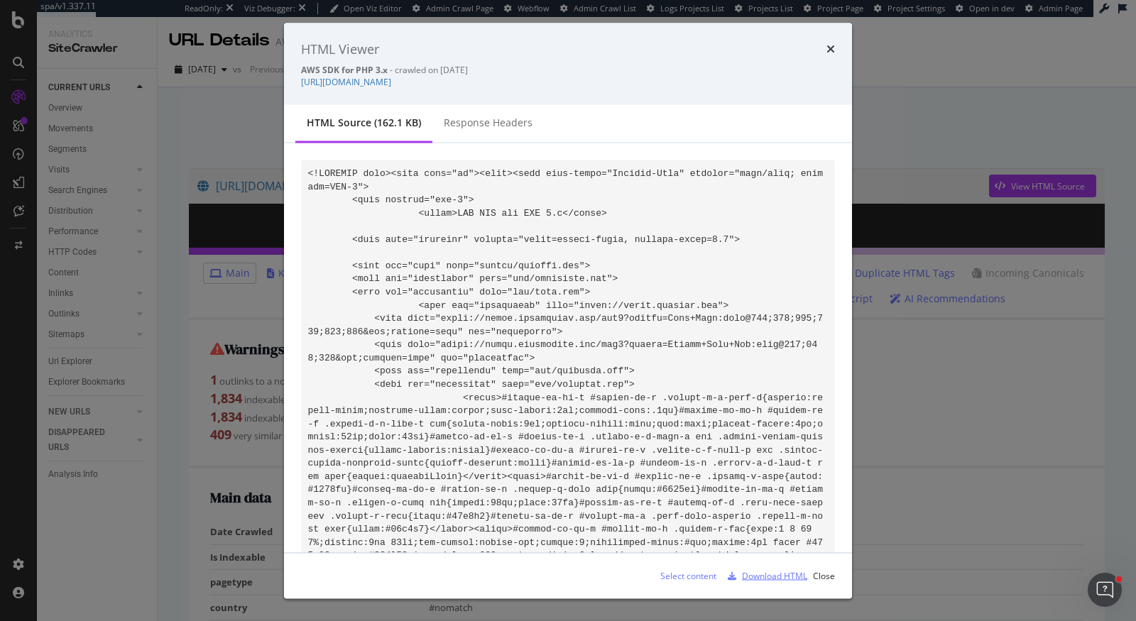
click at [780, 578] on div "Download HTML" at bounding box center [774, 575] width 65 height 12
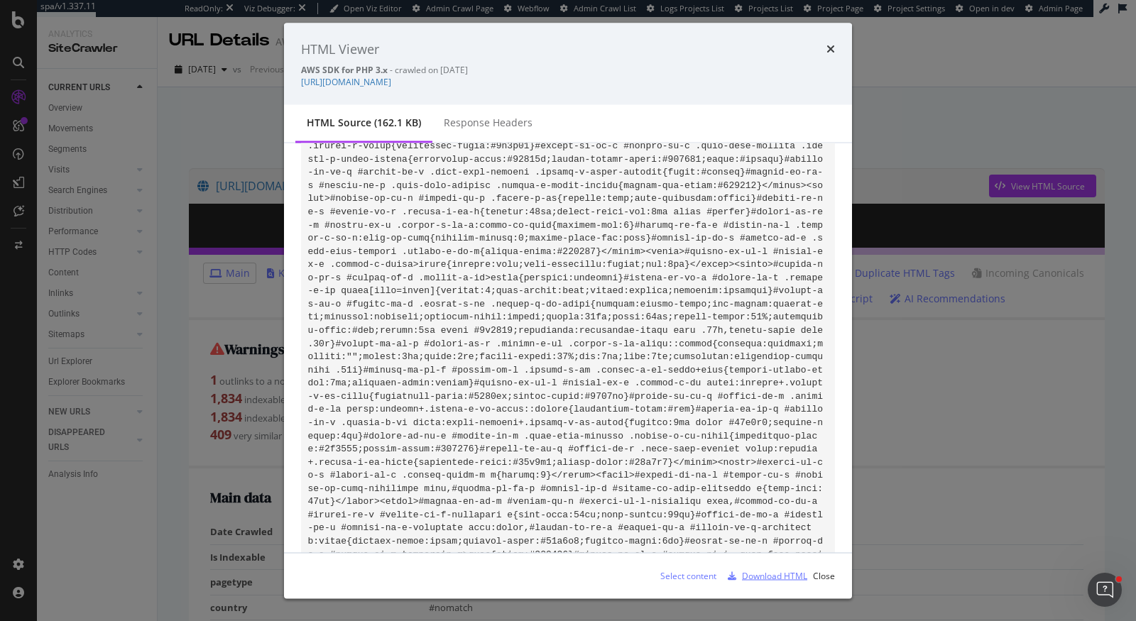
scroll to position [2178, 0]
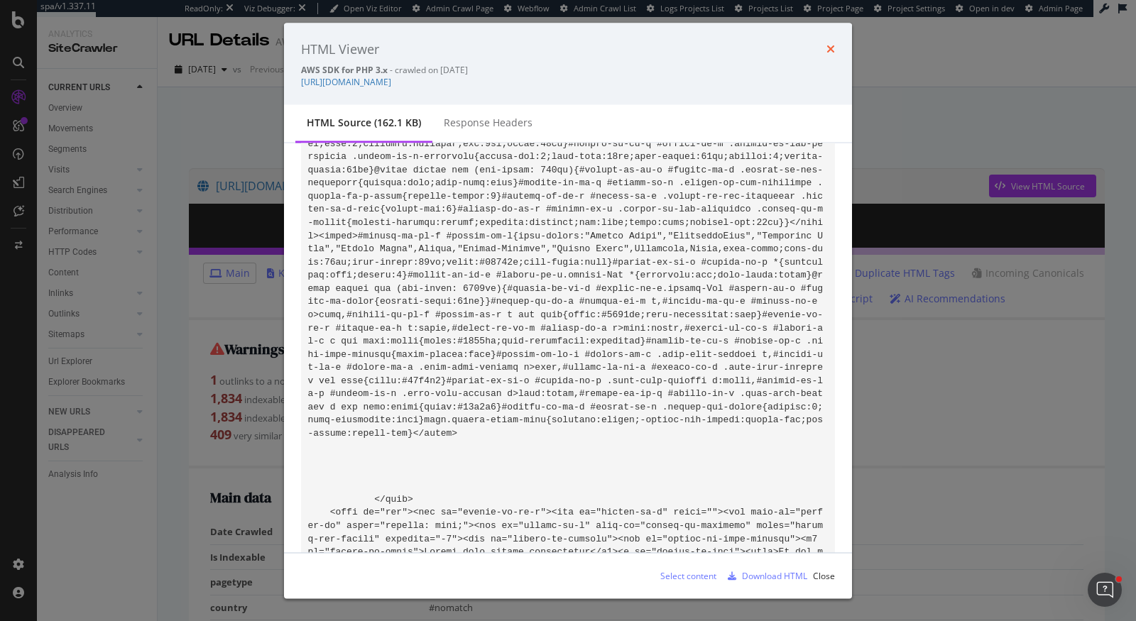
click at [832, 49] on icon "times" at bounding box center [830, 48] width 9 height 11
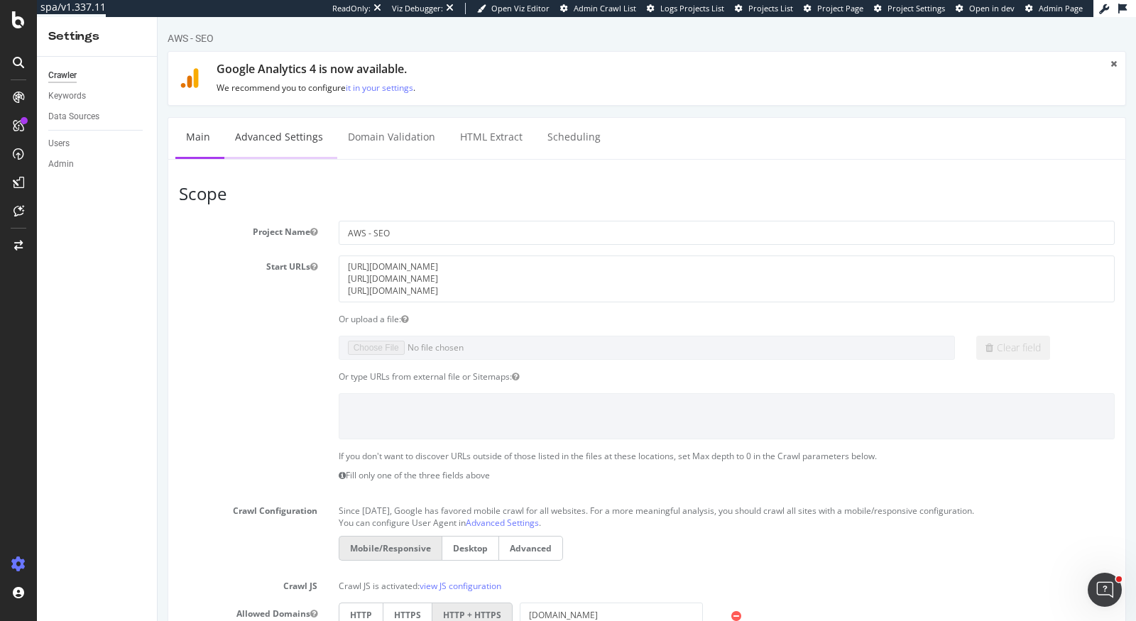
click at [261, 129] on link "Advanced Settings" at bounding box center [278, 137] width 109 height 39
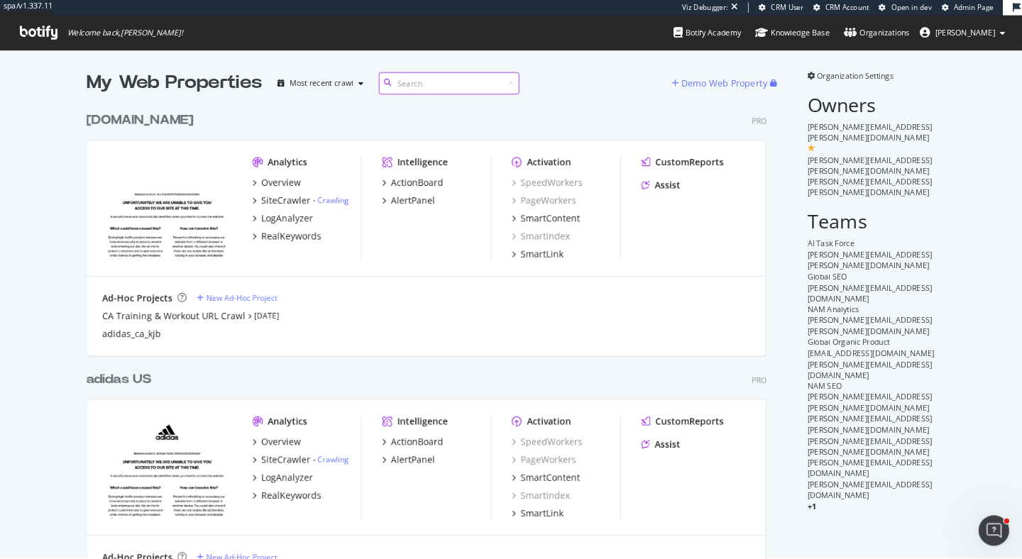
scroll to position [622, 768]
click at [922, 38] on div "Knowledge Base" at bounding box center [880, 36] width 83 height 14
click at [824, 34] on div "Botify Academy" at bounding box center [785, 36] width 75 height 14
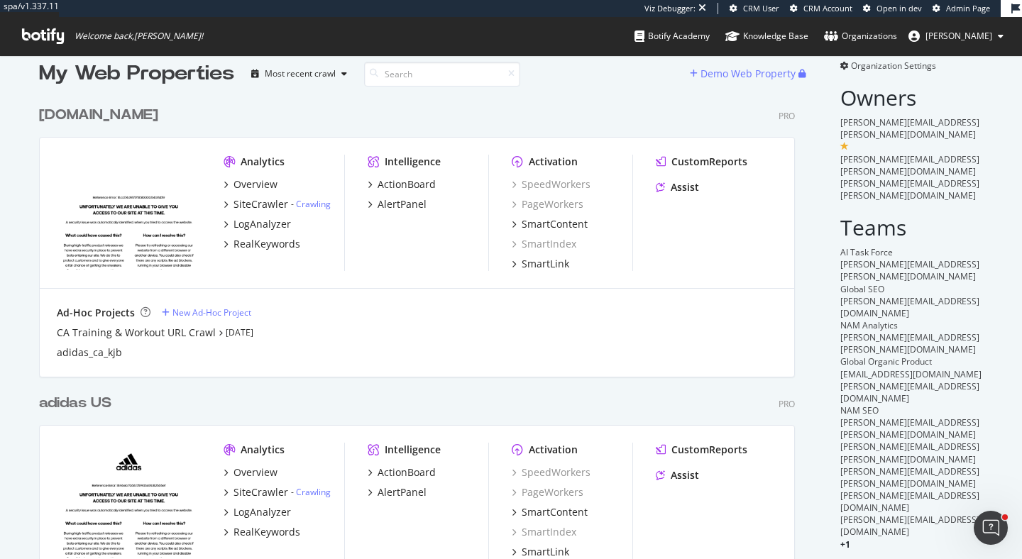
scroll to position [0, 0]
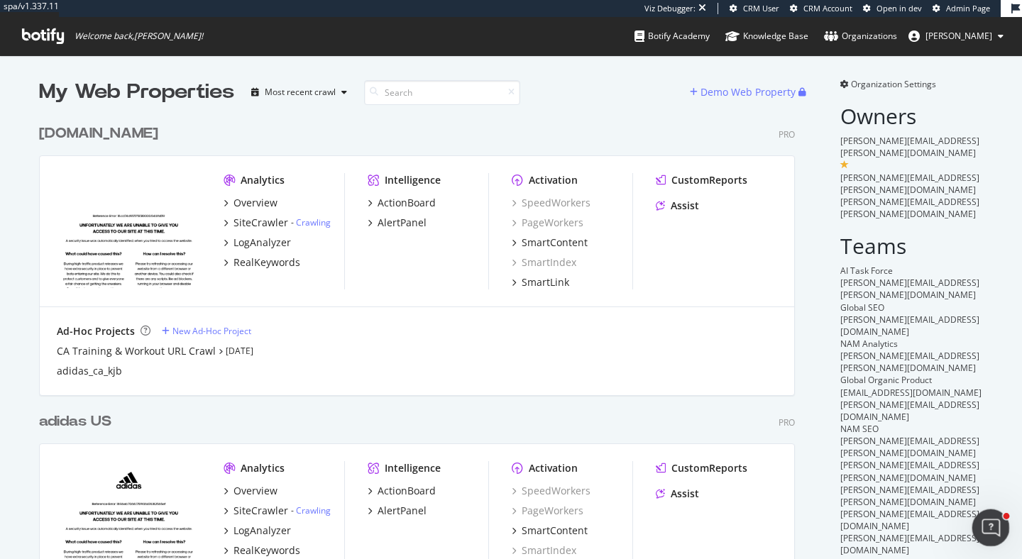
click at [984, 530] on icon "Open Intercom Messenger" at bounding box center [989, 526] width 23 height 23
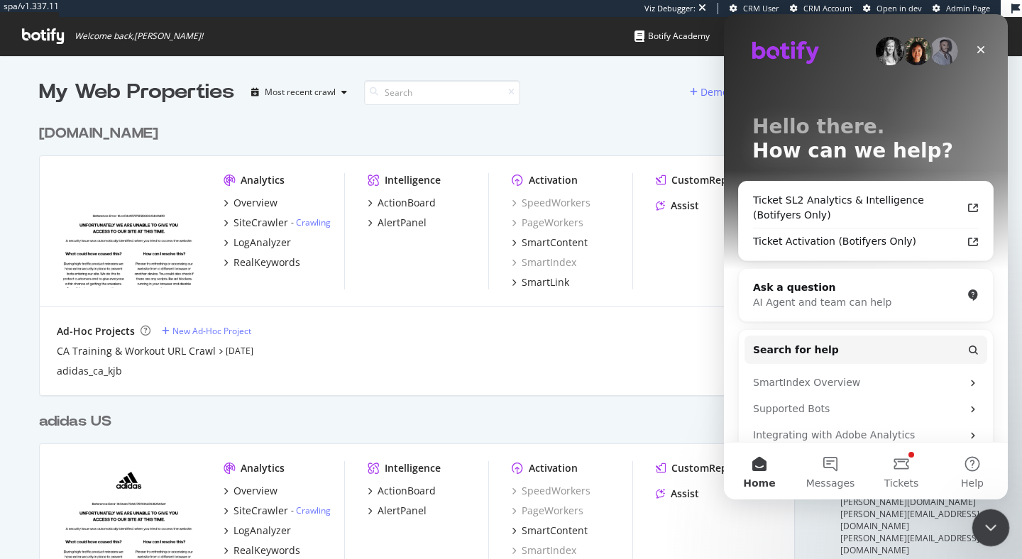
click at [993, 528] on icon "Close Intercom Messenger" at bounding box center [989, 526] width 17 height 17
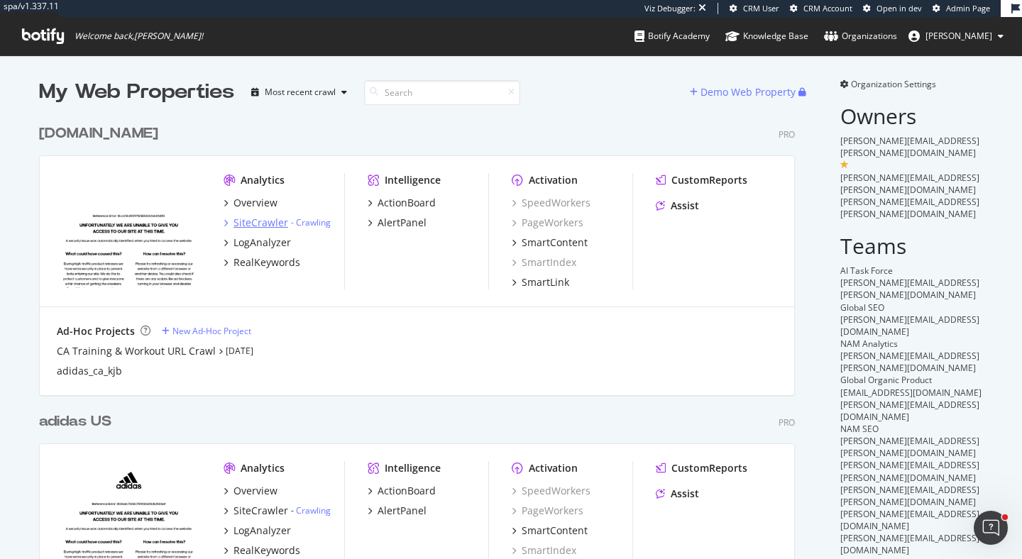
click at [273, 224] on div "SiteCrawler" at bounding box center [261, 223] width 55 height 14
click at [268, 243] on div "LogAnalyzer" at bounding box center [263, 243] width 58 height 14
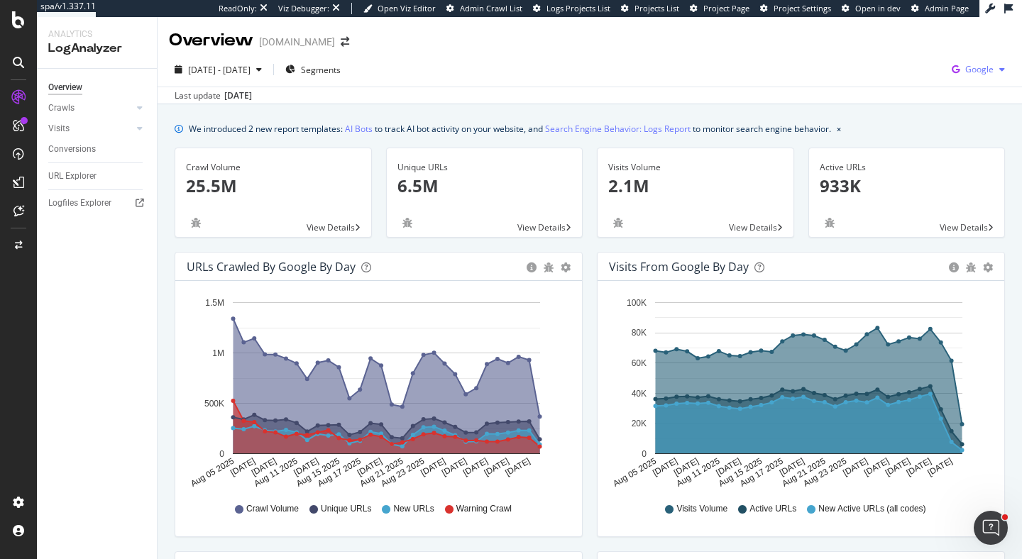
click at [976, 68] on span "Google" at bounding box center [980, 69] width 28 height 12
click at [821, 60] on div "2025 Aug. 5th - Sep. 3rd Segments Google" at bounding box center [590, 72] width 865 height 28
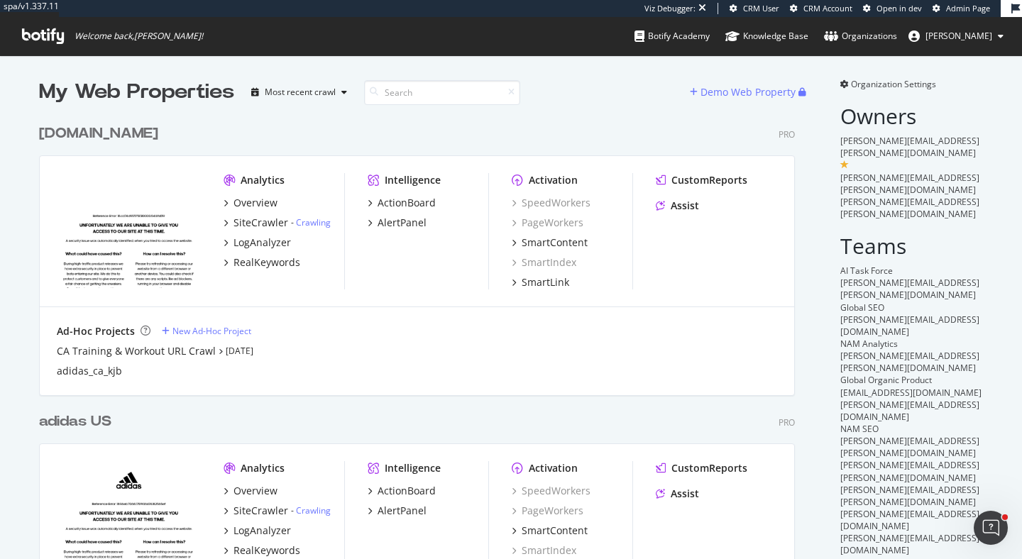
scroll to position [622, 768]
click at [273, 264] on div "RealKeywords" at bounding box center [267, 263] width 67 height 14
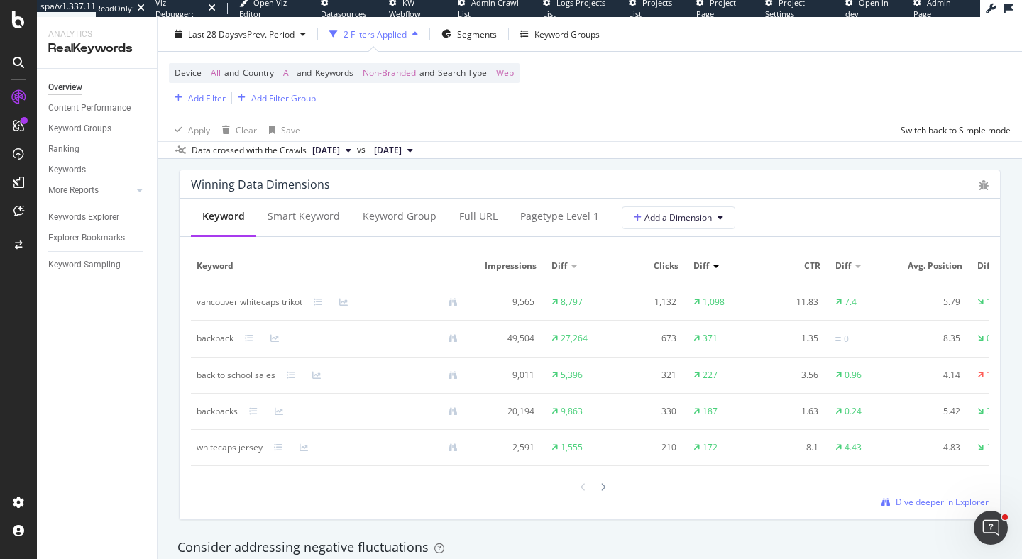
scroll to position [1237, 0]
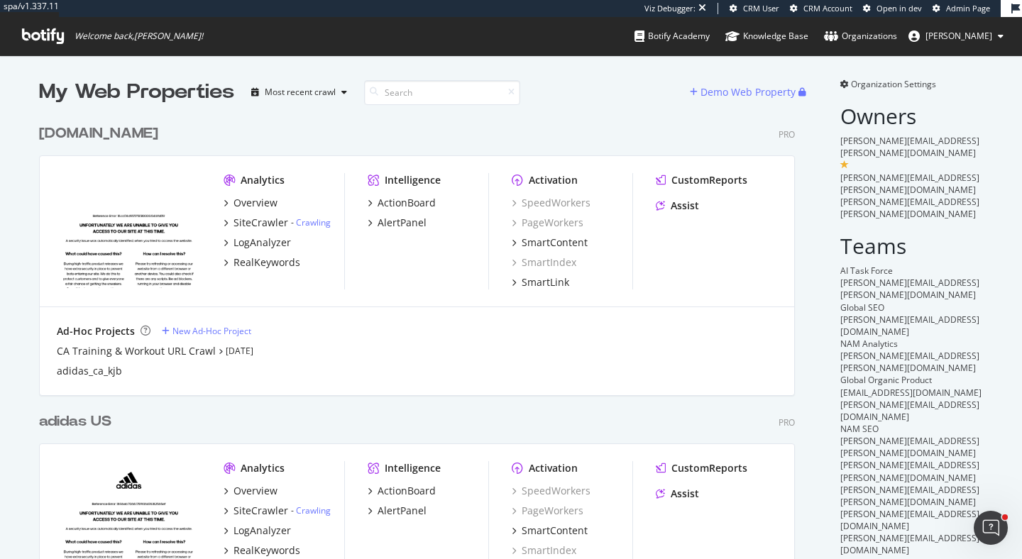
scroll to position [622, 768]
click at [275, 223] on div "SiteCrawler" at bounding box center [261, 223] width 55 height 14
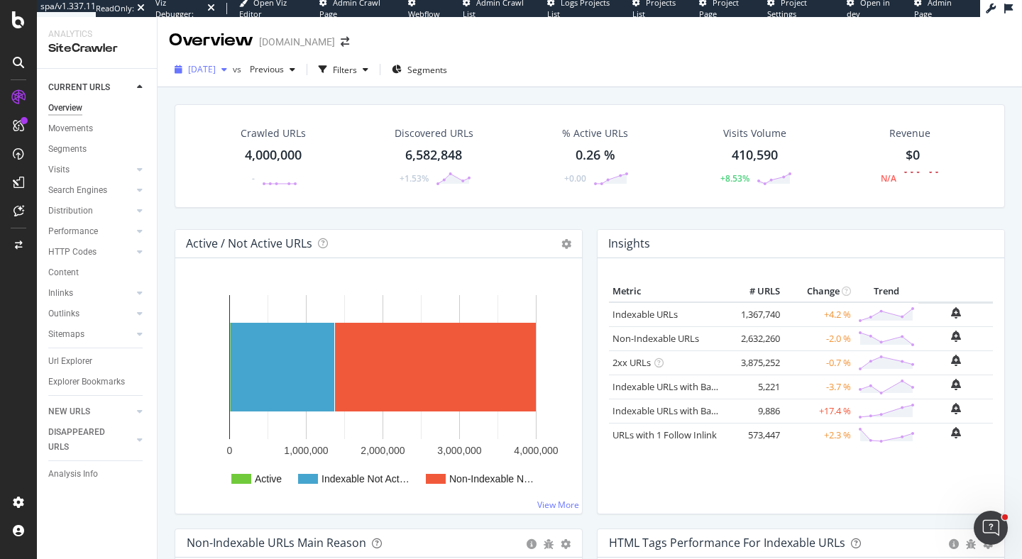
click at [216, 65] on span "[DATE]" at bounding box center [202, 69] width 28 height 12
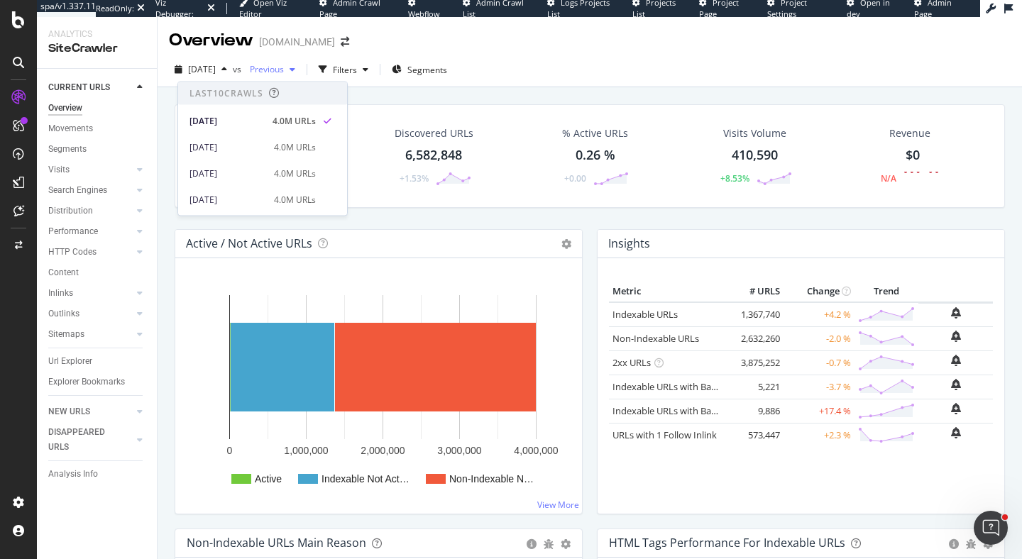
click at [284, 70] on span "Previous" at bounding box center [264, 69] width 40 height 12
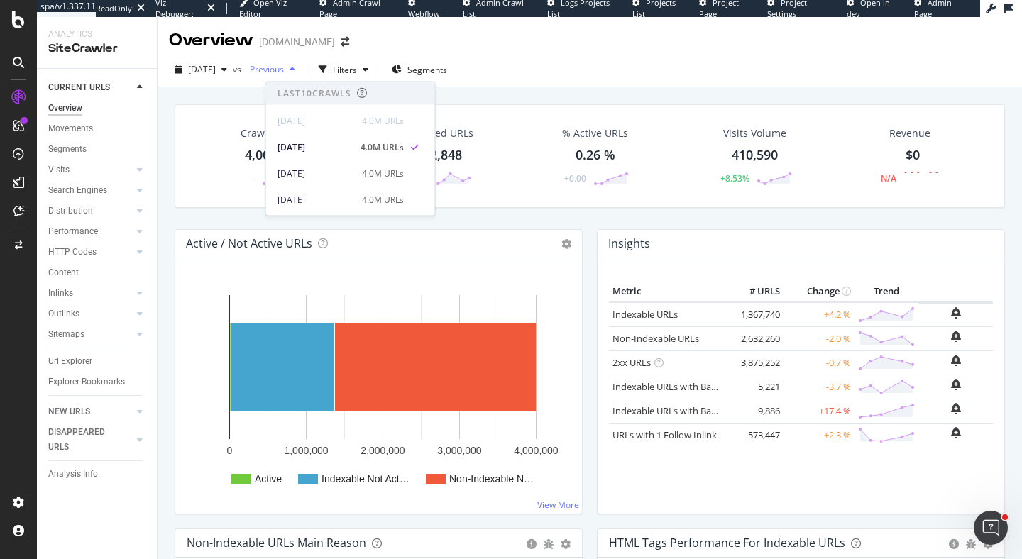
click at [284, 70] on span "Previous" at bounding box center [264, 69] width 40 height 12
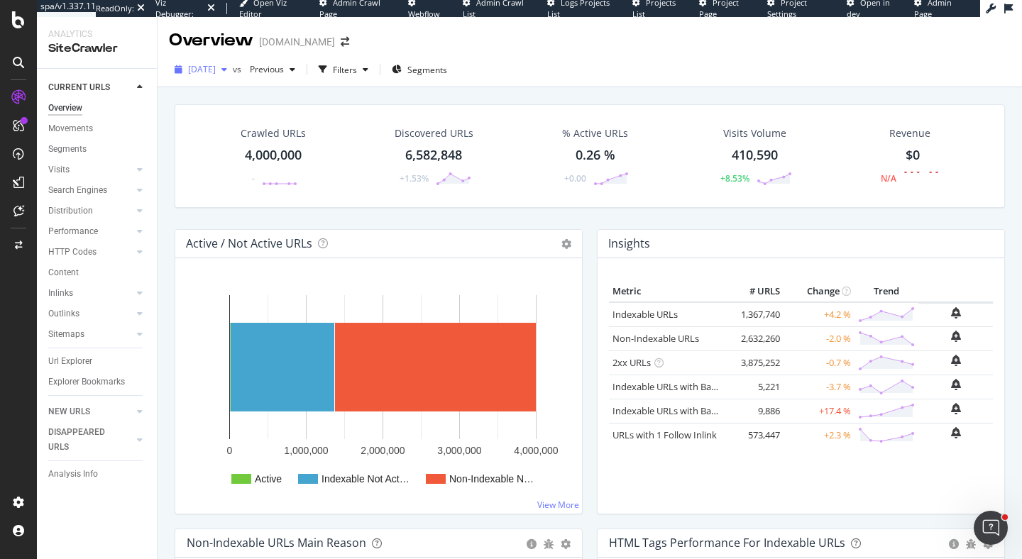
click at [216, 67] on span "2025 Aug. 19th" at bounding box center [202, 69] width 28 height 12
click at [399, 44] on div "Overview adidas.ca" at bounding box center [590, 35] width 865 height 36
click at [368, 70] on icon "button" at bounding box center [366, 69] width 6 height 9
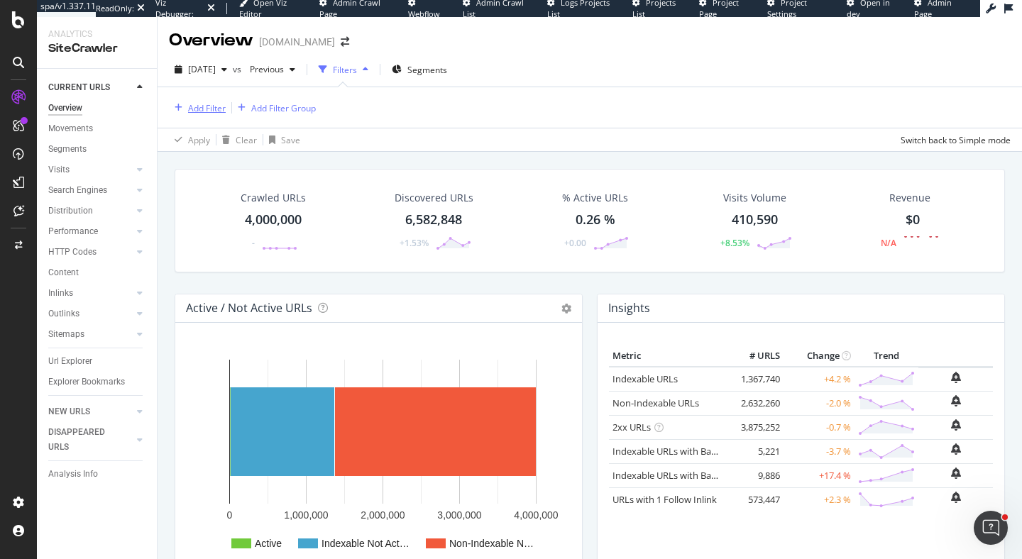
click at [206, 110] on div "Add Filter" at bounding box center [207, 108] width 38 height 12
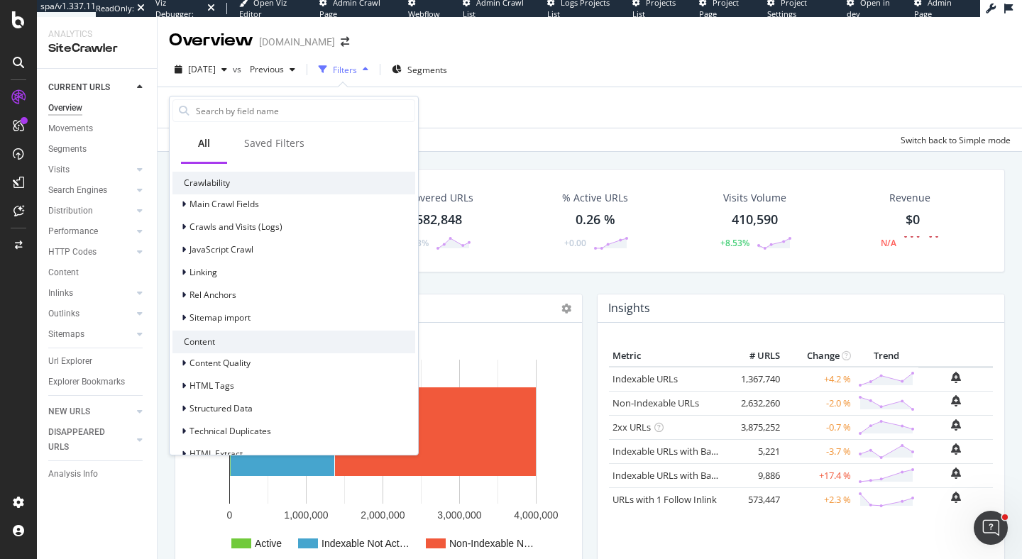
scroll to position [296, 0]
click at [187, 273] on div at bounding box center [185, 272] width 9 height 14
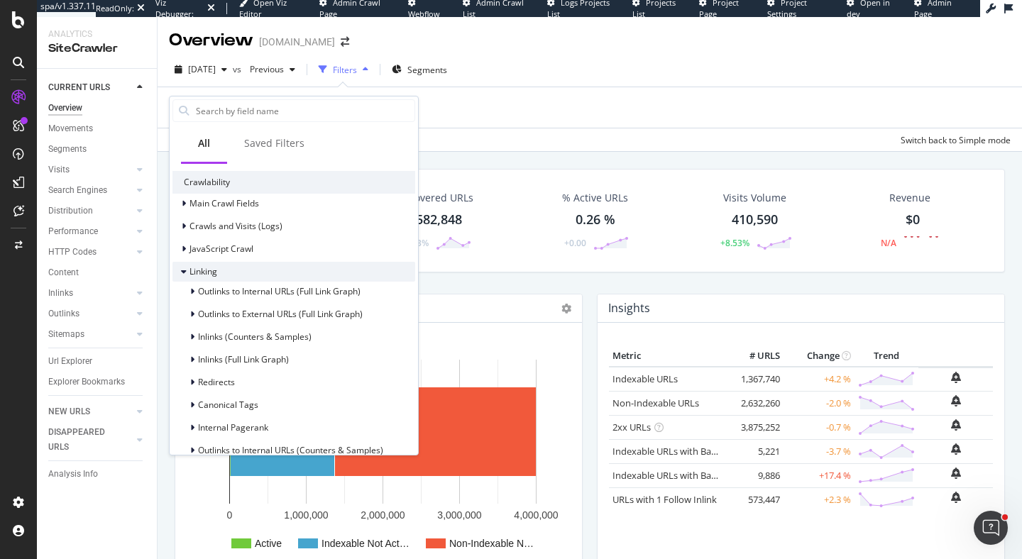
scroll to position [299, 0]
click at [192, 287] on icon at bounding box center [192, 289] width 4 height 9
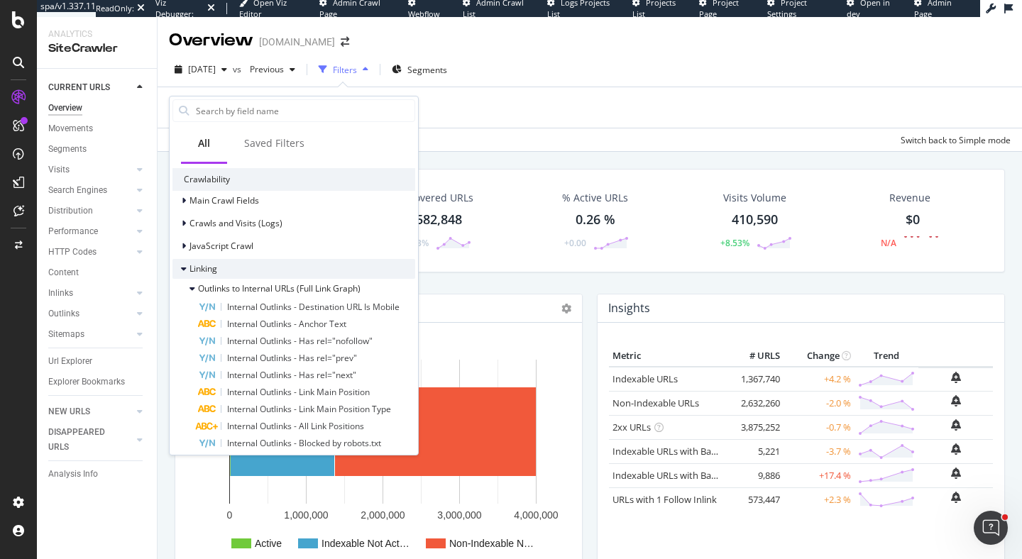
click at [187, 270] on div at bounding box center [185, 269] width 9 height 14
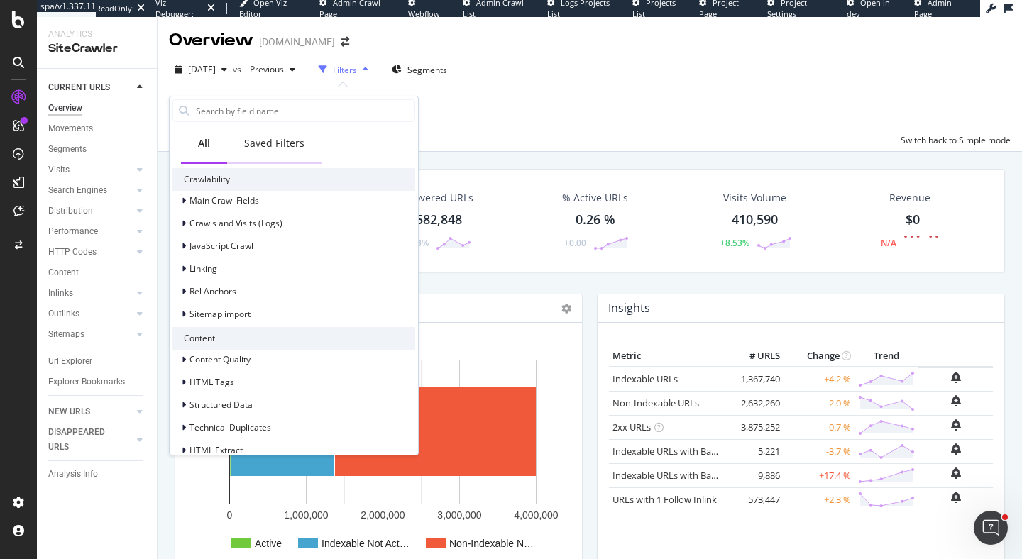
click at [281, 146] on div "Saved Filters" at bounding box center [274, 143] width 60 height 14
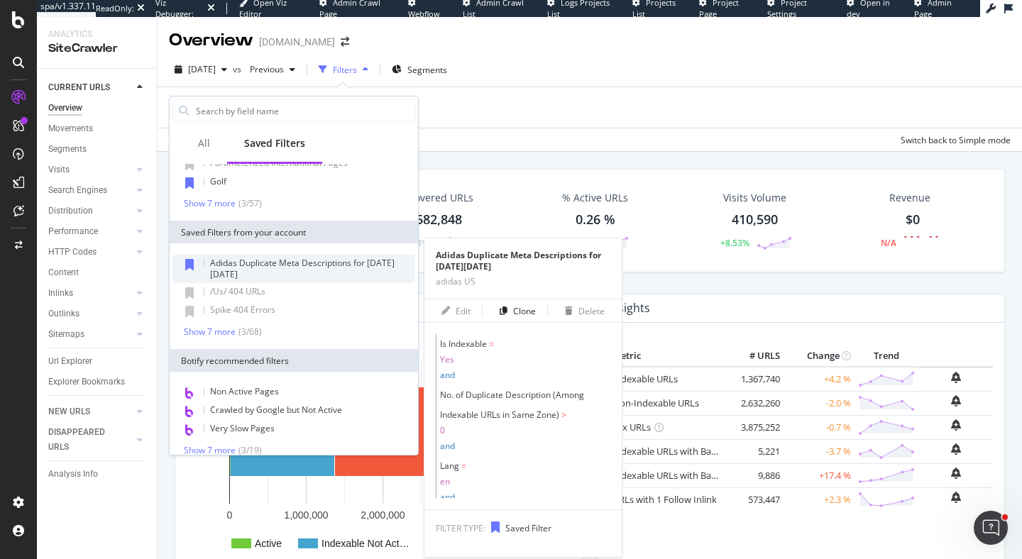
scroll to position [65, 0]
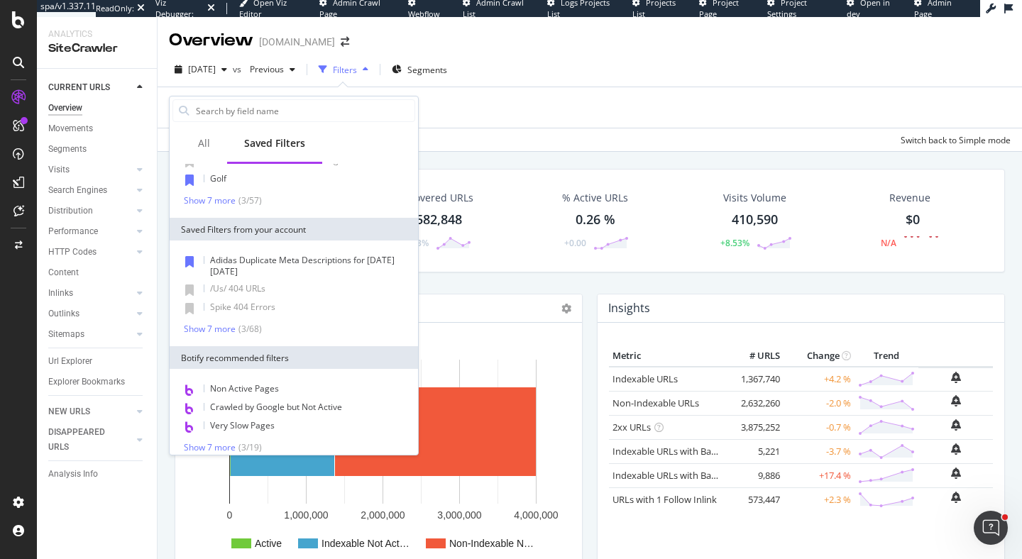
click at [526, 103] on div "Add Filter Add Filter Group" at bounding box center [590, 107] width 842 height 40
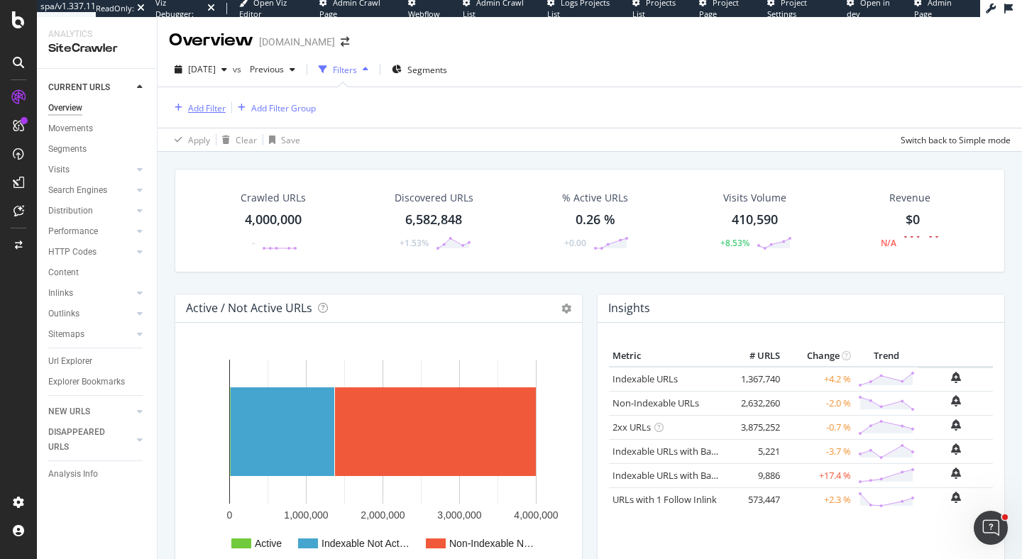
click at [219, 107] on div "Add Filter" at bounding box center [207, 108] width 38 height 12
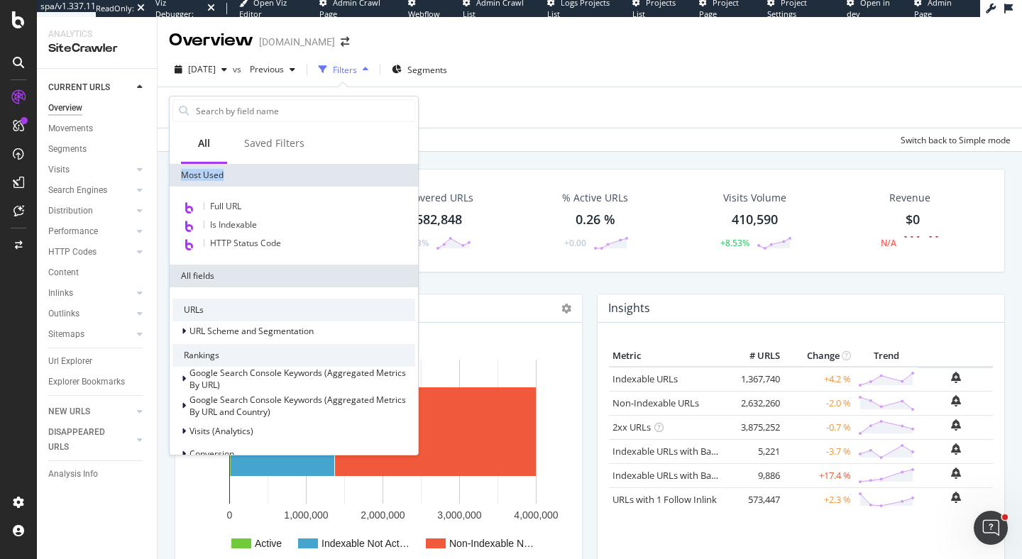
drag, startPoint x: 182, startPoint y: 177, endPoint x: 231, endPoint y: 178, distance: 48.3
click at [232, 178] on div "Most Used" at bounding box center [294, 175] width 249 height 23
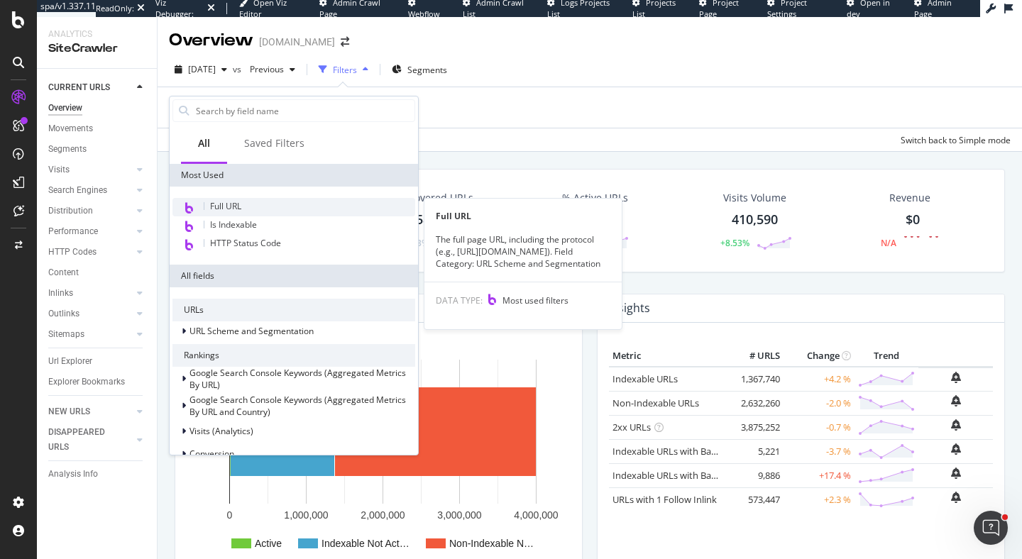
click at [303, 205] on div "Full URL" at bounding box center [294, 207] width 243 height 18
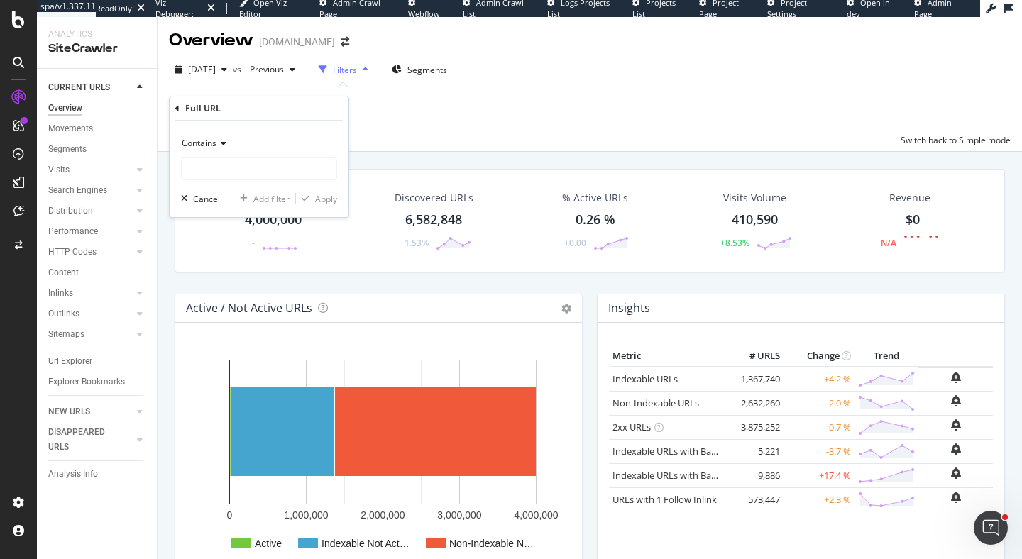
click at [212, 146] on span "Contains" at bounding box center [199, 143] width 35 height 12
click at [177, 109] on icon at bounding box center [177, 108] width 4 height 9
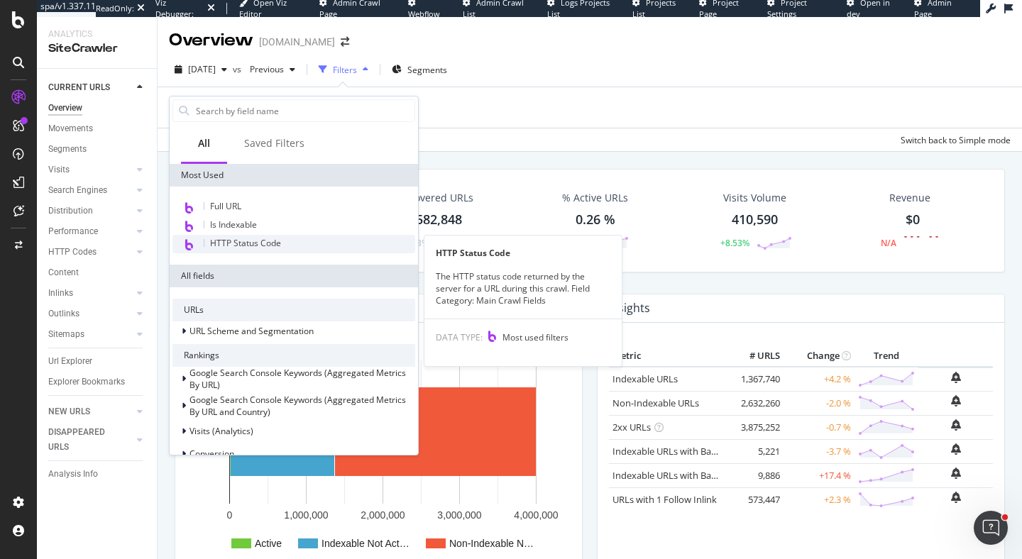
click at [278, 247] on span "HTTP Status Code" at bounding box center [245, 243] width 71 height 12
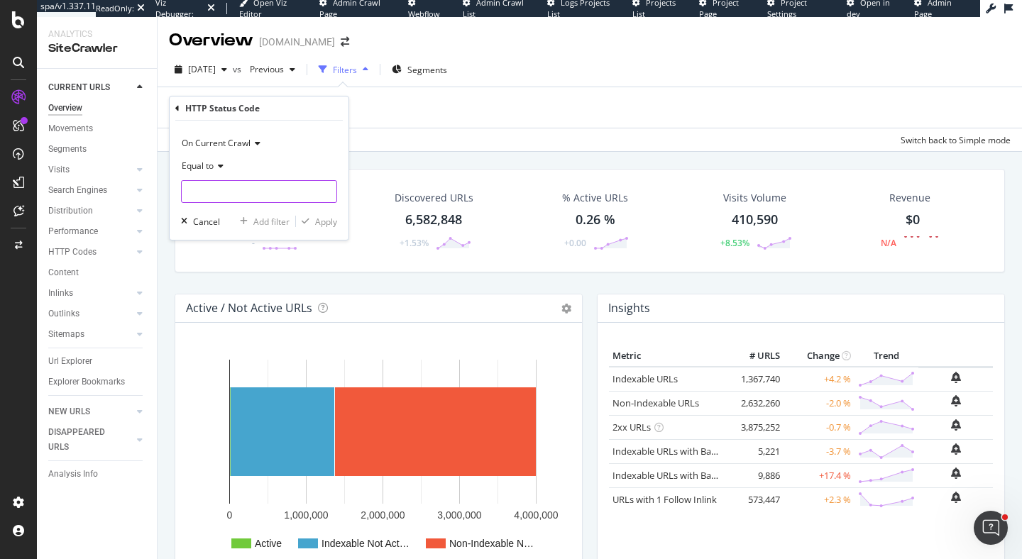
click at [251, 183] on input "number" at bounding box center [259, 191] width 156 height 23
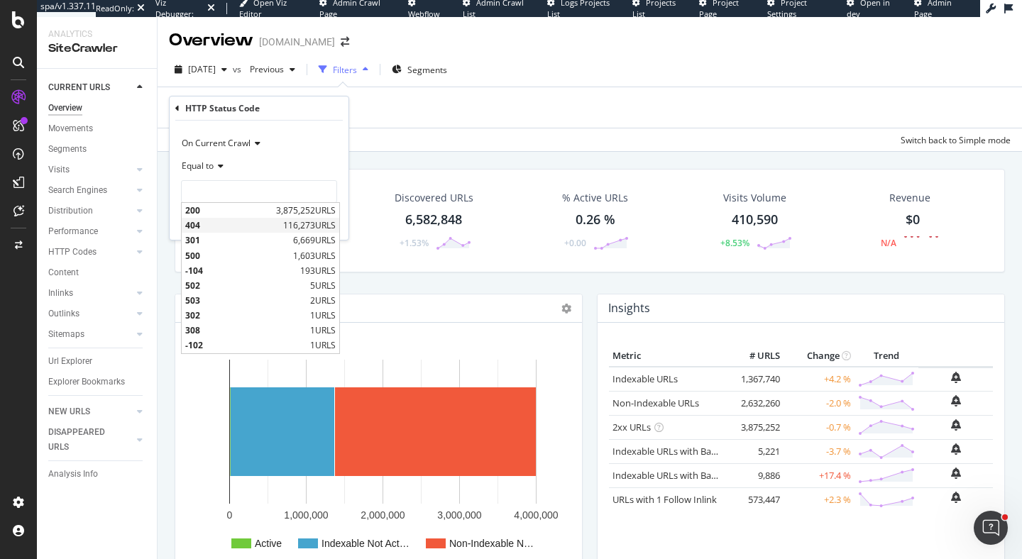
click at [268, 223] on span "404" at bounding box center [232, 225] width 94 height 12
type input "404"
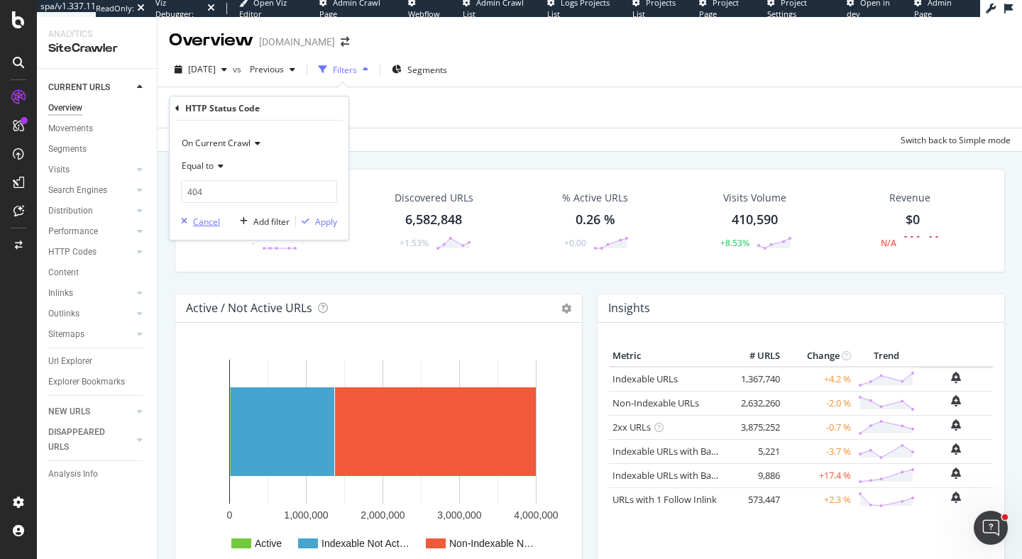
click at [209, 219] on div "Cancel" at bounding box center [206, 222] width 27 height 12
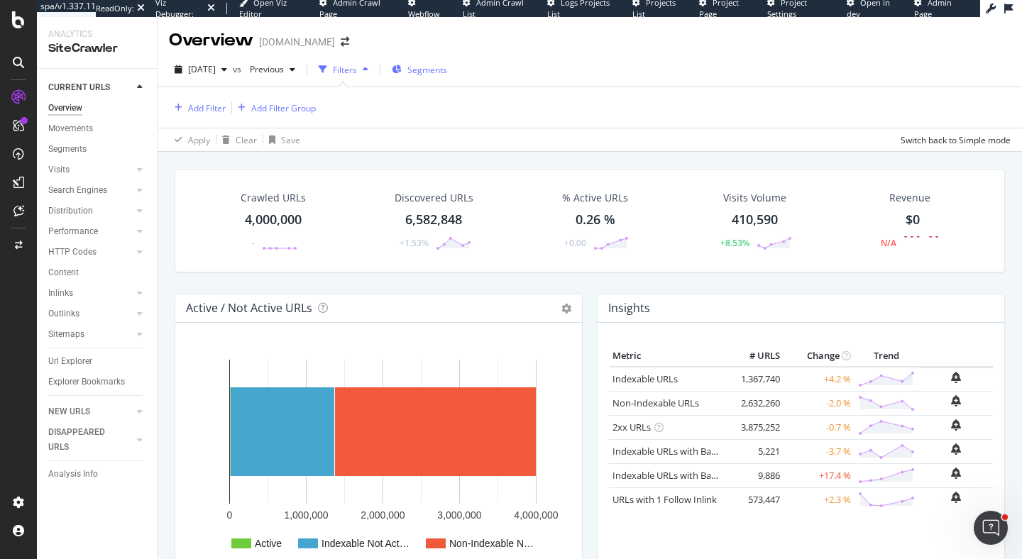
click at [447, 72] on span "Segments" at bounding box center [428, 70] width 40 height 12
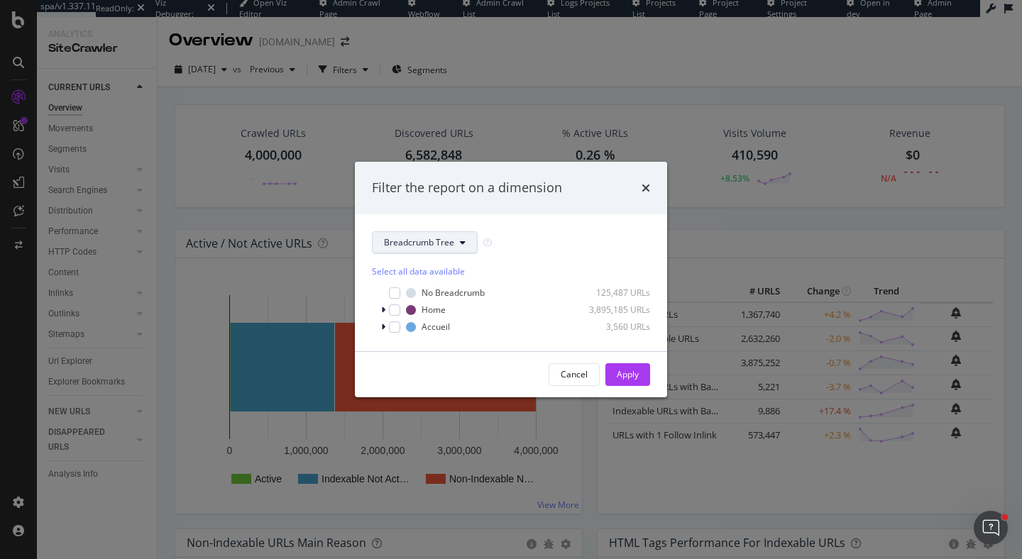
click at [463, 239] on icon "modal" at bounding box center [463, 243] width 6 height 9
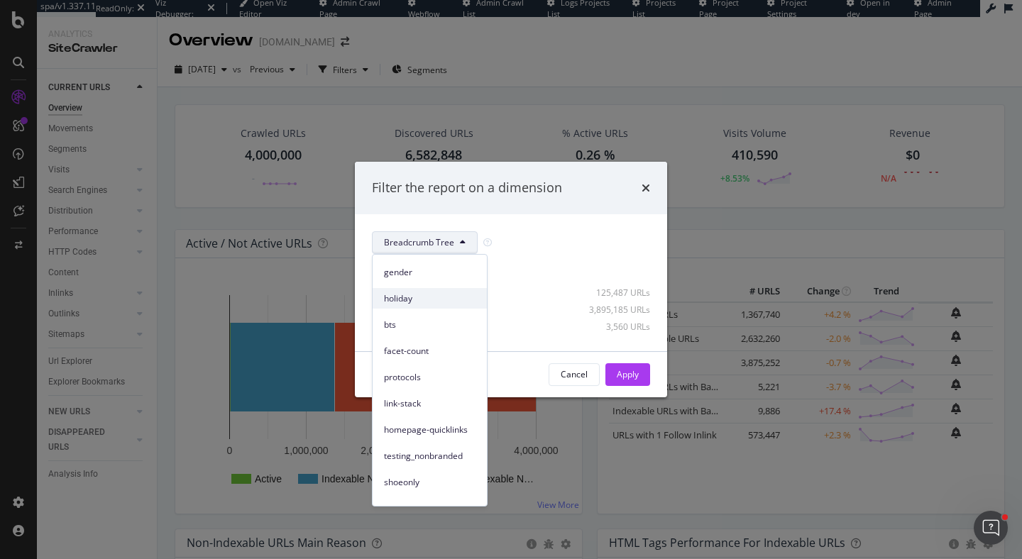
scroll to position [0, 0]
click at [420, 293] on span "pagetype" at bounding box center [430, 294] width 92 height 13
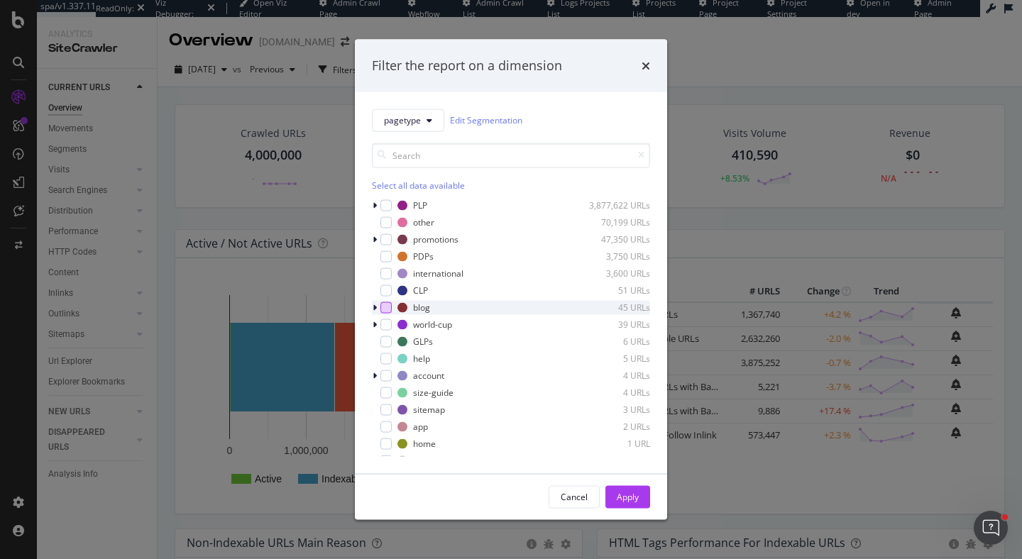
click at [386, 305] on div "modal" at bounding box center [386, 307] width 11 height 11
click at [640, 493] on button "Apply" at bounding box center [628, 497] width 45 height 23
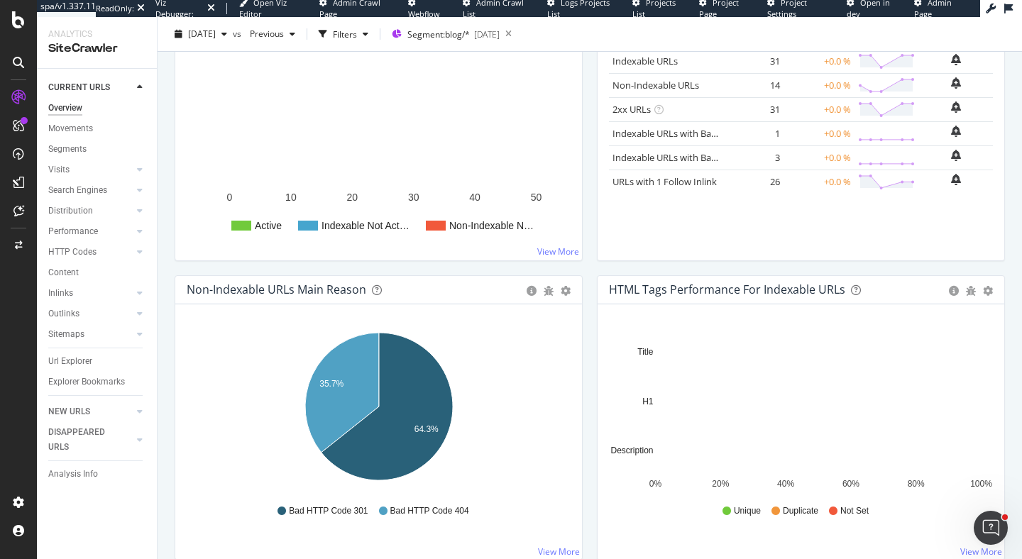
scroll to position [261, 0]
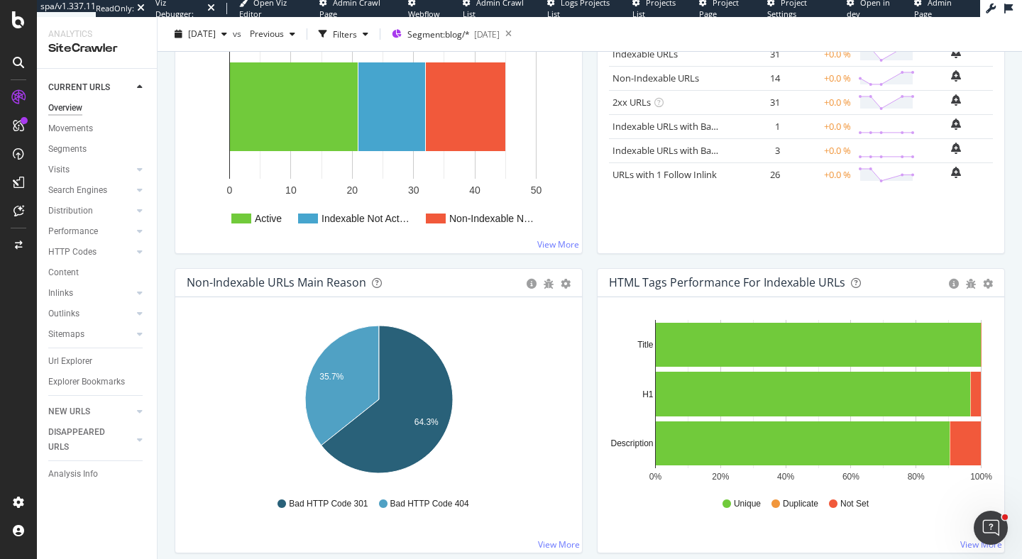
drag, startPoint x: 768, startPoint y: 175, endPoint x: 787, endPoint y: 180, distance: 19.8
click at [788, 180] on tr "URLs with 1 Follow Inlink × Close Chart - API Requests List Area Type Request R…" at bounding box center [801, 175] width 384 height 24
click at [780, 177] on td "26" at bounding box center [755, 175] width 57 height 24
click at [662, 178] on link "URLs with 1 Follow Inlink" at bounding box center [665, 174] width 104 height 13
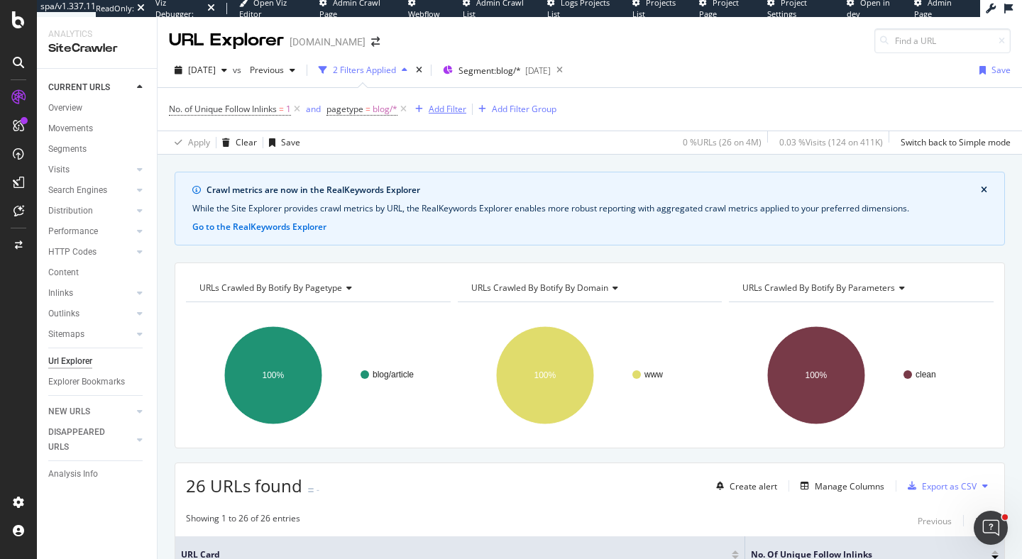
click at [438, 114] on div "Add Filter" at bounding box center [448, 109] width 38 height 12
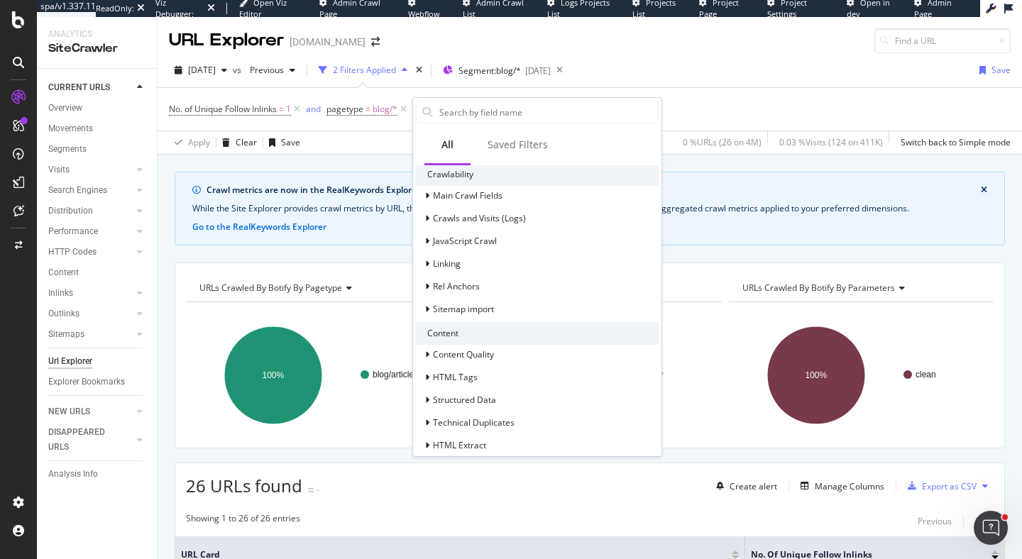
scroll to position [284, 0]
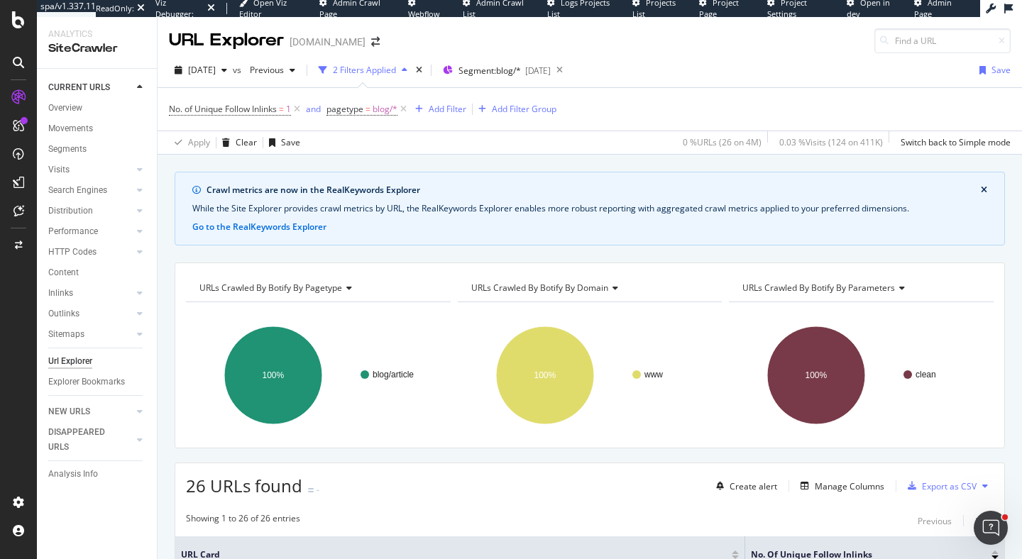
click at [733, 74] on div "2025 Aug. 19th vs Previous 2 Filters Applied Segment: blog/* 2025-07-09 Save" at bounding box center [590, 73] width 865 height 28
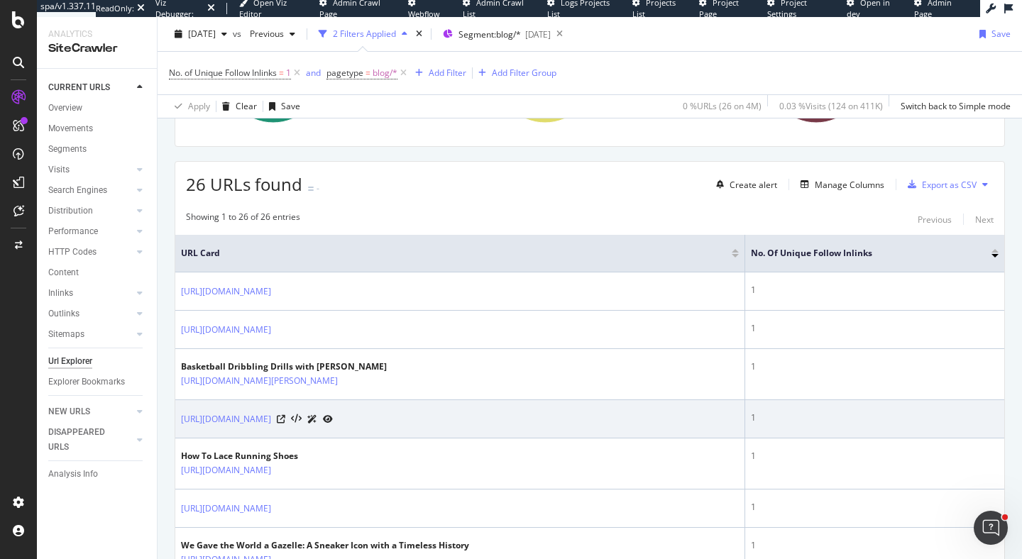
scroll to position [259, 0]
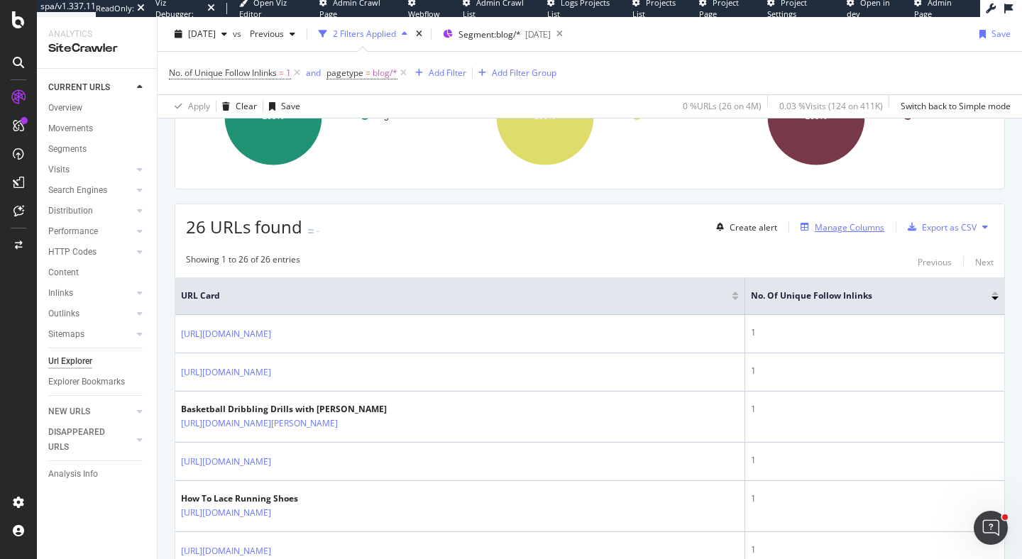
click at [853, 226] on div "Manage Columns" at bounding box center [850, 228] width 70 height 12
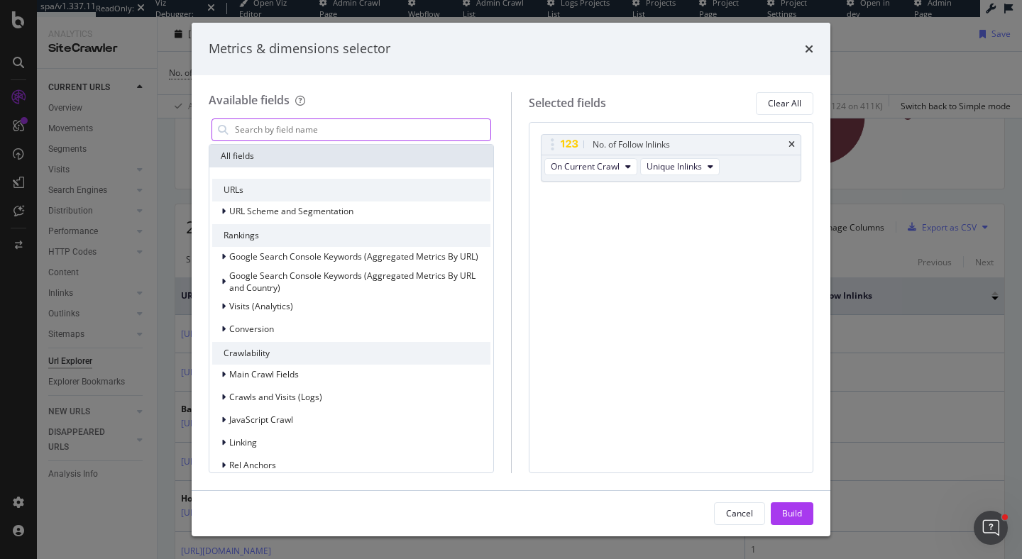
click at [311, 127] on input "modal" at bounding box center [362, 129] width 257 height 21
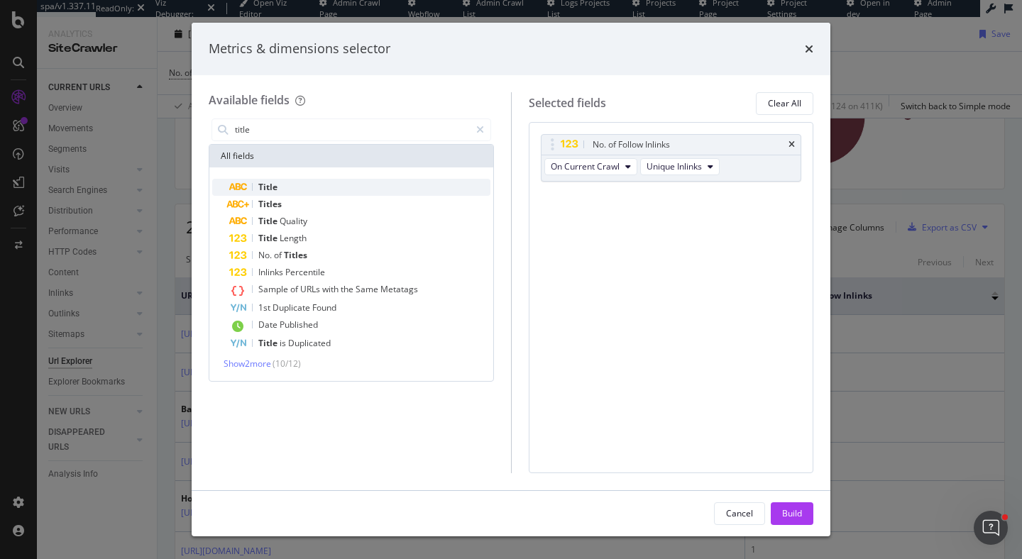
click at [315, 185] on div "Title" at bounding box center [359, 187] width 261 height 17
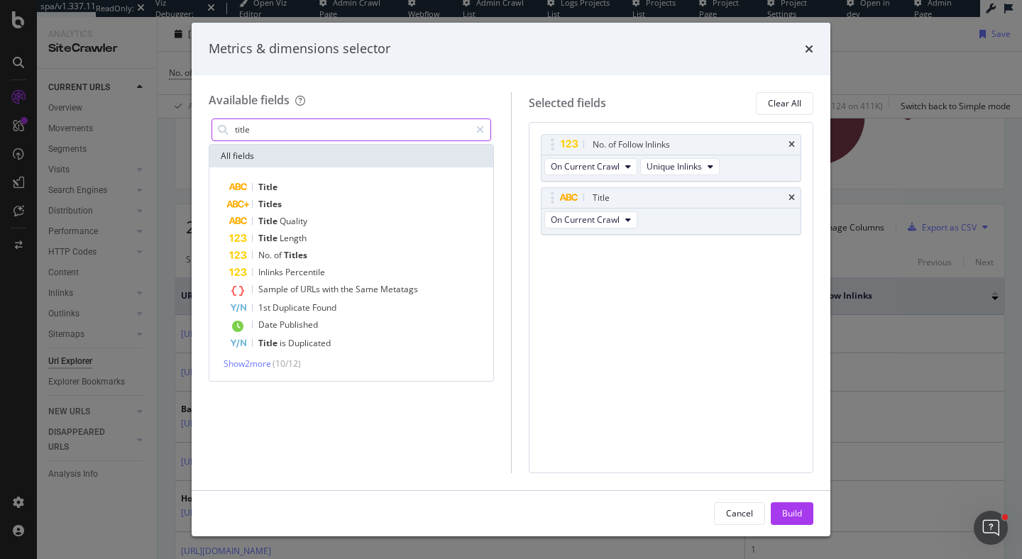
click at [297, 119] on input "title" at bounding box center [352, 129] width 236 height 21
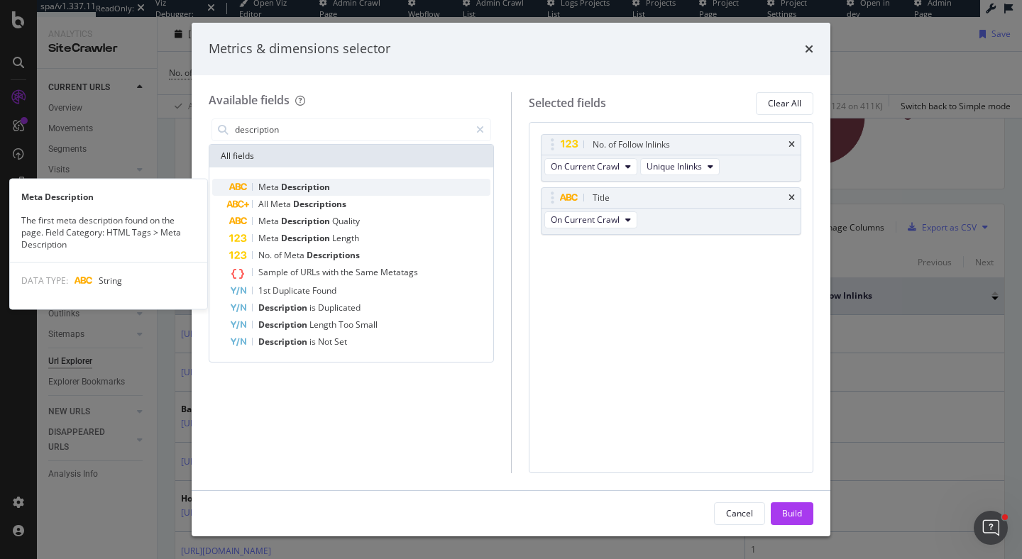
click at [313, 185] on span "Description" at bounding box center [305, 187] width 49 height 12
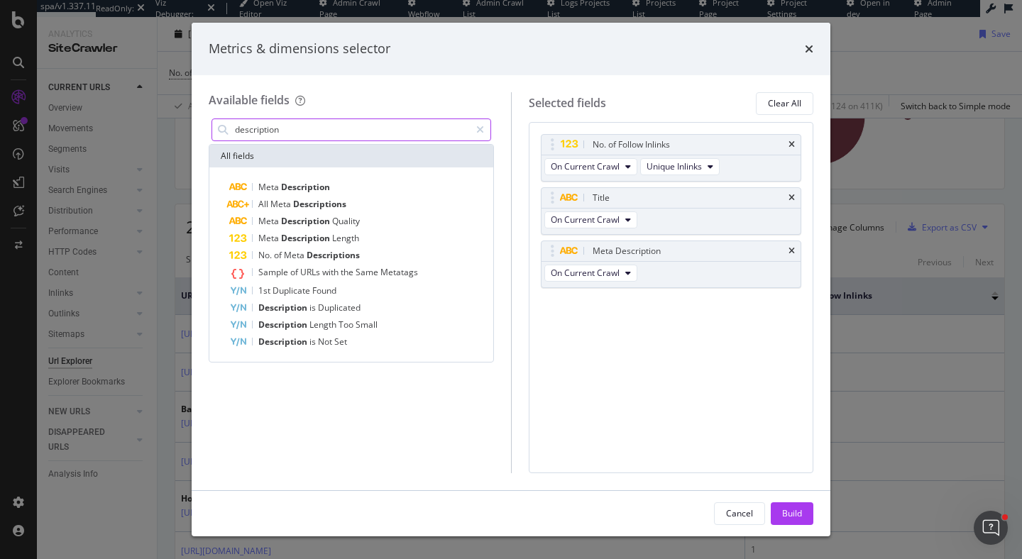
click at [306, 135] on input "description" at bounding box center [352, 129] width 236 height 21
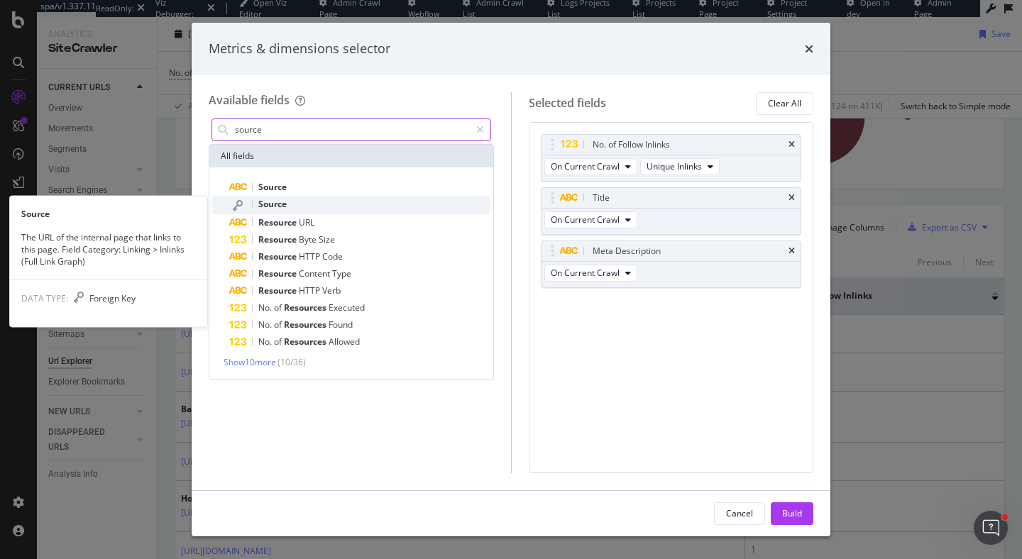
type input "source"
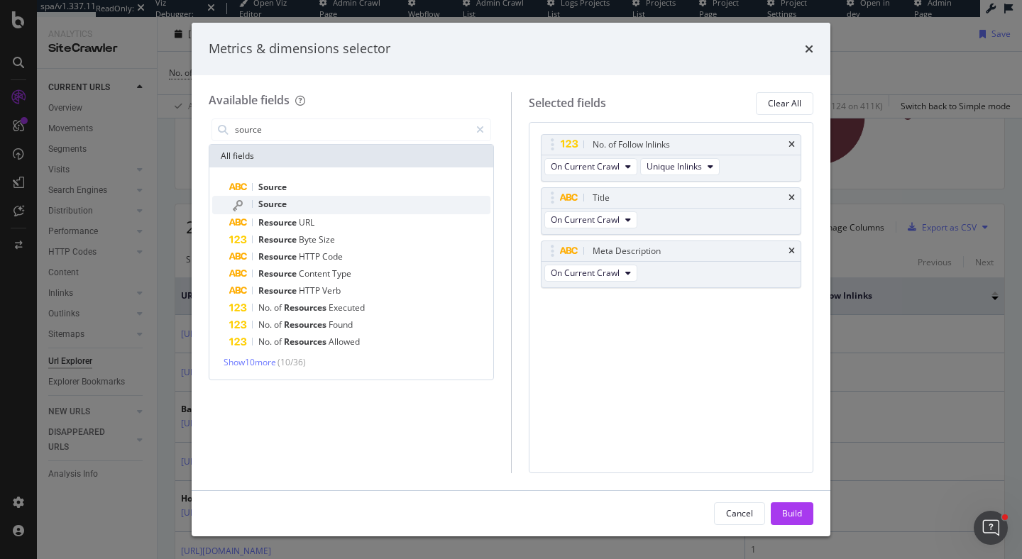
click at [310, 201] on div "Source" at bounding box center [359, 205] width 261 height 18
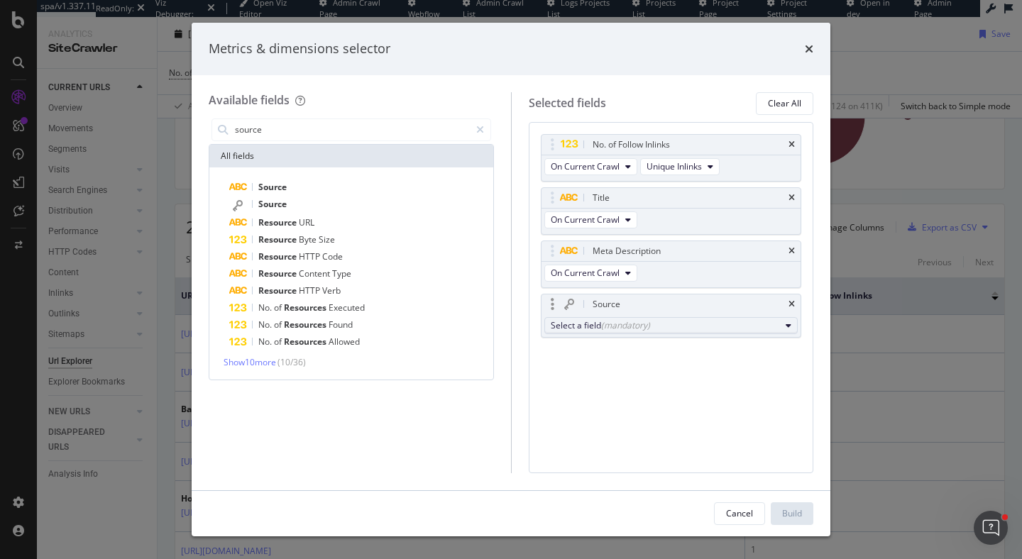
click at [580, 330] on div "Select a field (mandatory)" at bounding box center [666, 326] width 230 height 12
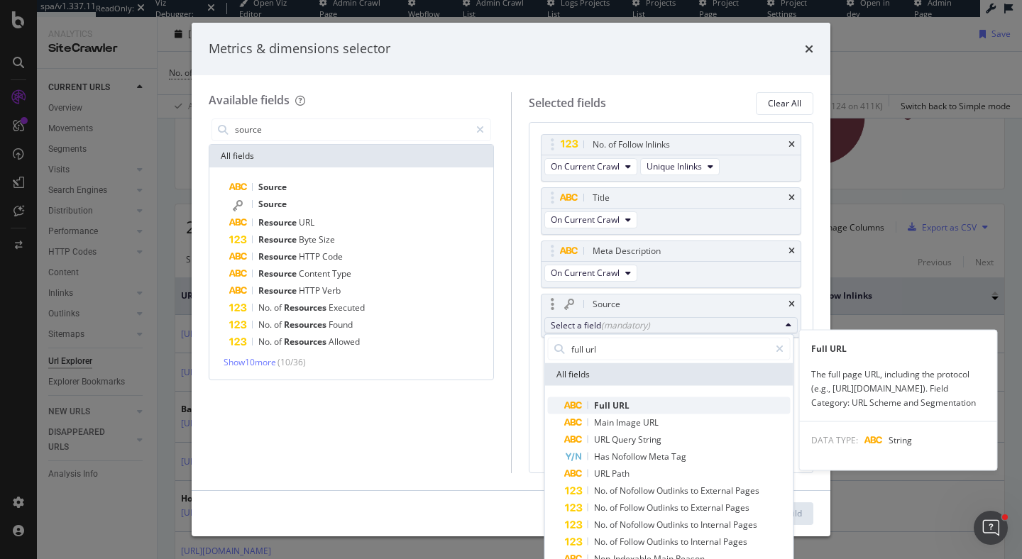
type input "full url"
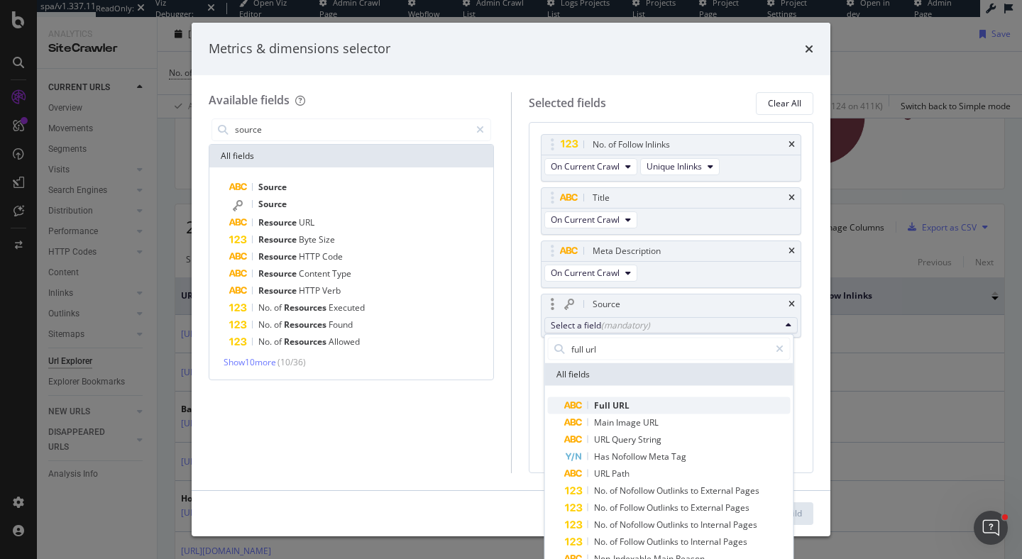
click at [657, 400] on span "Full URL" at bounding box center [678, 406] width 226 height 17
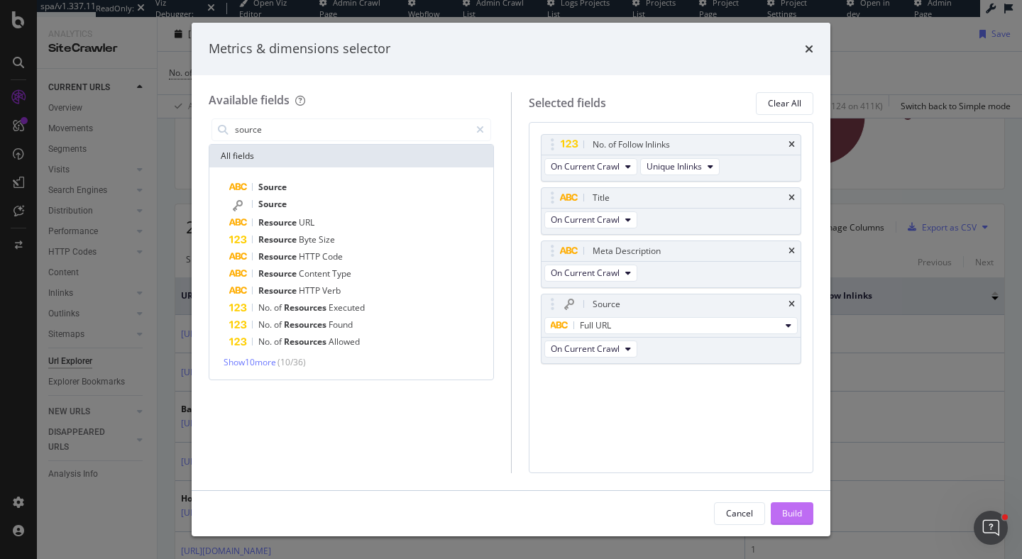
click at [787, 512] on div "Build" at bounding box center [792, 514] width 20 height 12
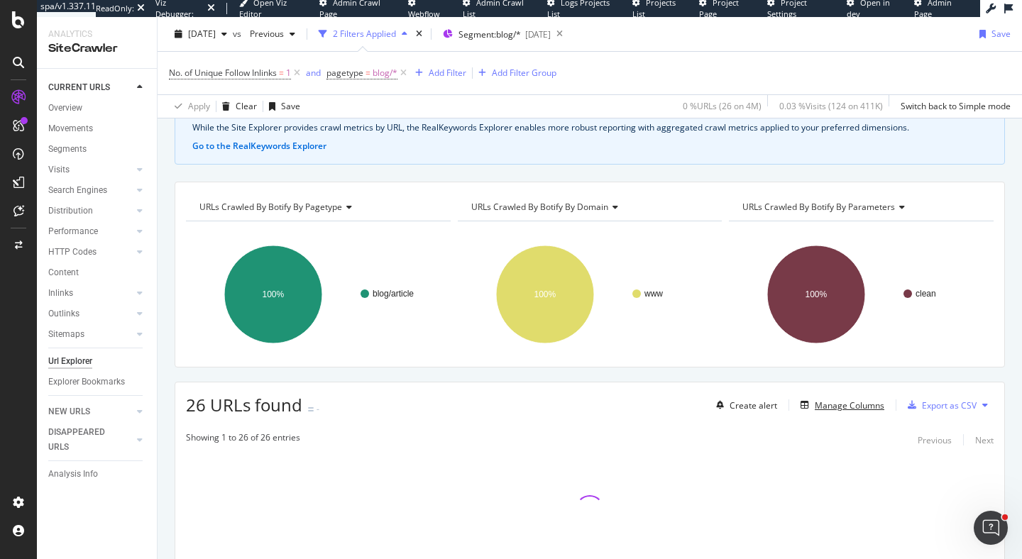
scroll to position [108, 0]
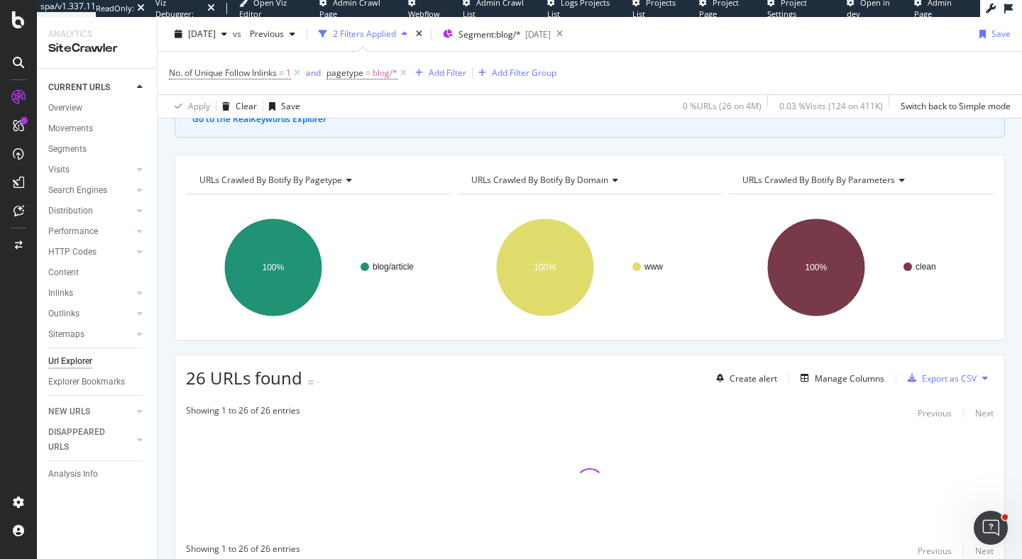
click at [835, 175] on span "URLs Crawled By Botify By parameters" at bounding box center [819, 180] width 153 height 12
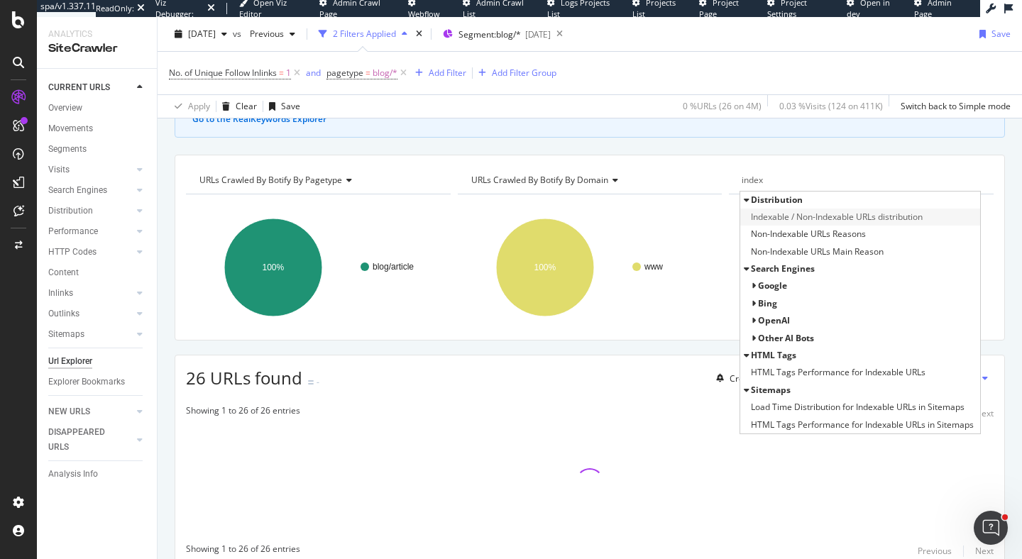
type input "index"
click at [873, 219] on span "Indexable / Non-Indexable URLs distribution" at bounding box center [837, 217] width 172 height 14
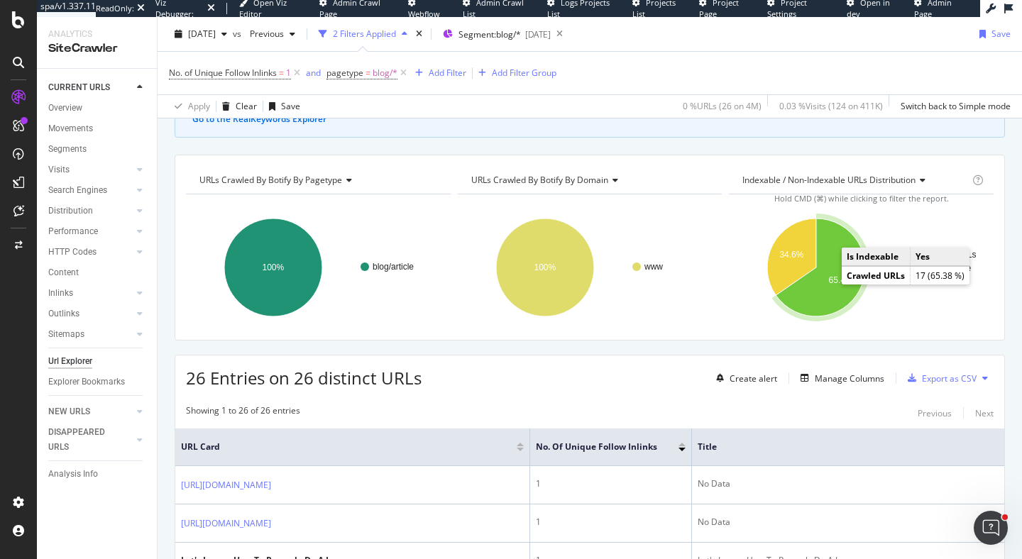
click at [824, 288] on icon "A chart." at bounding box center [821, 268] width 89 height 98
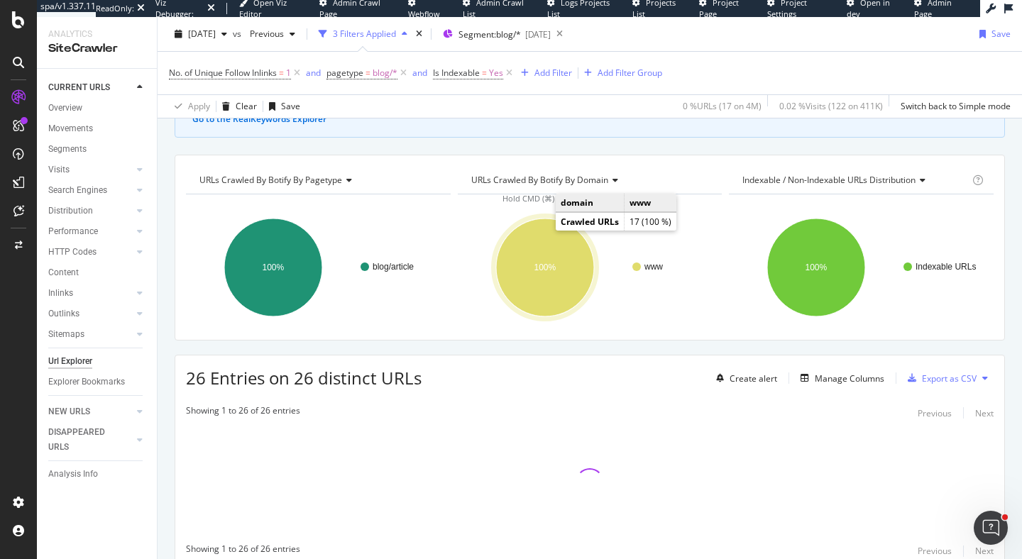
scroll to position [166, 0]
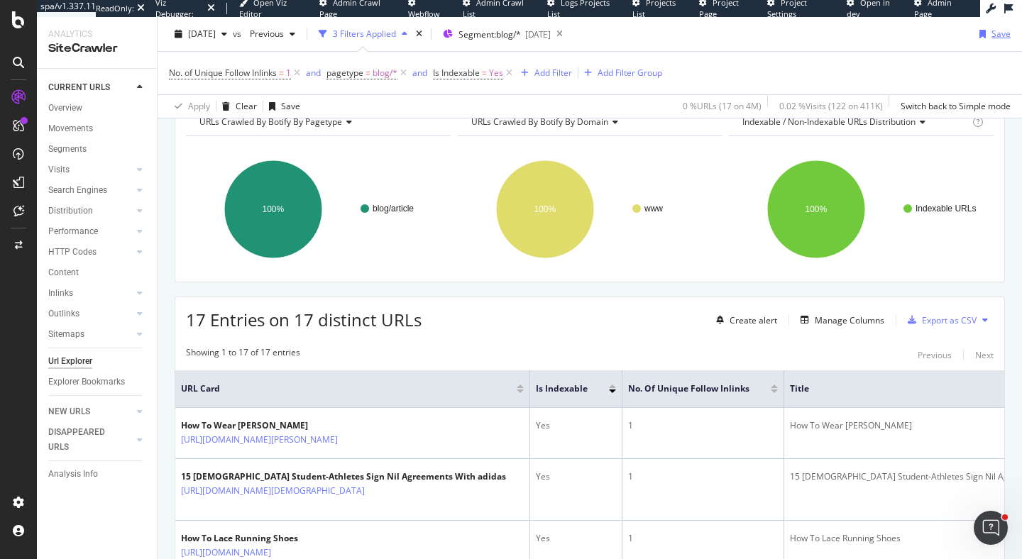
click at [996, 35] on div "Save" at bounding box center [1001, 34] width 19 height 12
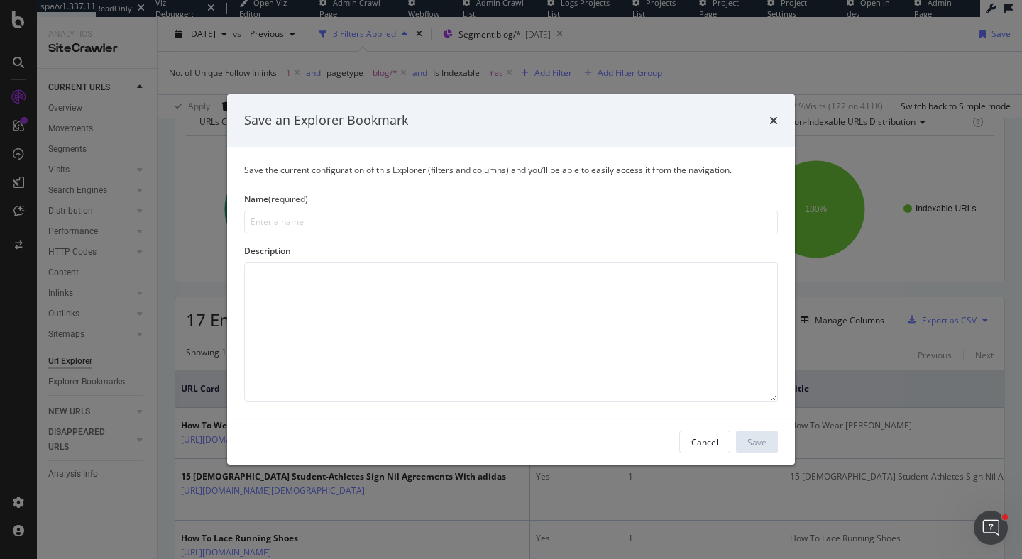
click at [342, 224] on input "modal" at bounding box center [511, 222] width 534 height 23
click at [376, 298] on textarea "modal" at bounding box center [511, 332] width 534 height 139
click at [772, 124] on icon "times" at bounding box center [774, 120] width 9 height 11
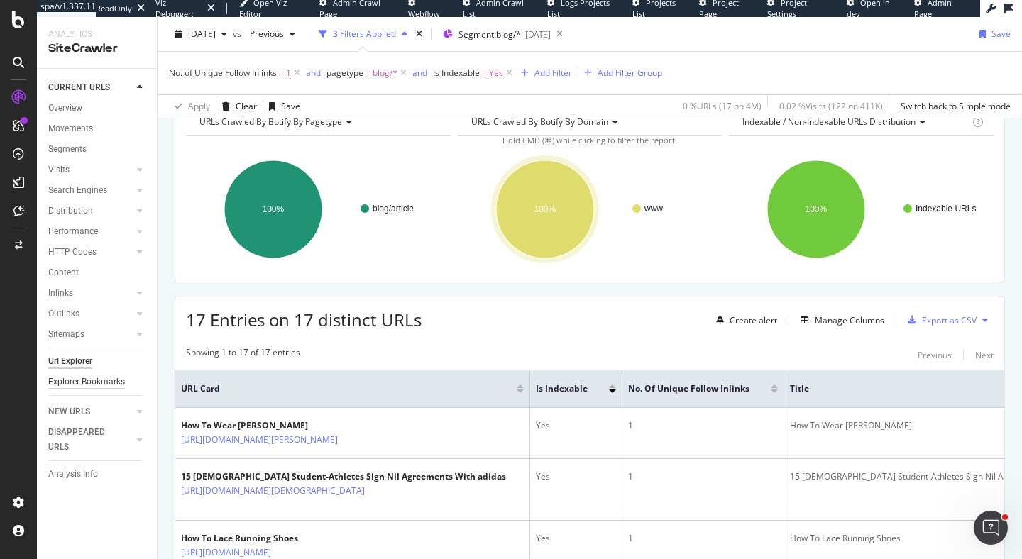
click at [73, 381] on div "Explorer Bookmarks" at bounding box center [86, 382] width 77 height 15
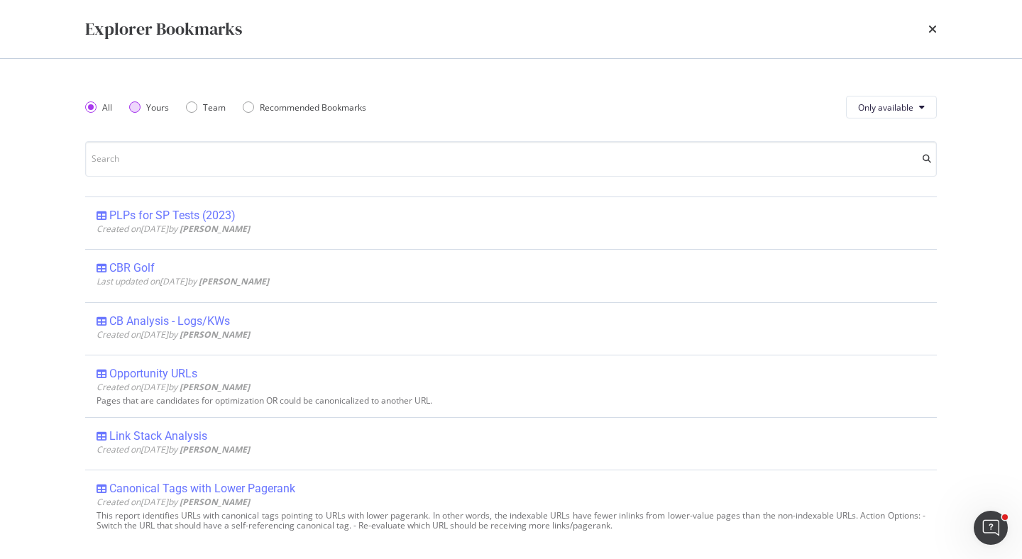
click at [136, 105] on div "Yours" at bounding box center [134, 107] width 11 height 11
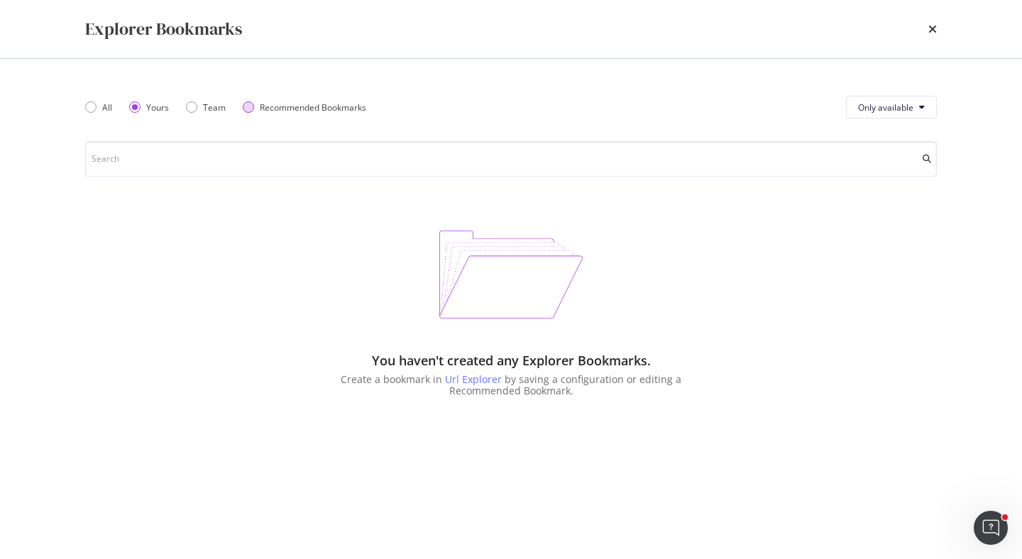
click at [246, 109] on div "Recommended Bookmarks" at bounding box center [248, 107] width 11 height 11
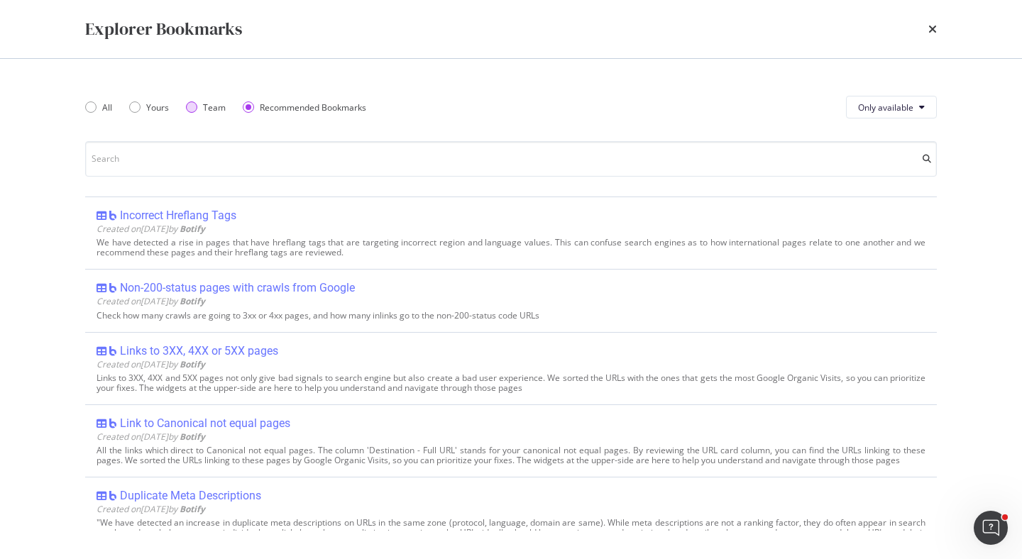
click at [197, 110] on div "Team" at bounding box center [206, 108] width 40 height 12
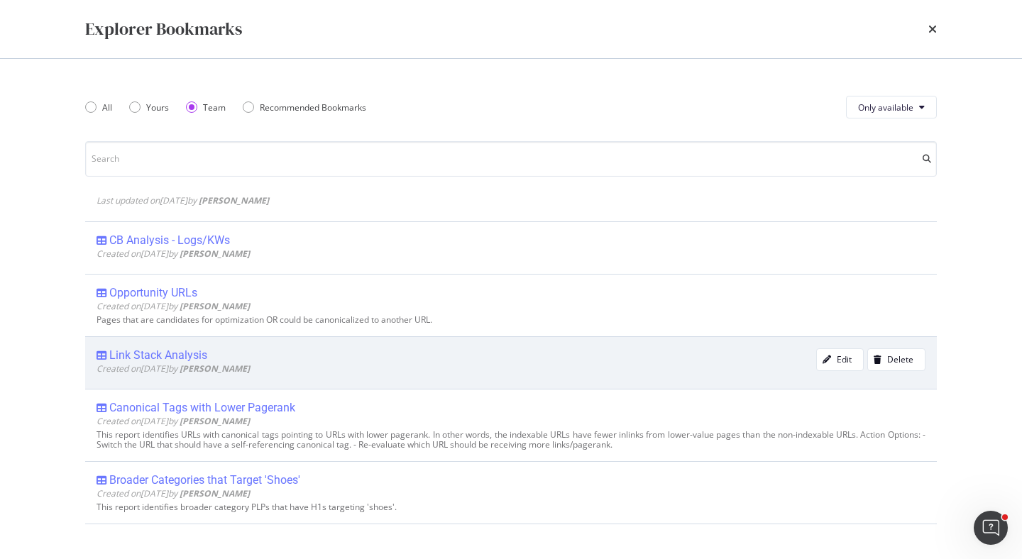
scroll to position [0, 0]
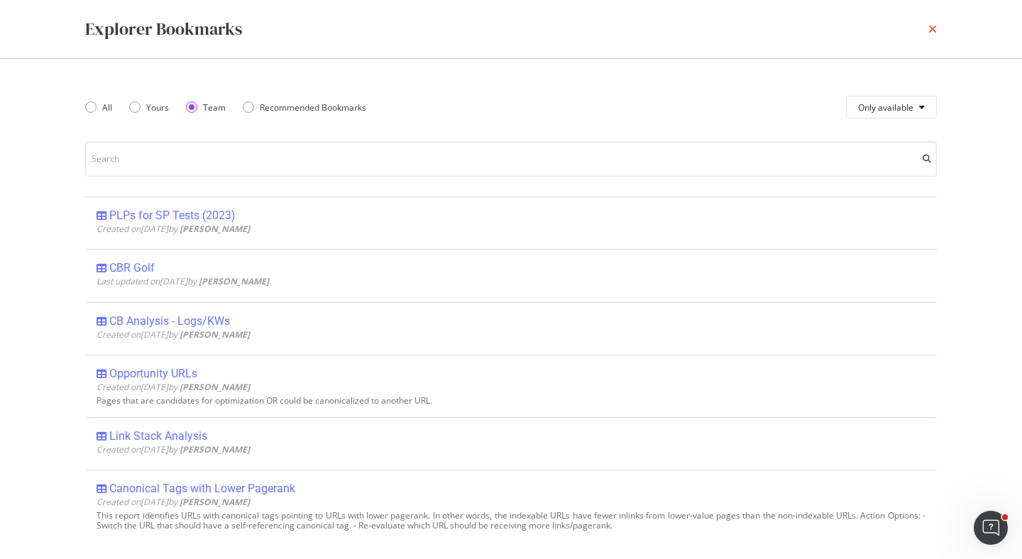
click at [931, 31] on icon "times" at bounding box center [933, 28] width 9 height 11
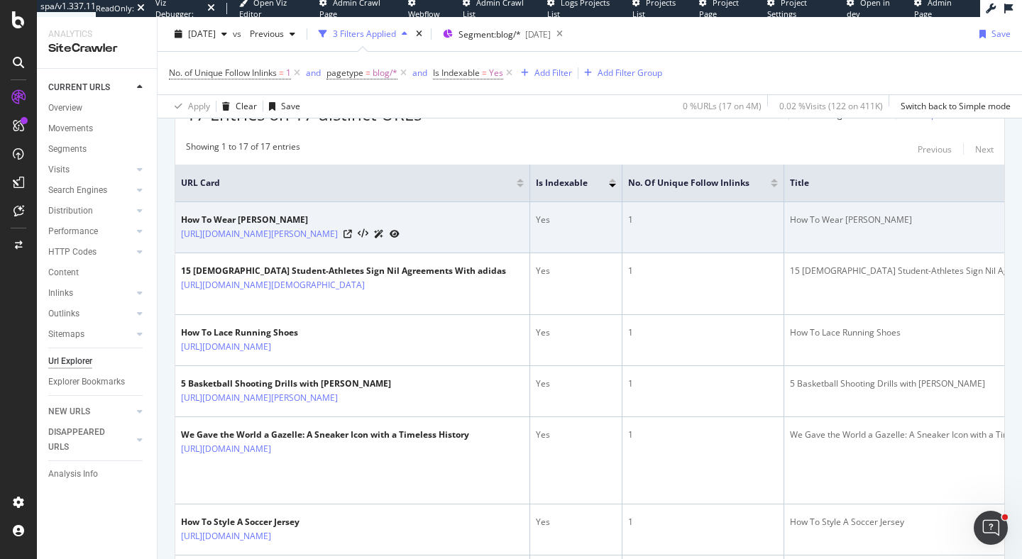
scroll to position [373, 0]
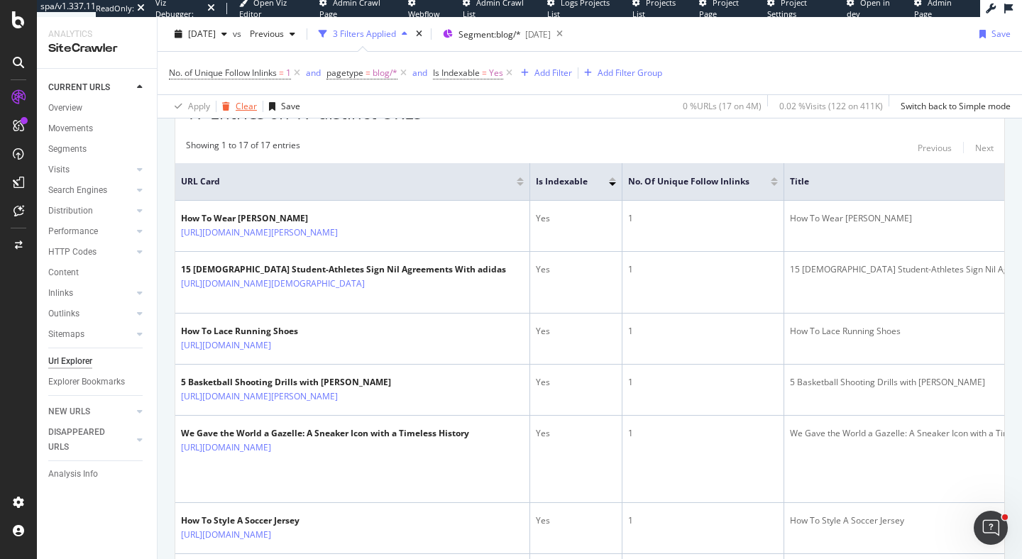
click at [240, 108] on div "Clear" at bounding box center [246, 106] width 21 height 12
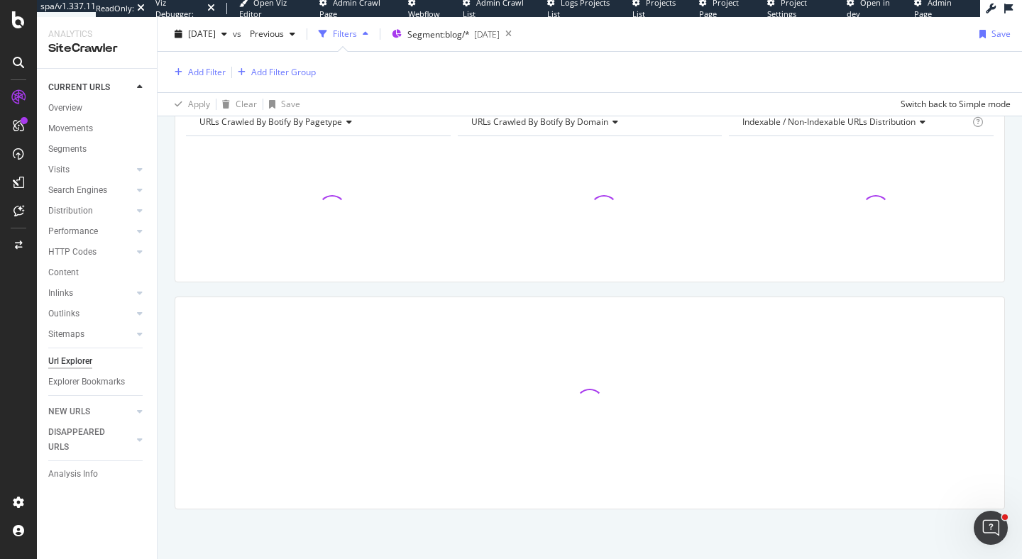
scroll to position [164, 0]
click at [518, 34] on icon at bounding box center [509, 34] width 18 height 20
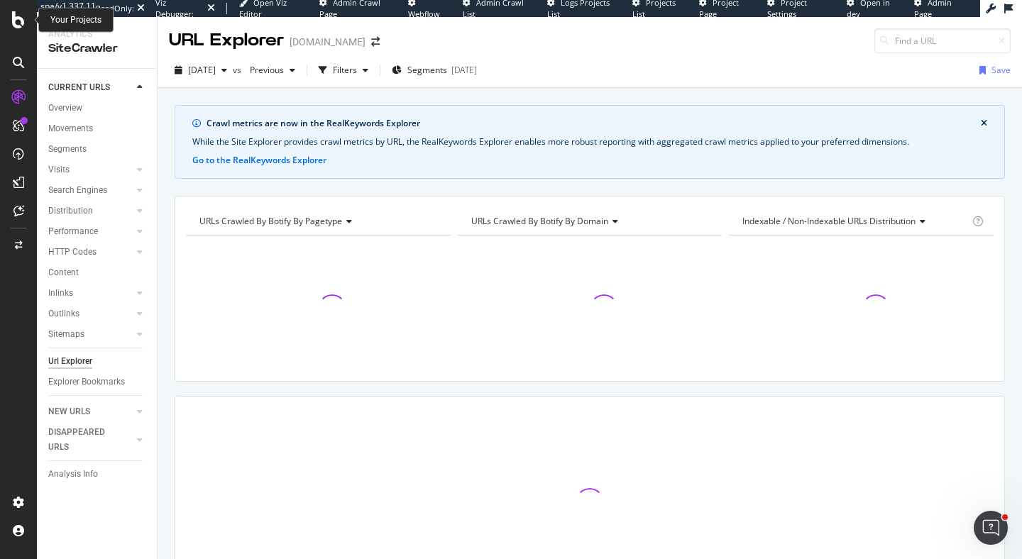
click at [19, 22] on icon at bounding box center [18, 19] width 13 height 17
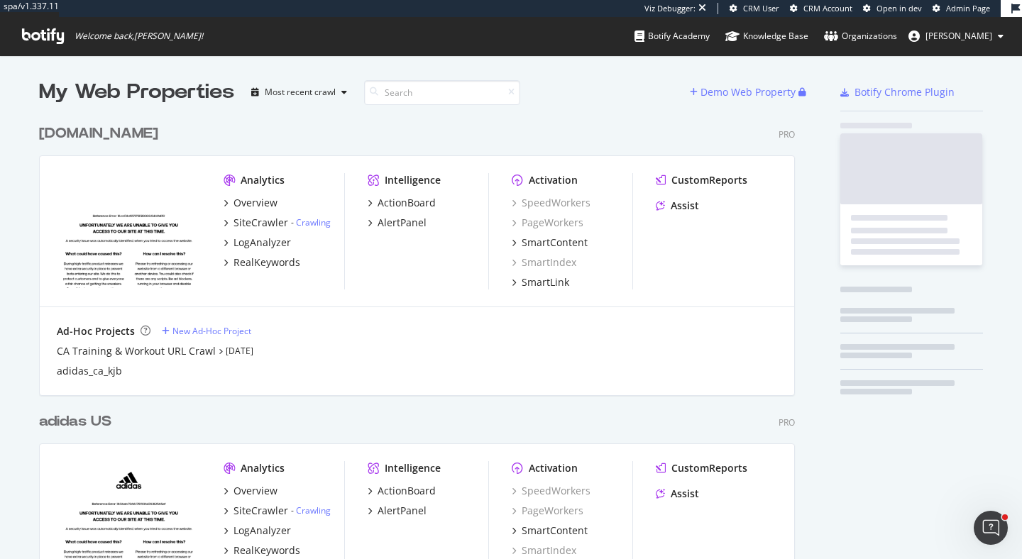
scroll to position [622, 768]
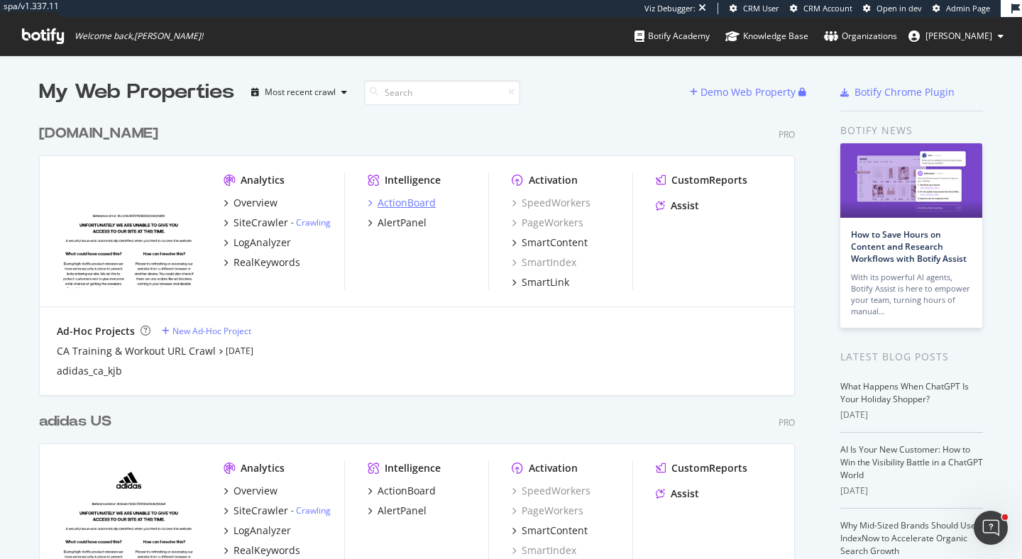
click at [383, 205] on div "ActionBoard" at bounding box center [407, 203] width 58 height 14
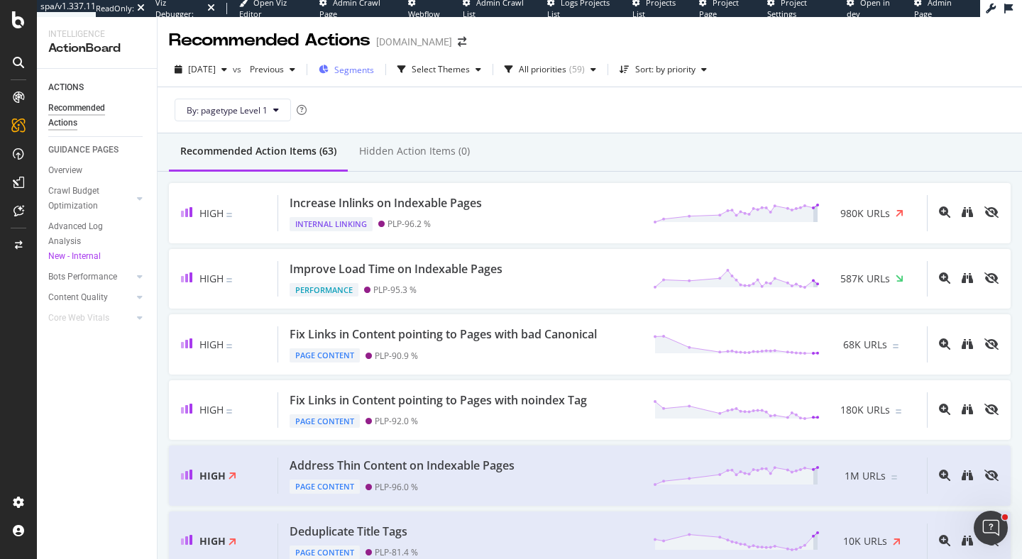
click at [374, 68] on span "Segments" at bounding box center [354, 70] width 40 height 12
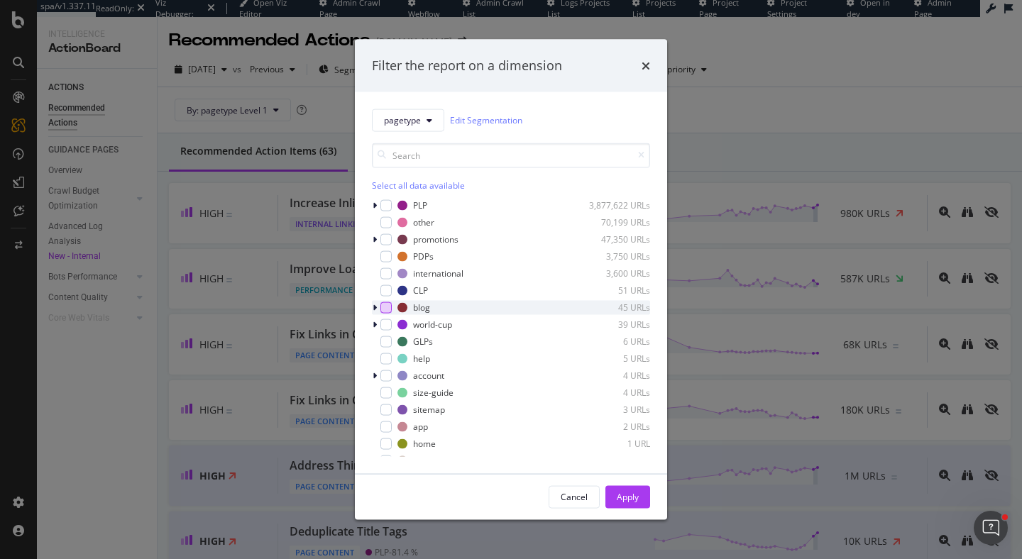
click at [388, 310] on div "modal" at bounding box center [386, 307] width 11 height 11
click at [637, 499] on div "Apply" at bounding box center [628, 497] width 22 height 12
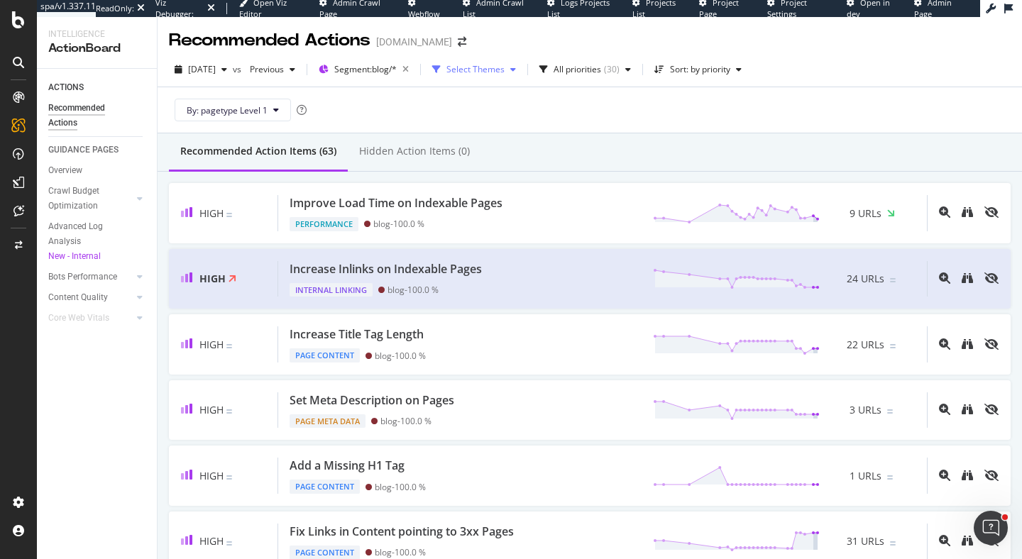
click at [516, 72] on icon "button" at bounding box center [513, 69] width 6 height 9
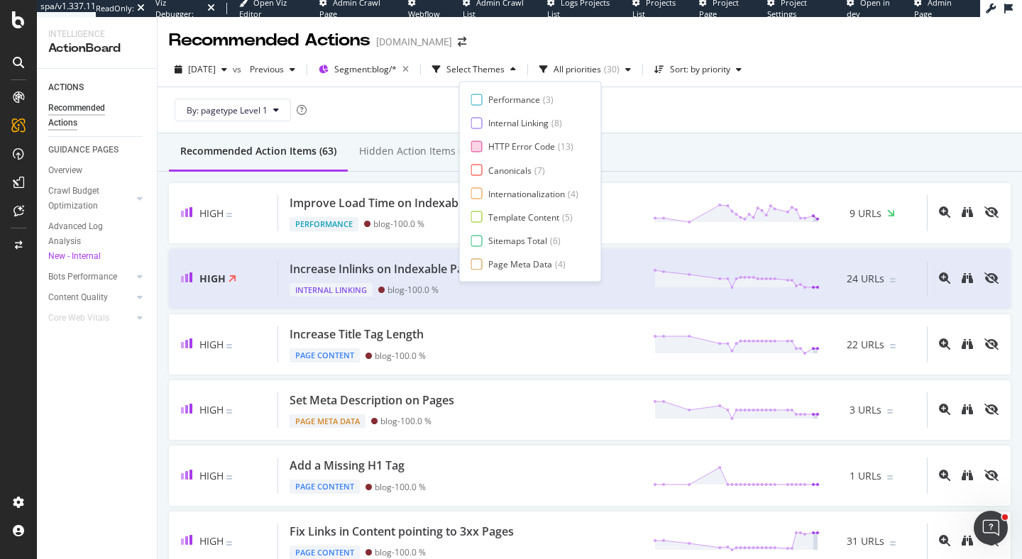
scroll to position [23, 0]
click at [375, 111] on div "By: pagetype Level 1" at bounding box center [590, 109] width 842 height 45
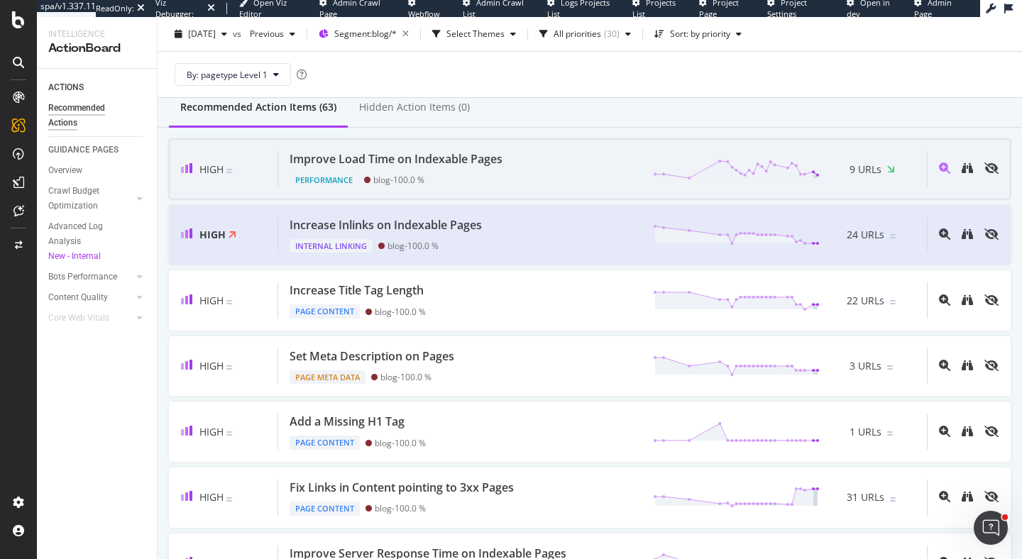
scroll to position [75, 0]
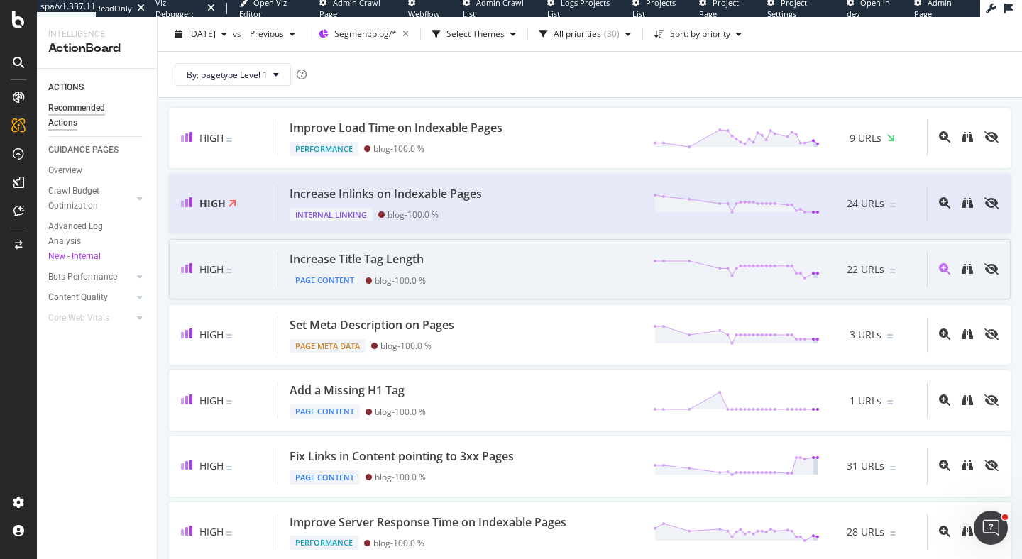
click at [523, 273] on div "Increase Title Tag Length Page Content blog - 100.0 % 22 URLs" at bounding box center [602, 269] width 649 height 36
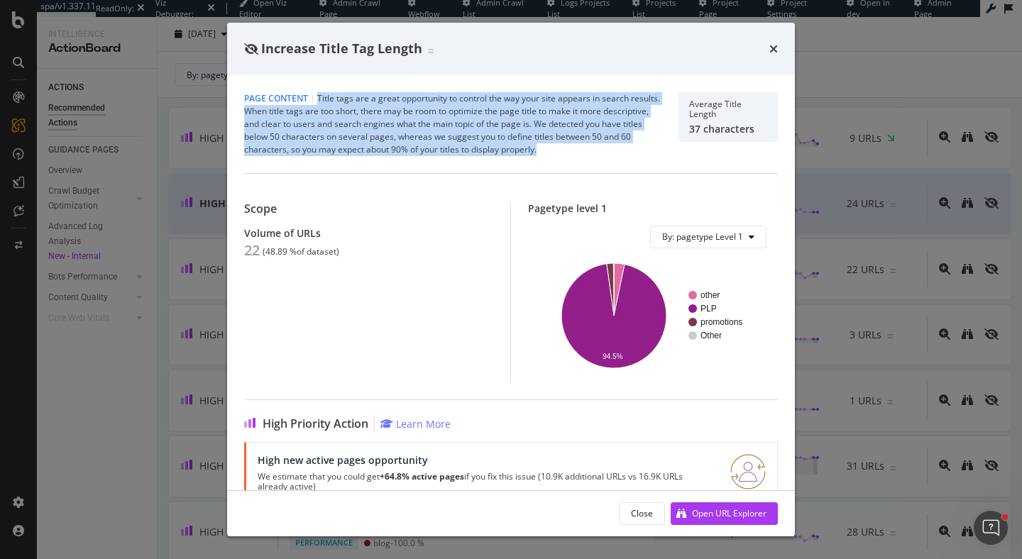
drag, startPoint x: 319, startPoint y: 102, endPoint x: 651, endPoint y: 149, distance: 335.6
click at [651, 149] on div "Page Content | Title tags are a great opportunity to control the way your site …" at bounding box center [452, 124] width 417 height 64
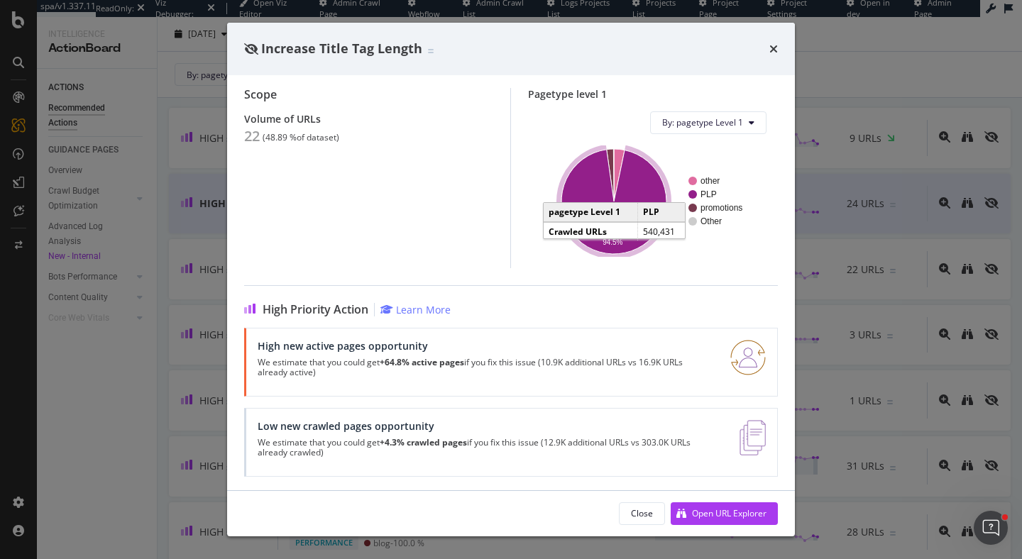
scroll to position [117, 0]
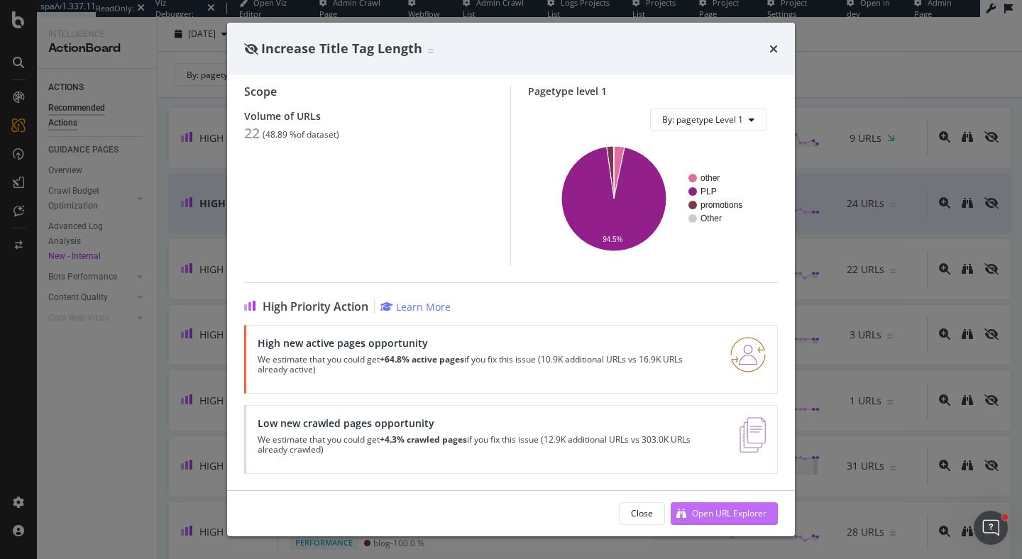
click at [727, 511] on div "Open URL Explorer" at bounding box center [729, 514] width 75 height 12
click at [775, 47] on icon "times" at bounding box center [774, 48] width 9 height 11
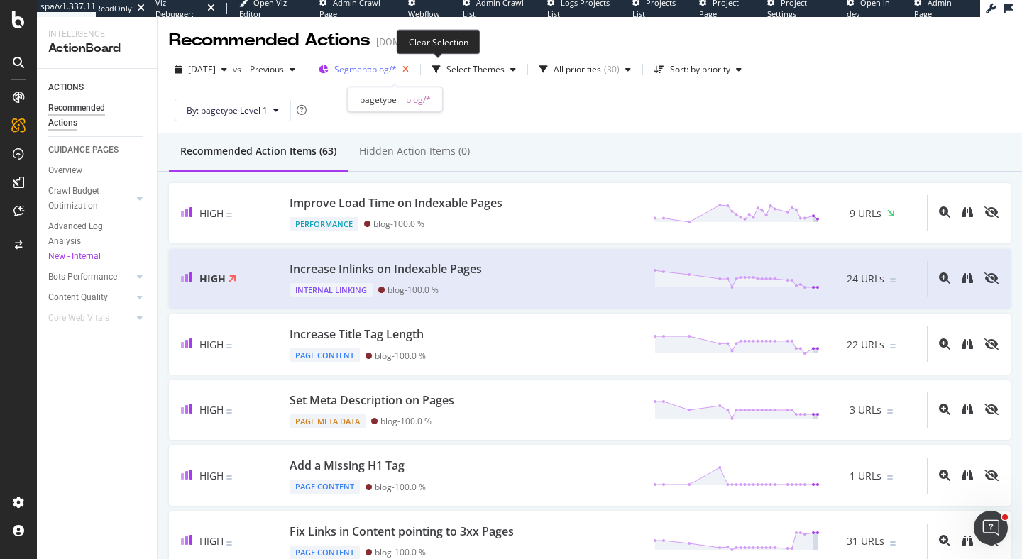
click at [415, 67] on icon "button" at bounding box center [406, 70] width 18 height 20
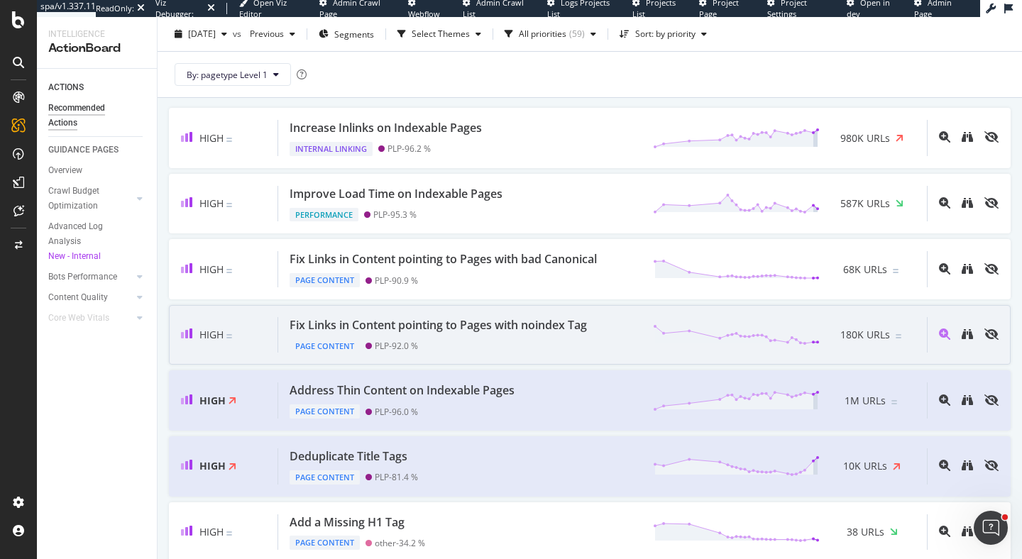
scroll to position [99, 0]
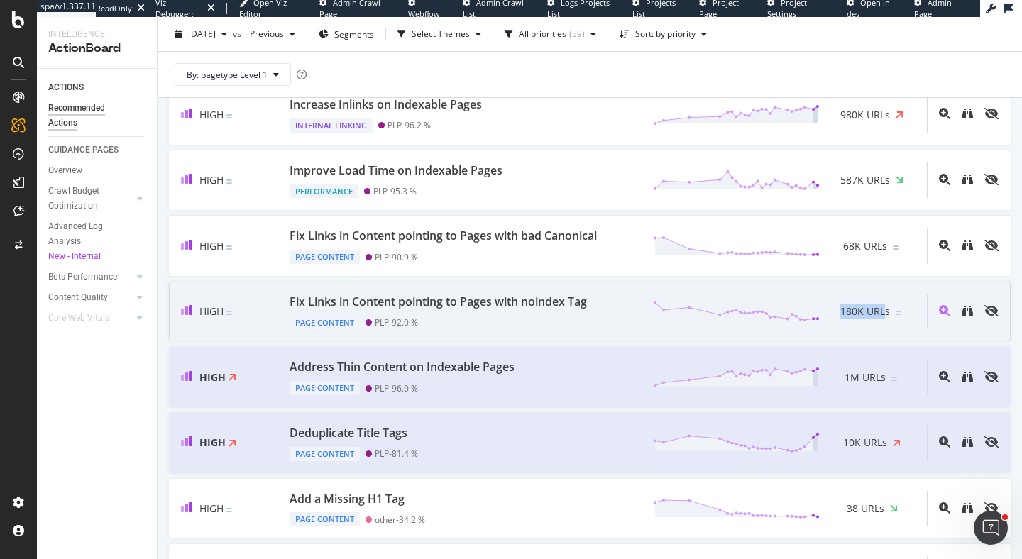
drag, startPoint x: 840, startPoint y: 312, endPoint x: 883, endPoint y: 315, distance: 42.7
click at [883, 315] on div "180K URLs" at bounding box center [868, 311] width 96 height 21
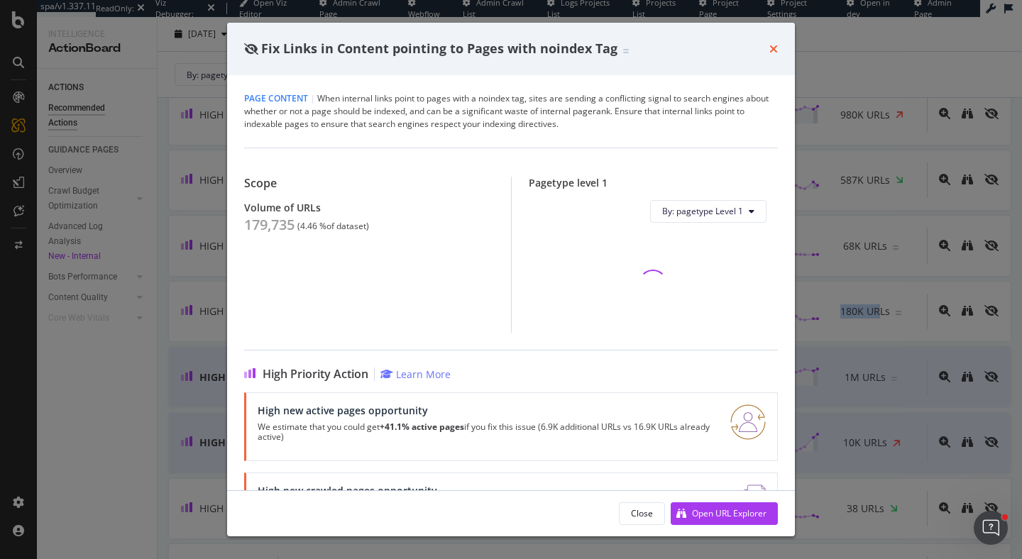
click at [771, 50] on icon "times" at bounding box center [774, 48] width 9 height 11
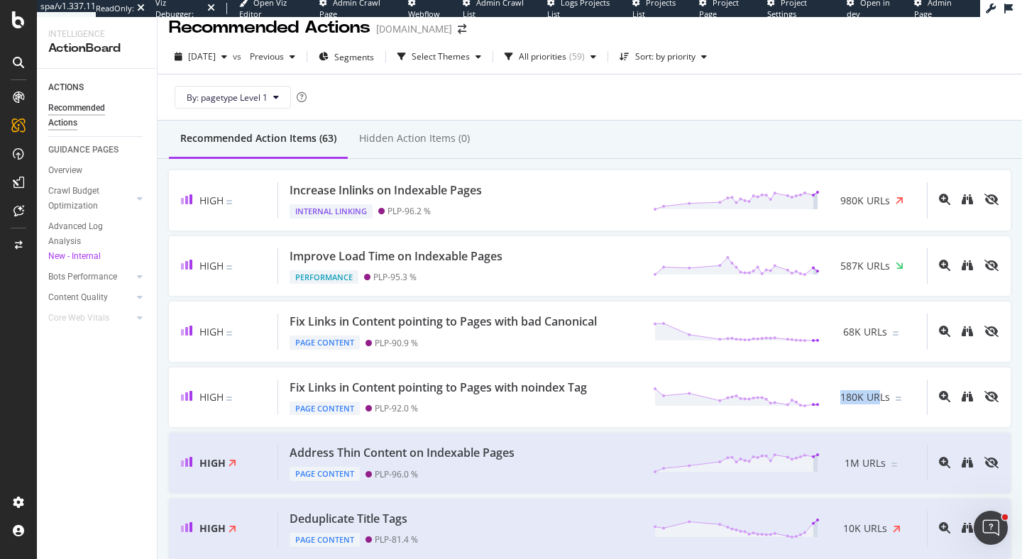
scroll to position [11, 0]
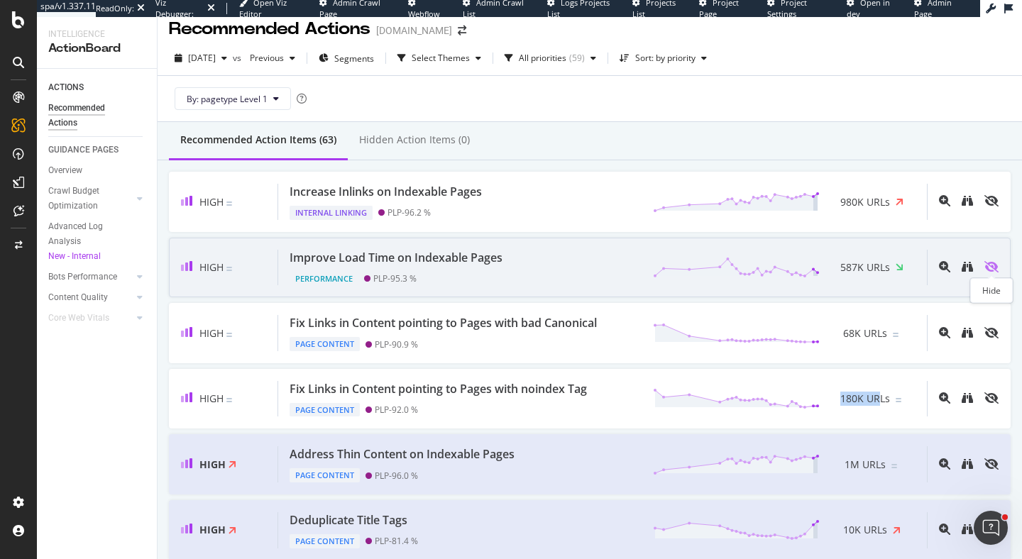
click at [991, 266] on icon "eye-slash" at bounding box center [992, 266] width 14 height 11
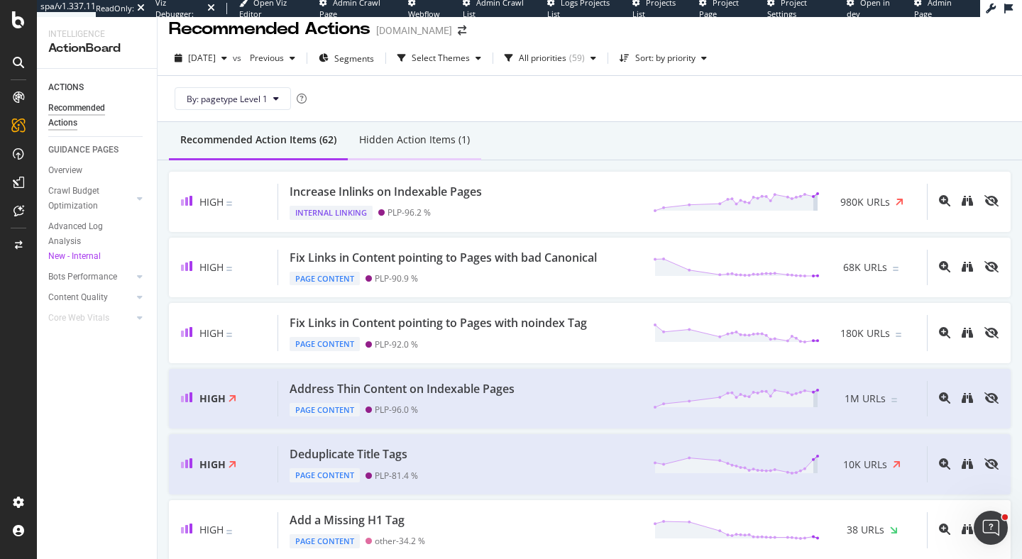
click at [415, 144] on div "Hidden Action Items (1)" at bounding box center [414, 140] width 111 height 14
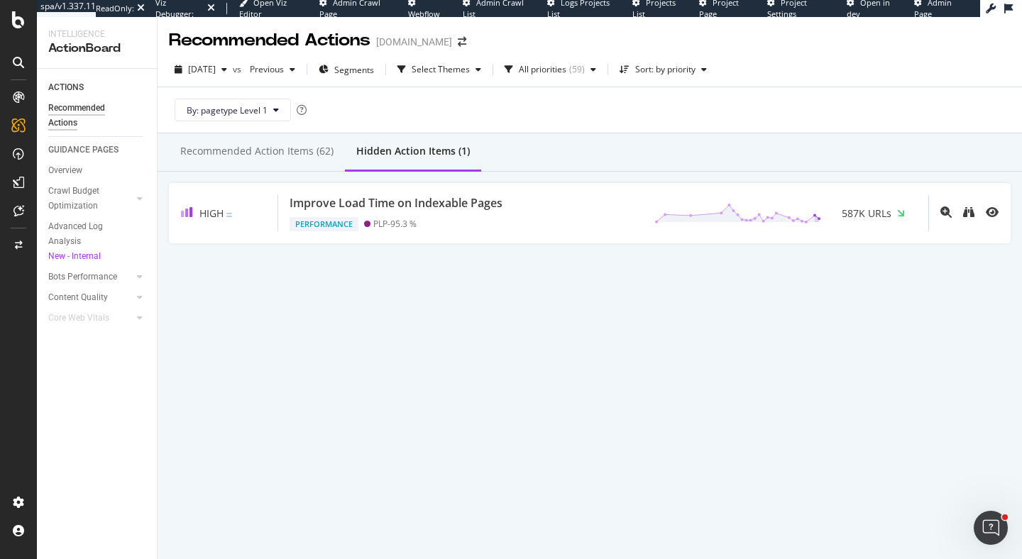
scroll to position [0, 0]
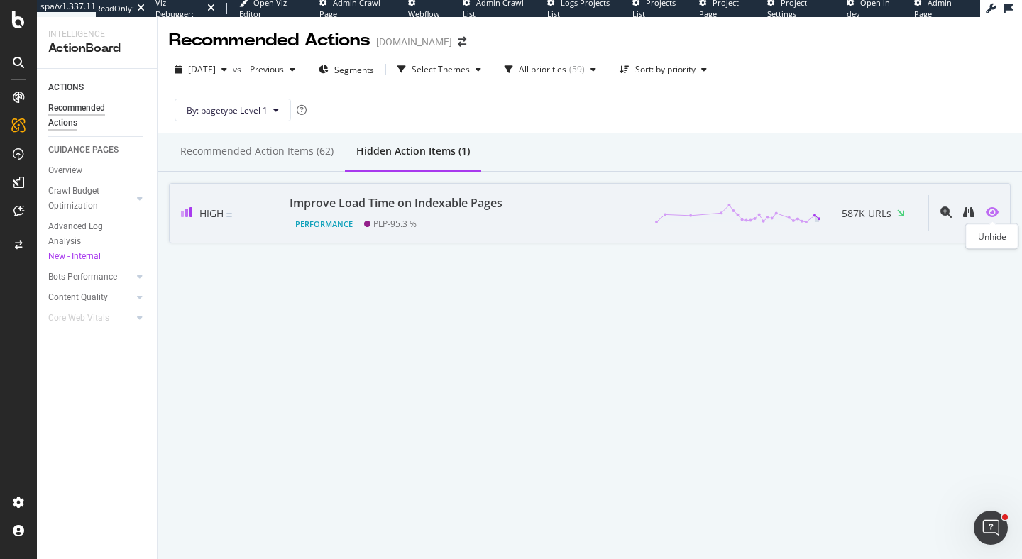
click at [995, 211] on icon "eye" at bounding box center [992, 212] width 13 height 11
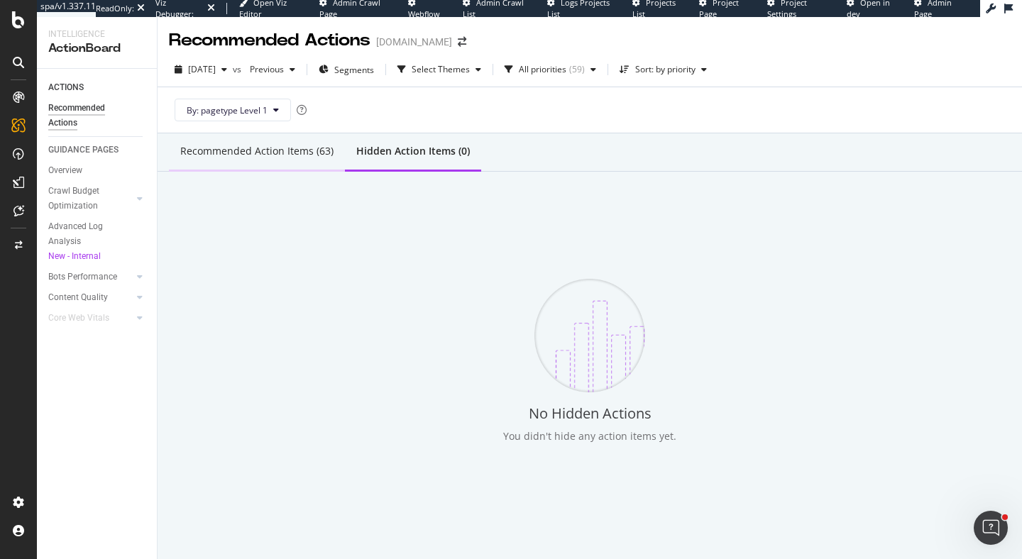
click at [310, 160] on div "Recommended Action Items (63)" at bounding box center [257, 152] width 176 height 39
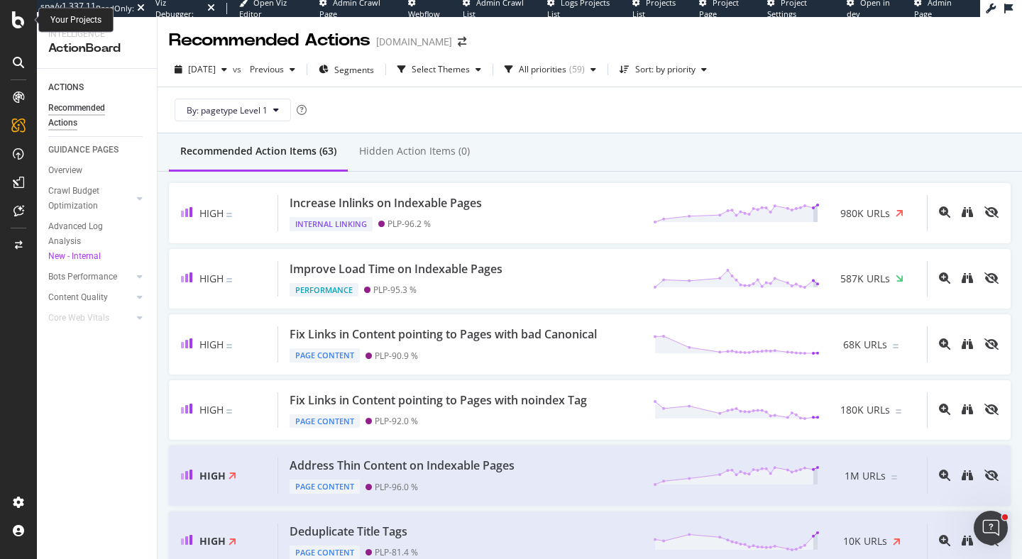
click at [22, 26] on icon at bounding box center [18, 19] width 13 height 17
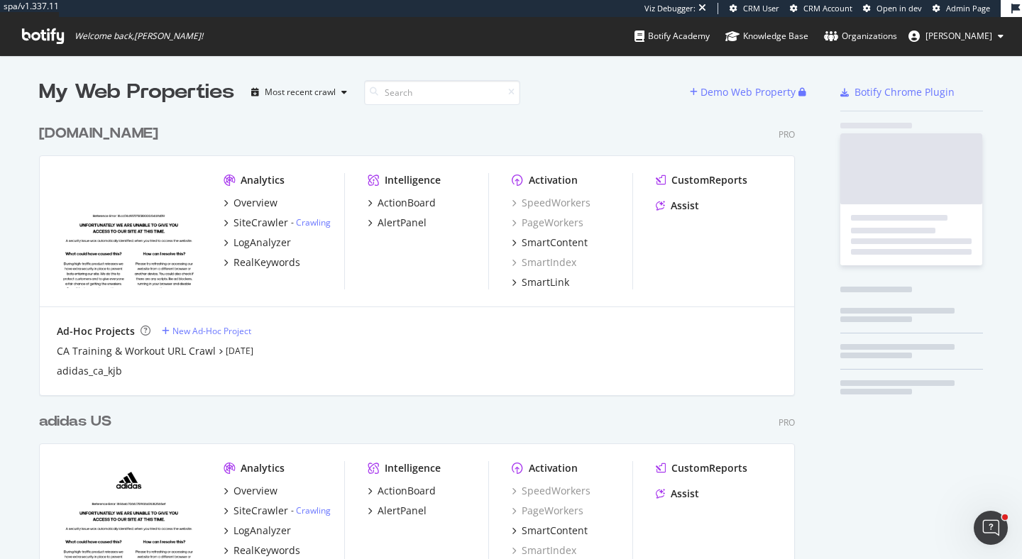
scroll to position [622, 768]
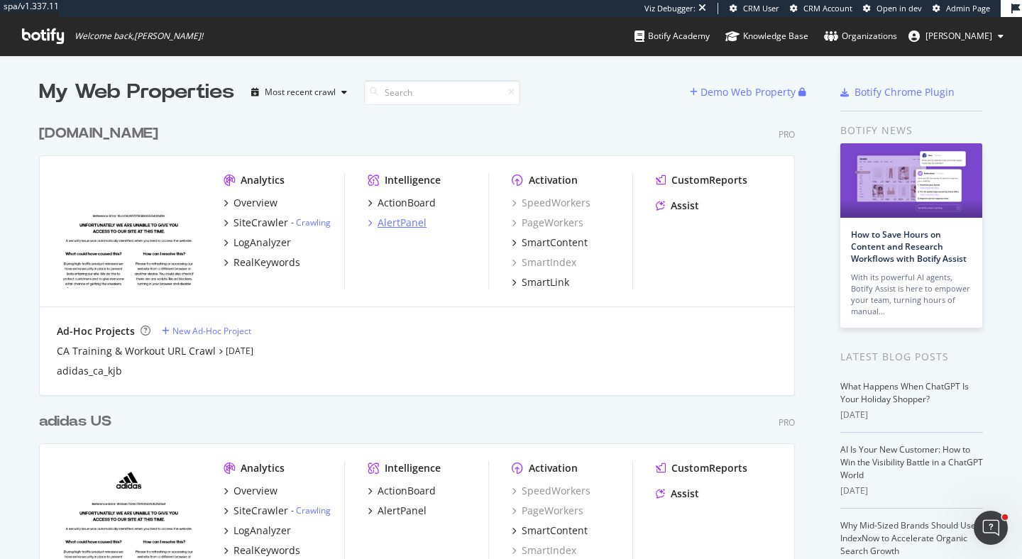
click at [411, 226] on div "AlertPanel" at bounding box center [402, 223] width 49 height 14
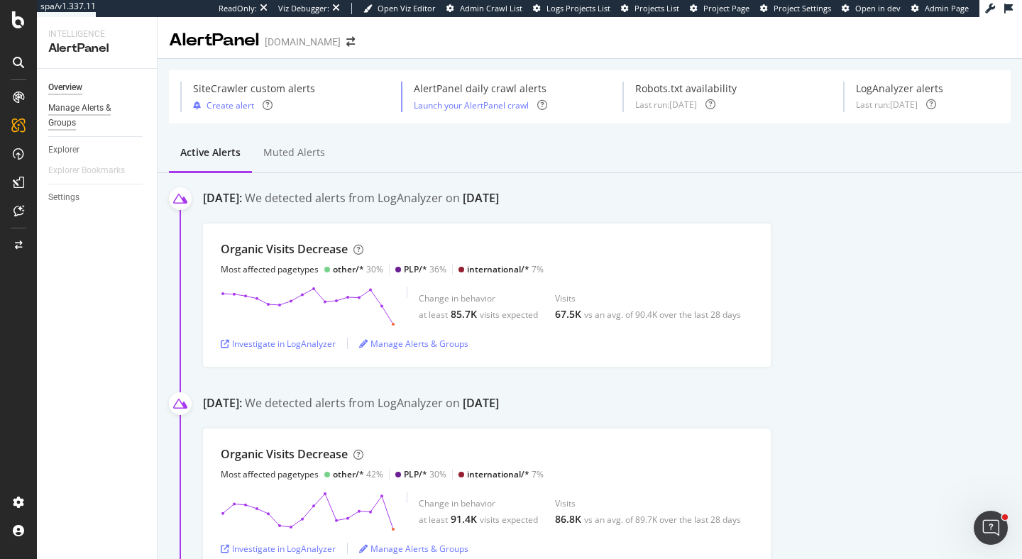
click at [99, 109] on div "Manage Alerts & Groups" at bounding box center [90, 116] width 85 height 30
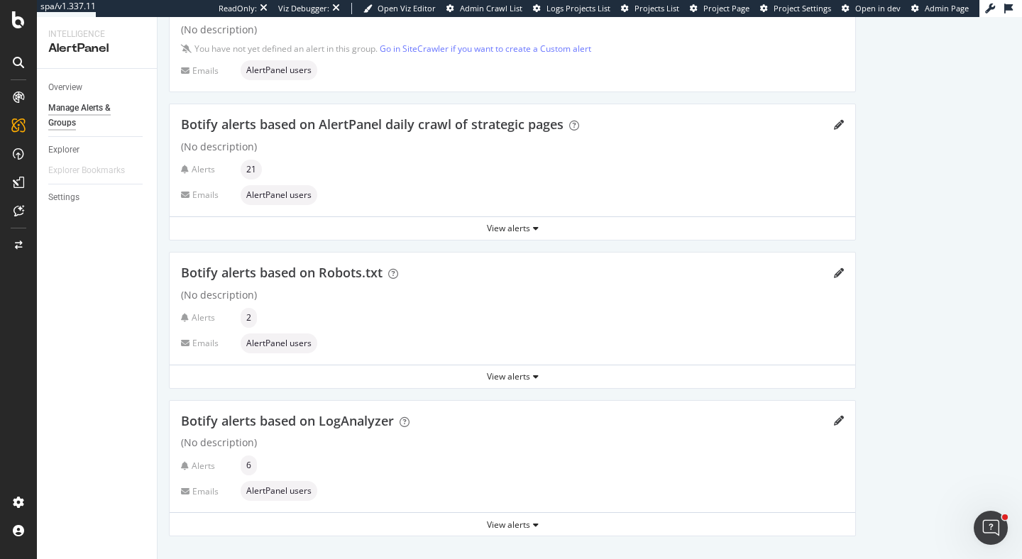
scroll to position [92, 0]
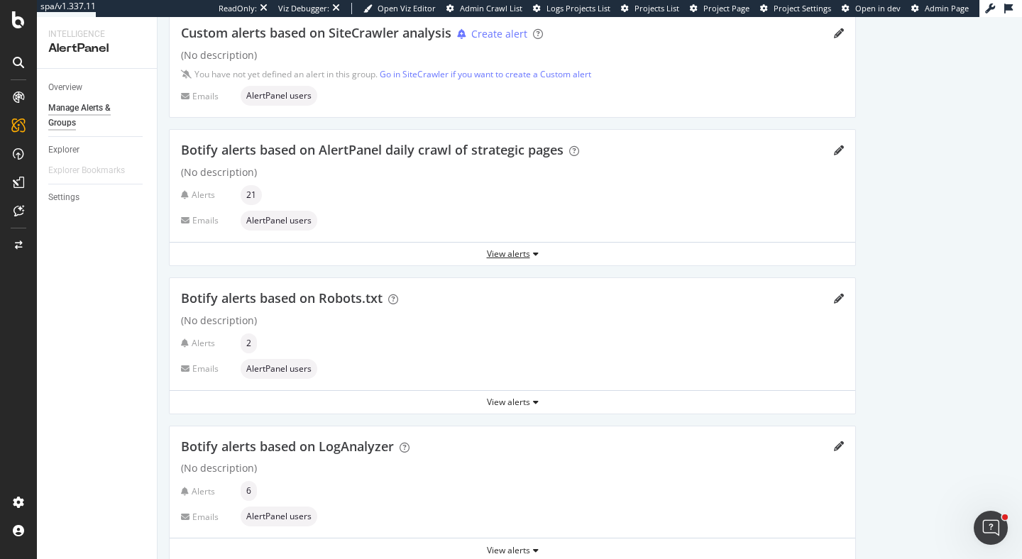
click at [522, 255] on div "View alerts" at bounding box center [513, 254] width 686 height 12
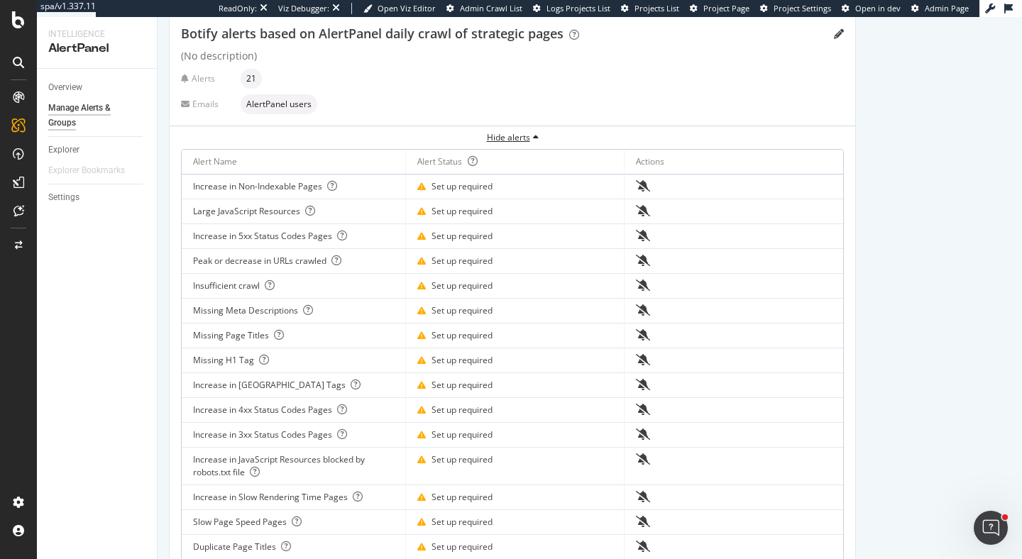
scroll to position [224, 0]
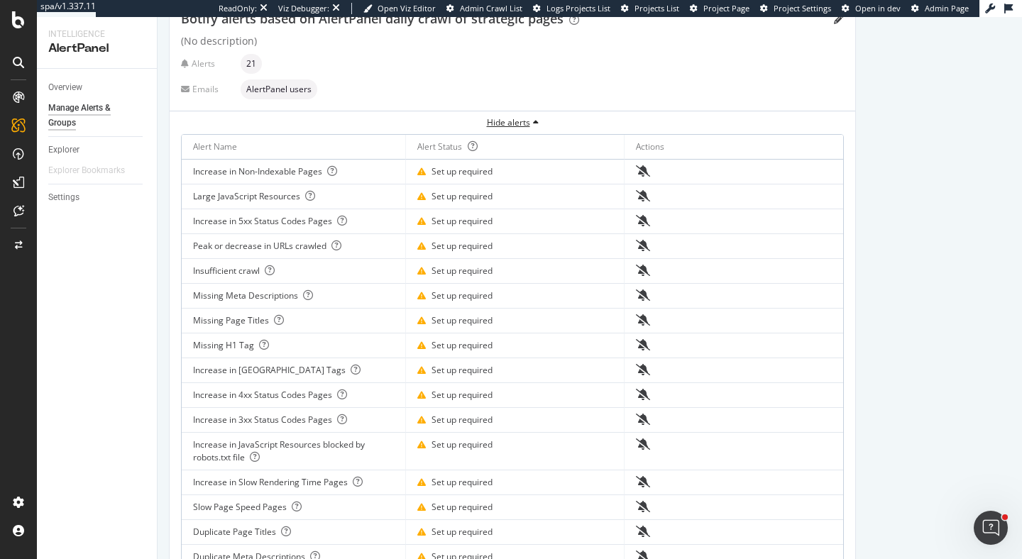
click at [532, 122] on div "Hide alerts" at bounding box center [513, 122] width 686 height 12
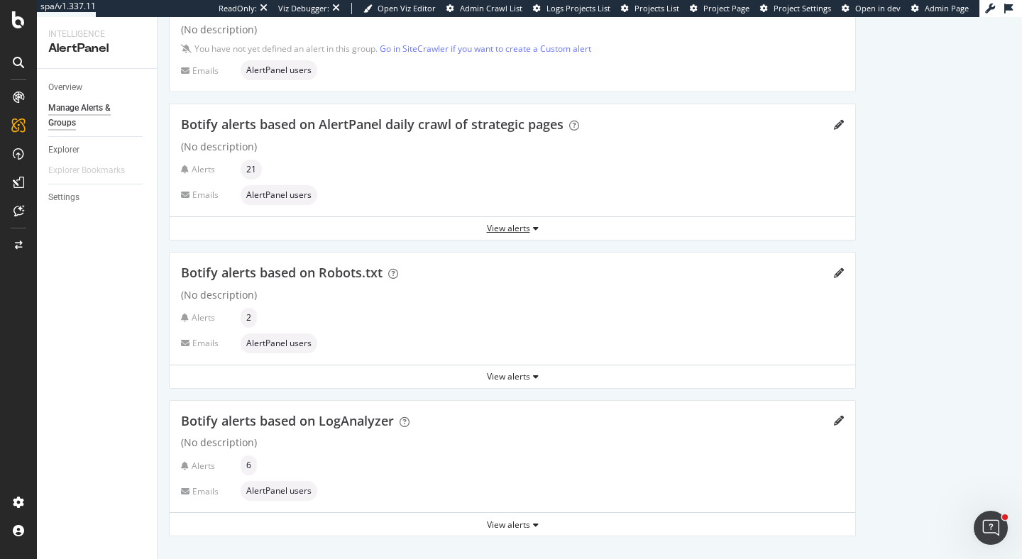
scroll to position [0, 0]
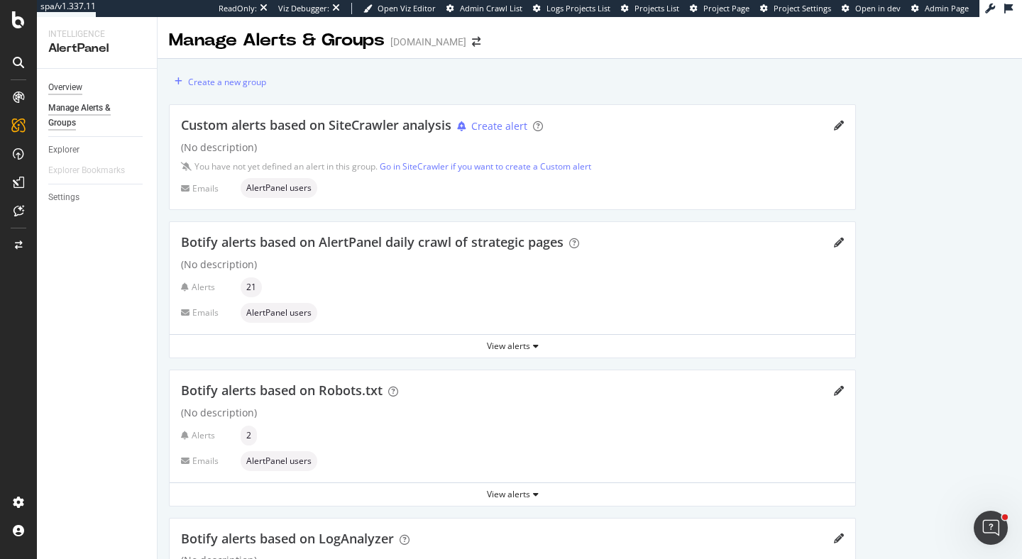
click at [60, 86] on div "Overview" at bounding box center [65, 87] width 34 height 15
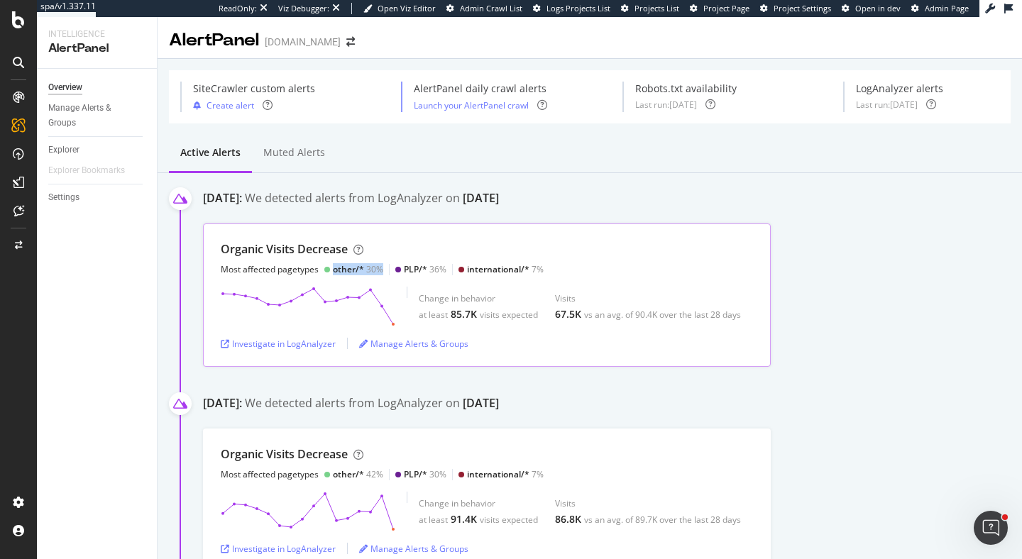
drag, startPoint x: 332, startPoint y: 264, endPoint x: 383, endPoint y: 263, distance: 51.1
click at [384, 263] on div "Most affected pagetypes other/* 30% PLP/* 36% international/* 7%" at bounding box center [382, 269] width 323 height 12
drag, startPoint x: 251, startPoint y: 246, endPoint x: 300, endPoint y: 241, distance: 49.2
click at [305, 244] on div "Organic Visits Decrease" at bounding box center [284, 249] width 127 height 16
click at [21, 22] on icon at bounding box center [18, 19] width 13 height 17
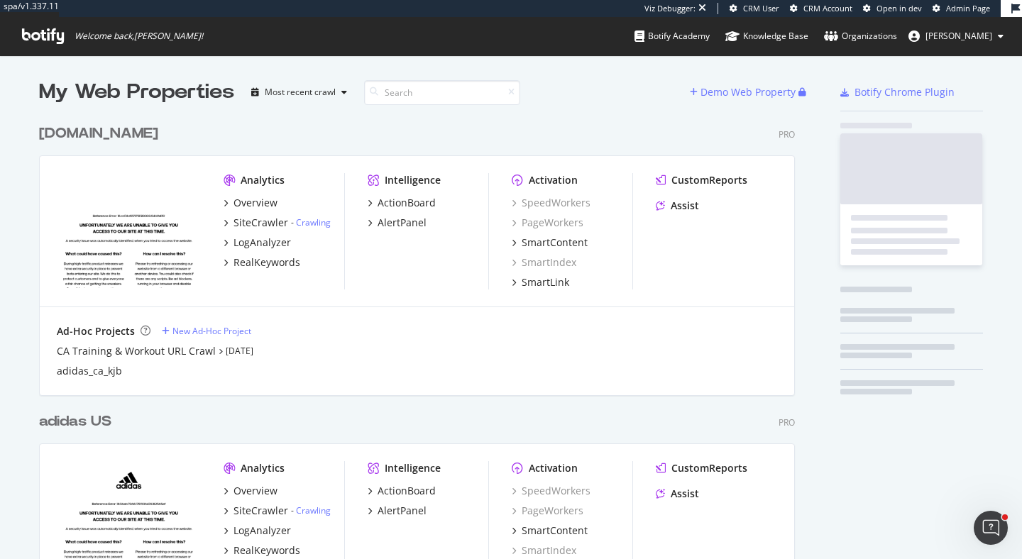
scroll to position [559, 1022]
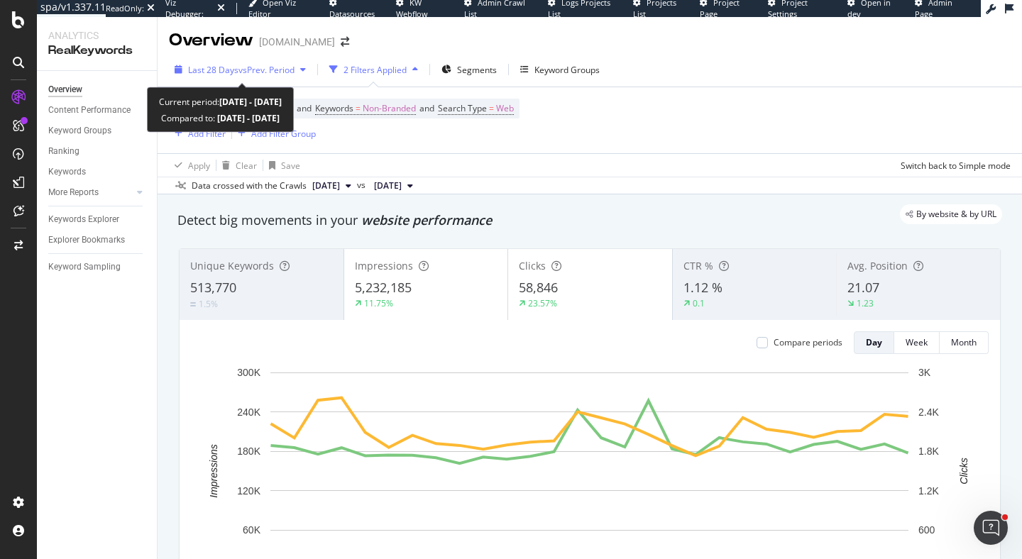
click at [272, 69] on span "vs Prev. Period" at bounding box center [267, 70] width 56 height 12
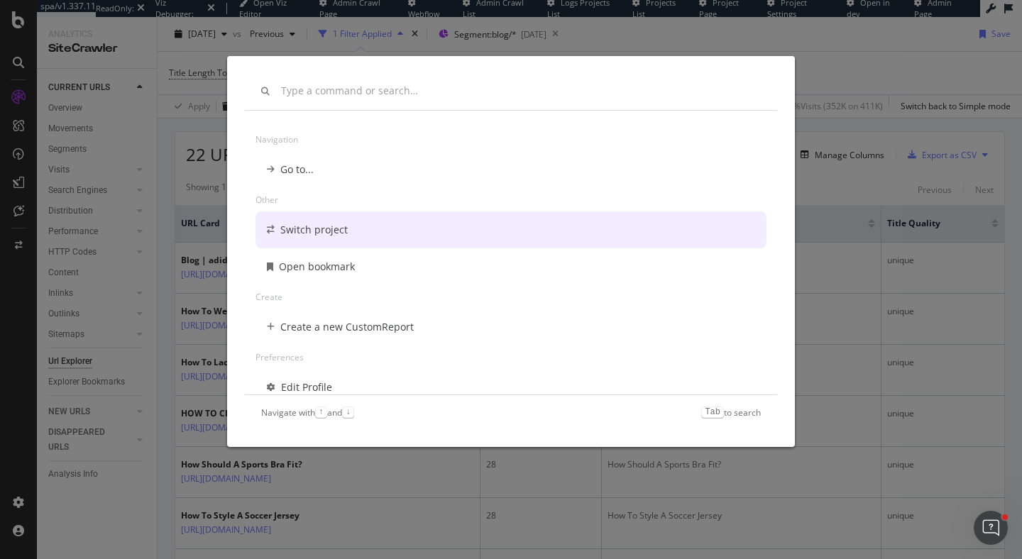
click at [320, 235] on div "Switch project" at bounding box center [313, 230] width 67 height 14
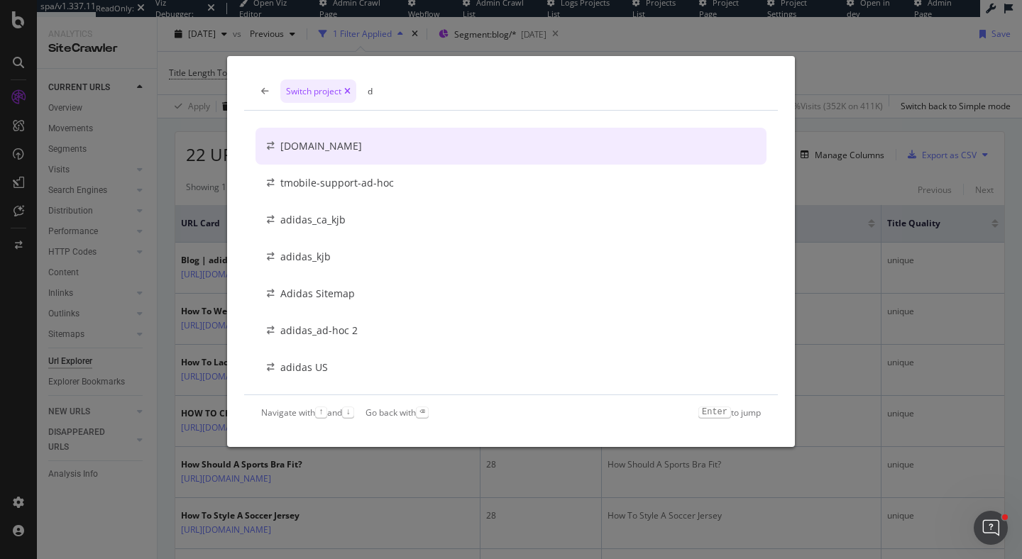
type input "d"
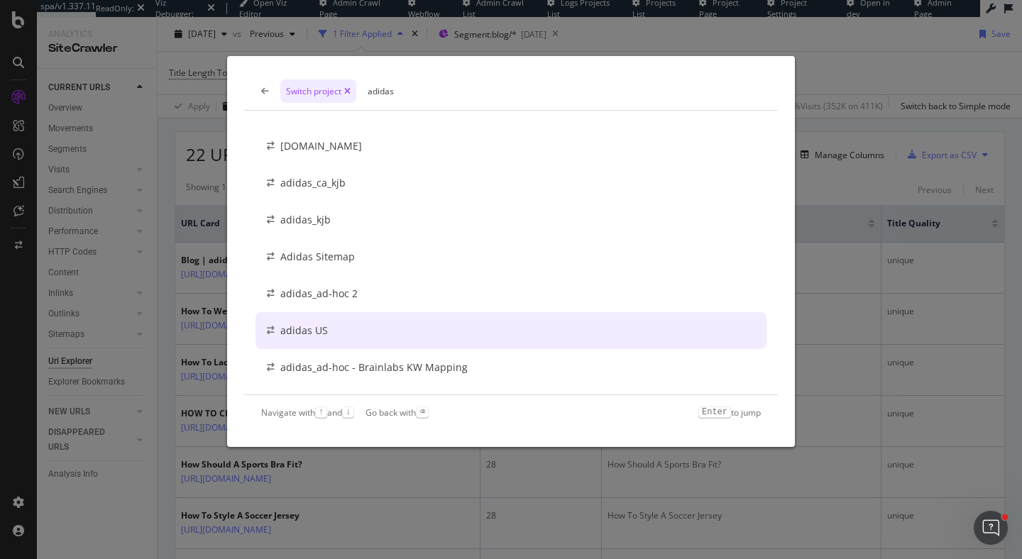
type input "adidas"
click at [323, 327] on div "adidas US" at bounding box center [304, 331] width 48 height 14
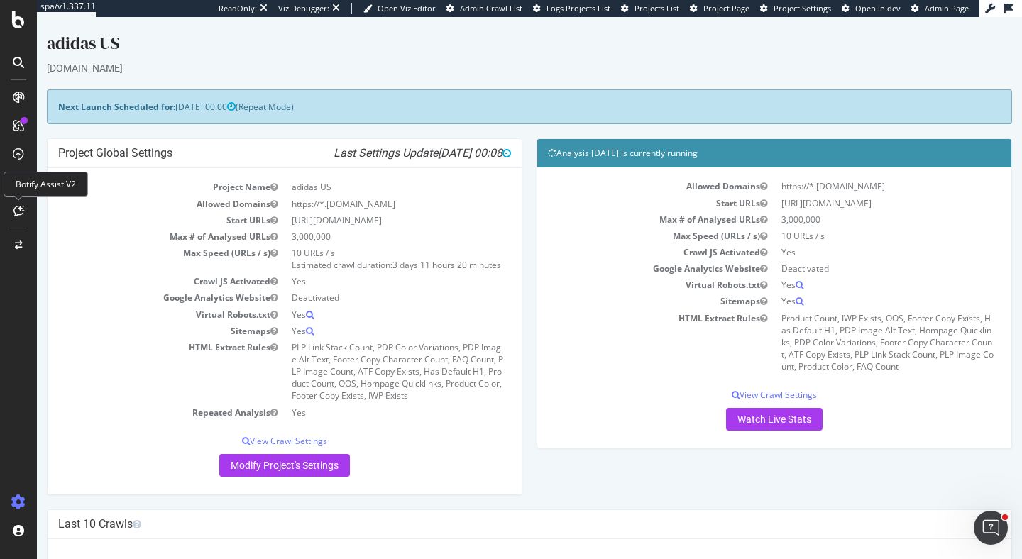
click at [18, 211] on icon at bounding box center [18, 210] width 11 height 11
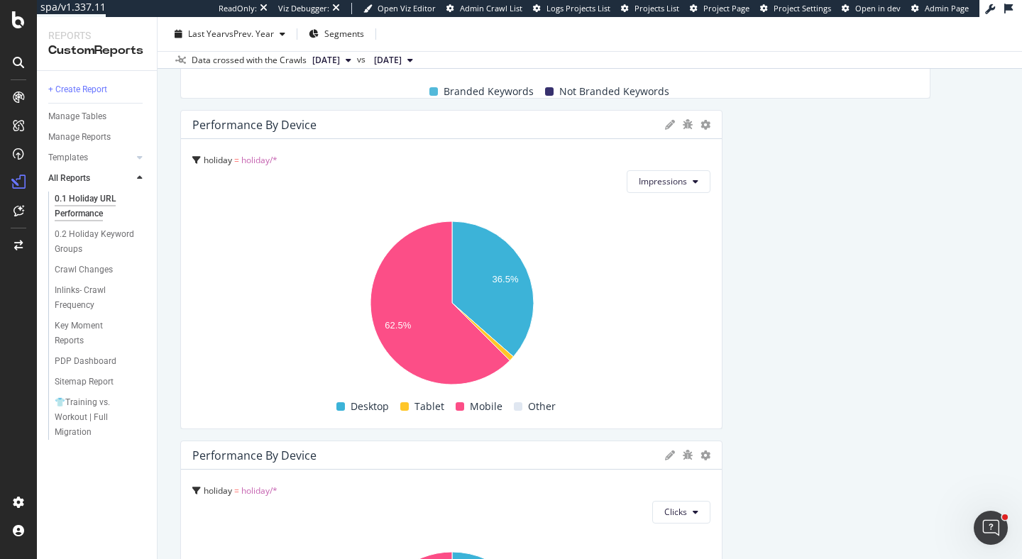
scroll to position [1056, 0]
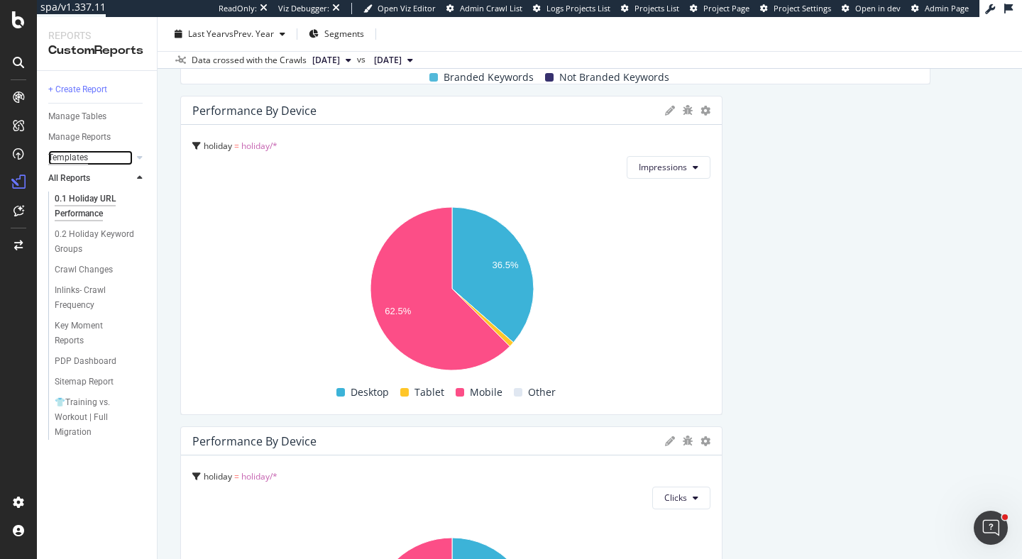
click at [82, 155] on div "Templates" at bounding box center [68, 158] width 40 height 15
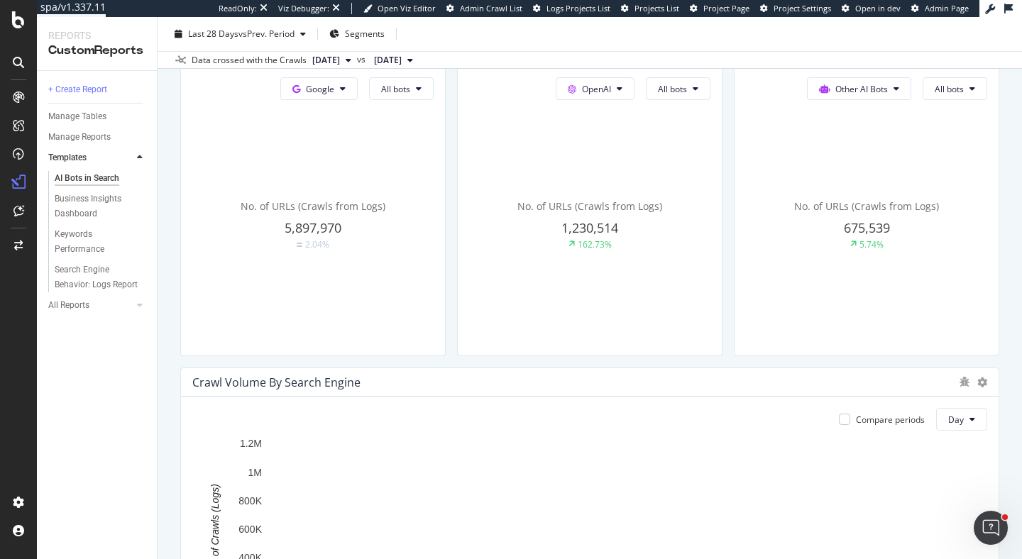
scroll to position [406, 0]
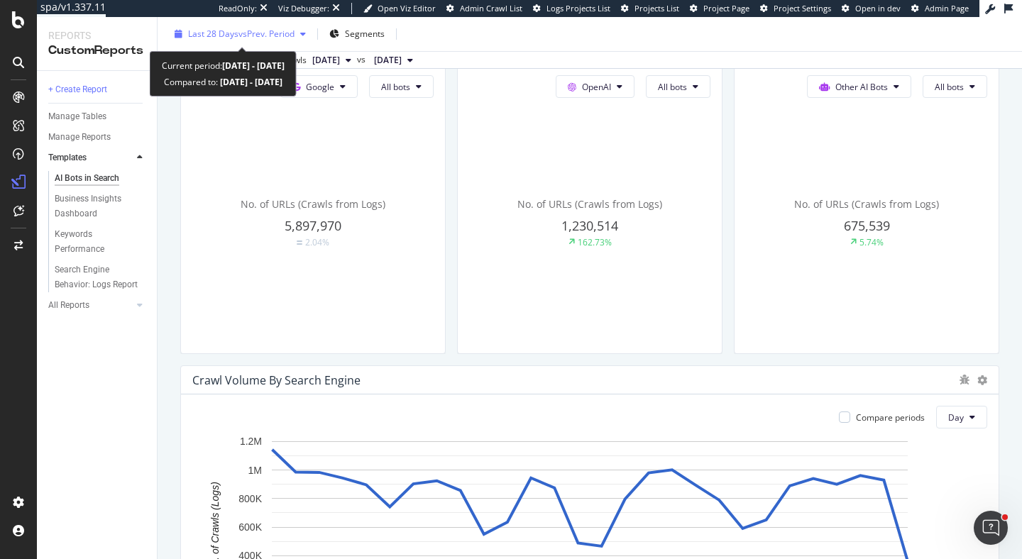
click at [269, 34] on span "vs Prev. Period" at bounding box center [267, 34] width 56 height 12
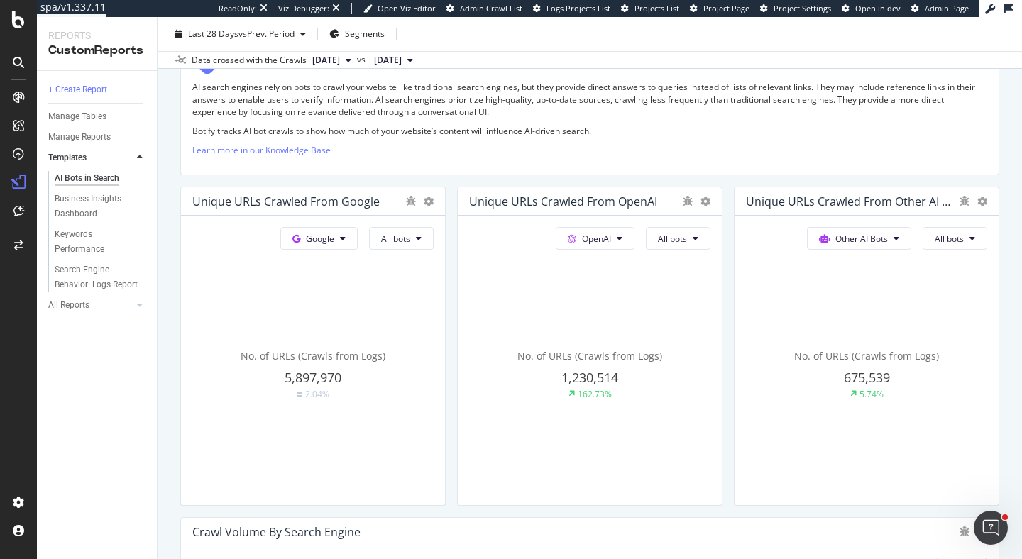
scroll to position [293, 0]
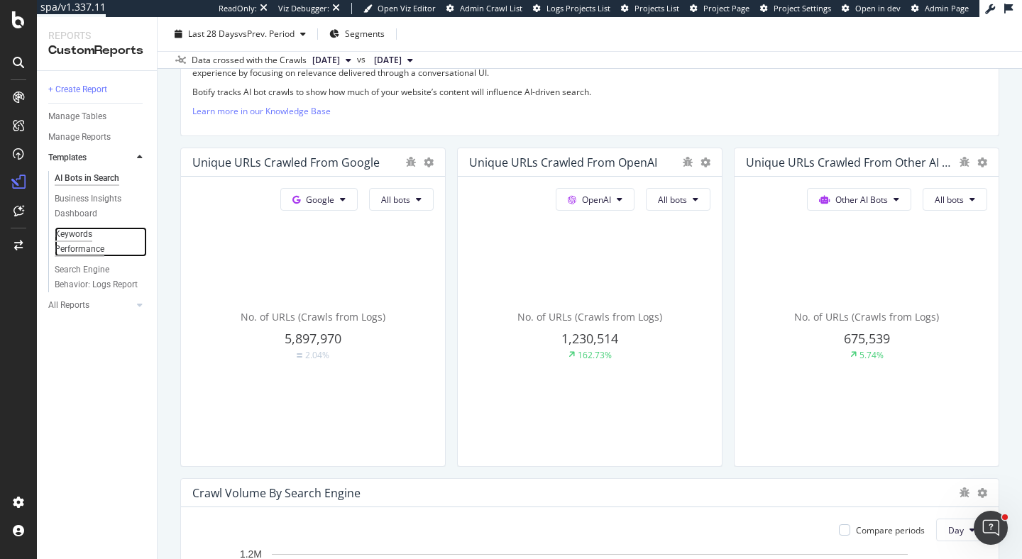
click at [74, 239] on div "Keywords Performance" at bounding box center [95, 242] width 80 height 30
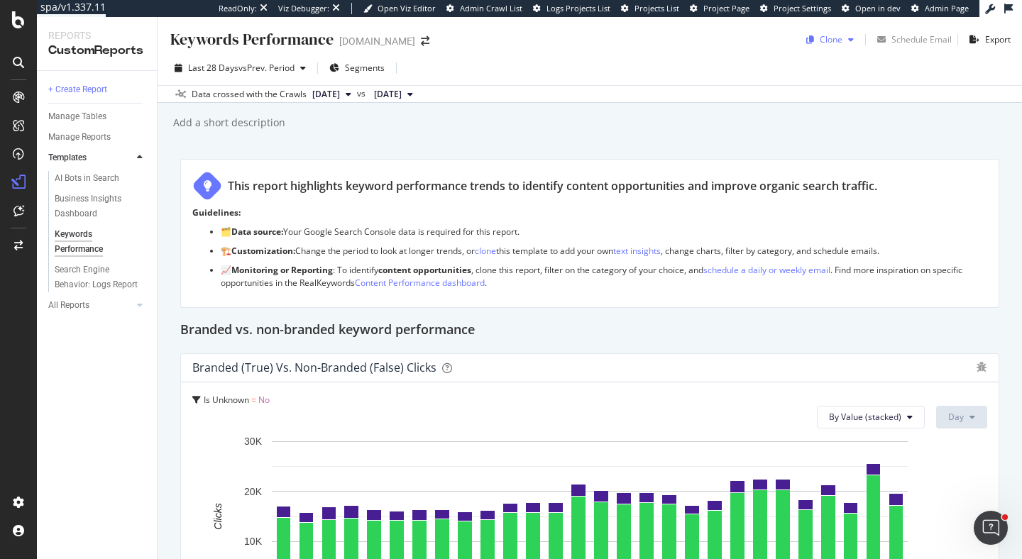
click at [850, 40] on icon "button" at bounding box center [851, 40] width 6 height 9
click at [674, 153] on div "Keywords Performance Keywords Performance adidas.ca Clone Schedule Email Export…" at bounding box center [590, 288] width 865 height 542
click at [58, 304] on div "All Reports" at bounding box center [68, 305] width 41 height 15
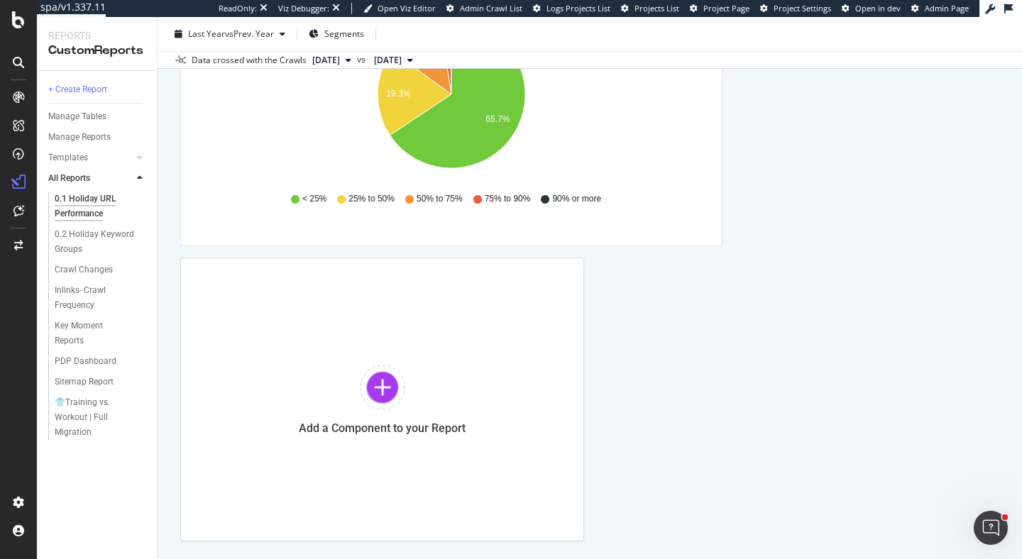
scroll to position [3123, 0]
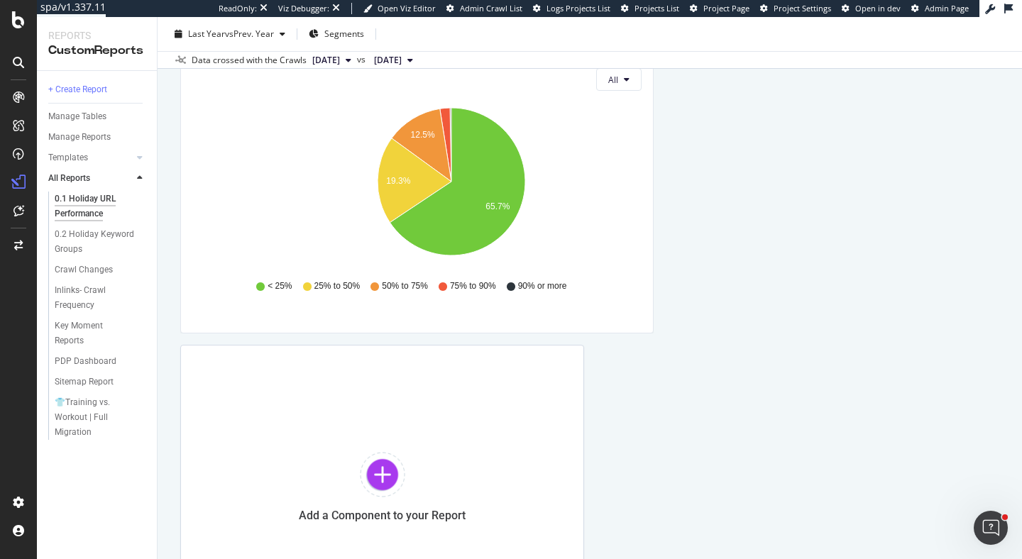
scroll to position [2792, 0]
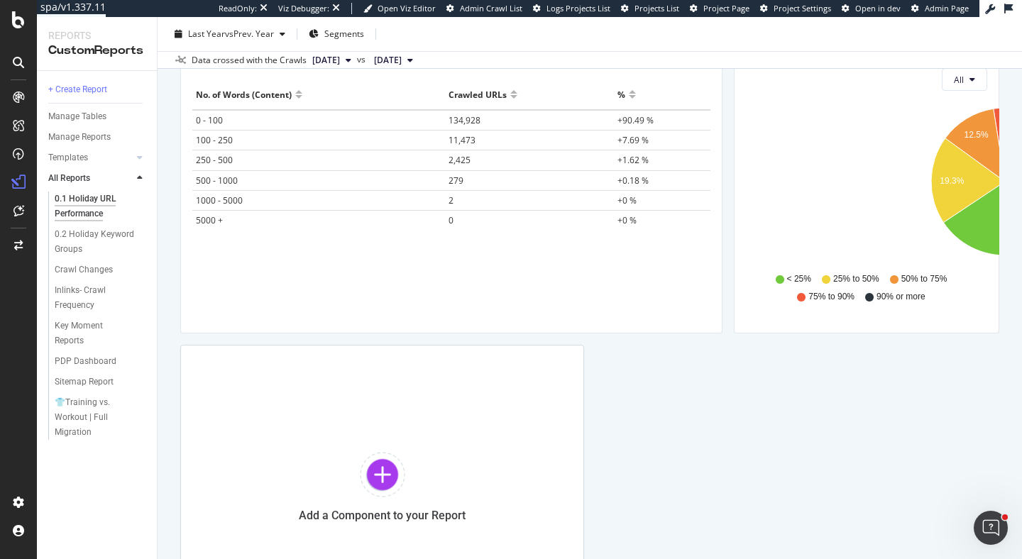
drag, startPoint x: 721, startPoint y: 182, endPoint x: 342, endPoint y: 178, distance: 379.9
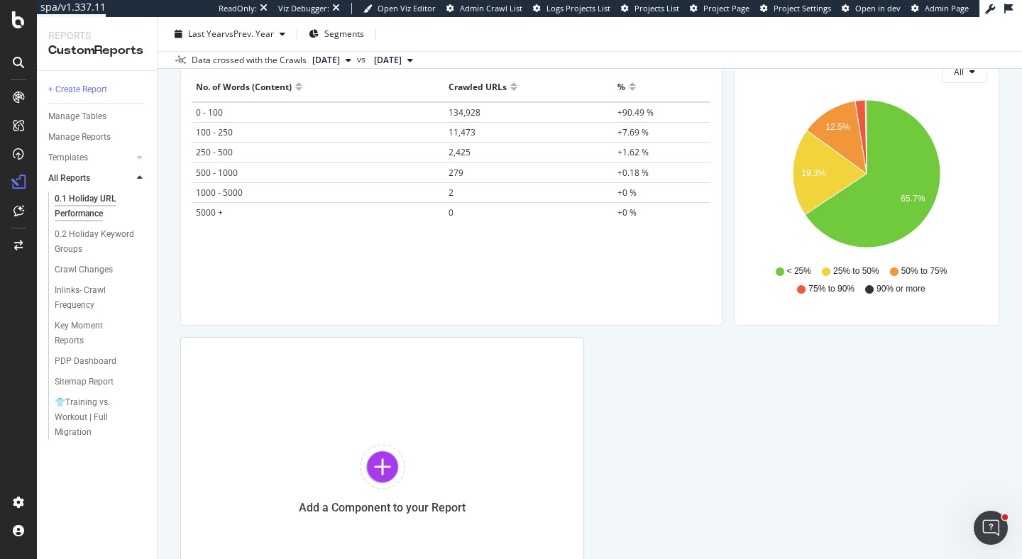
scroll to position [2800, 0]
click at [380, 456] on div at bounding box center [382, 466] width 45 height 45
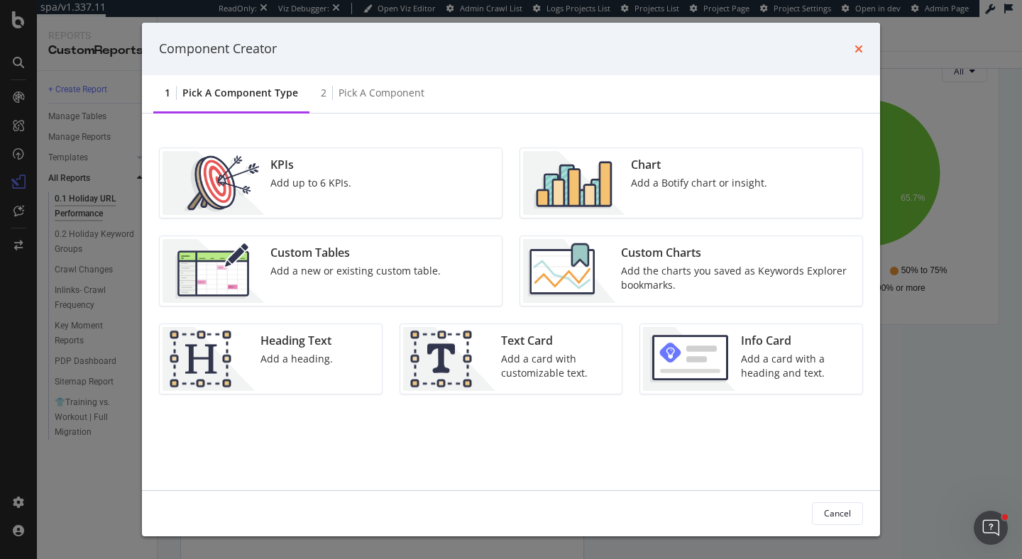
click at [857, 50] on icon "times" at bounding box center [859, 48] width 9 height 11
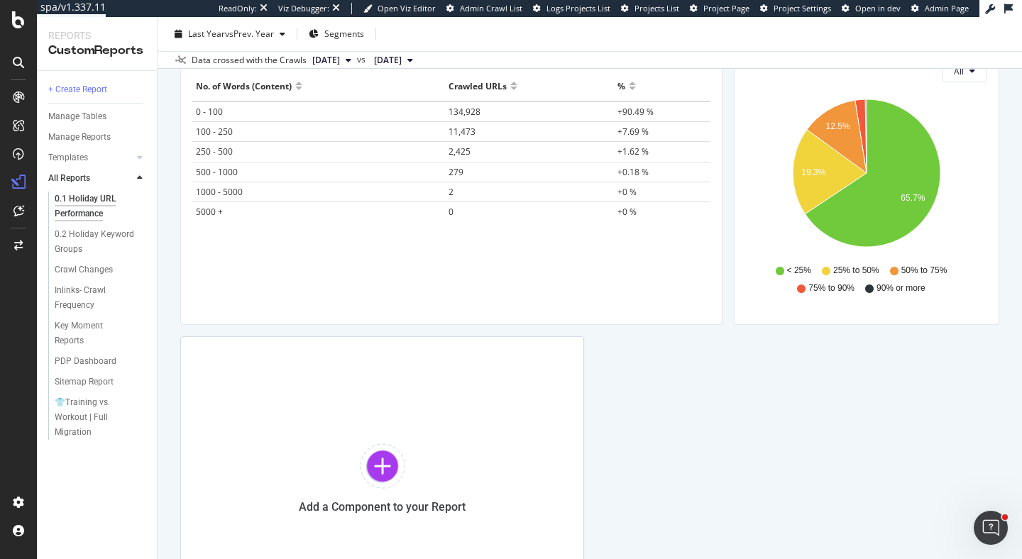
click at [138, 178] on icon at bounding box center [140, 178] width 6 height 9
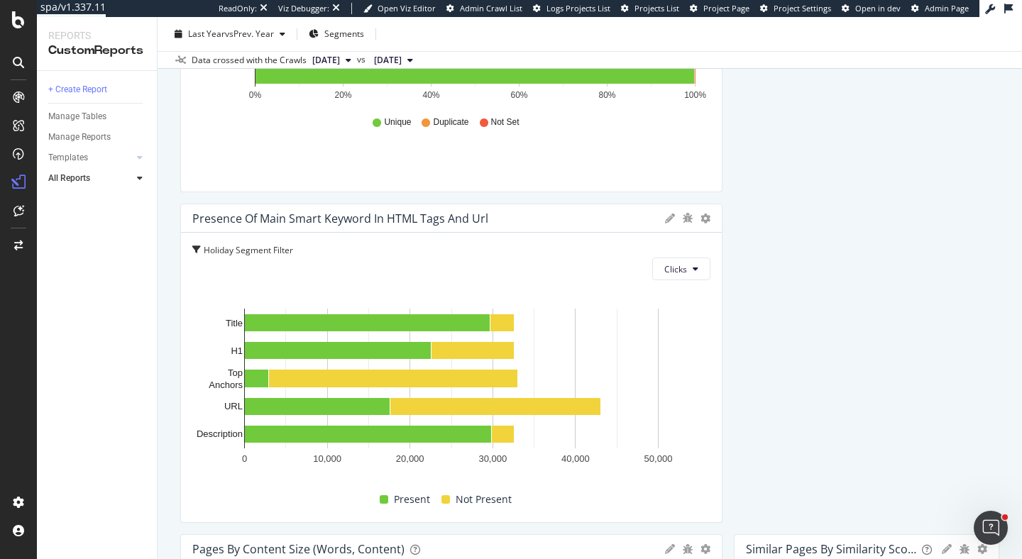
scroll to position [2223, 0]
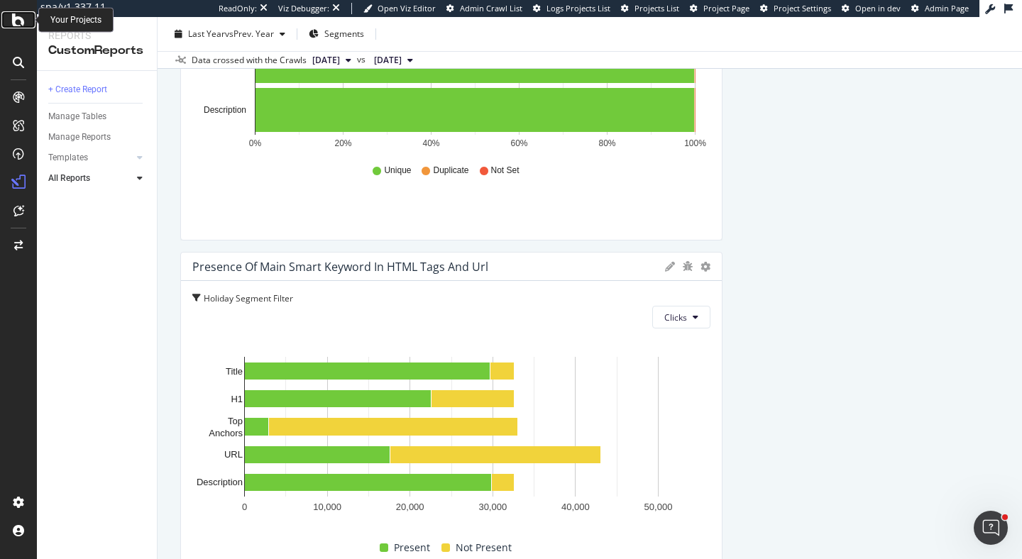
click at [20, 23] on icon at bounding box center [18, 19] width 13 height 17
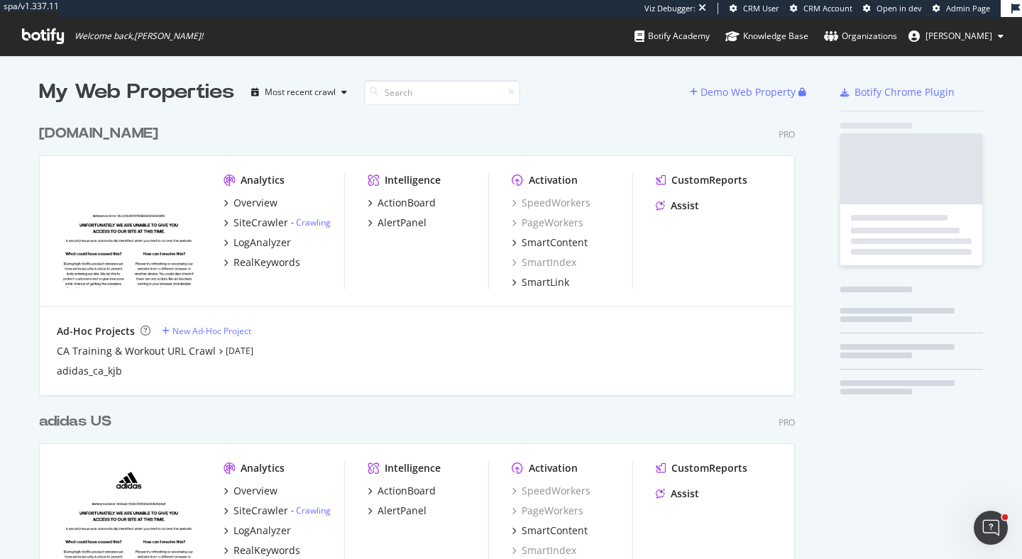
scroll to position [622, 768]
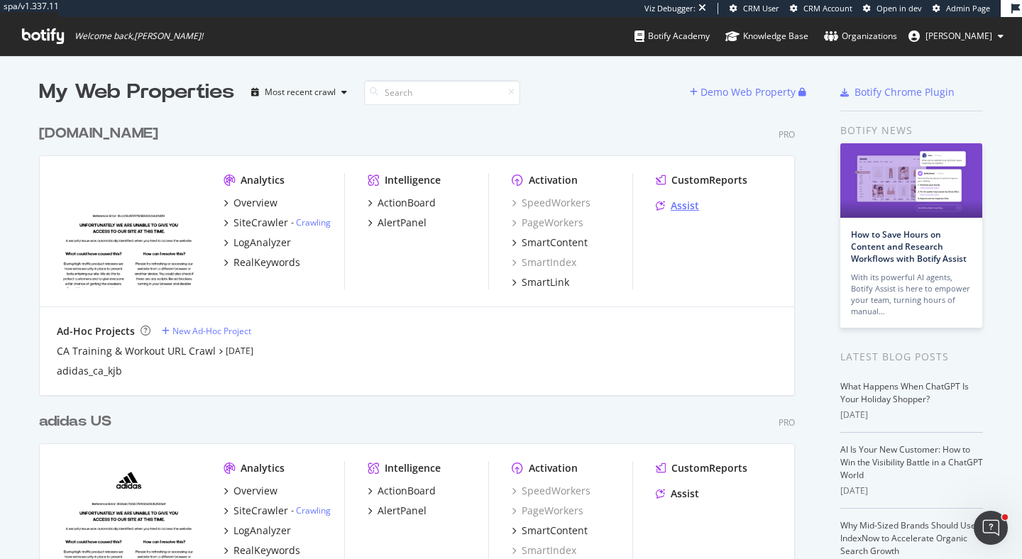
click at [681, 206] on div "Assist" at bounding box center [685, 206] width 28 height 14
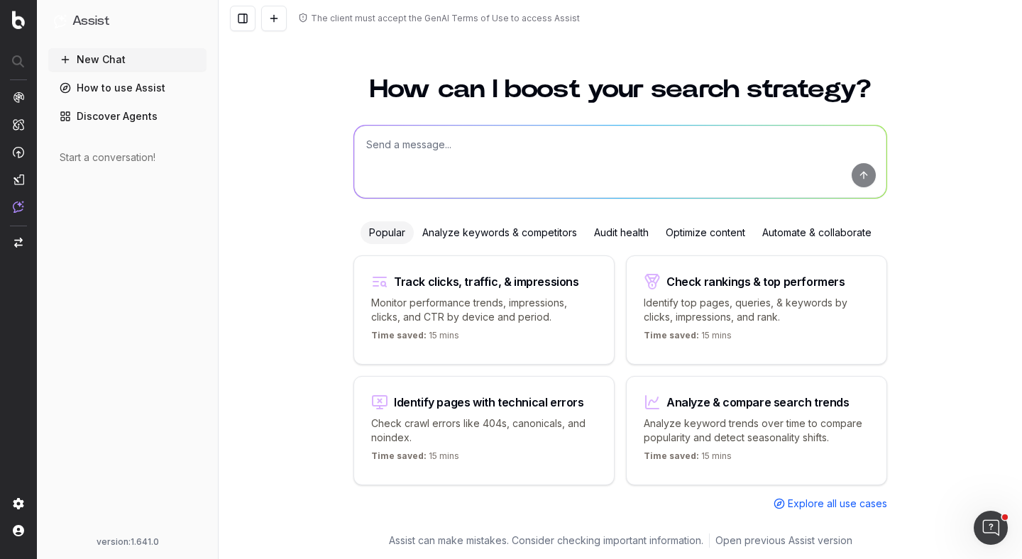
click at [687, 230] on div "Optimize content" at bounding box center [705, 233] width 97 height 23
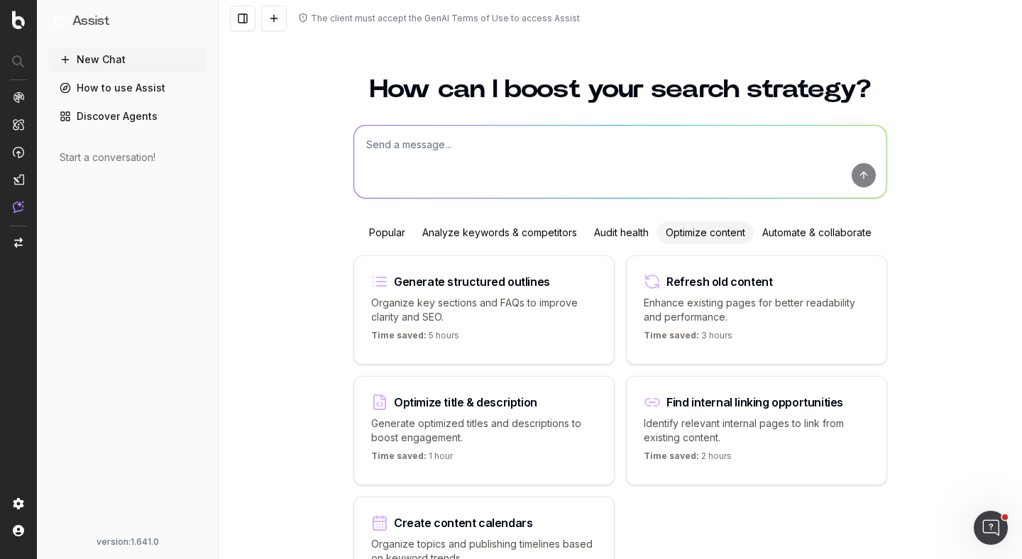
scroll to position [112, 0]
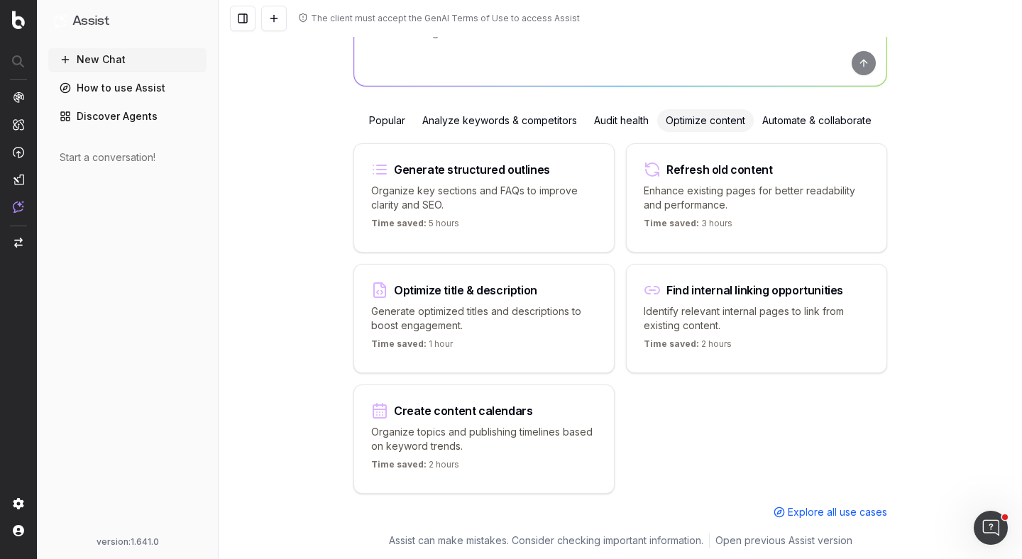
click at [609, 121] on div "Audit health" at bounding box center [622, 120] width 72 height 23
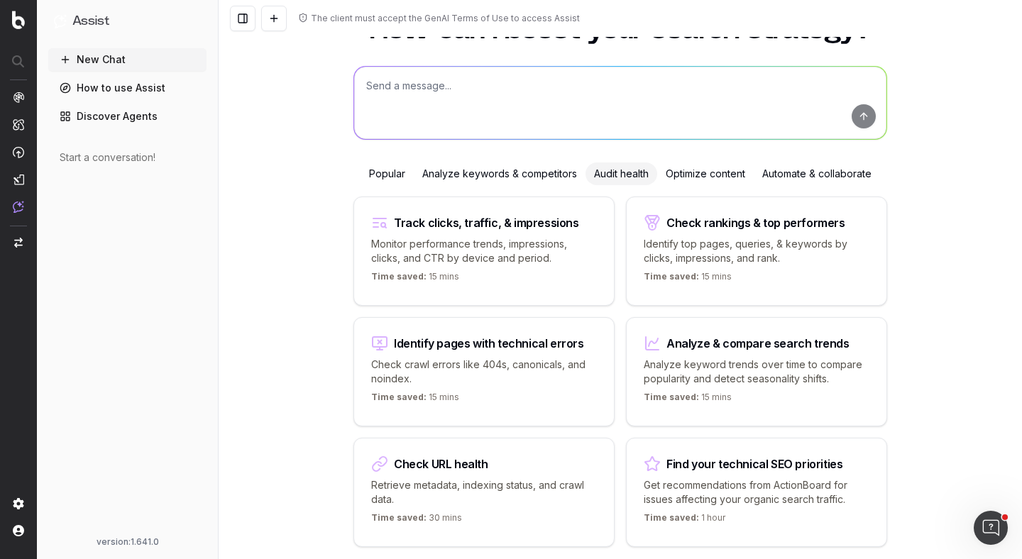
scroll to position [0, 0]
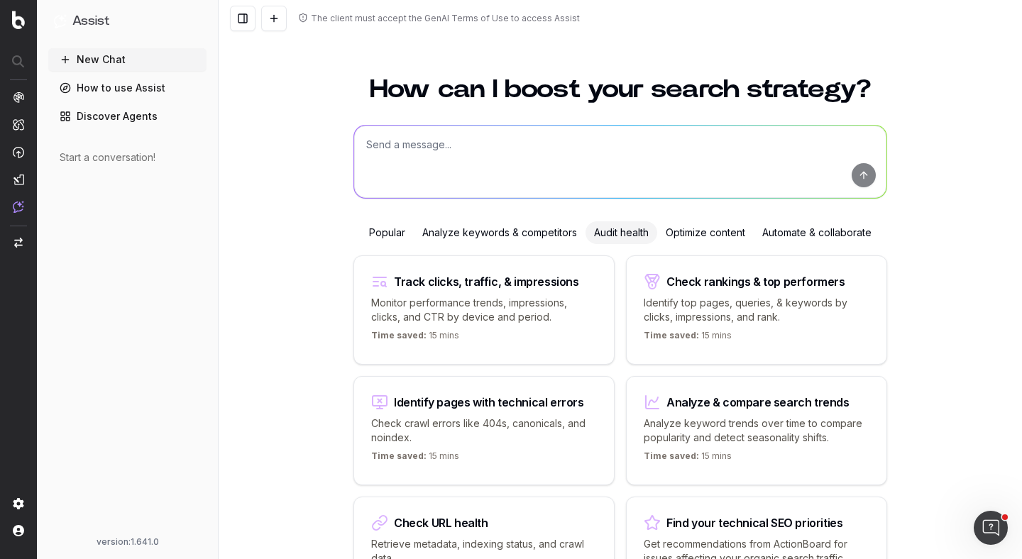
click at [92, 87] on link "How to use Assist" at bounding box center [127, 88] width 158 height 23
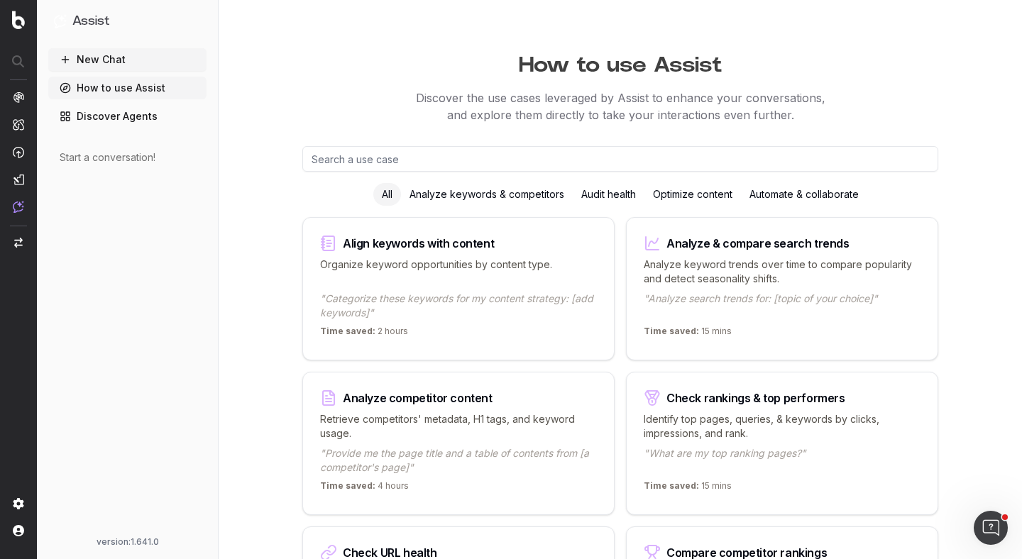
click at [105, 116] on link "Discover Agents" at bounding box center [127, 116] width 158 height 23
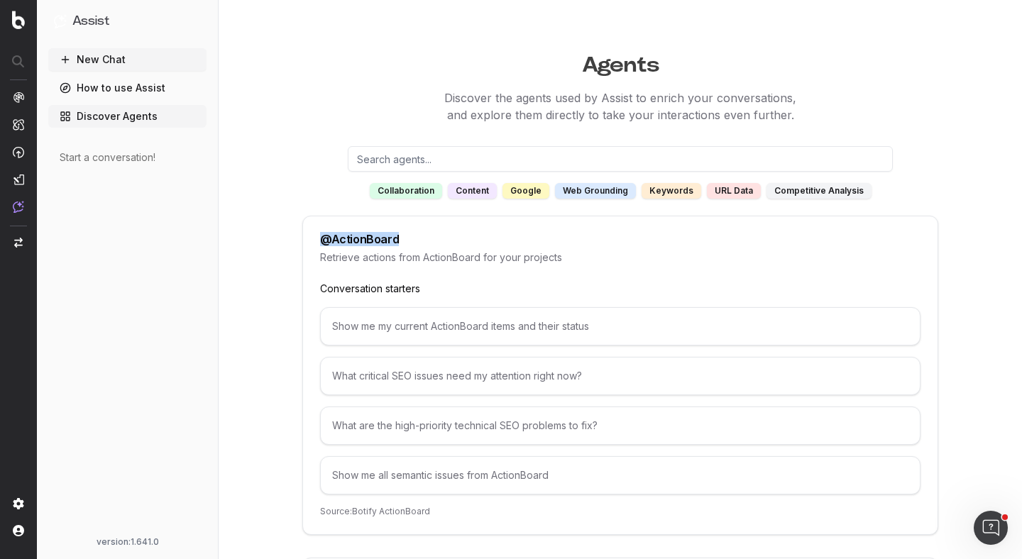
drag, startPoint x: 423, startPoint y: 237, endPoint x: 293, endPoint y: 235, distance: 130.7
click at [172, 61] on button "New Chat" at bounding box center [127, 59] width 158 height 23
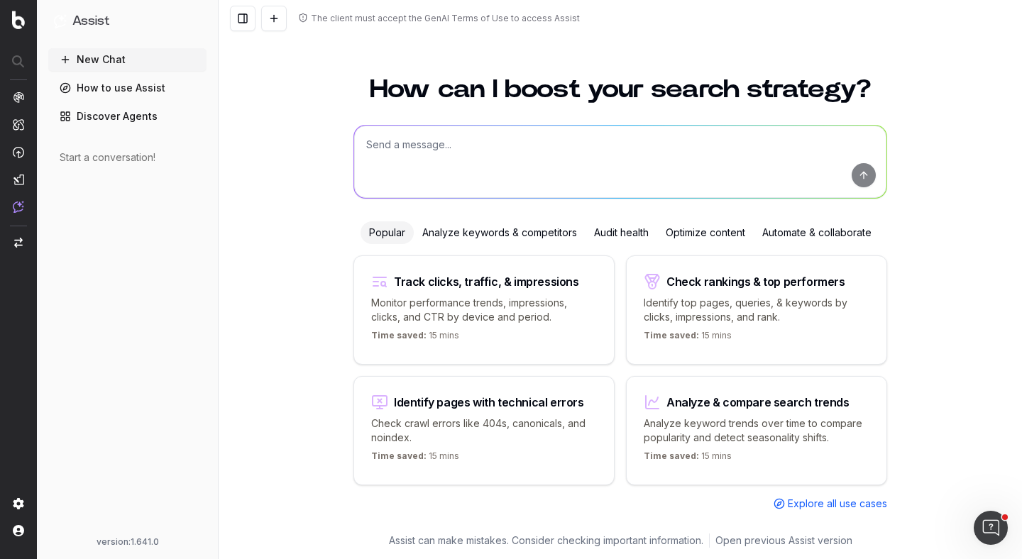
click at [416, 161] on textarea at bounding box center [620, 162] width 533 height 72
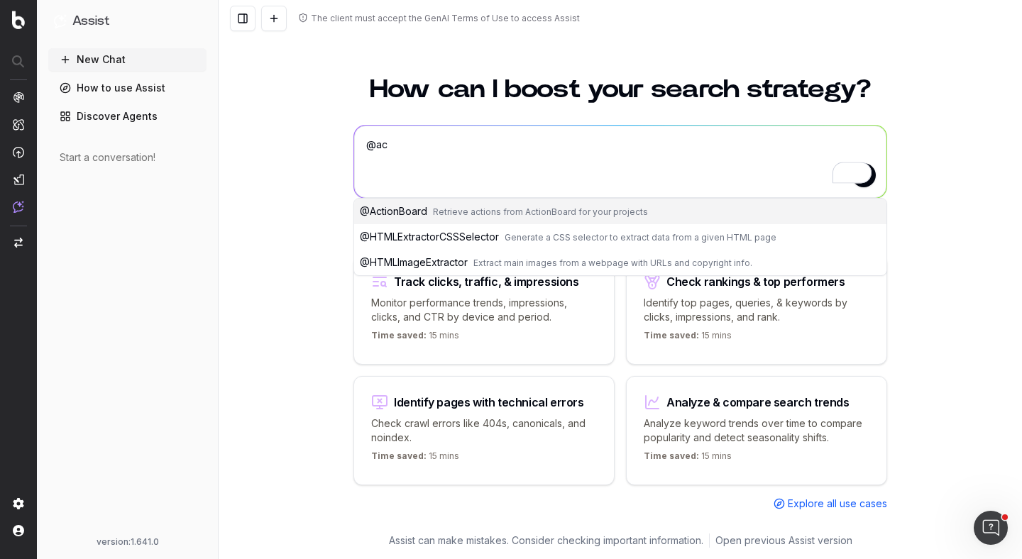
click at [454, 217] on span "Retrieve actions from ActionBoard for your projects" at bounding box center [540, 212] width 215 height 11
type textarea "@ActionBoard"
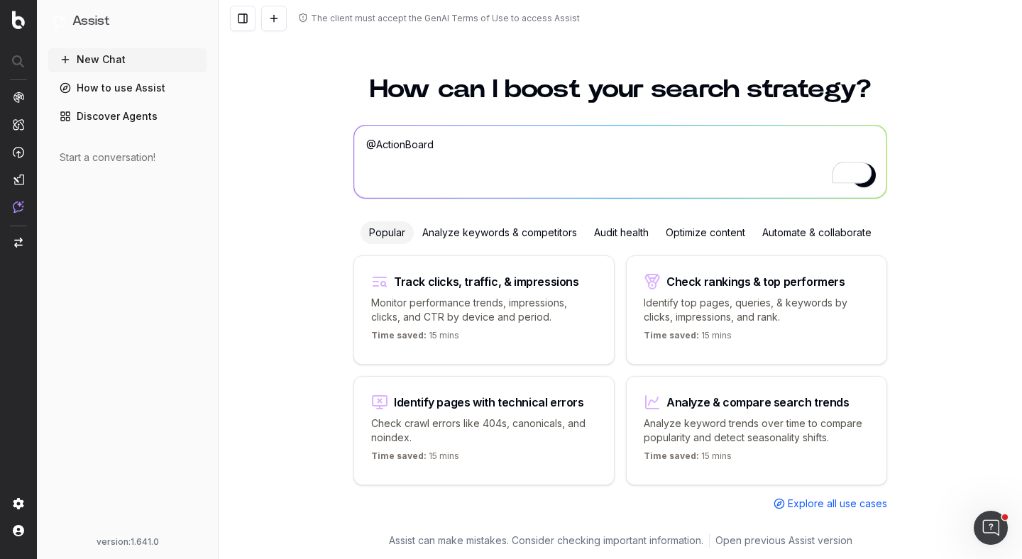
click at [121, 112] on link "Discover Agents" at bounding box center [127, 116] width 158 height 23
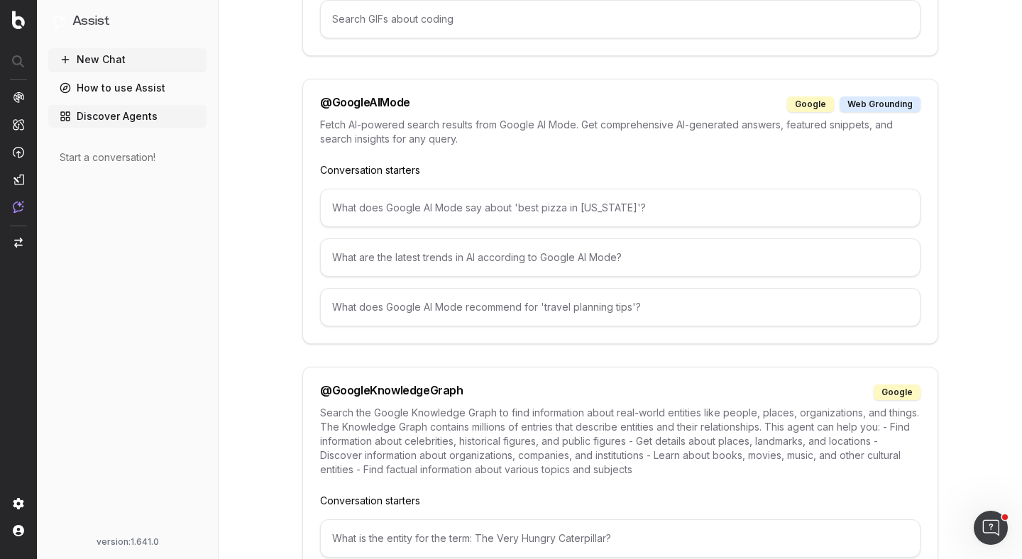
scroll to position [1328, 0]
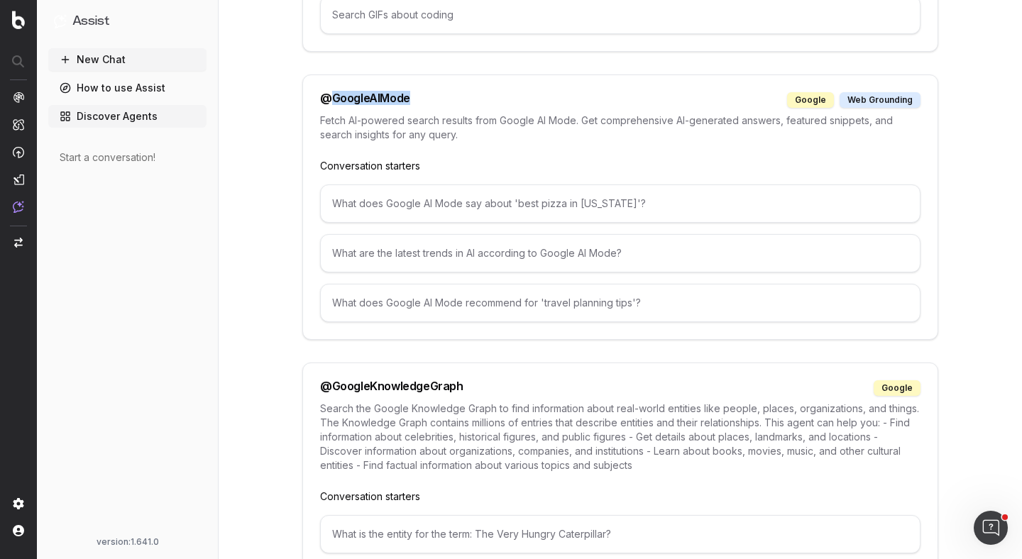
drag, startPoint x: 333, startPoint y: 96, endPoint x: 425, endPoint y: 98, distance: 92.3
click at [427, 99] on div "@ GoogleAIMode google web grounding" at bounding box center [620, 100] width 601 height 16
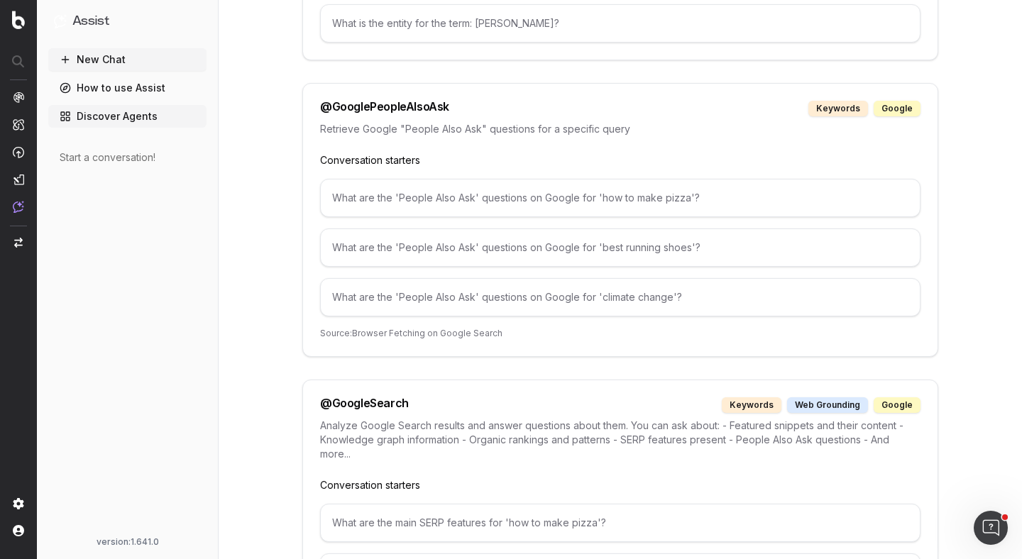
scroll to position [1892, 0]
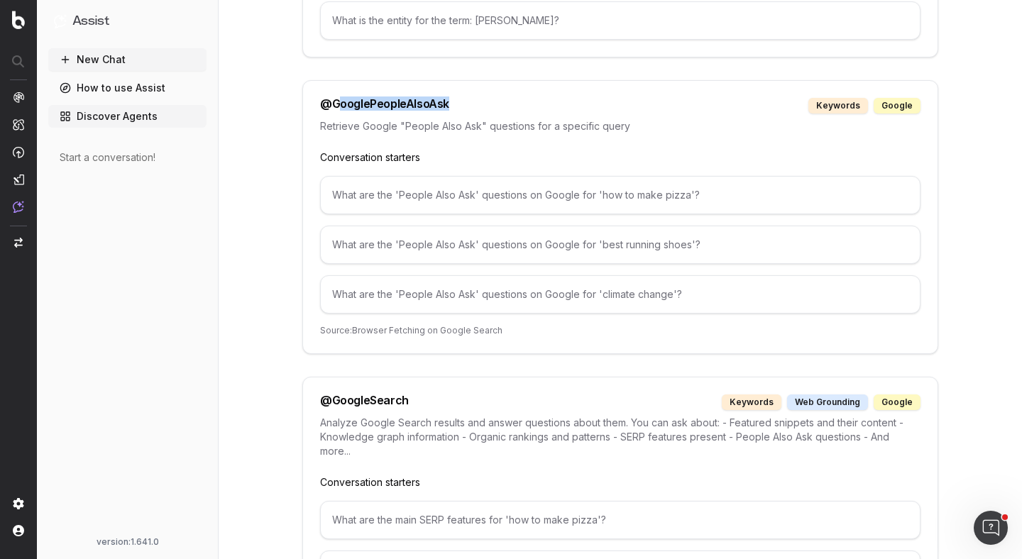
drag, startPoint x: 337, startPoint y: 102, endPoint x: 471, endPoint y: 107, distance: 134.3
click at [471, 108] on div "@ GooglePeopleAlsoAsk keywords google" at bounding box center [620, 106] width 601 height 16
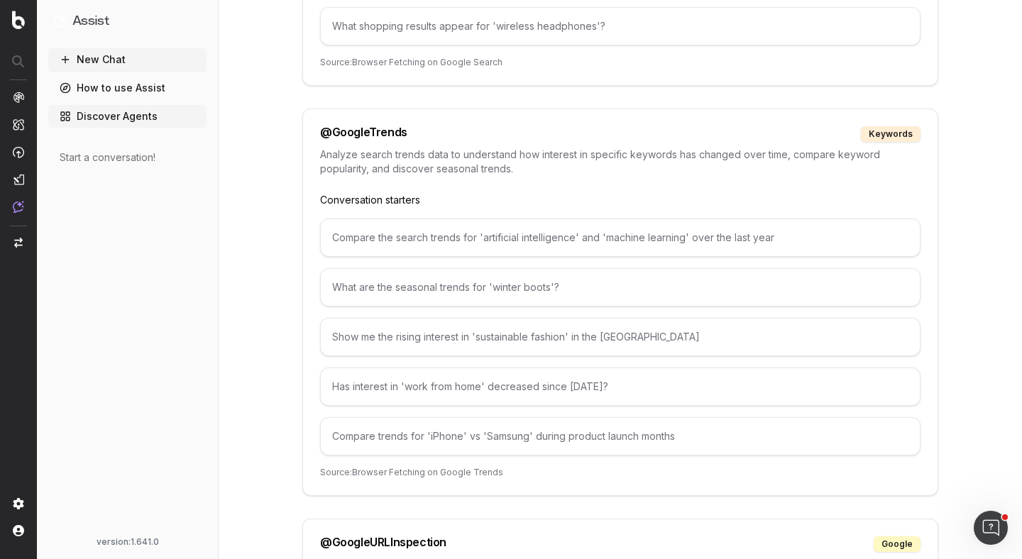
scroll to position [2592, 0]
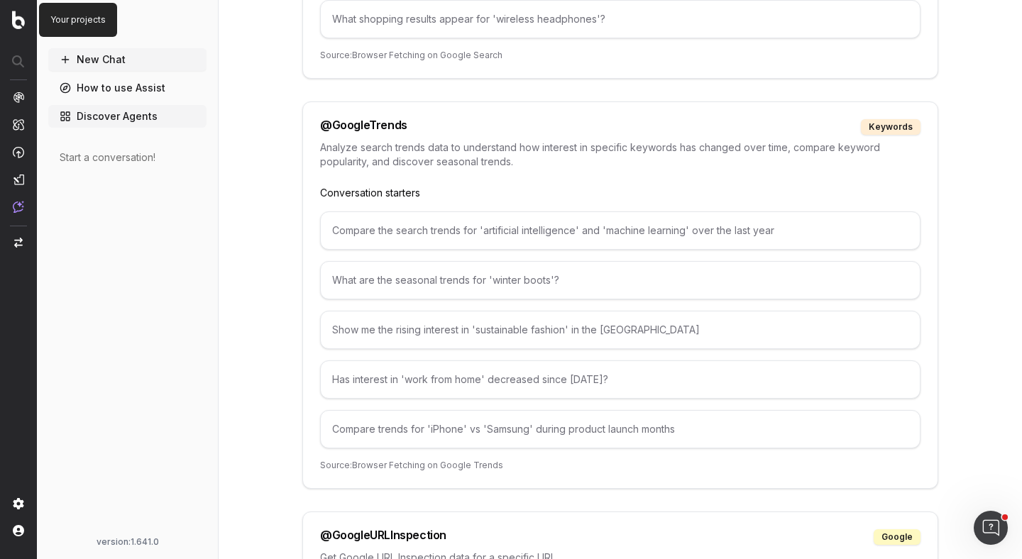
click at [23, 21] on img at bounding box center [18, 20] width 13 height 18
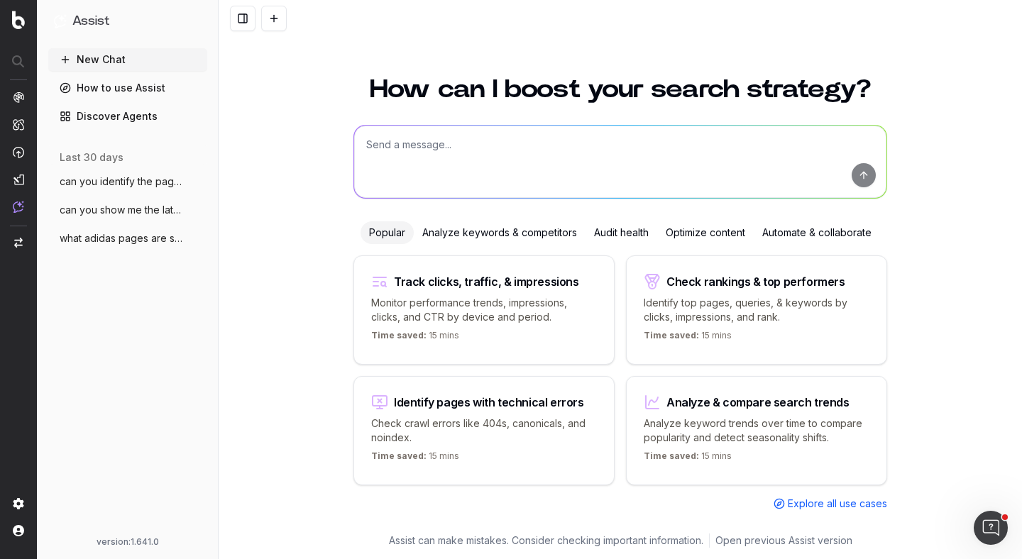
click at [98, 241] on span "what adidas pages are showing up in chat" at bounding box center [122, 238] width 125 height 14
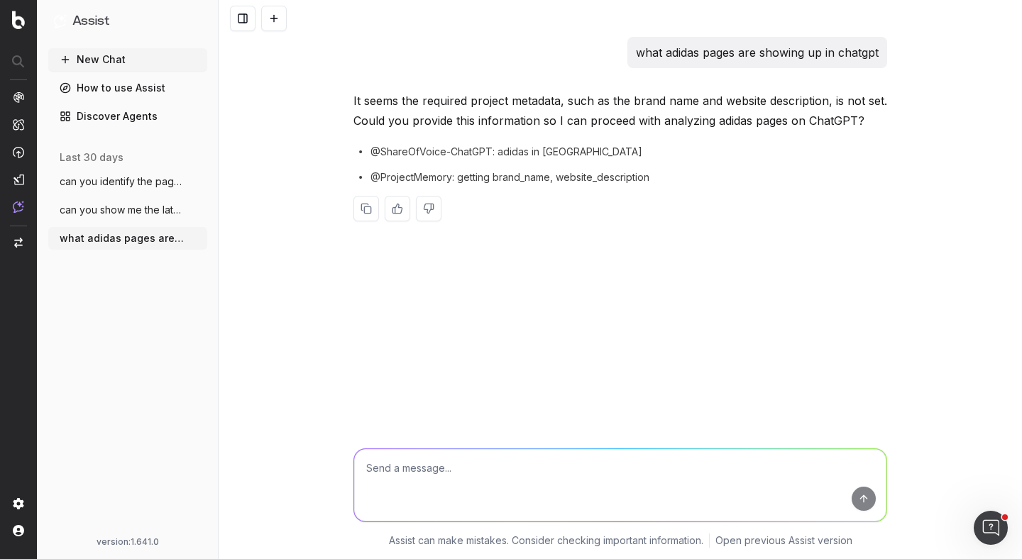
click at [131, 207] on span "can you show me the latest trends for me" at bounding box center [122, 210] width 125 height 14
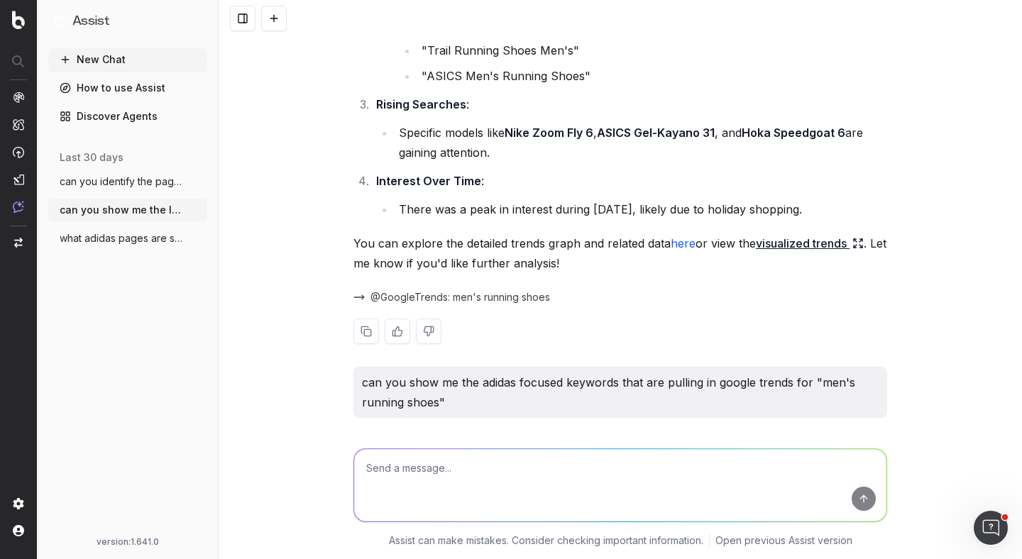
scroll to position [540, 0]
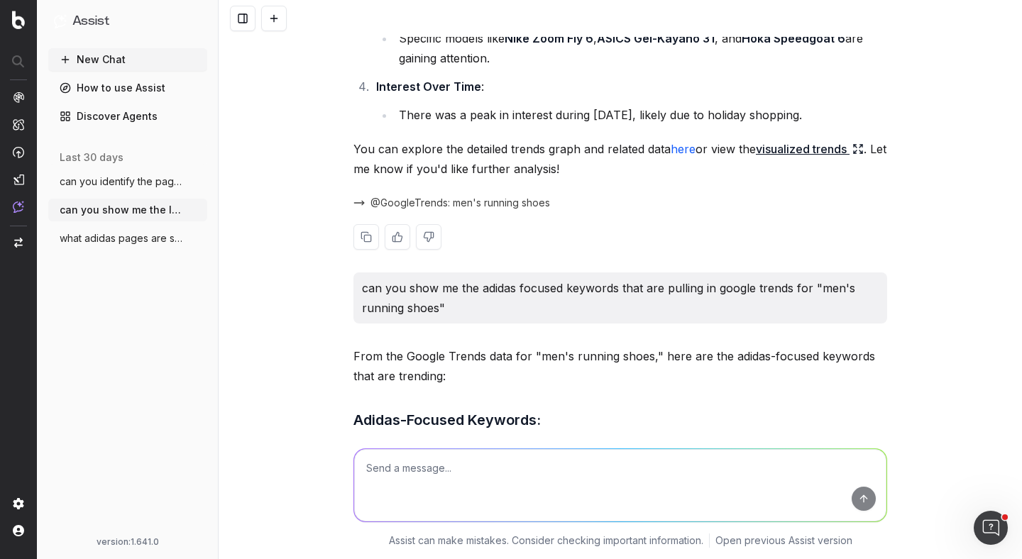
click at [442, 204] on span "@GoogleTrends: men's running shoes" at bounding box center [461, 203] width 180 height 14
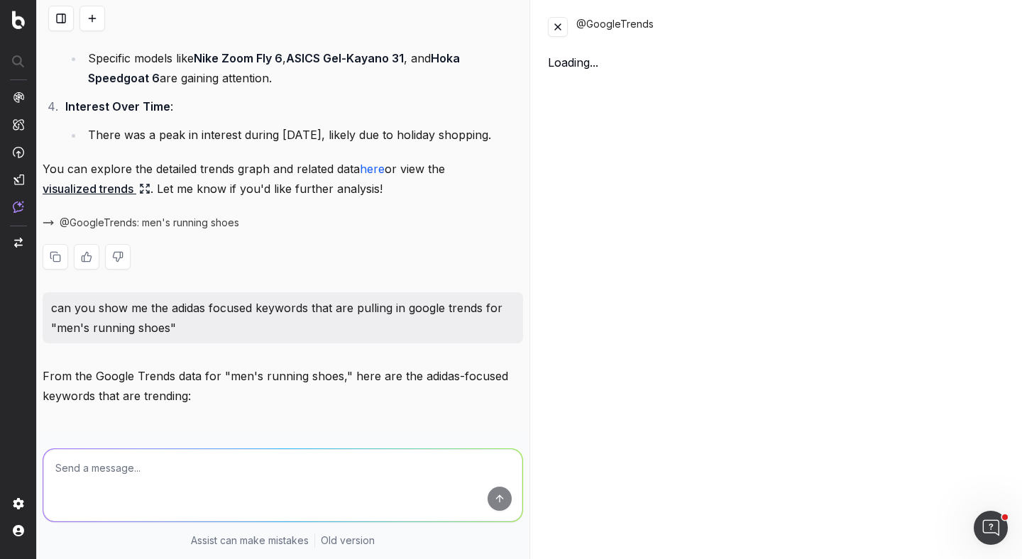
scroll to position [559, 0]
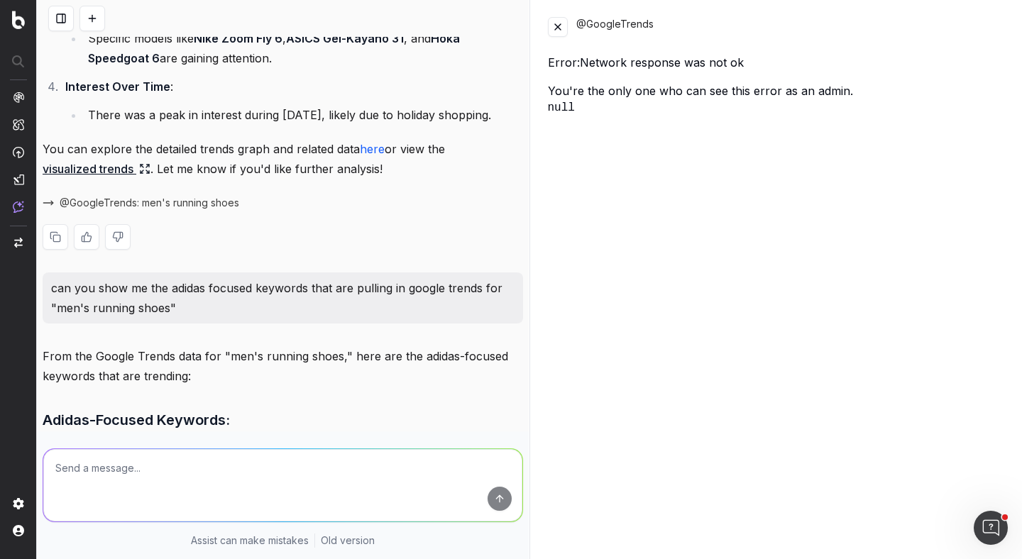
click at [378, 156] on link "here" at bounding box center [372, 149] width 25 height 14
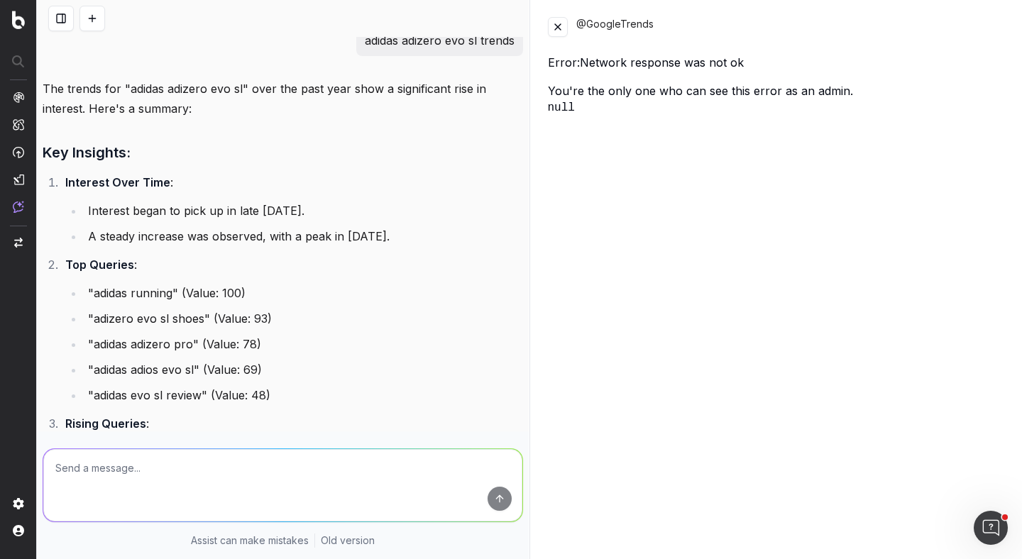
scroll to position [1294, 0]
drag, startPoint x: 377, startPoint y: 59, endPoint x: 486, endPoint y: 70, distance: 109.2
click at [486, 55] on div "adidas adizero evo sl trends" at bounding box center [439, 39] width 167 height 31
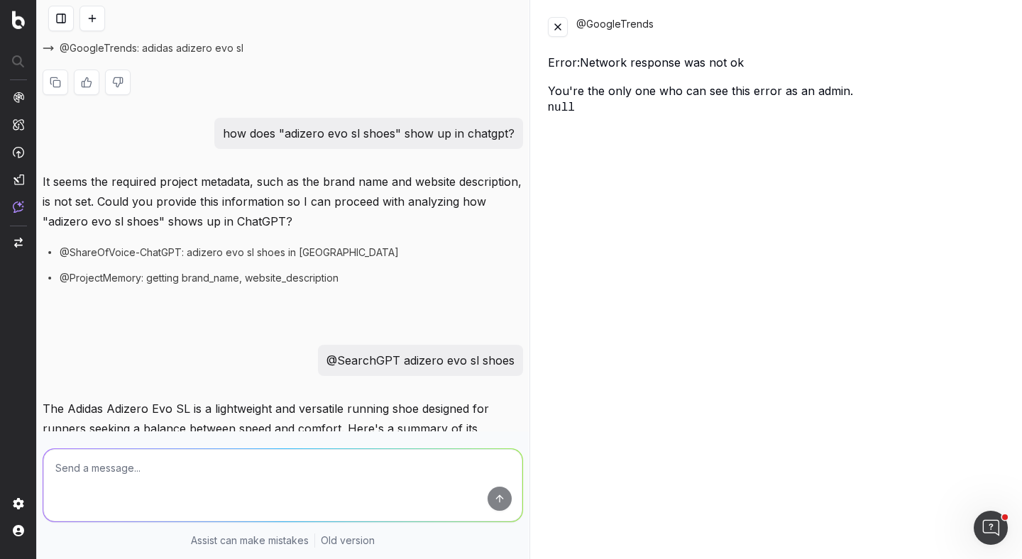
scroll to position [1960, 0]
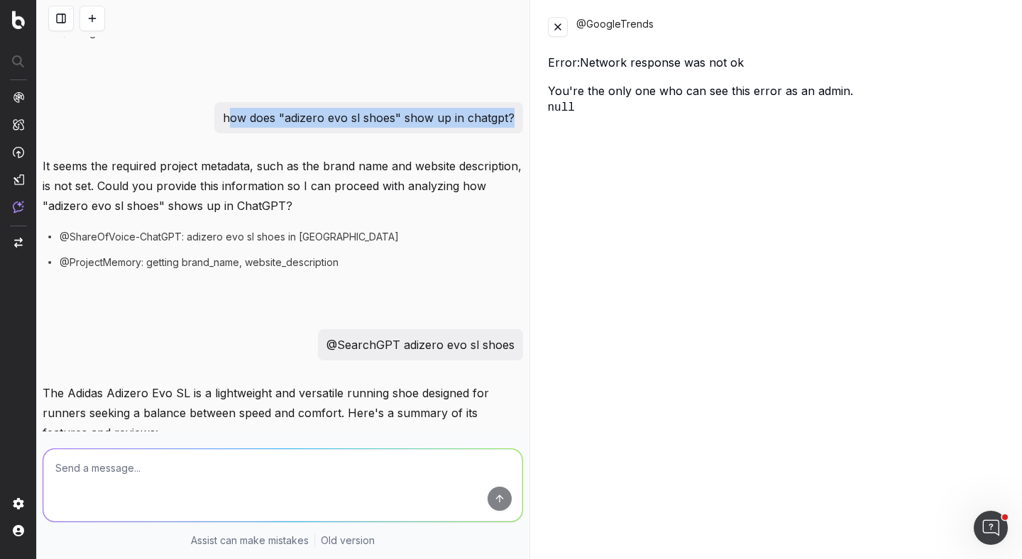
drag, startPoint x: 234, startPoint y: 132, endPoint x: 503, endPoint y: 151, distance: 270.5
click at [503, 133] on div "how does "adizero evo sl shoes" show up in chatgpt?" at bounding box center [368, 117] width 309 height 31
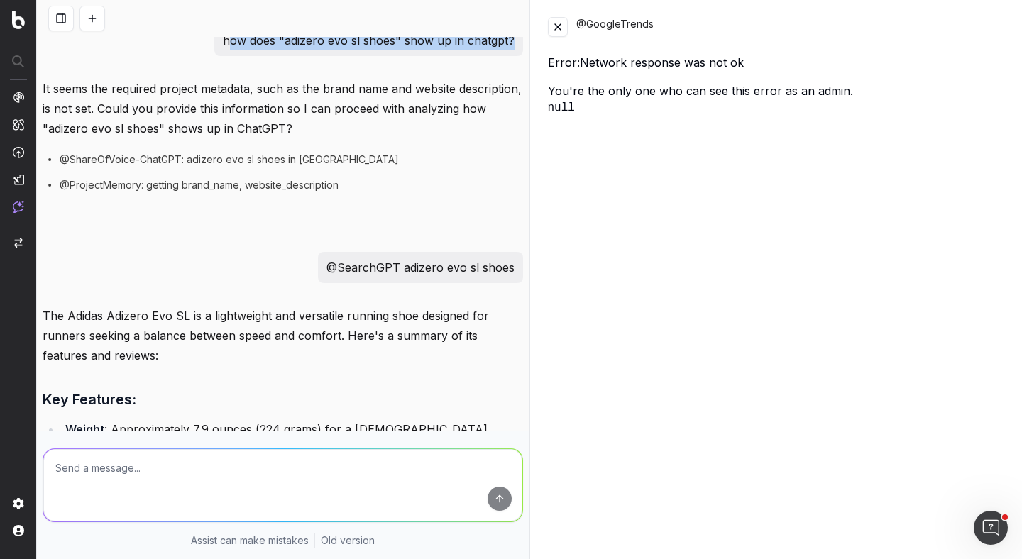
scroll to position [2041, 0]
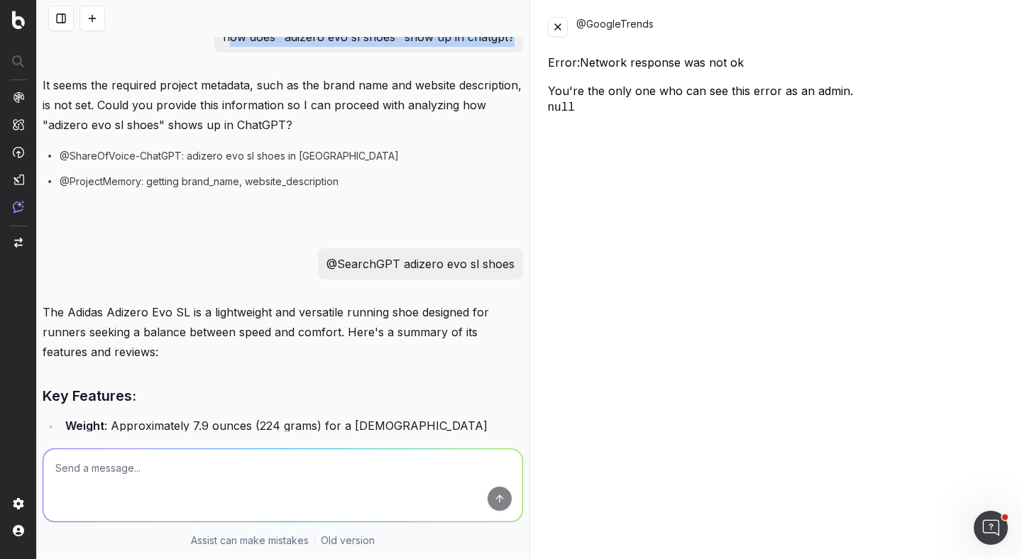
click at [552, 28] on button at bounding box center [558, 27] width 20 height 20
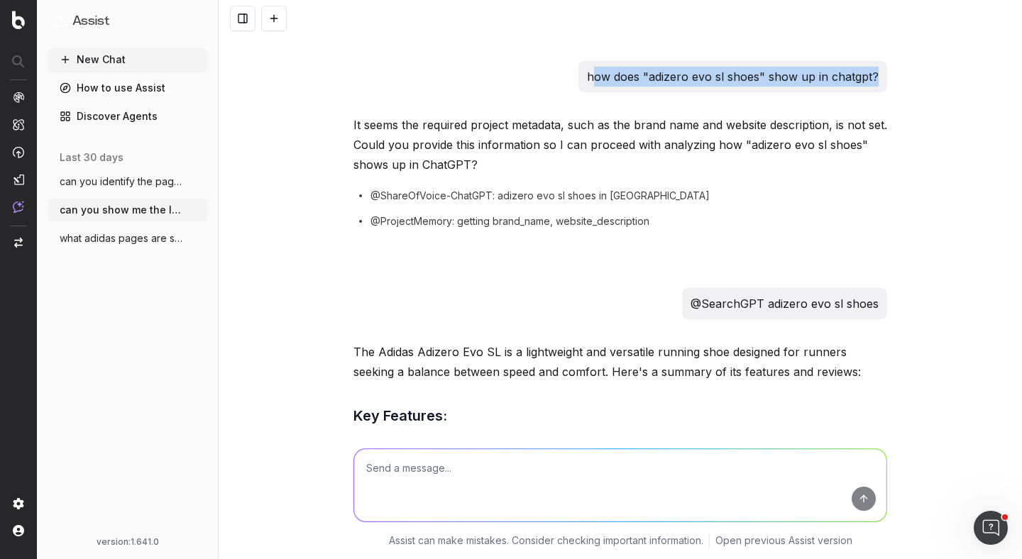
click at [407, 470] on textarea at bounding box center [620, 485] width 533 height 72
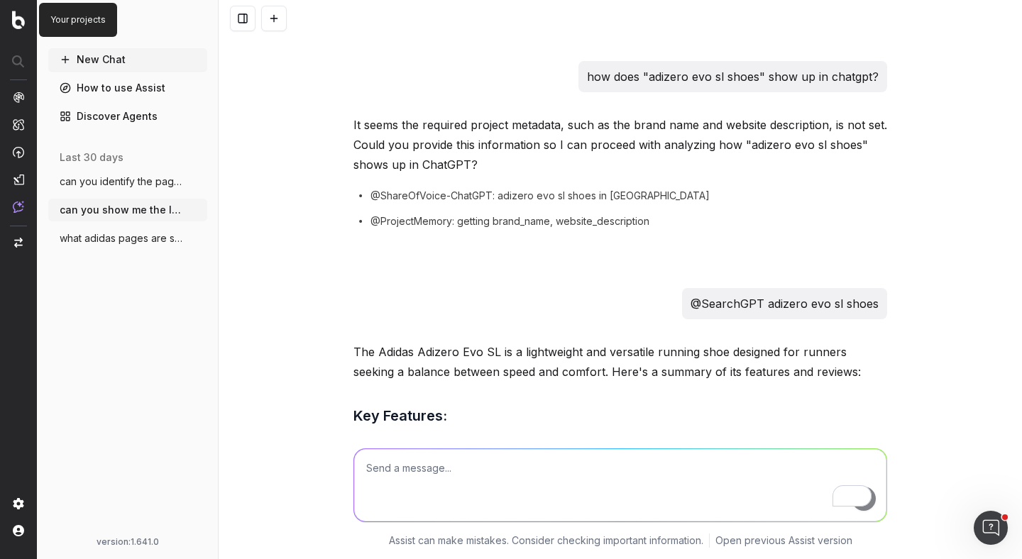
click at [23, 21] on img at bounding box center [18, 20] width 13 height 18
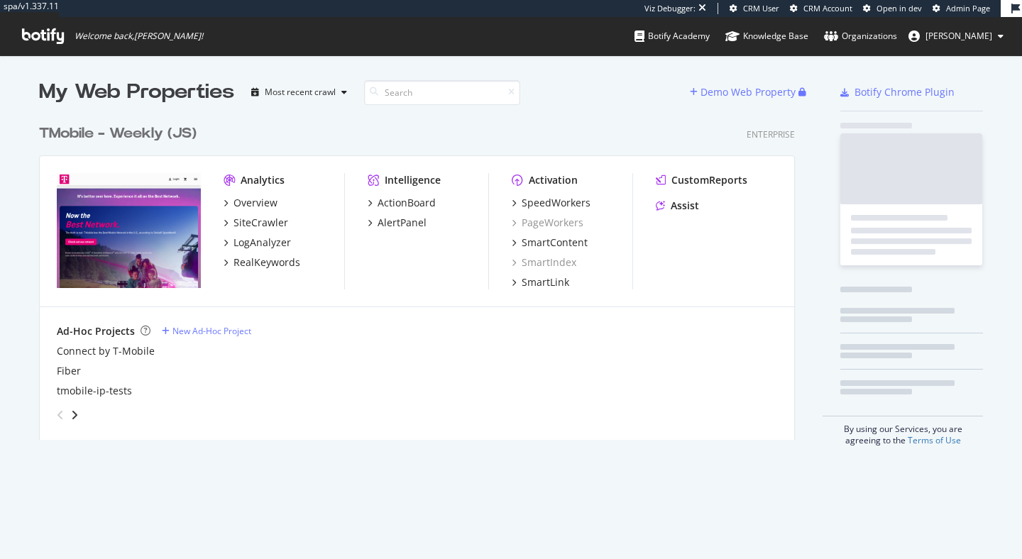
scroll to position [334, 768]
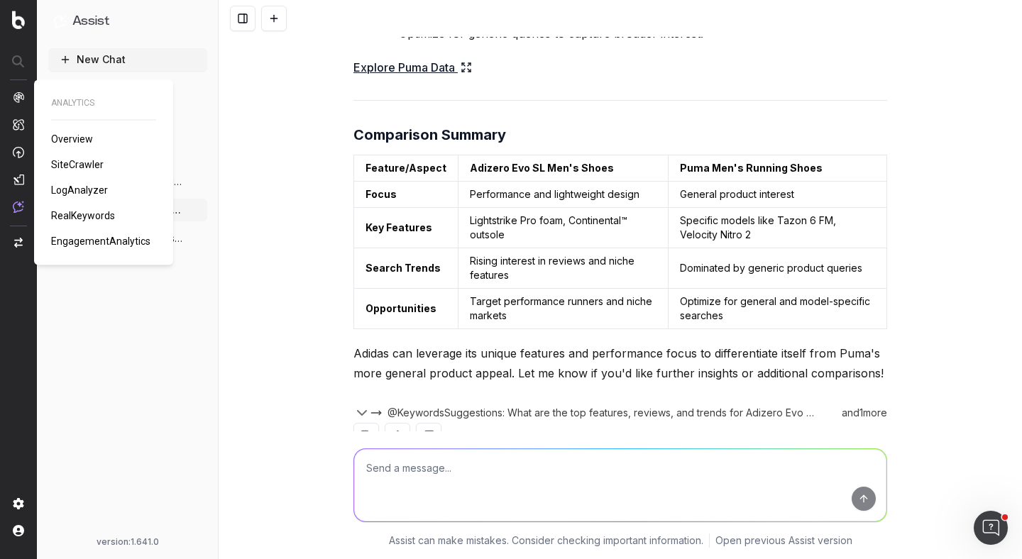
click at [75, 215] on span "RealKeywords" at bounding box center [83, 215] width 64 height 11
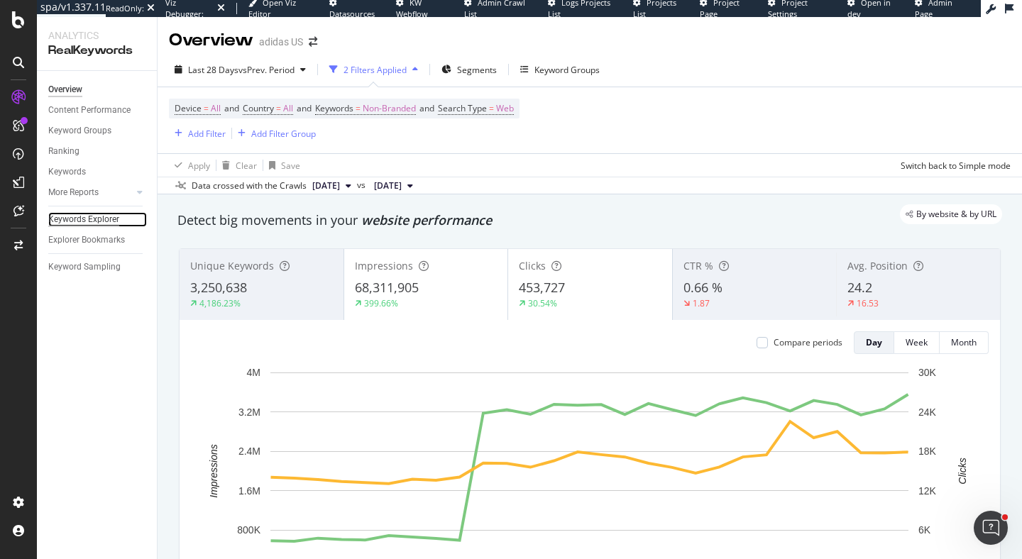
click at [70, 217] on div "Keywords Explorer" at bounding box center [83, 219] width 71 height 15
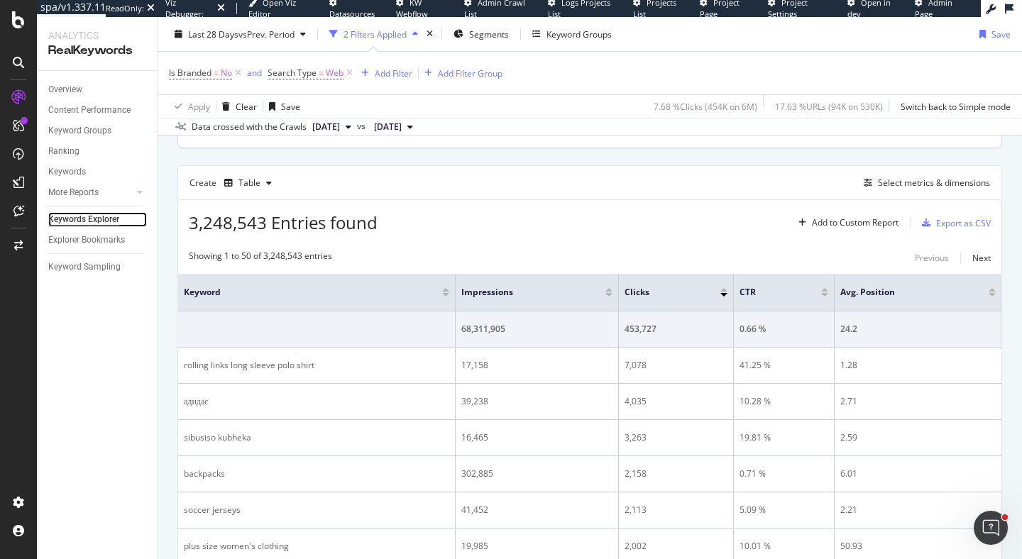
scroll to position [315, 0]
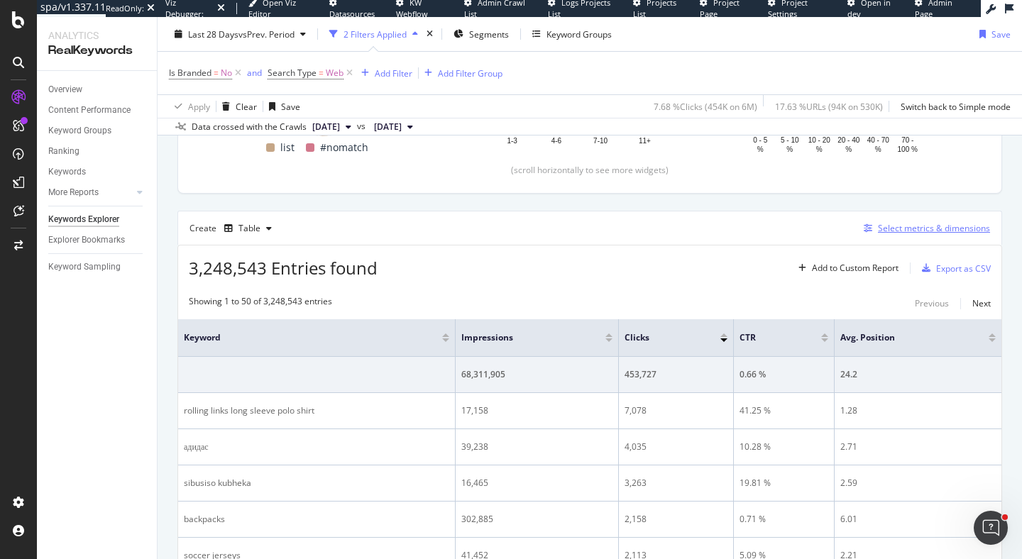
click at [907, 228] on div "Select metrics & dimensions" at bounding box center [934, 228] width 112 height 12
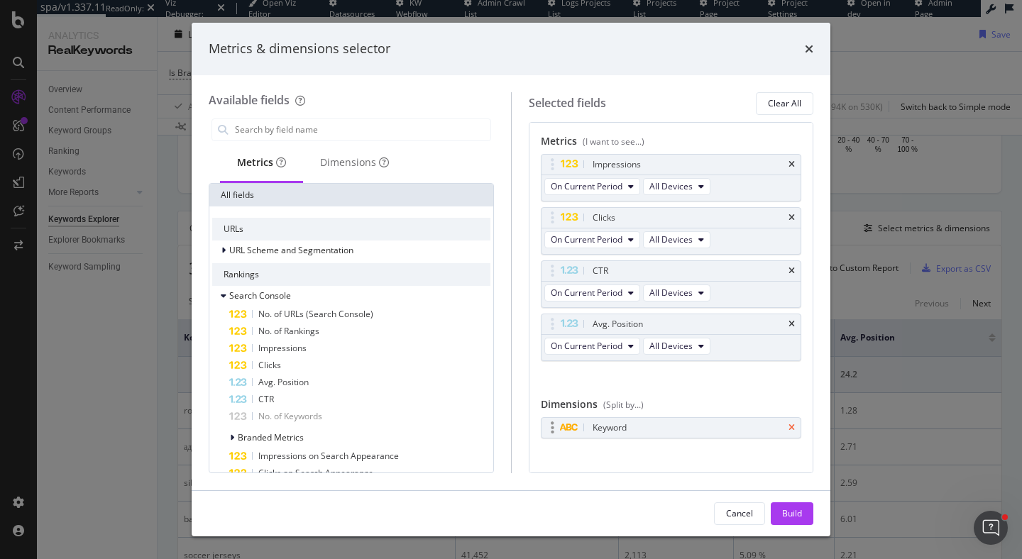
click at [791, 424] on icon "times" at bounding box center [792, 428] width 6 height 9
click at [348, 159] on div "Dimensions" at bounding box center [354, 162] width 69 height 14
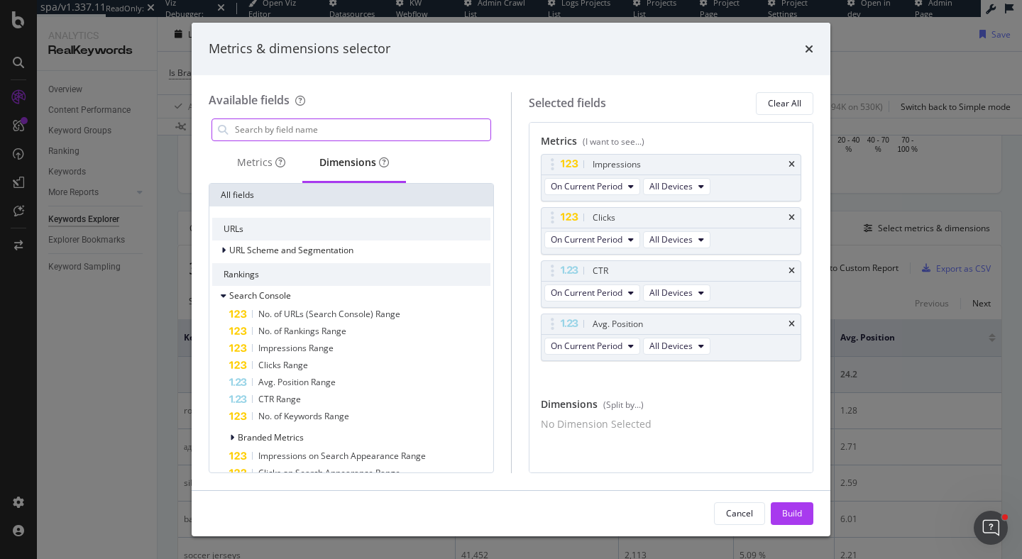
click at [310, 129] on input "modal" at bounding box center [362, 129] width 257 height 21
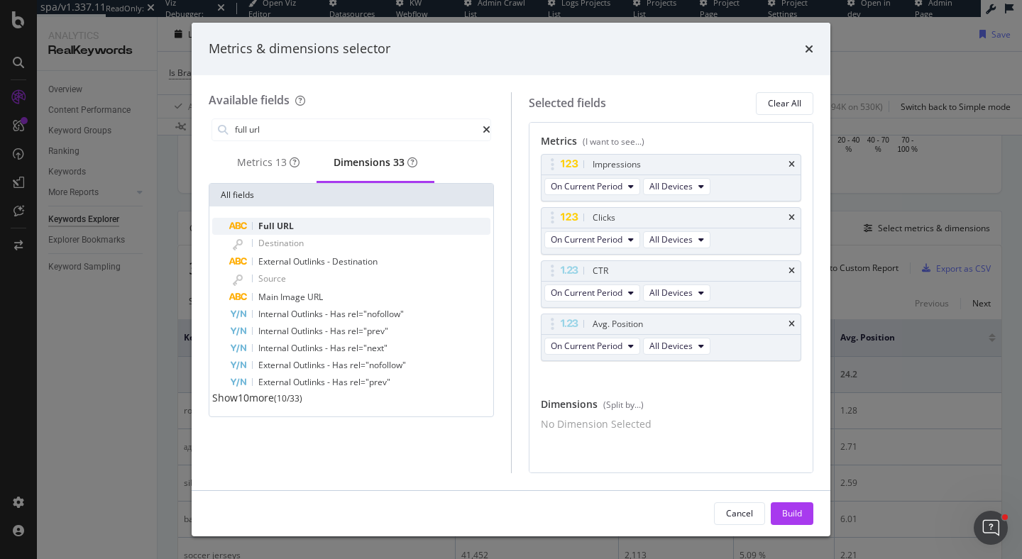
click at [280, 232] on span "URL" at bounding box center [285, 226] width 17 height 12
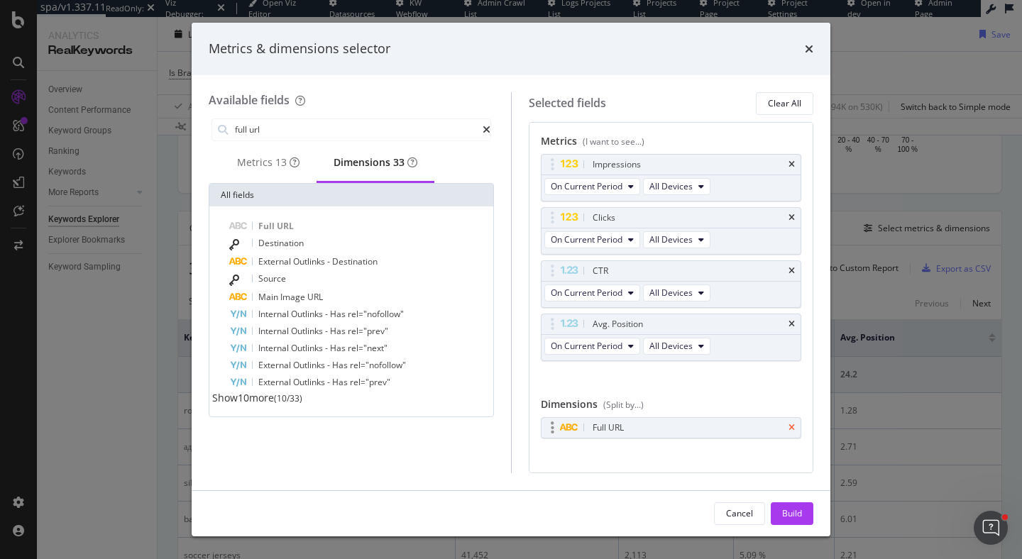
click at [793, 429] on icon "times" at bounding box center [792, 428] width 6 height 9
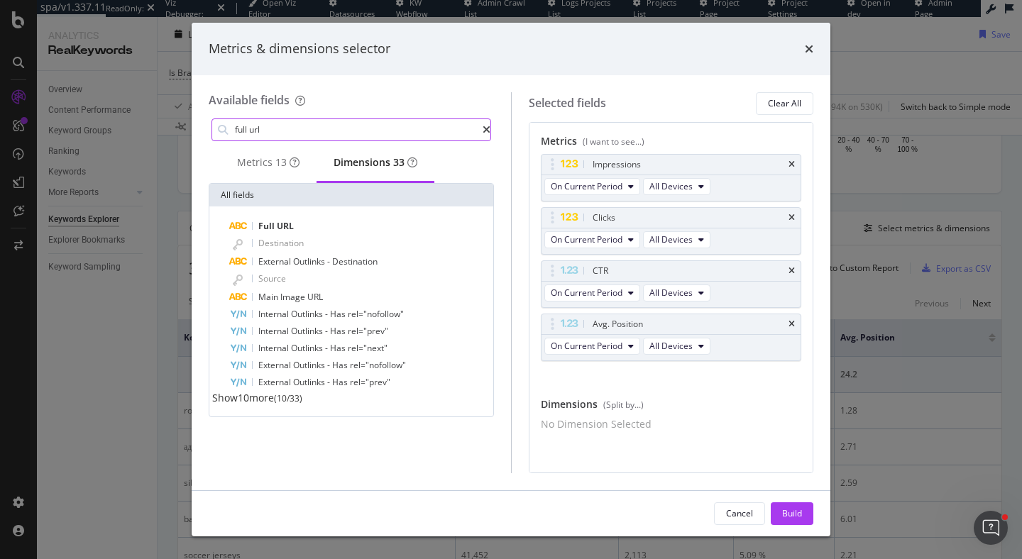
click at [290, 129] on input "full url" at bounding box center [358, 129] width 249 height 21
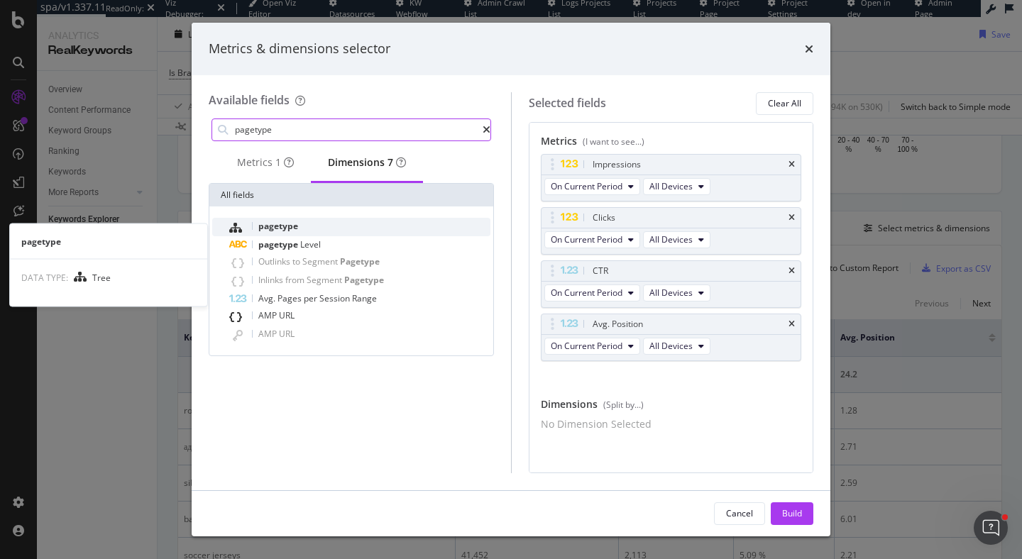
type input "pagetype"
click at [278, 232] on span "pagetype" at bounding box center [278, 226] width 40 height 12
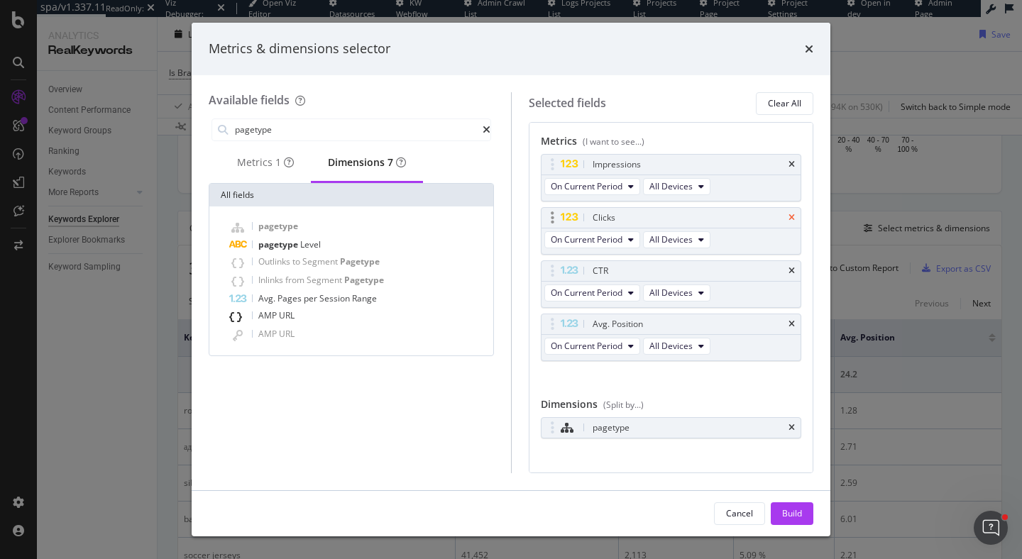
click at [790, 220] on icon "times" at bounding box center [792, 218] width 6 height 9
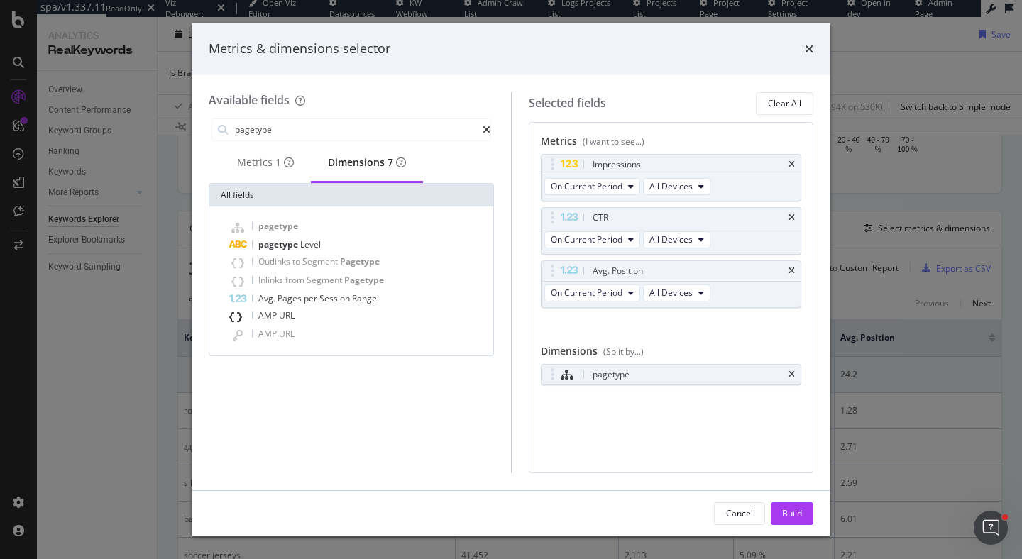
click at [790, 220] on icon "times" at bounding box center [792, 218] width 6 height 9
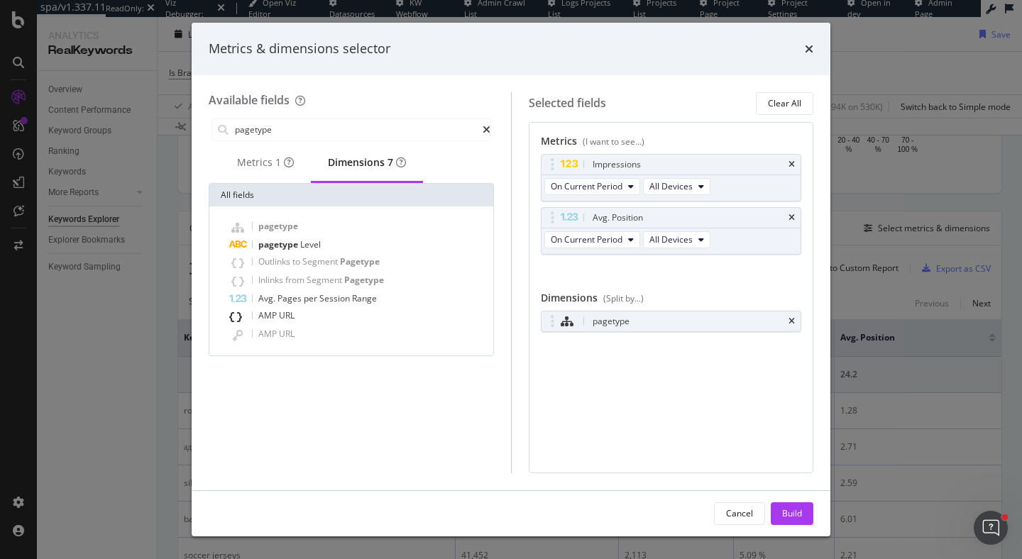
click at [790, 220] on icon "times" at bounding box center [792, 218] width 6 height 9
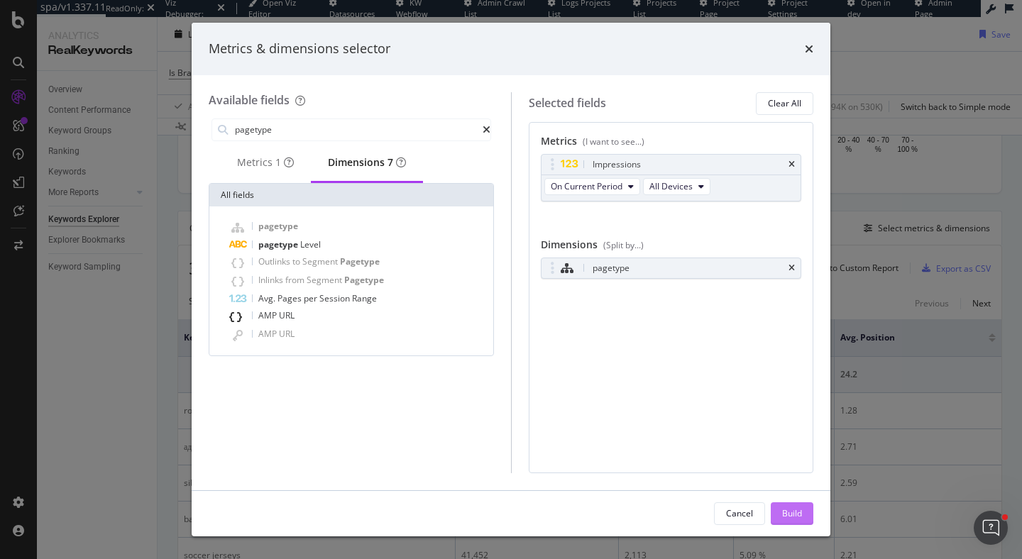
click at [796, 518] on div "Build" at bounding box center [792, 514] width 20 height 12
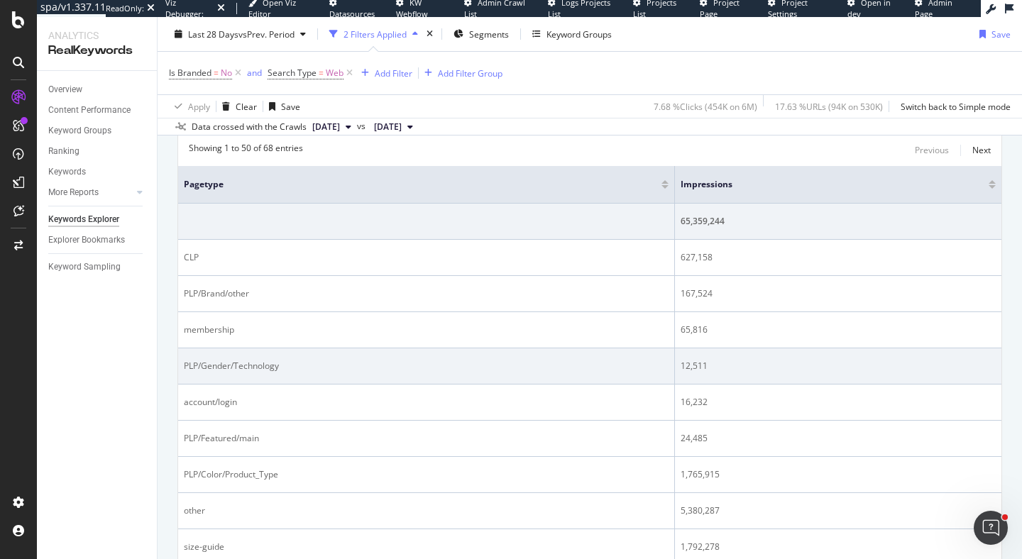
scroll to position [467, 0]
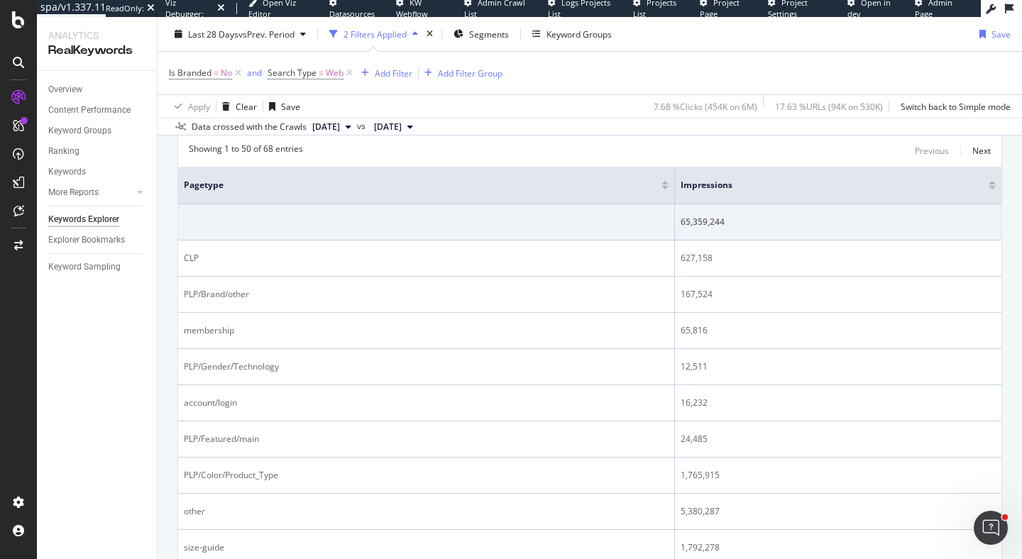
click at [993, 189] on div at bounding box center [992, 188] width 7 height 4
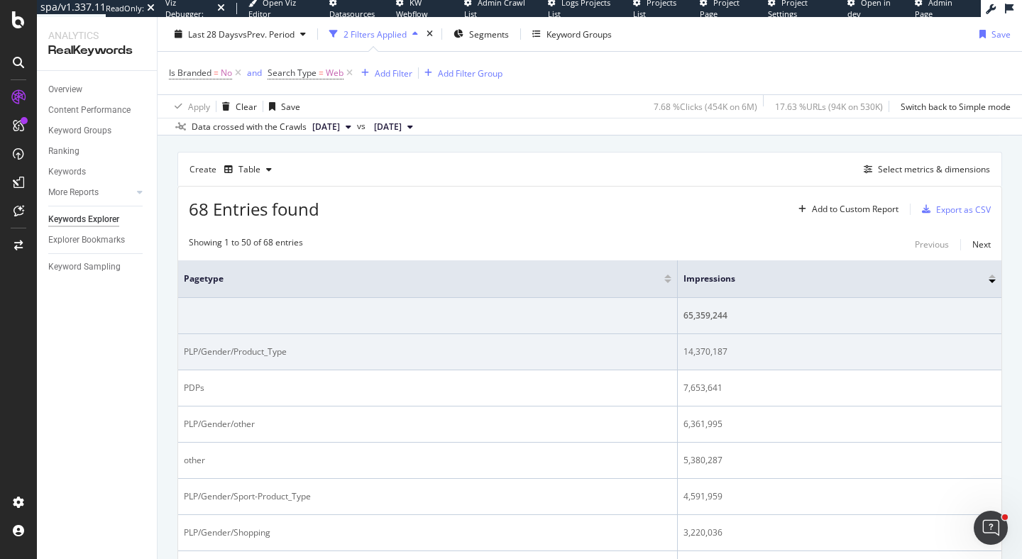
scroll to position [317, 0]
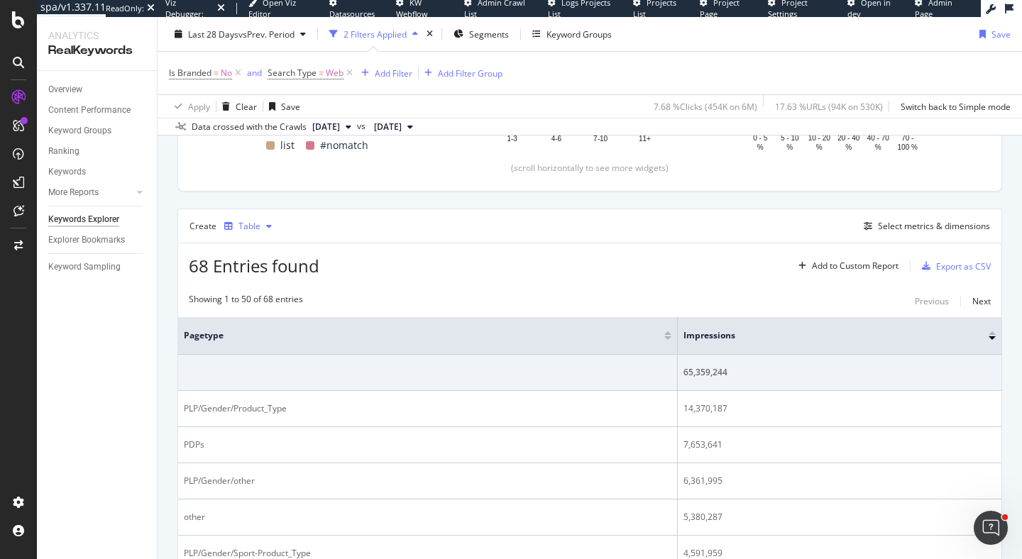
click at [267, 225] on icon "button" at bounding box center [269, 226] width 6 height 9
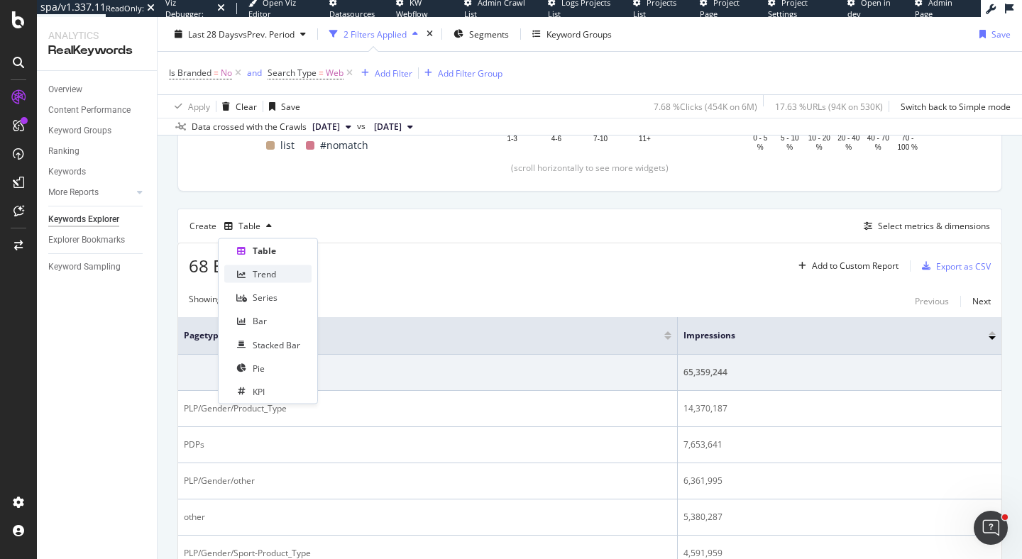
click at [267, 274] on div "Trend" at bounding box center [264, 274] width 23 height 12
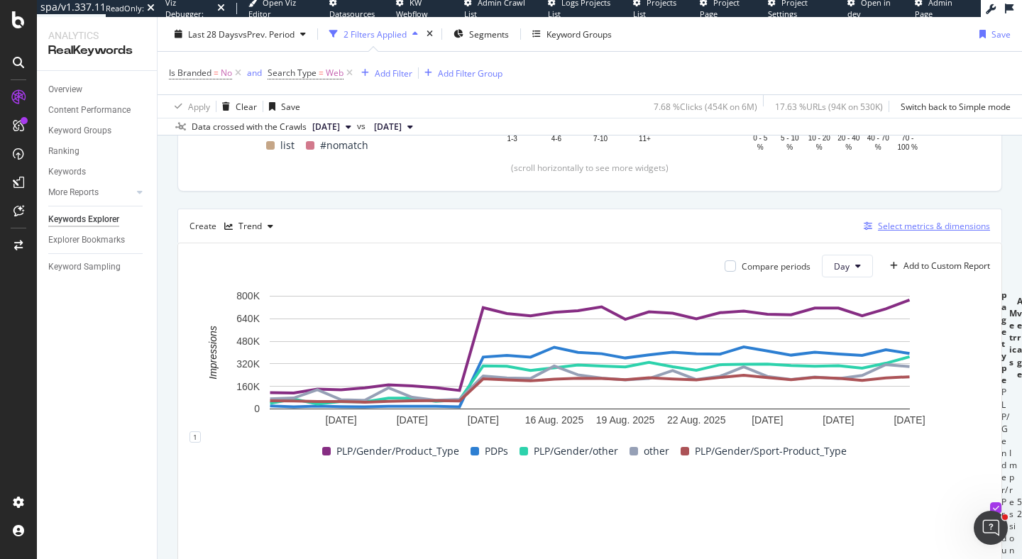
click at [898, 227] on div "Select metrics & dimensions" at bounding box center [934, 226] width 112 height 12
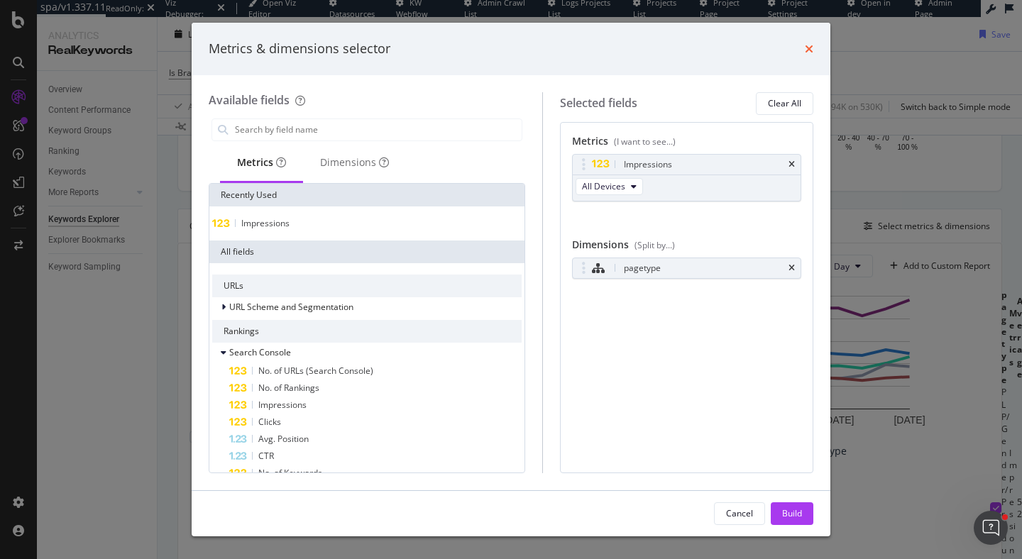
click at [809, 48] on icon "times" at bounding box center [809, 48] width 9 height 11
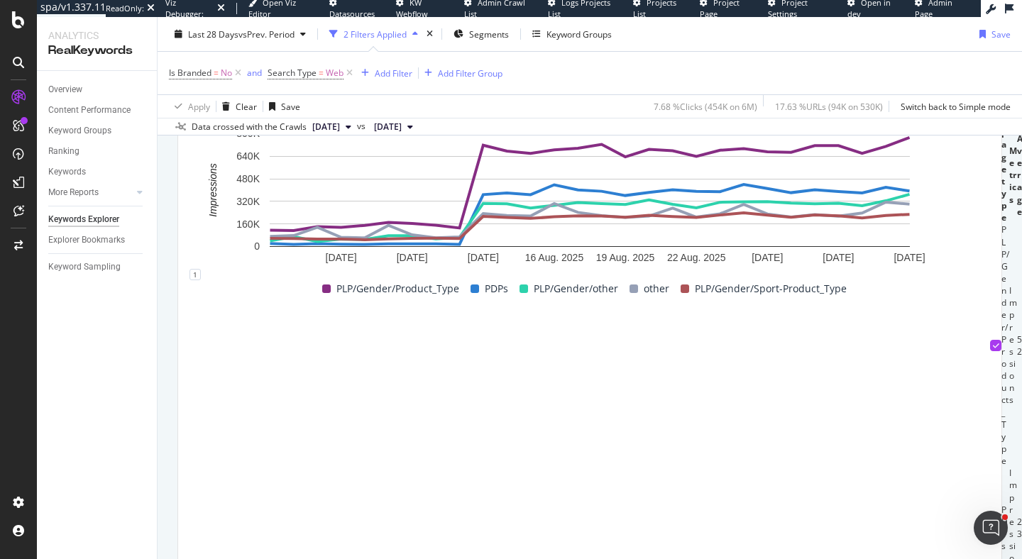
scroll to position [474, 0]
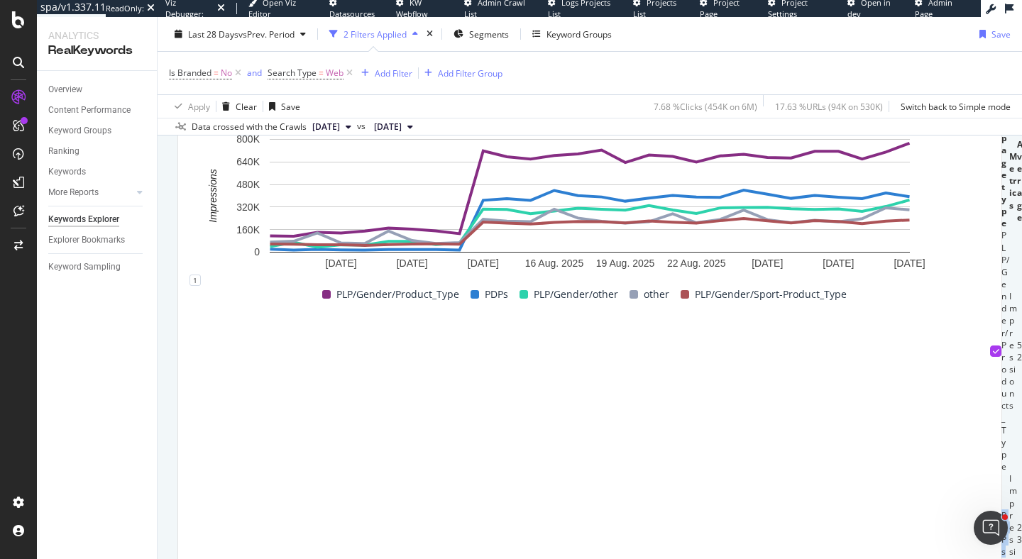
drag, startPoint x: 239, startPoint y: 423, endPoint x: 263, endPoint y: 423, distance: 24.1
click at [1002, 473] on td "PDPs" at bounding box center [1006, 533] width 8 height 121
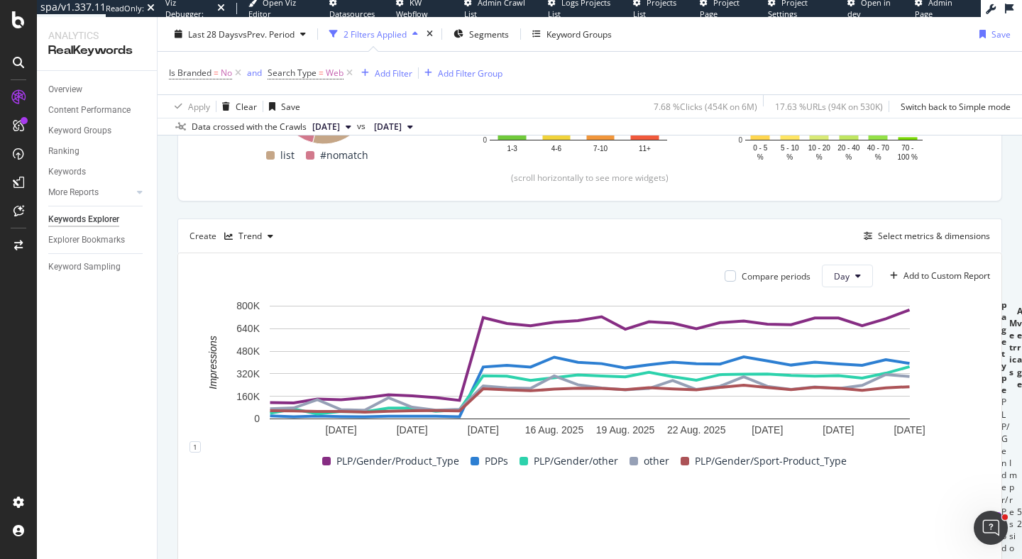
scroll to position [317, 0]
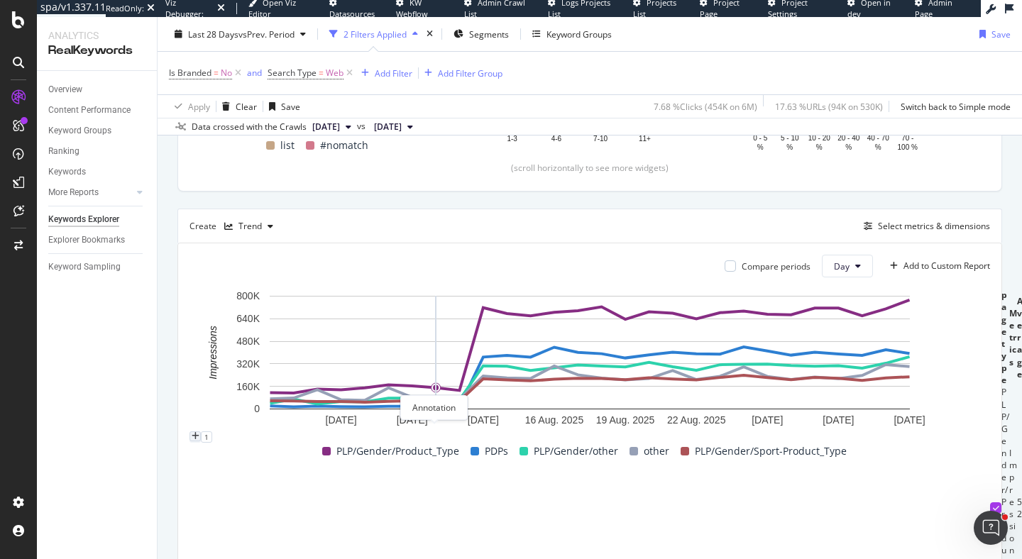
click at [200, 432] on icon "plus" at bounding box center [196, 436] width 8 height 9
click at [223, 371] on textarea at bounding box center [172, 383] width 102 height 24
click at [223, 346] on icon "xmark" at bounding box center [220, 350] width 6 height 9
click at [253, 227] on div "Trend" at bounding box center [250, 226] width 23 height 9
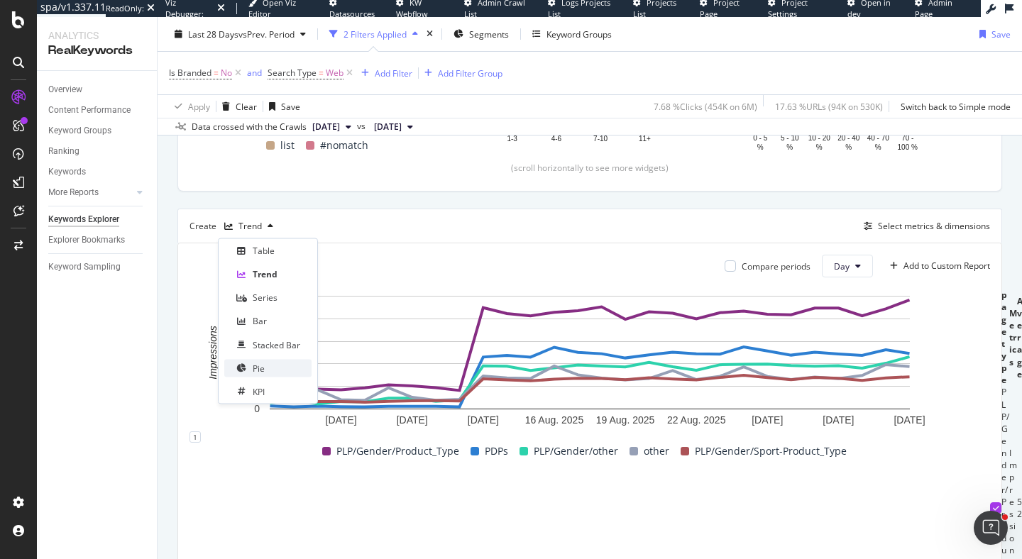
click at [253, 366] on div "Pie" at bounding box center [259, 368] width 12 height 12
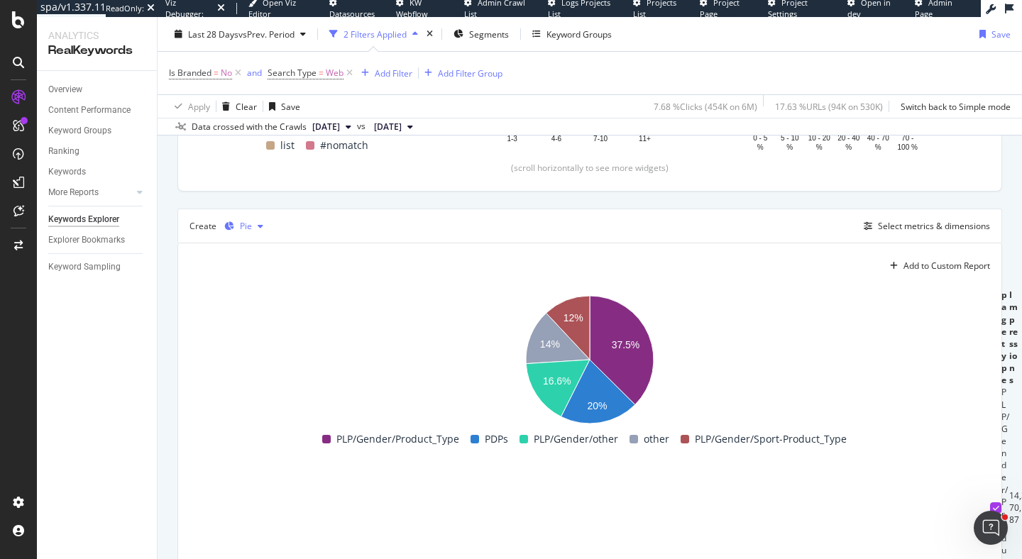
click at [250, 226] on div "Pie" at bounding box center [246, 226] width 12 height 9
click at [288, 328] on div "Bar" at bounding box center [267, 321] width 87 height 18
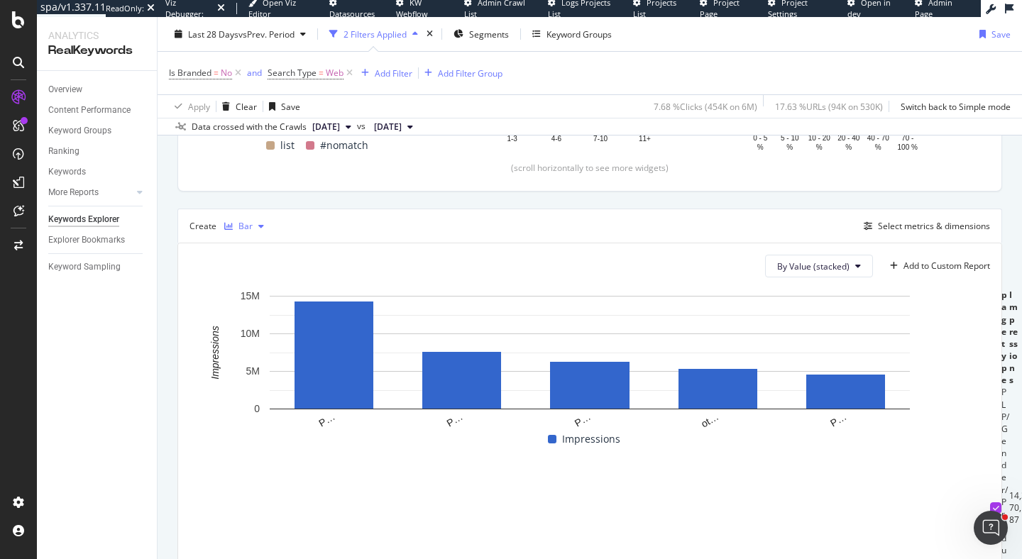
click at [253, 222] on div "button" at bounding box center [261, 226] width 17 height 9
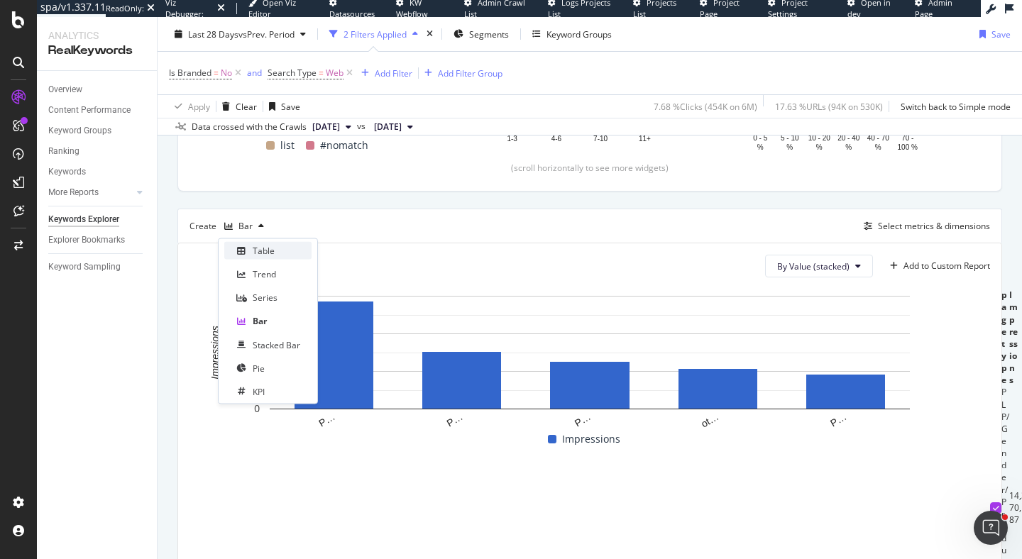
click at [288, 251] on div "Table" at bounding box center [267, 251] width 87 height 18
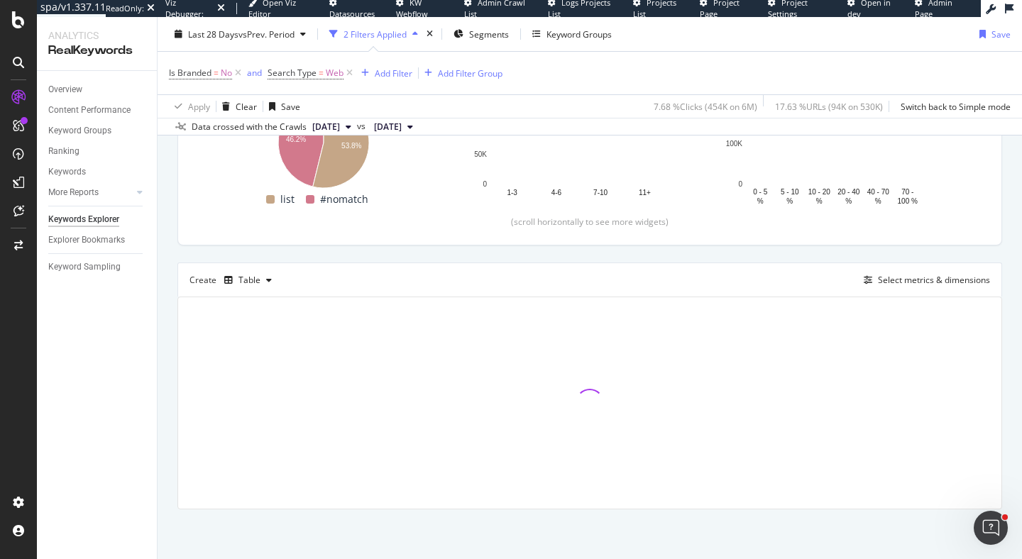
scroll to position [317, 0]
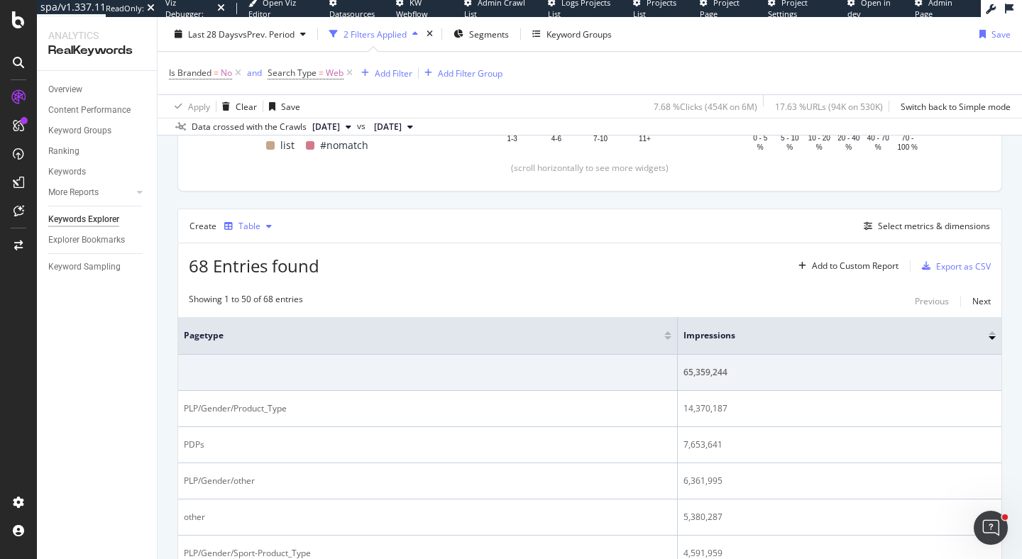
click at [258, 229] on div "Table" at bounding box center [248, 226] width 59 height 21
click at [482, 251] on div "68 Entries found Add to Custom Report Export as CSV" at bounding box center [590, 261] width 824 height 35
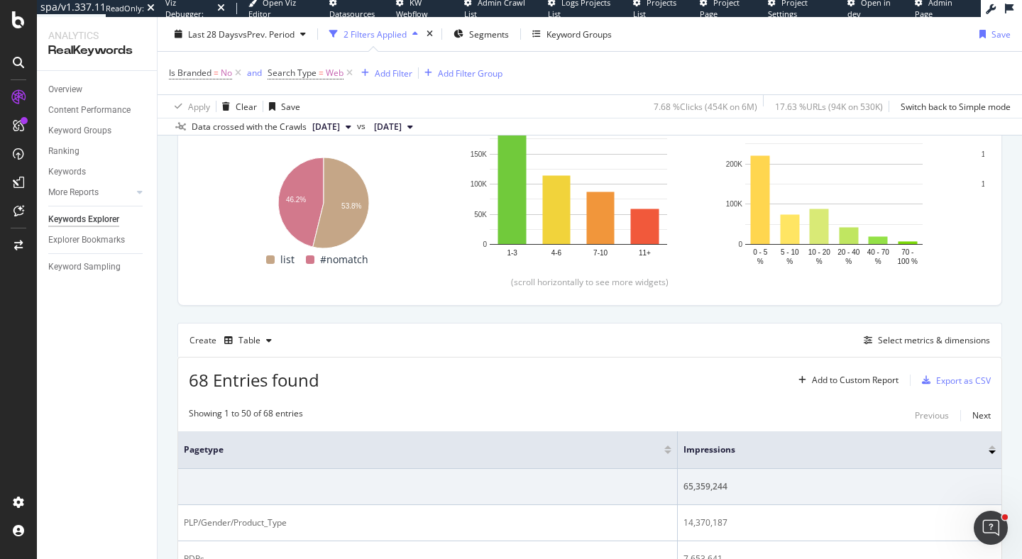
scroll to position [205, 0]
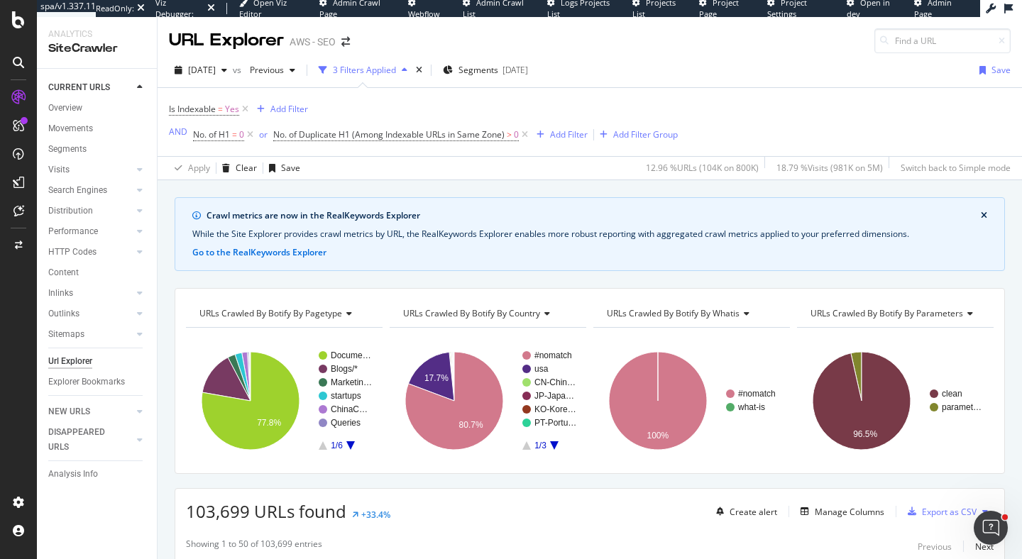
scroll to position [468, 0]
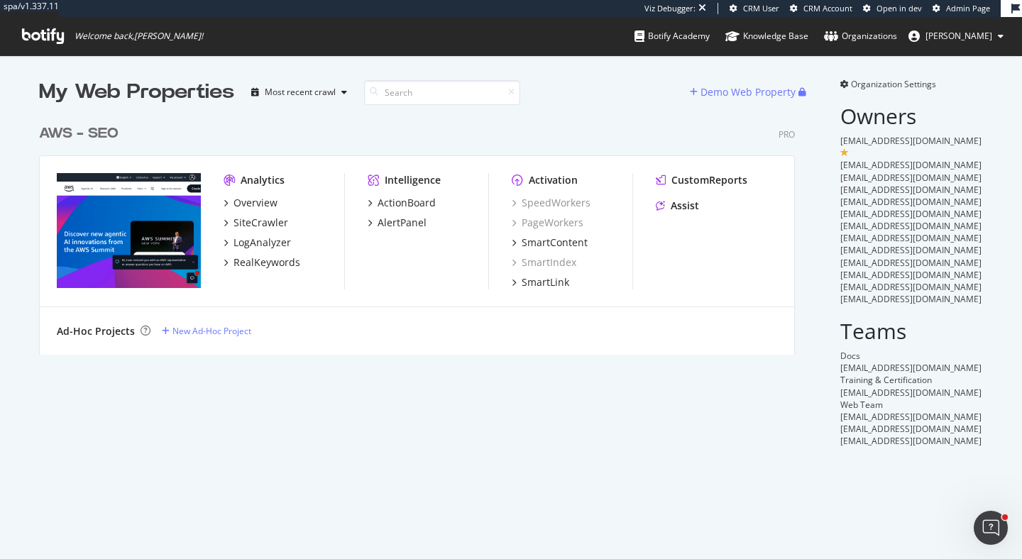
scroll to position [559, 1022]
click at [100, 133] on div "AWS - SEO" at bounding box center [79, 134] width 80 height 21
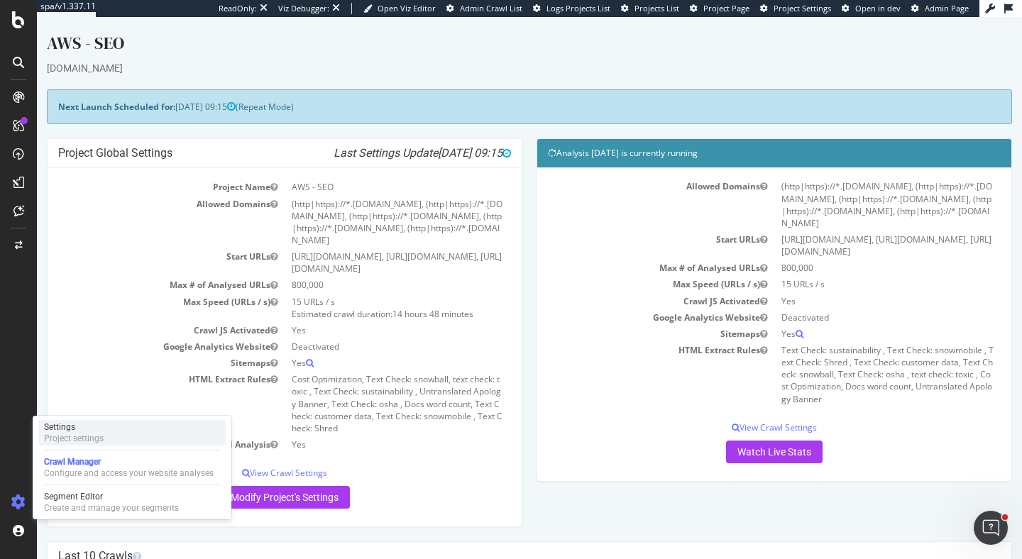
click at [59, 433] on div "Project settings" at bounding box center [74, 438] width 60 height 11
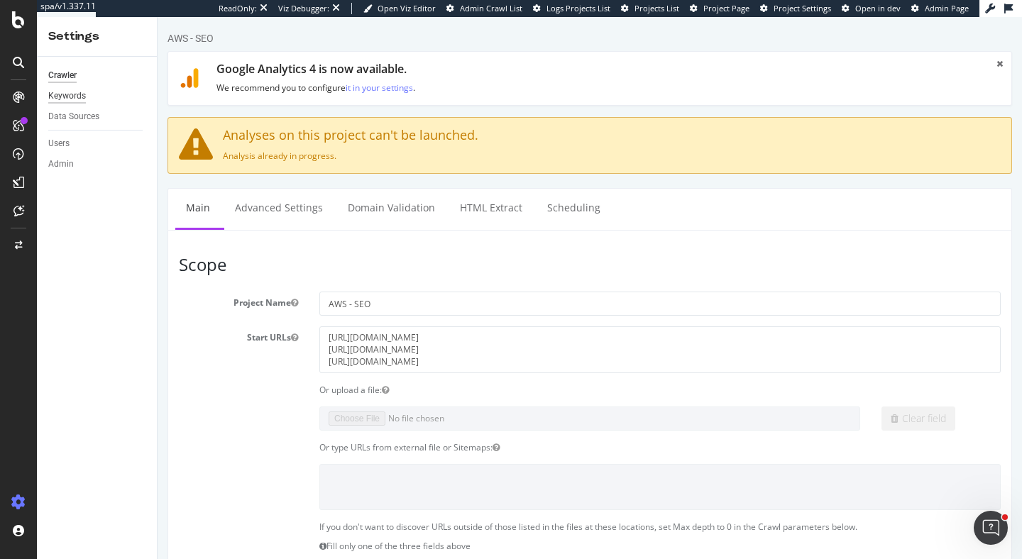
click at [72, 99] on div "Keywords" at bounding box center [67, 96] width 38 height 15
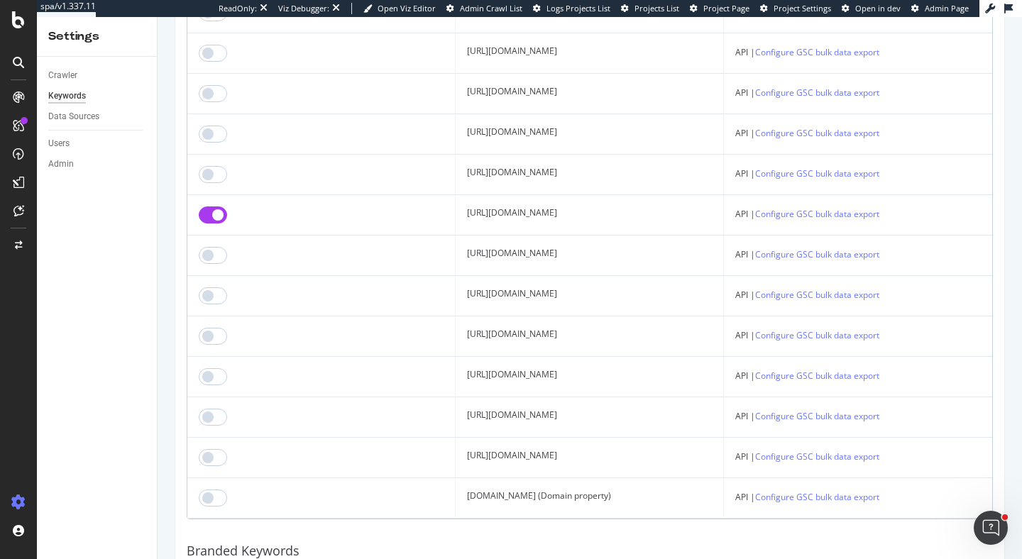
scroll to position [2588, 0]
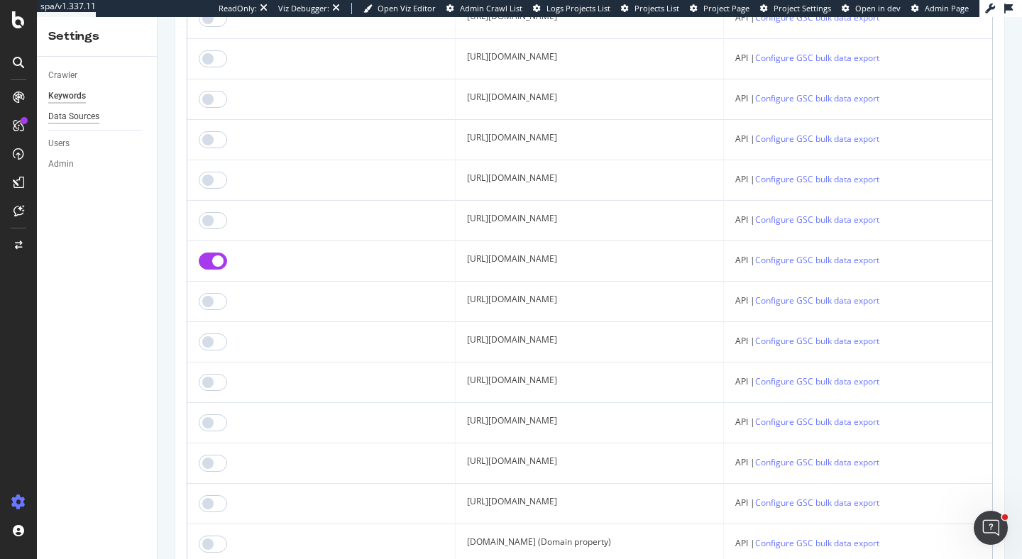
click at [71, 116] on div "Data Sources" at bounding box center [73, 116] width 51 height 15
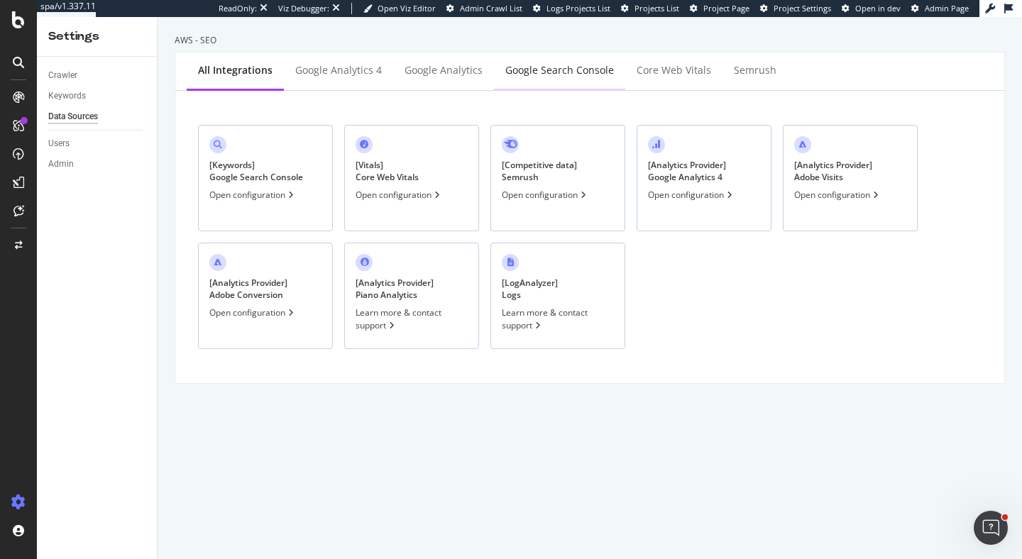
click at [581, 77] on div "Google Search Console" at bounding box center [560, 70] width 109 height 14
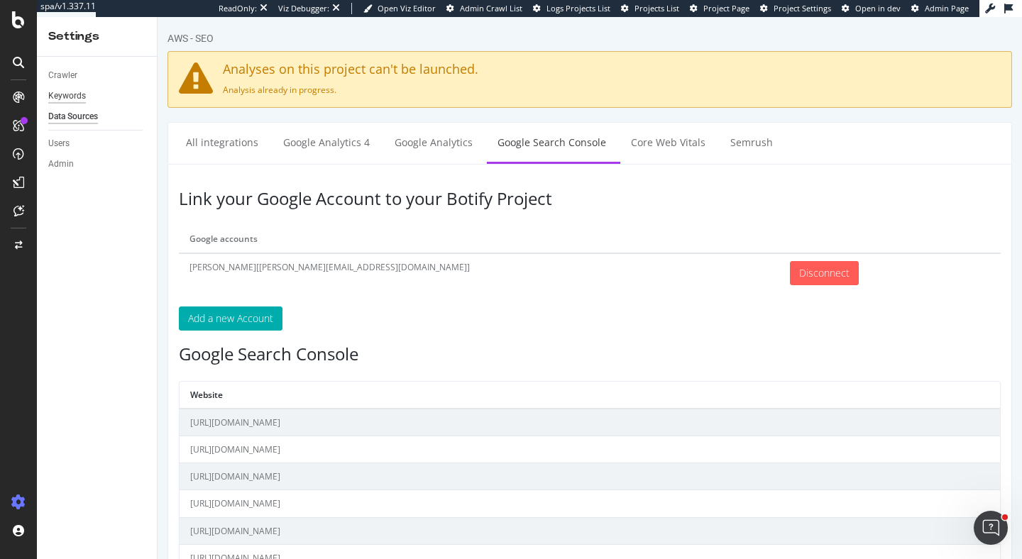
click at [71, 94] on div "Keywords" at bounding box center [67, 96] width 38 height 15
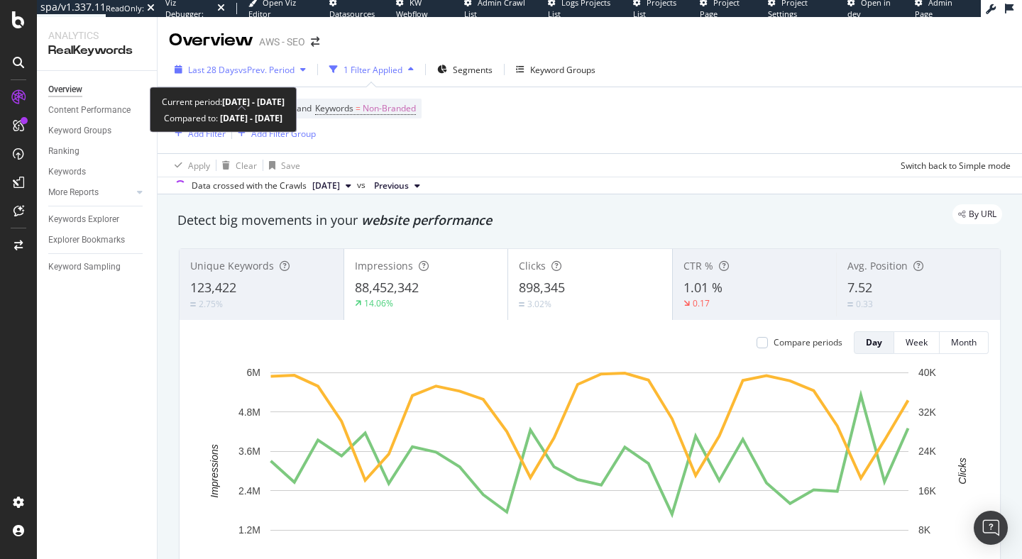
click at [252, 68] on span "vs Prev. Period" at bounding box center [267, 70] width 56 height 12
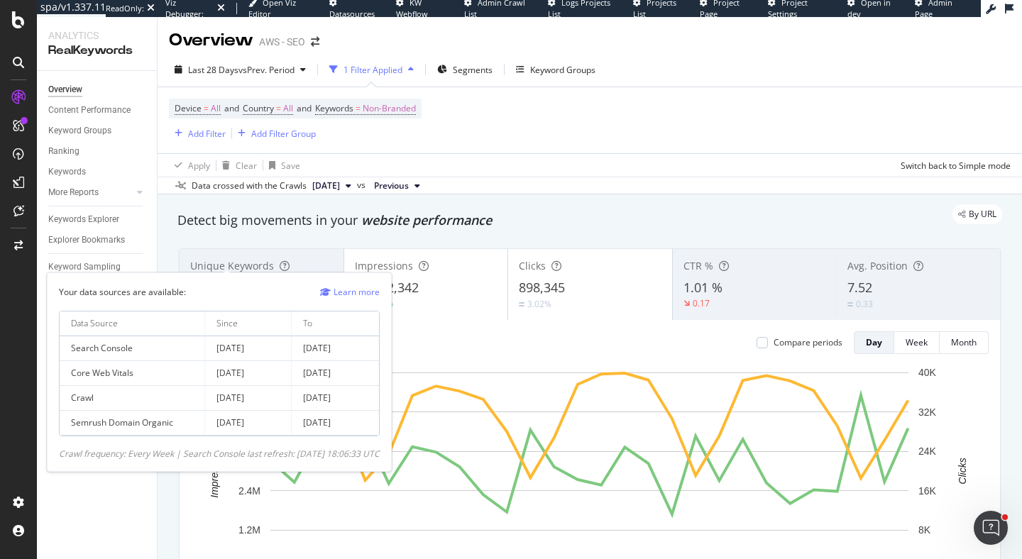
drag, startPoint x: 220, startPoint y: 347, endPoint x: 290, endPoint y: 350, distance: 70.3
click at [291, 350] on td "[DATE]" at bounding box center [248, 349] width 87 height 25
click at [374, 350] on td "[DATE]" at bounding box center [335, 349] width 87 height 25
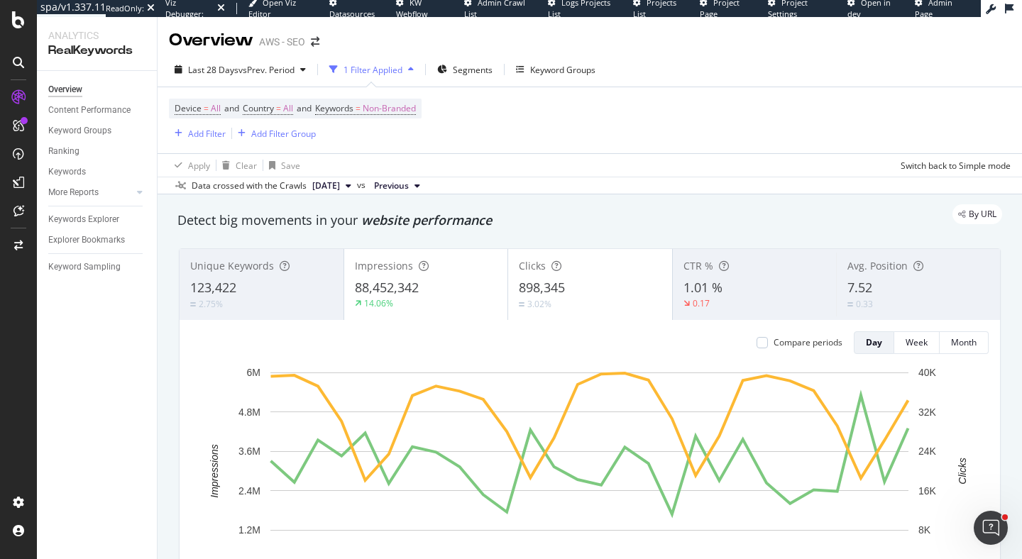
click at [547, 141] on div "Device = All and Country = All and Keywords = Non-Branded Add Filter Add Filter…" at bounding box center [590, 120] width 842 height 66
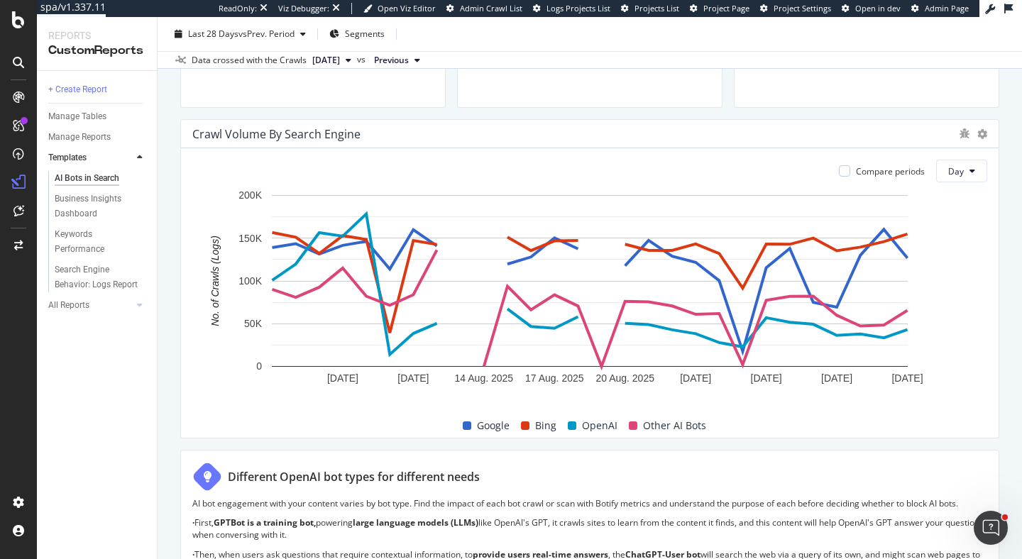
scroll to position [654, 0]
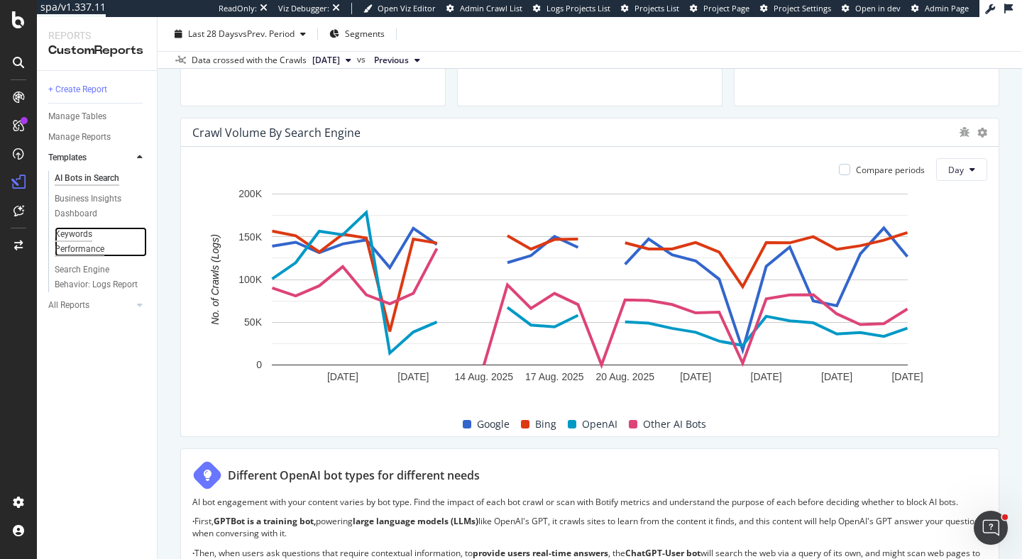
click at [70, 247] on div "Keywords Performance" at bounding box center [95, 242] width 80 height 30
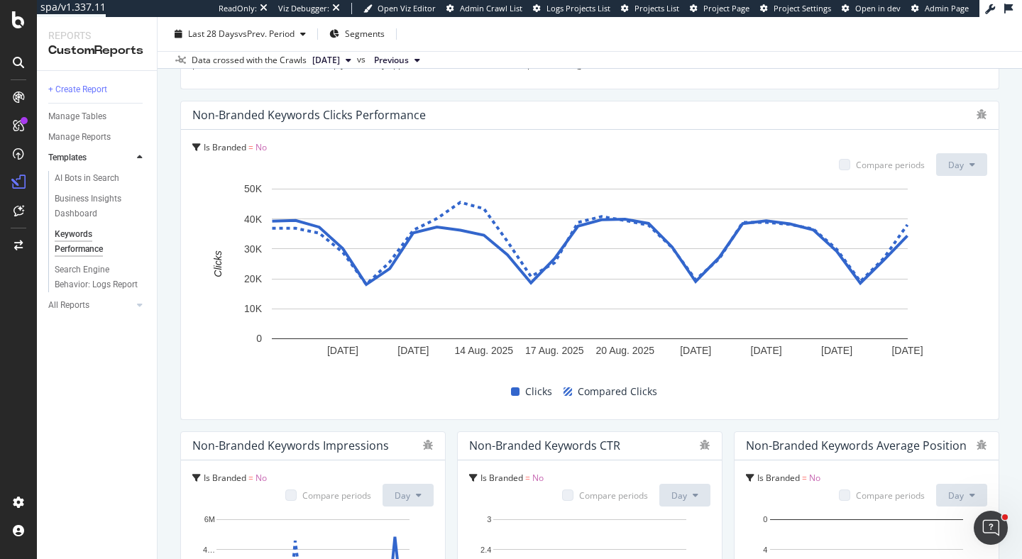
scroll to position [681, 0]
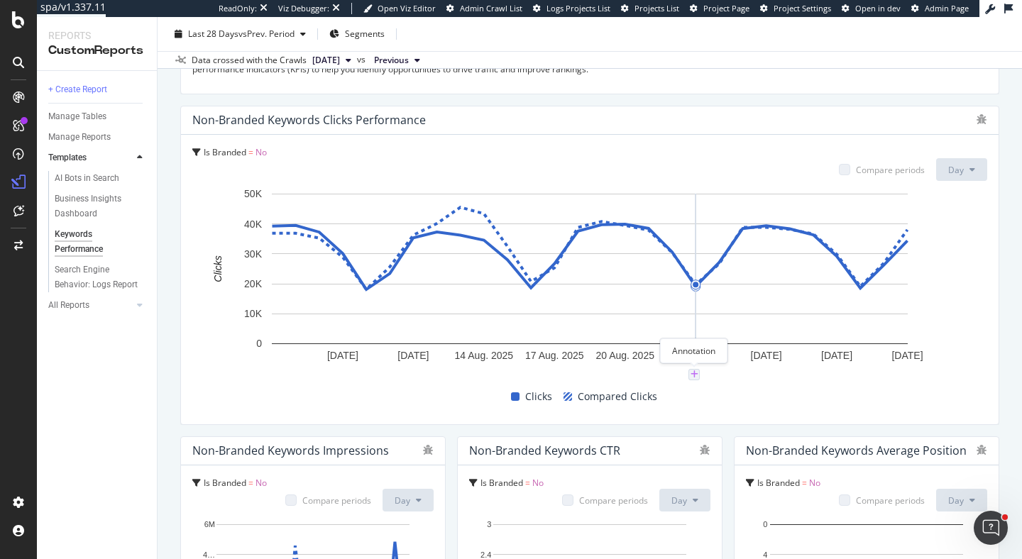
click at [695, 375] on icon "plus" at bounding box center [695, 375] width 8 height 9
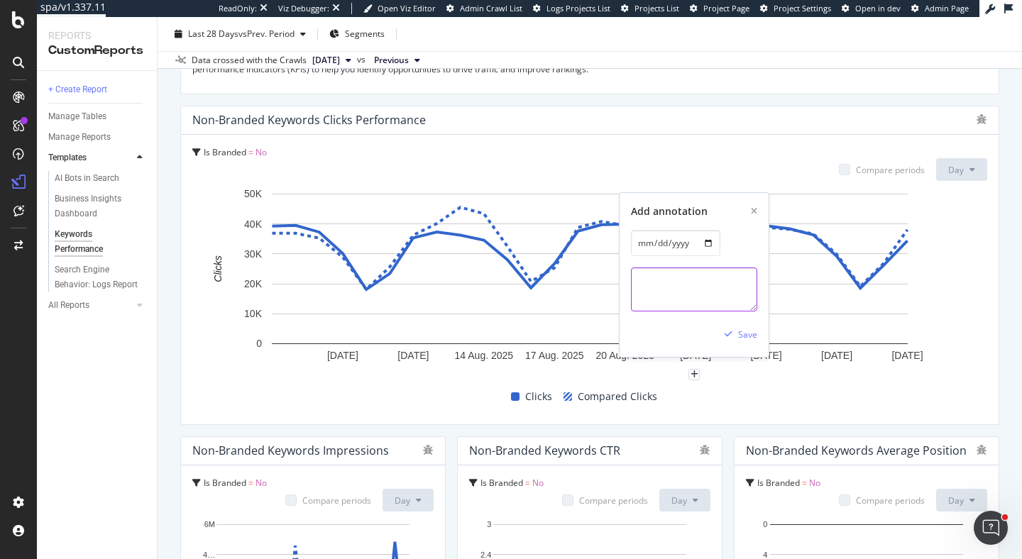
click at [690, 303] on textarea at bounding box center [694, 290] width 126 height 44
click at [364, 403] on div "Clicks Compared Clicks" at bounding box center [584, 396] width 795 height 21
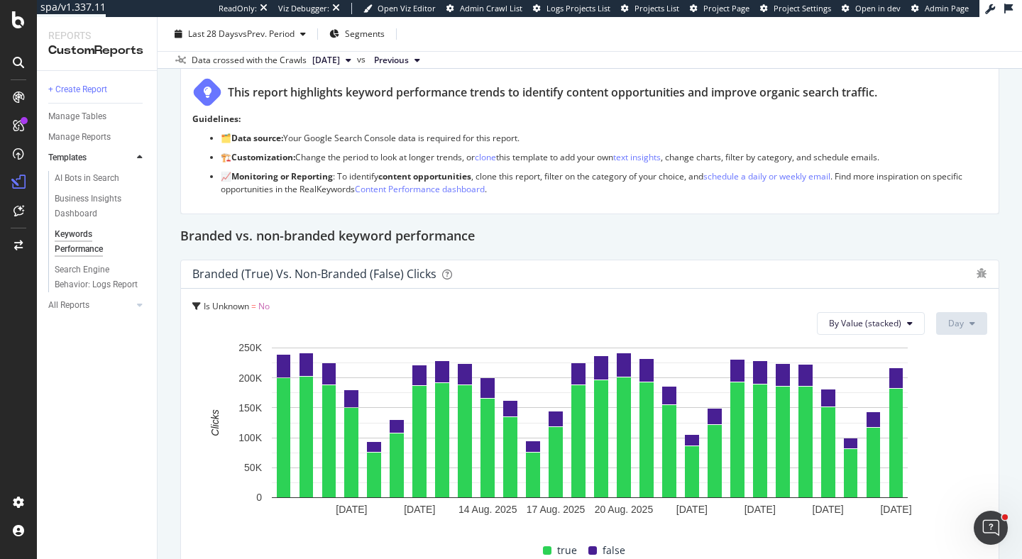
scroll to position [0, 0]
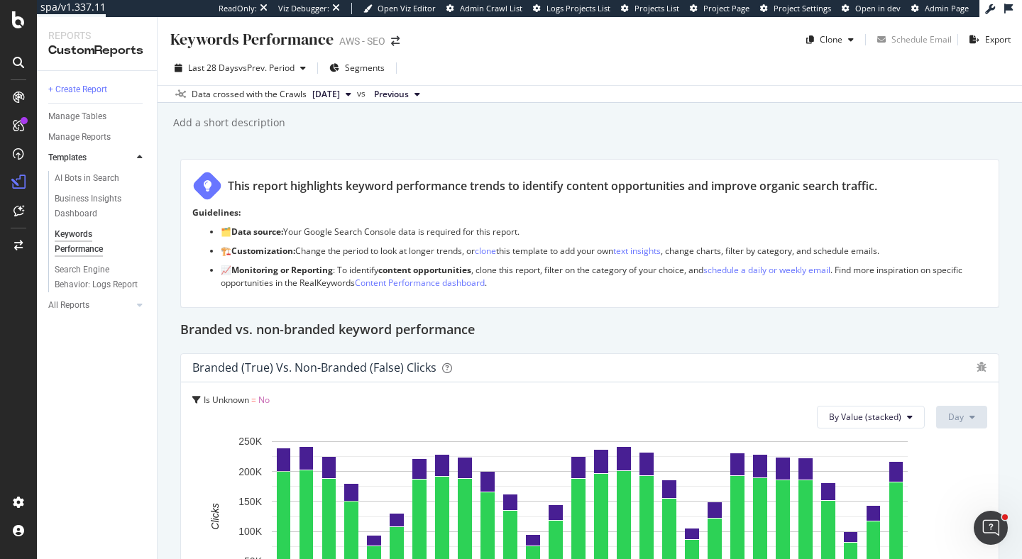
click at [248, 151] on div "Keywords Performance Keywords Performance AWS - SEO Clone Schedule Email Export…" at bounding box center [590, 288] width 865 height 542
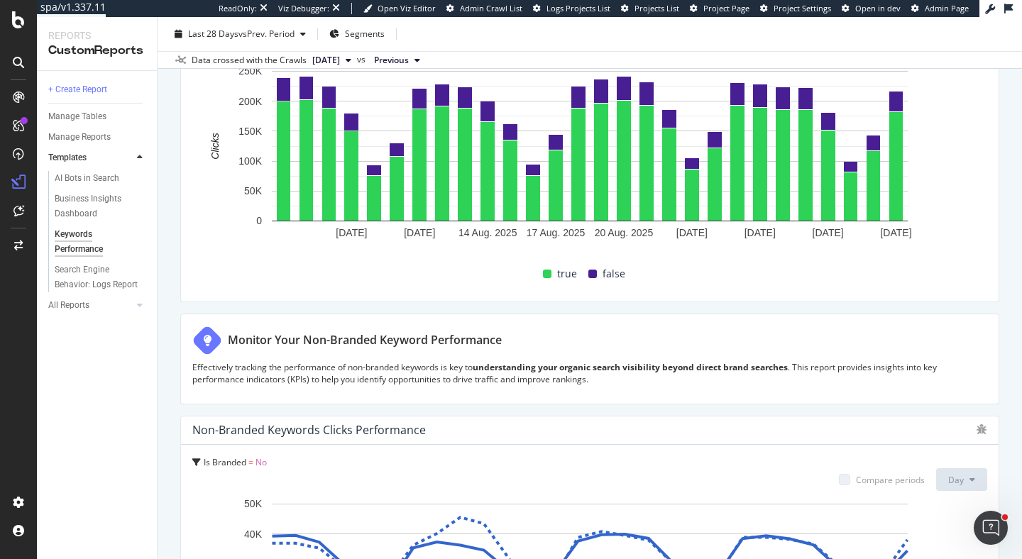
scroll to position [449, 0]
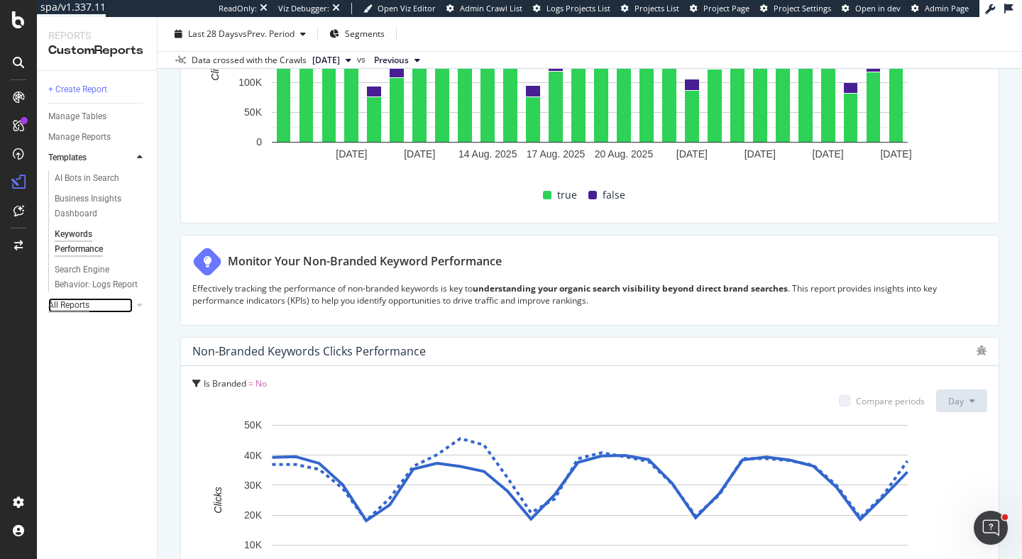
click at [71, 307] on div "All Reports" at bounding box center [68, 305] width 41 height 15
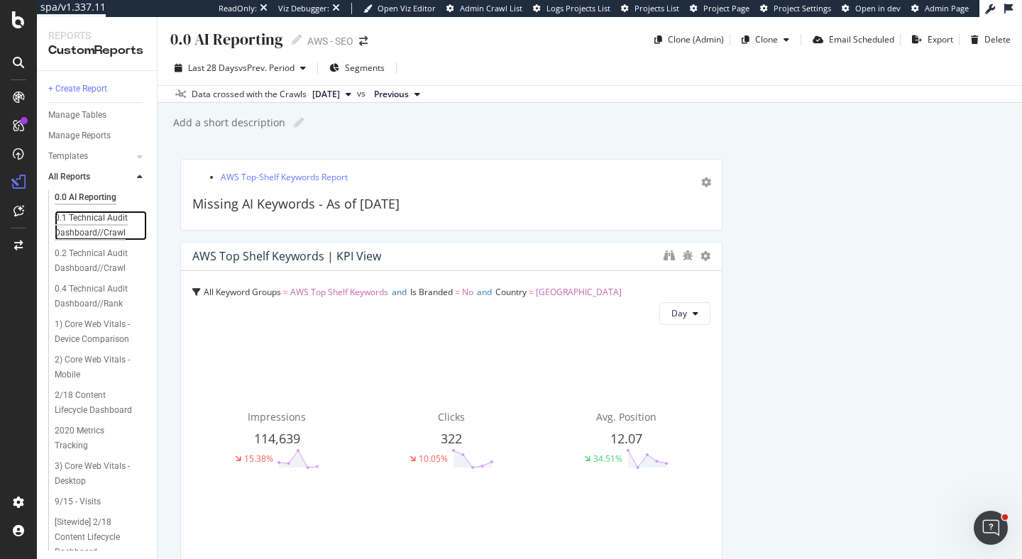
click at [94, 226] on div "0.1 Technical Audit Dashboard//Crawl" at bounding box center [97, 226] width 84 height 30
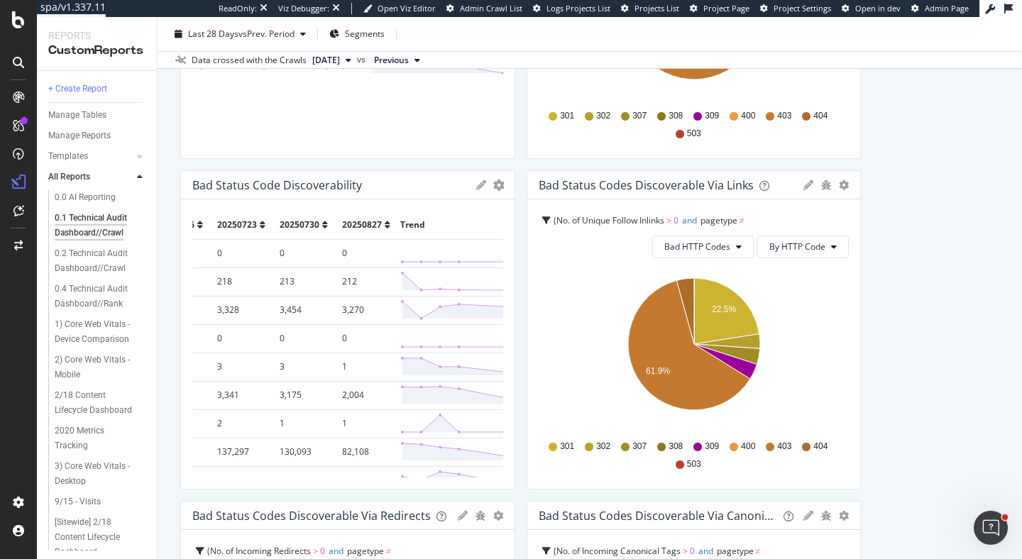
scroll to position [0, 224]
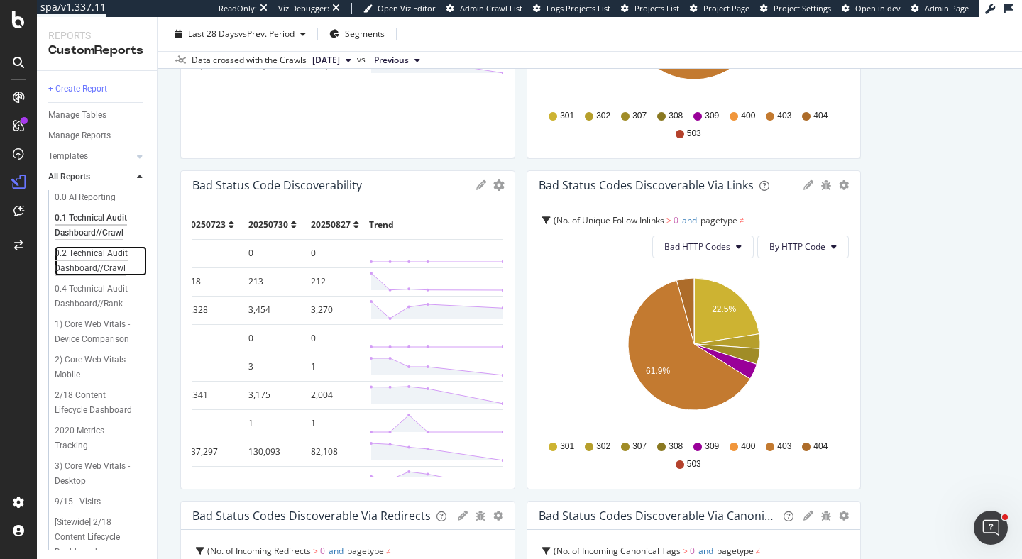
click at [77, 256] on div "0.2 Technical Audit Dashboard//Crawl" at bounding box center [97, 261] width 84 height 30
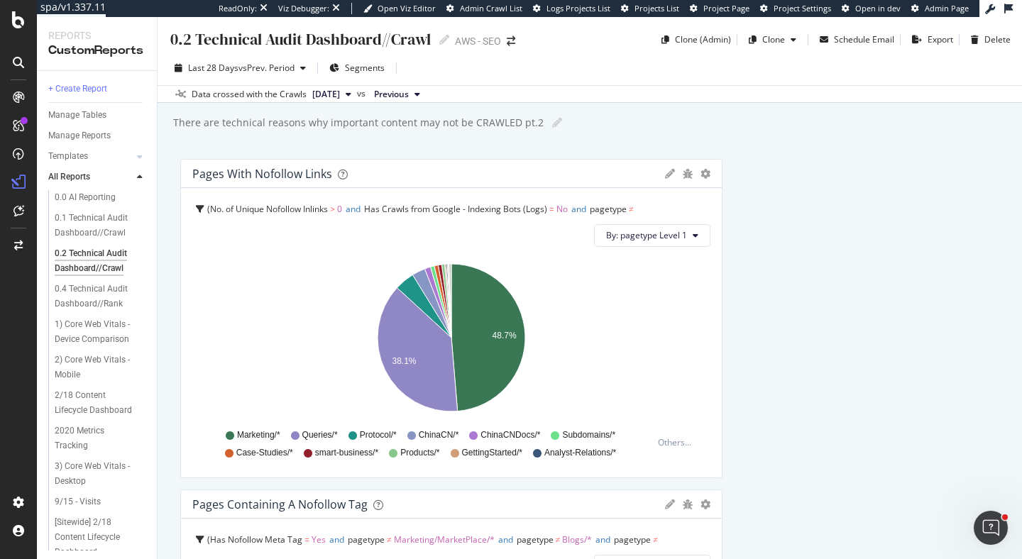
click at [169, 150] on div "0.2 Technical Audit Dashboard//Crawl 0.2 Technical Audit Dashboard//Crawl AWS -…" at bounding box center [590, 288] width 865 height 542
click at [170, 154] on div "0.2 Technical Audit Dashboard//Crawl 0.2 Technical Audit Dashboard//Crawl AWS -…" at bounding box center [590, 288] width 865 height 542
click at [170, 146] on div "0.2 Technical Audit Dashboard//Crawl 0.2 Technical Audit Dashboard//Crawl AWS -…" at bounding box center [590, 288] width 865 height 542
click at [76, 157] on div "Templates" at bounding box center [68, 156] width 40 height 15
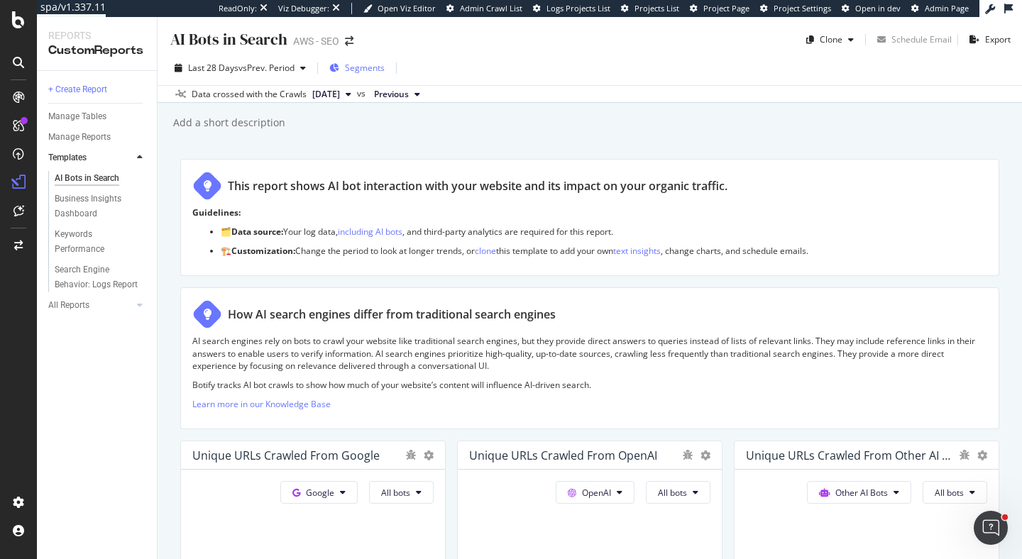
click at [371, 67] on span "Segments" at bounding box center [365, 68] width 40 height 12
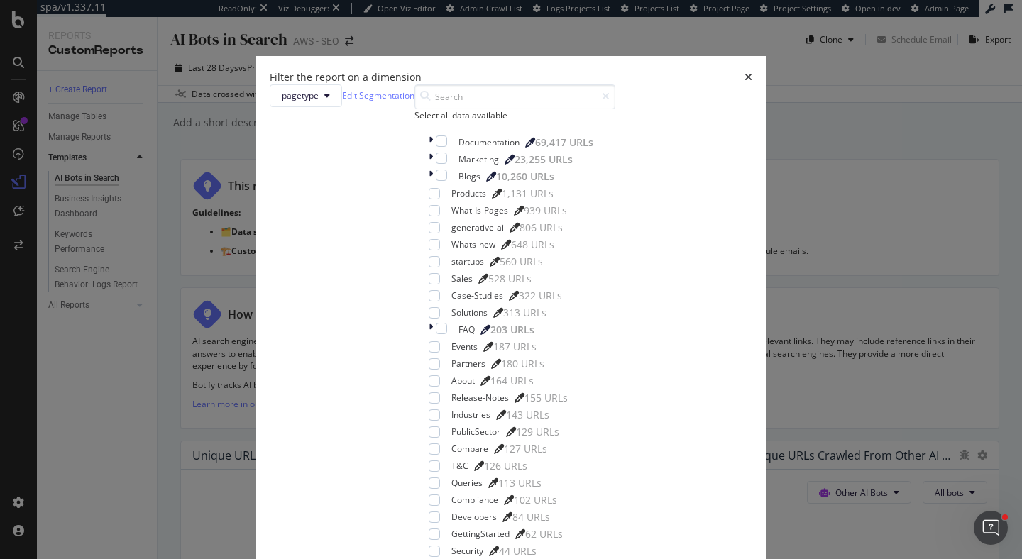
click at [745, 72] on icon "times" at bounding box center [749, 77] width 8 height 10
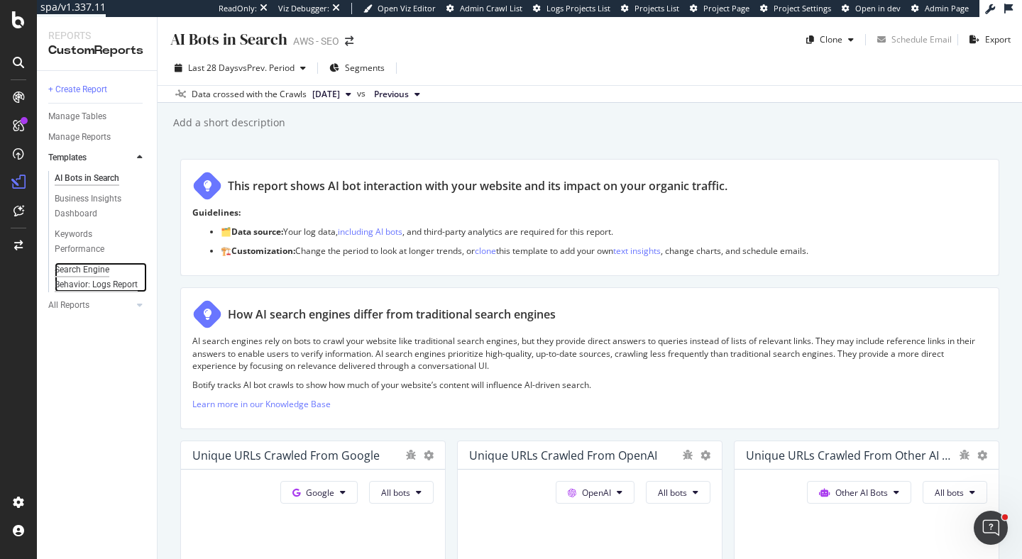
click at [79, 277] on div "Search Engine Behavior: Logs Report" at bounding box center [97, 278] width 84 height 30
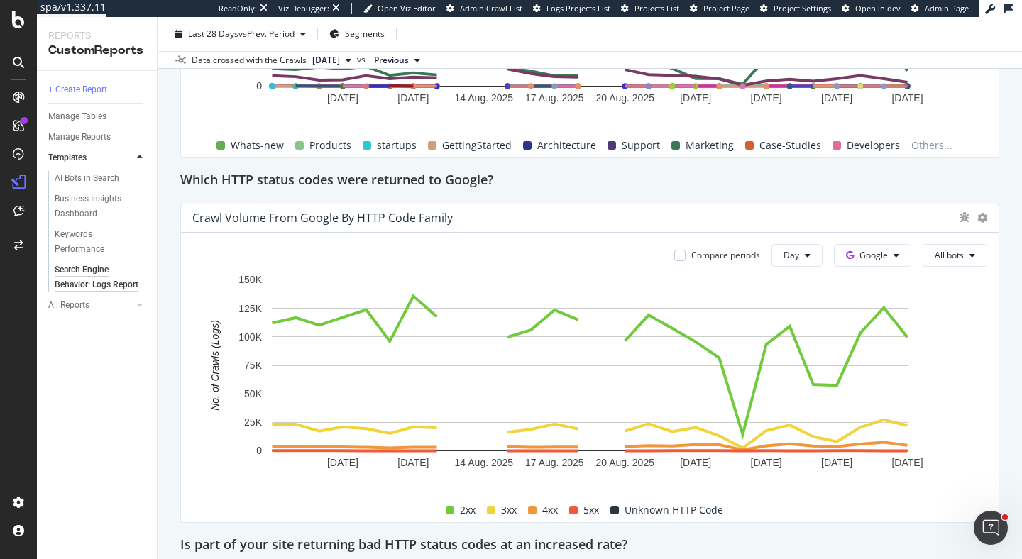
scroll to position [1766, 0]
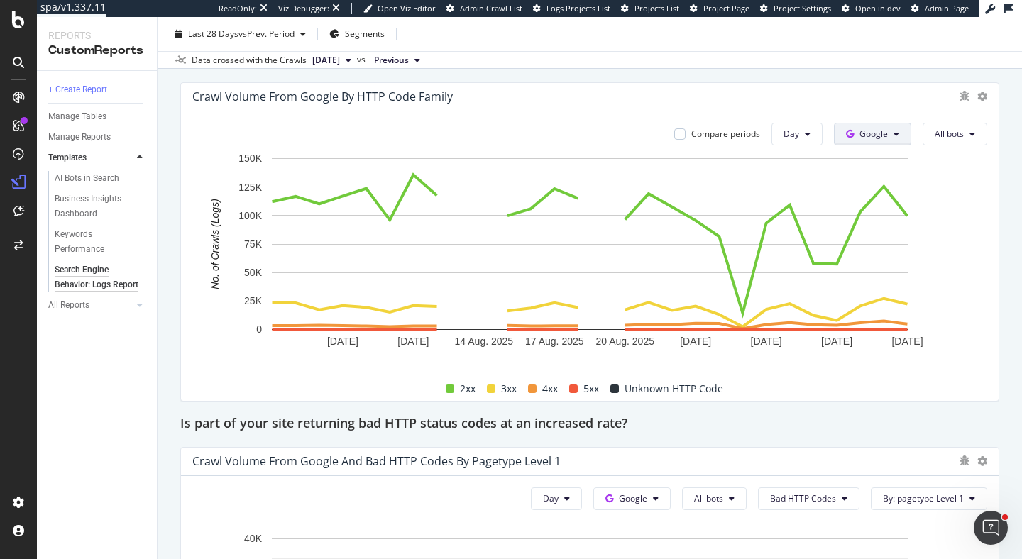
click at [889, 135] on button "Google" at bounding box center [872, 134] width 77 height 23
click at [870, 218] on span "OpenAI" at bounding box center [896, 214] width 53 height 13
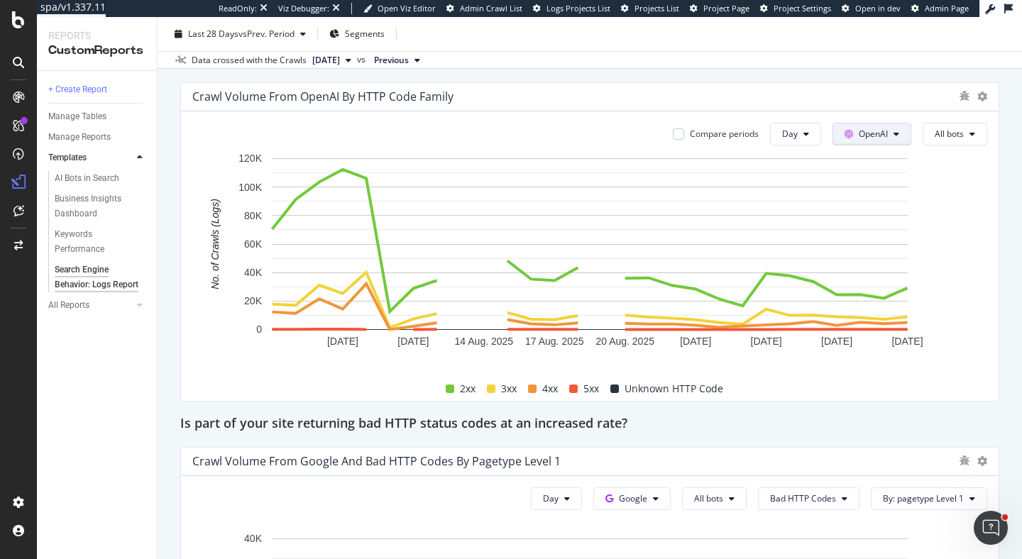
click at [884, 137] on span "OpenAI" at bounding box center [873, 134] width 29 height 12
click at [880, 238] on span "Other AI Bots" at bounding box center [894, 240] width 53 height 13
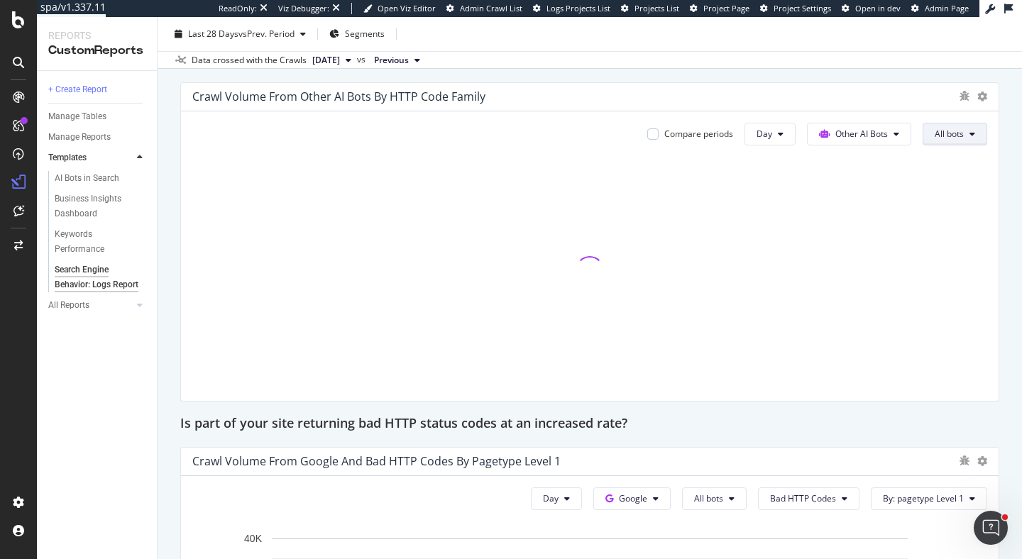
click at [946, 138] on span "All bots" at bounding box center [949, 134] width 29 height 12
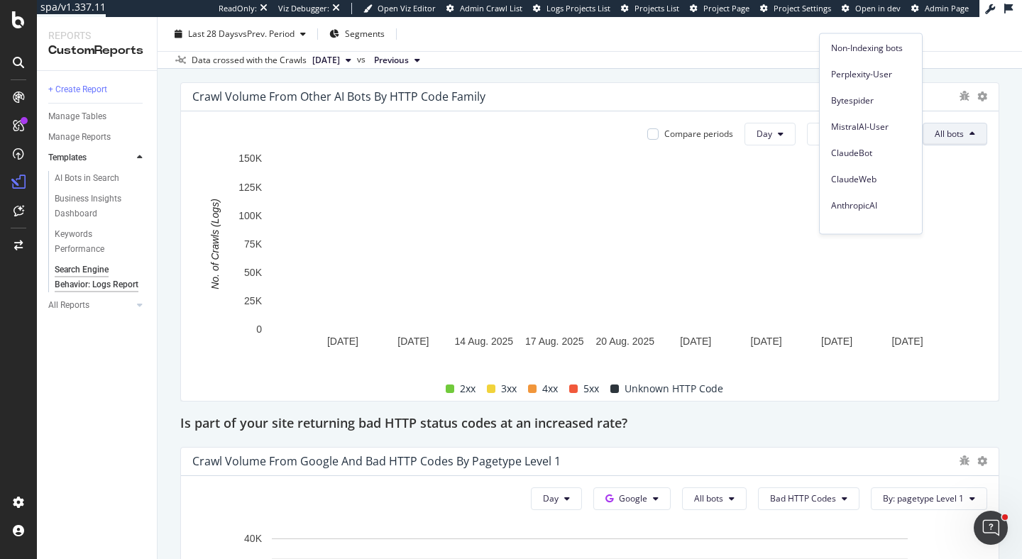
scroll to position [146, 0]
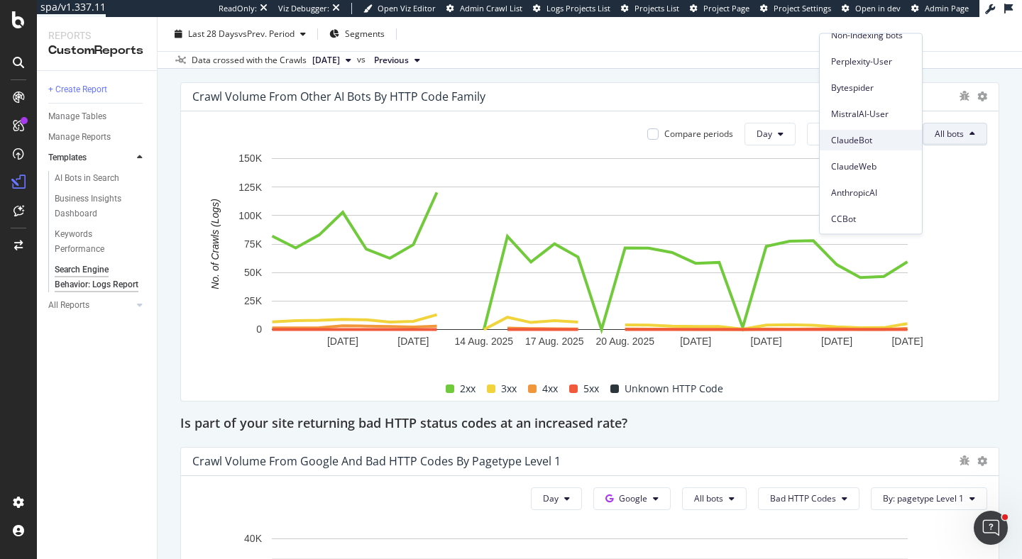
click at [861, 140] on span "ClaudeBot" at bounding box center [871, 140] width 80 height 13
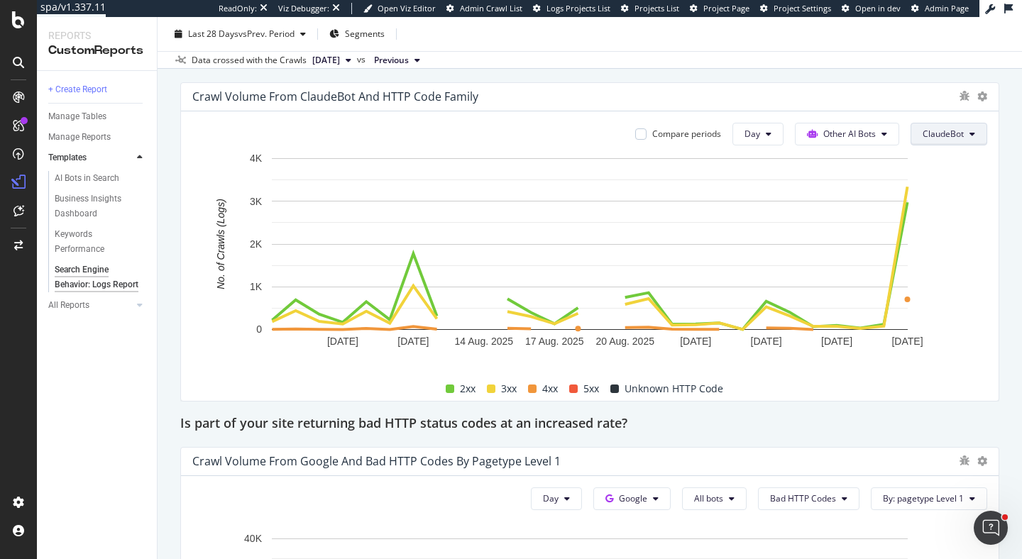
click at [927, 135] on span "ClaudeBot" at bounding box center [943, 134] width 41 height 12
click at [958, 225] on rect "A chart." at bounding box center [589, 258] width 795 height 214
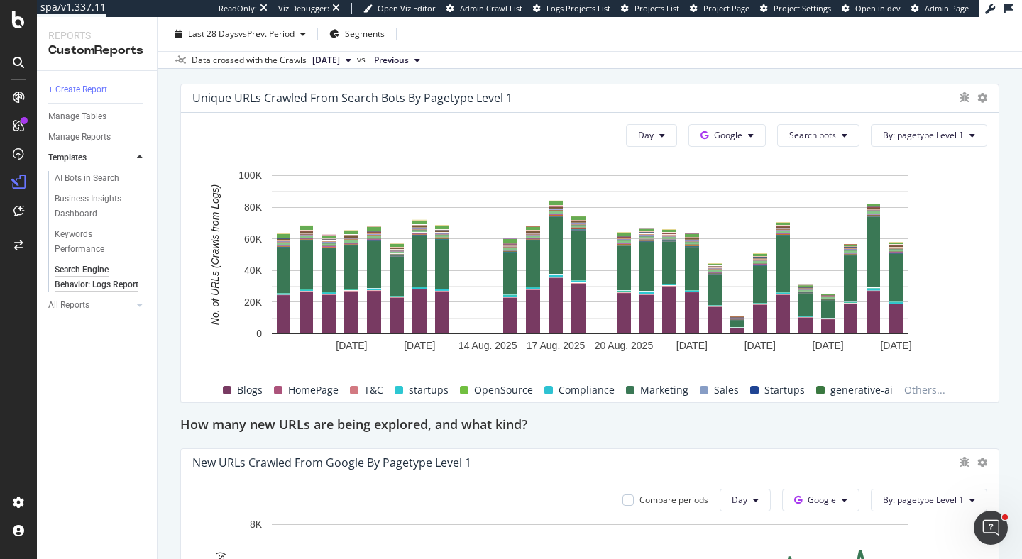
scroll to position [1063, 0]
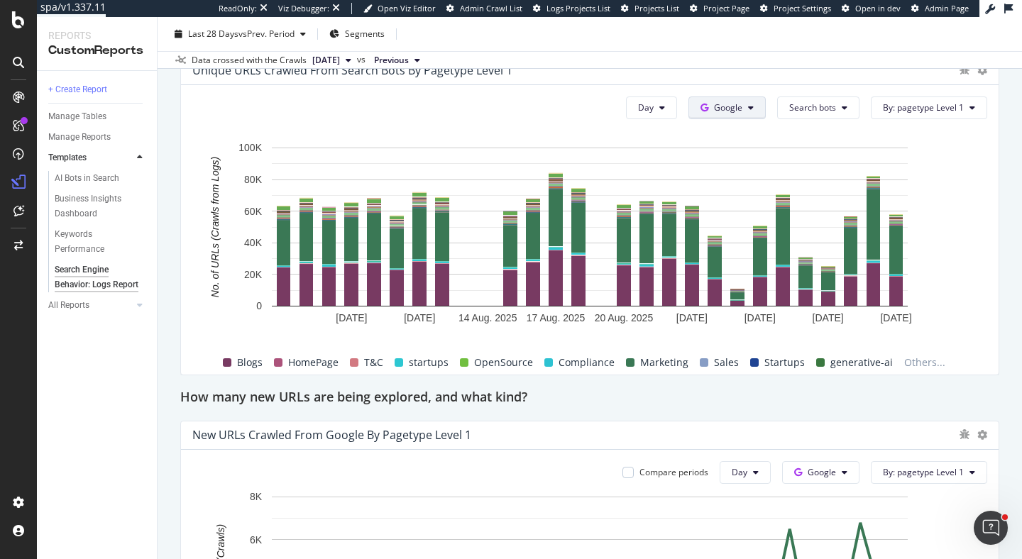
click at [747, 105] on button "Google" at bounding box center [727, 108] width 77 height 23
click at [758, 191] on span "OpenAI" at bounding box center [752, 188] width 53 height 13
